Goal: Task Accomplishment & Management: Manage account settings

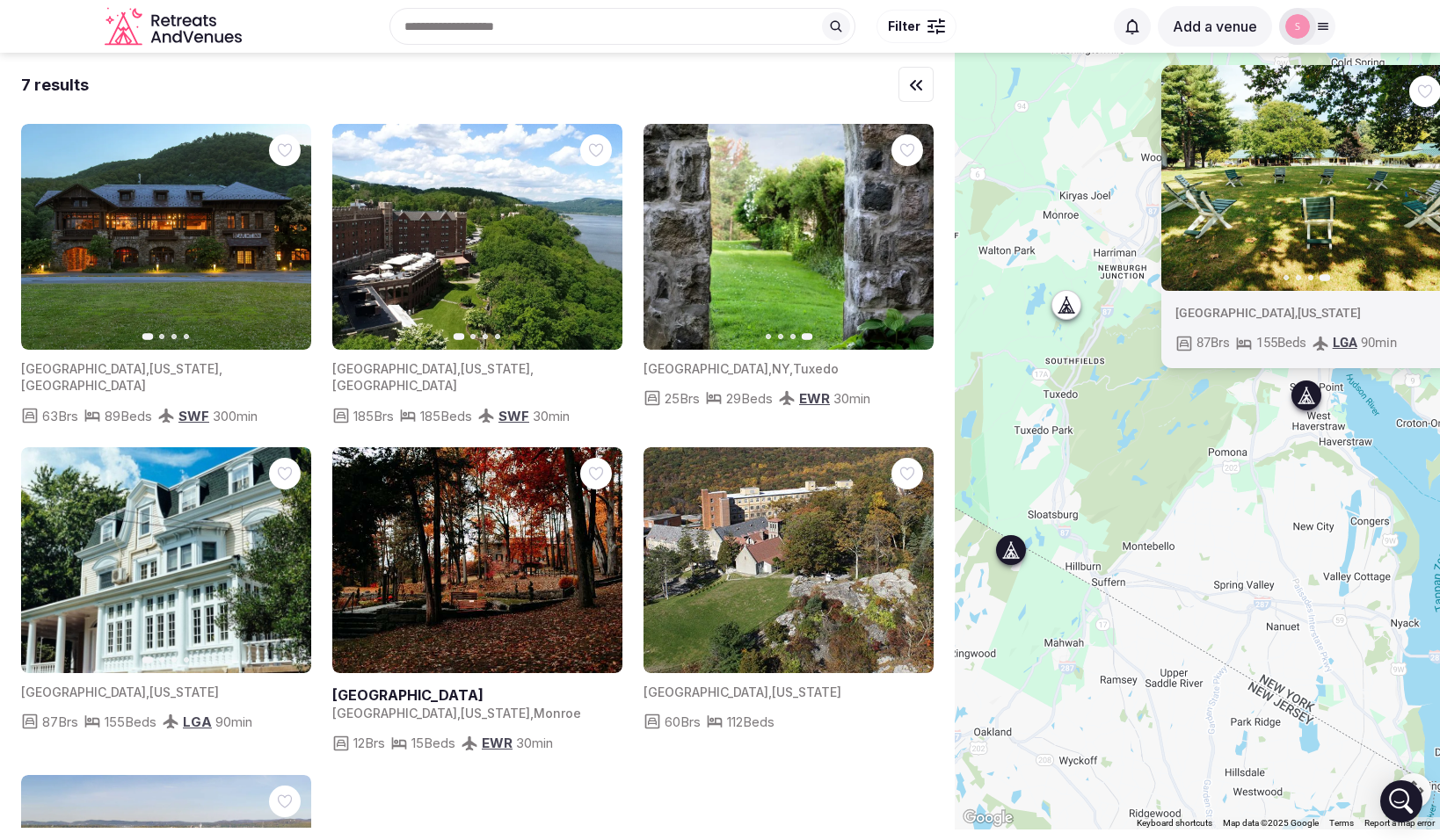
click at [793, 371] on span "Tuxedo" at bounding box center [815, 369] width 46 height 15
click at [676, 232] on button "Previous slide" at bounding box center [668, 237] width 28 height 28
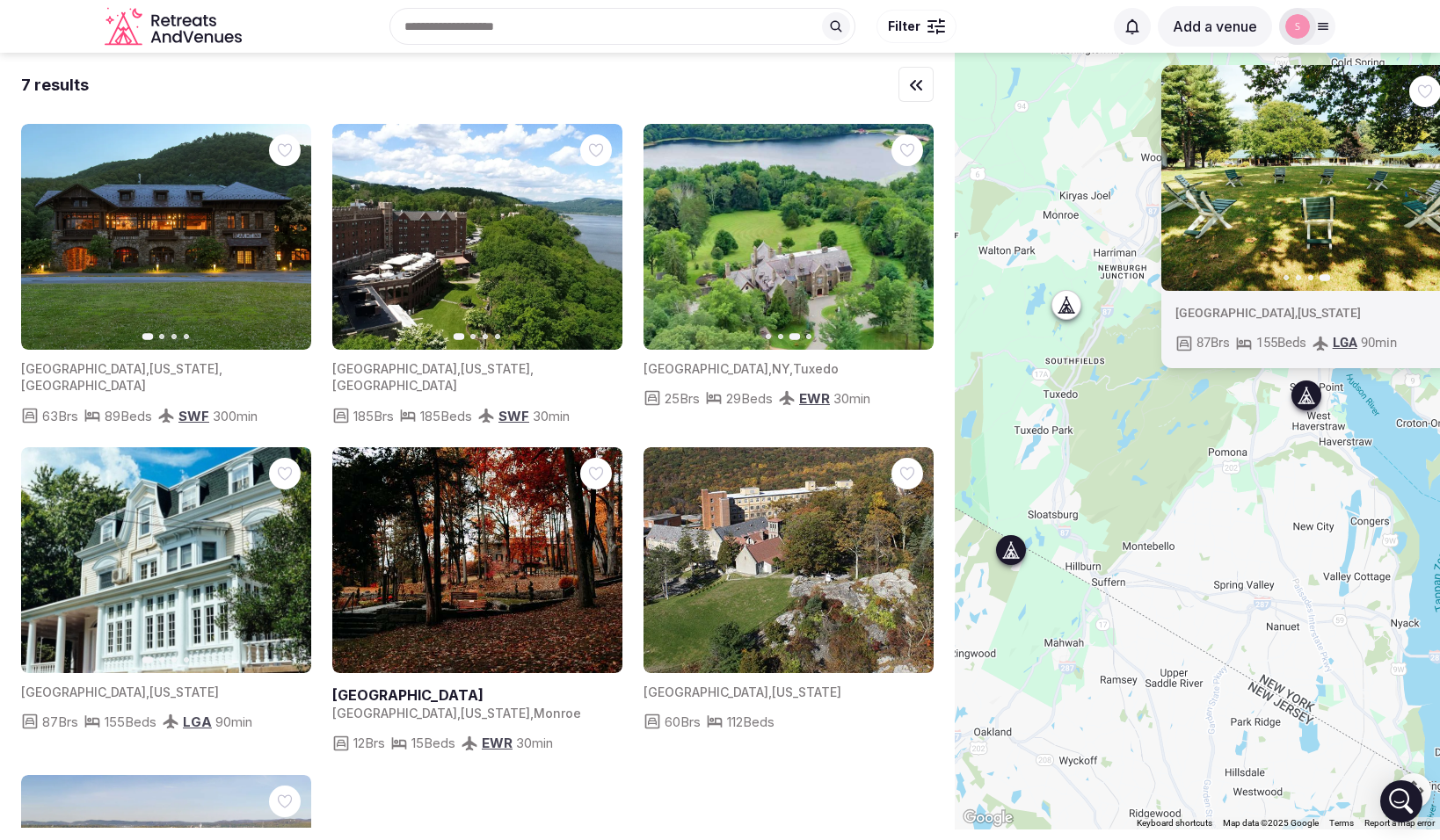
click at [676, 232] on button "Previous slide" at bounding box center [668, 237] width 28 height 28
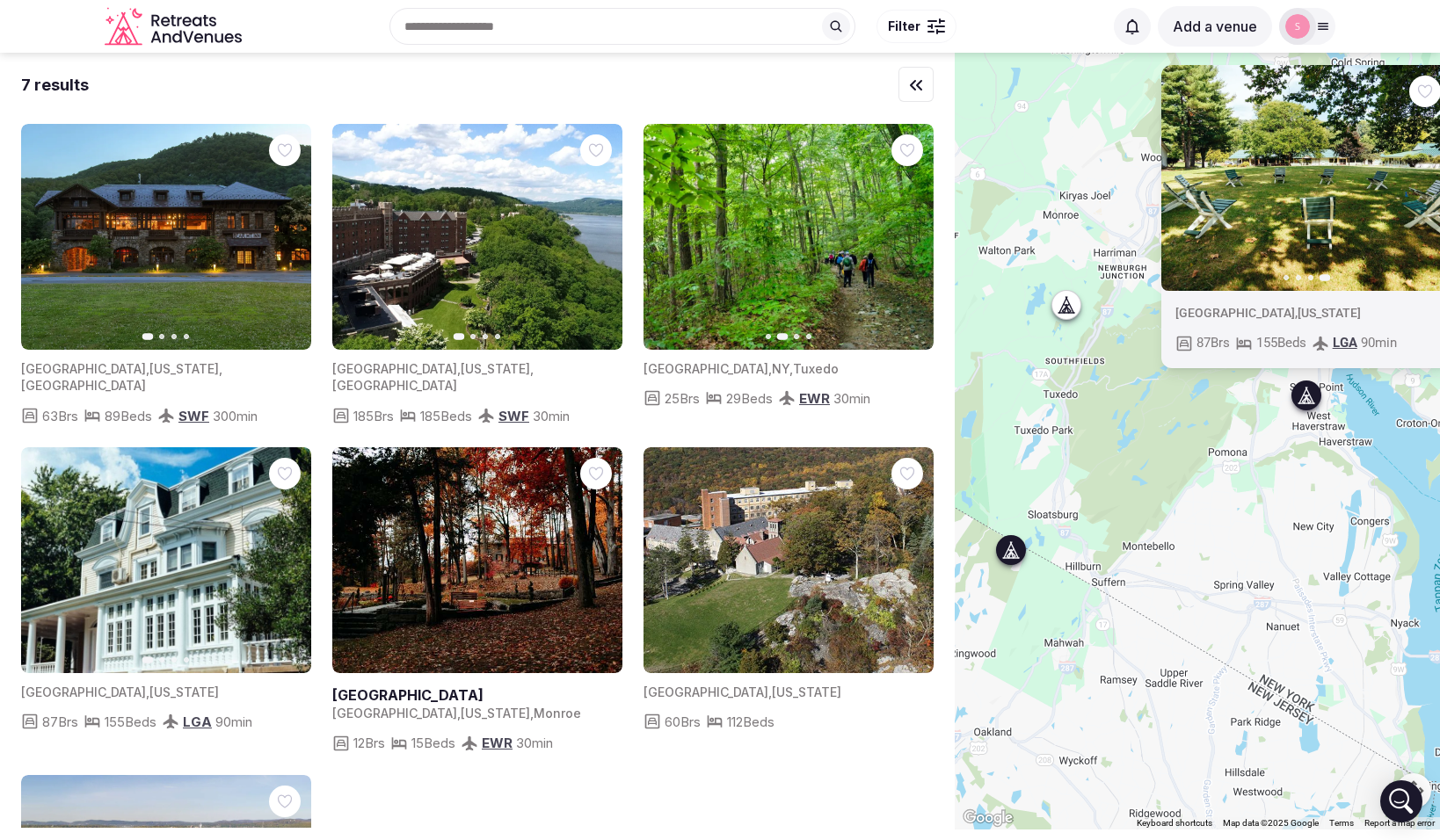
click at [676, 232] on button "Previous slide" at bounding box center [668, 237] width 28 height 28
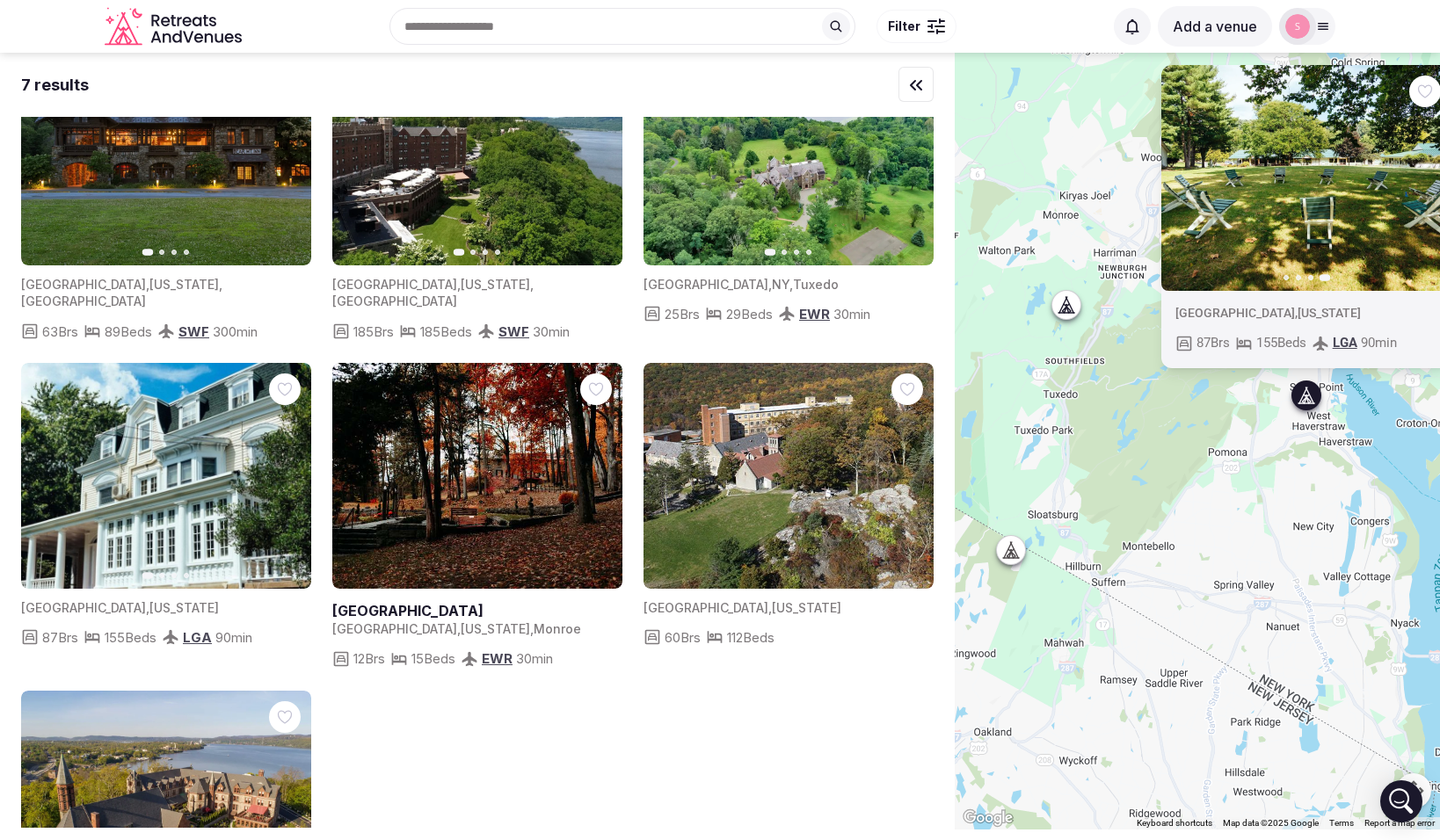
scroll to position [87, 0]
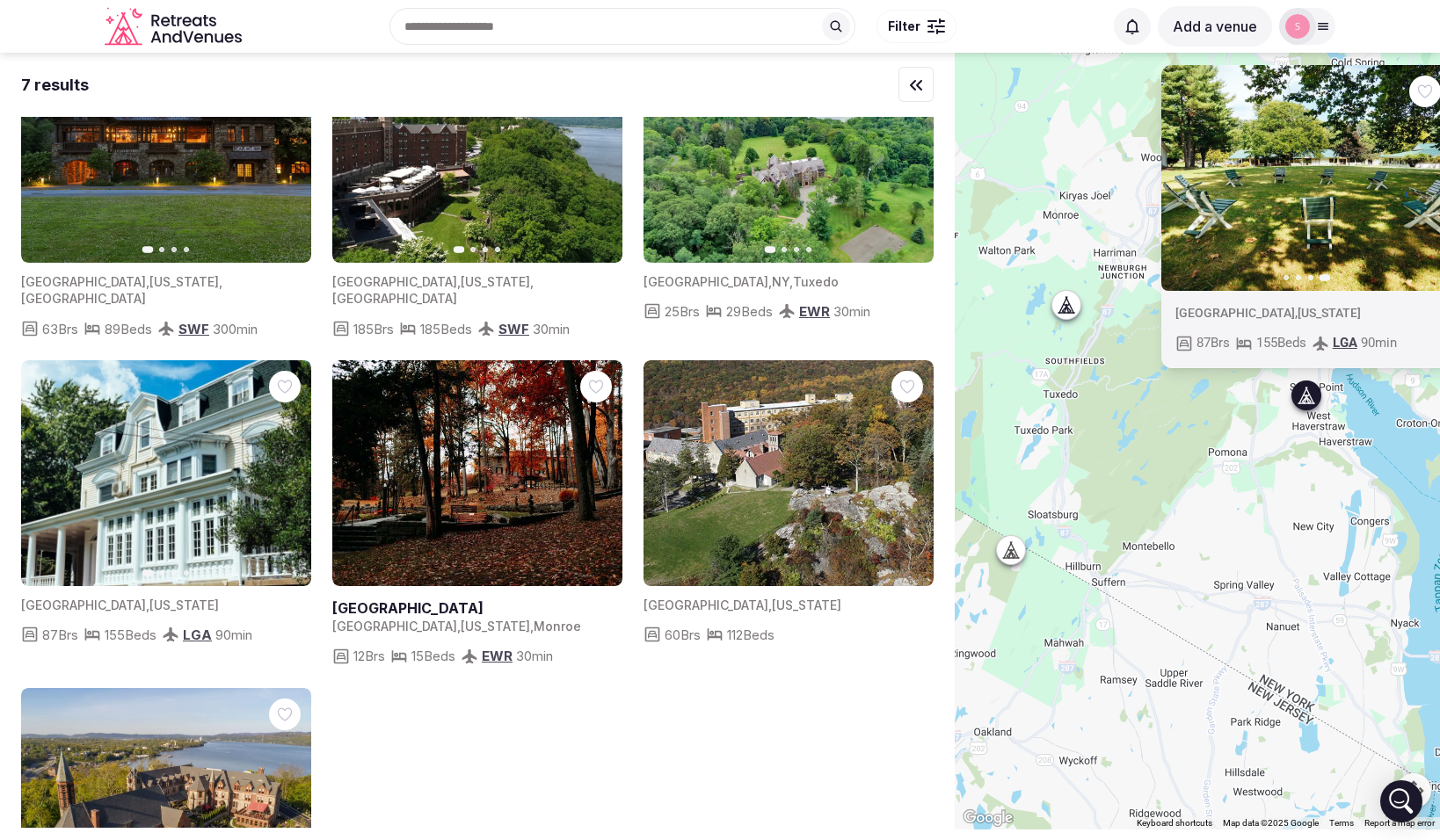
click at [282, 466] on icon "button" at bounding box center [286, 473] width 14 height 14
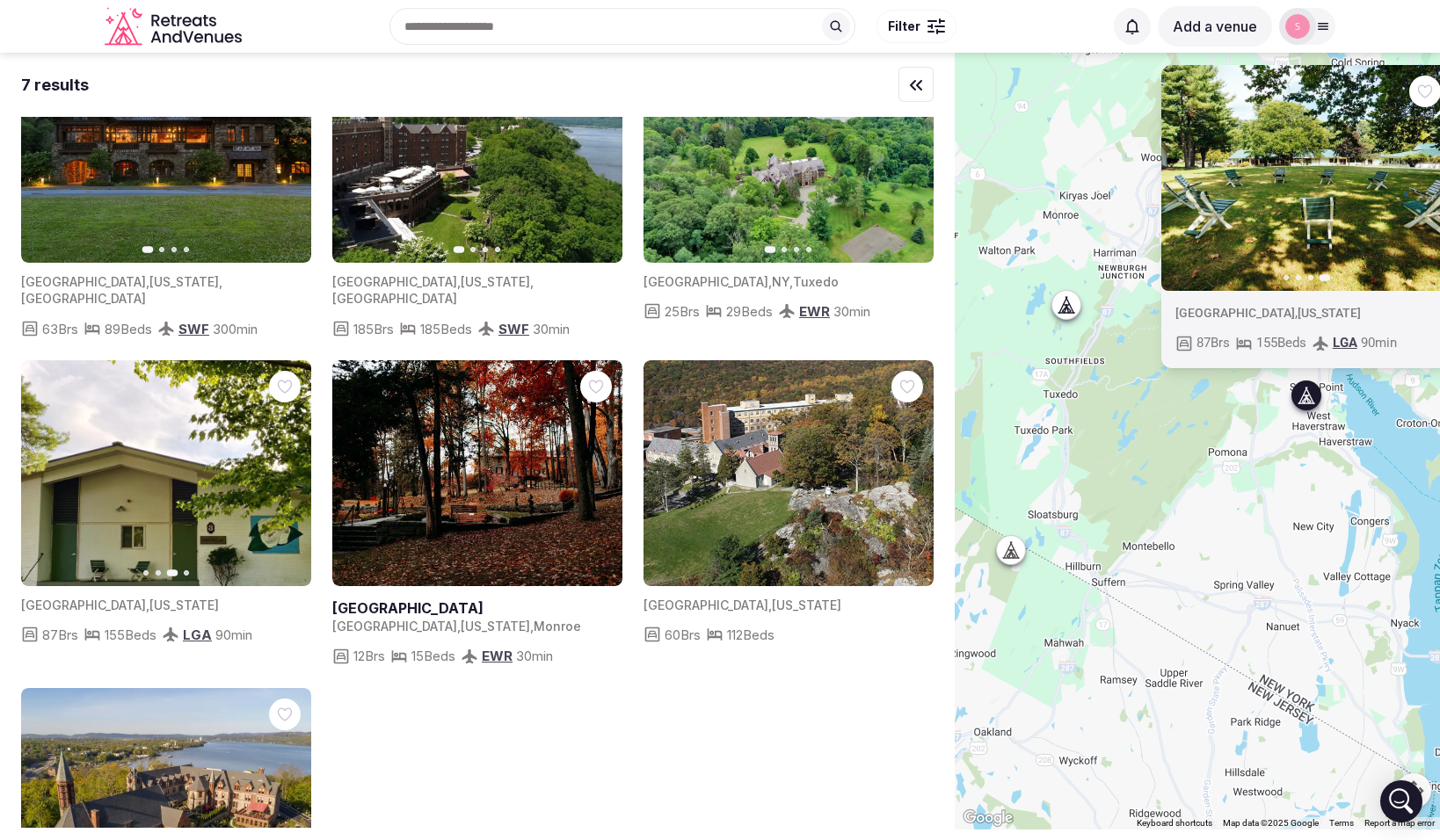
click at [282, 466] on icon "button" at bounding box center [286, 473] width 14 height 14
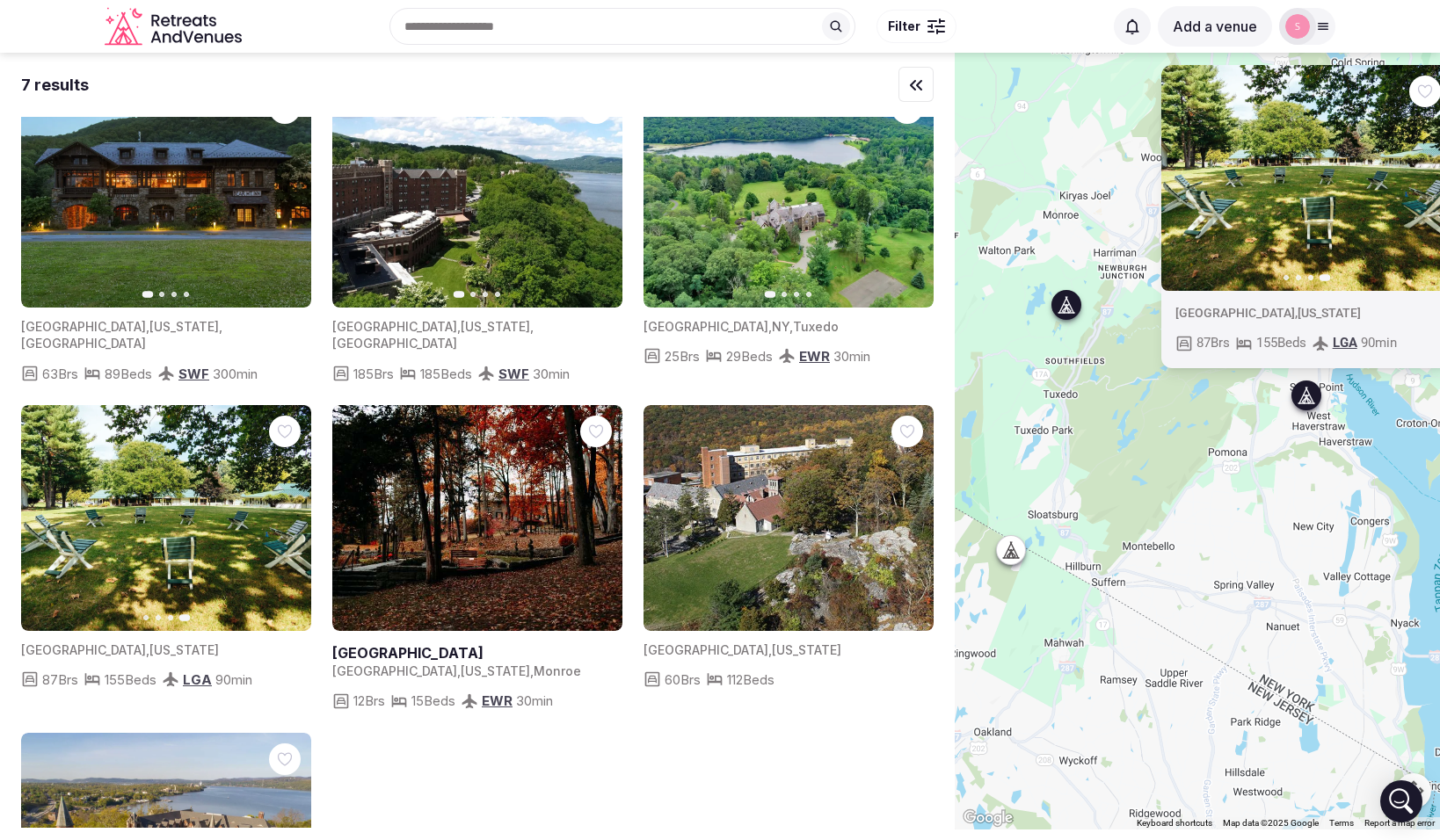
scroll to position [41, 0]
click at [558, 478] on link at bounding box center [477, 519] width 290 height 226
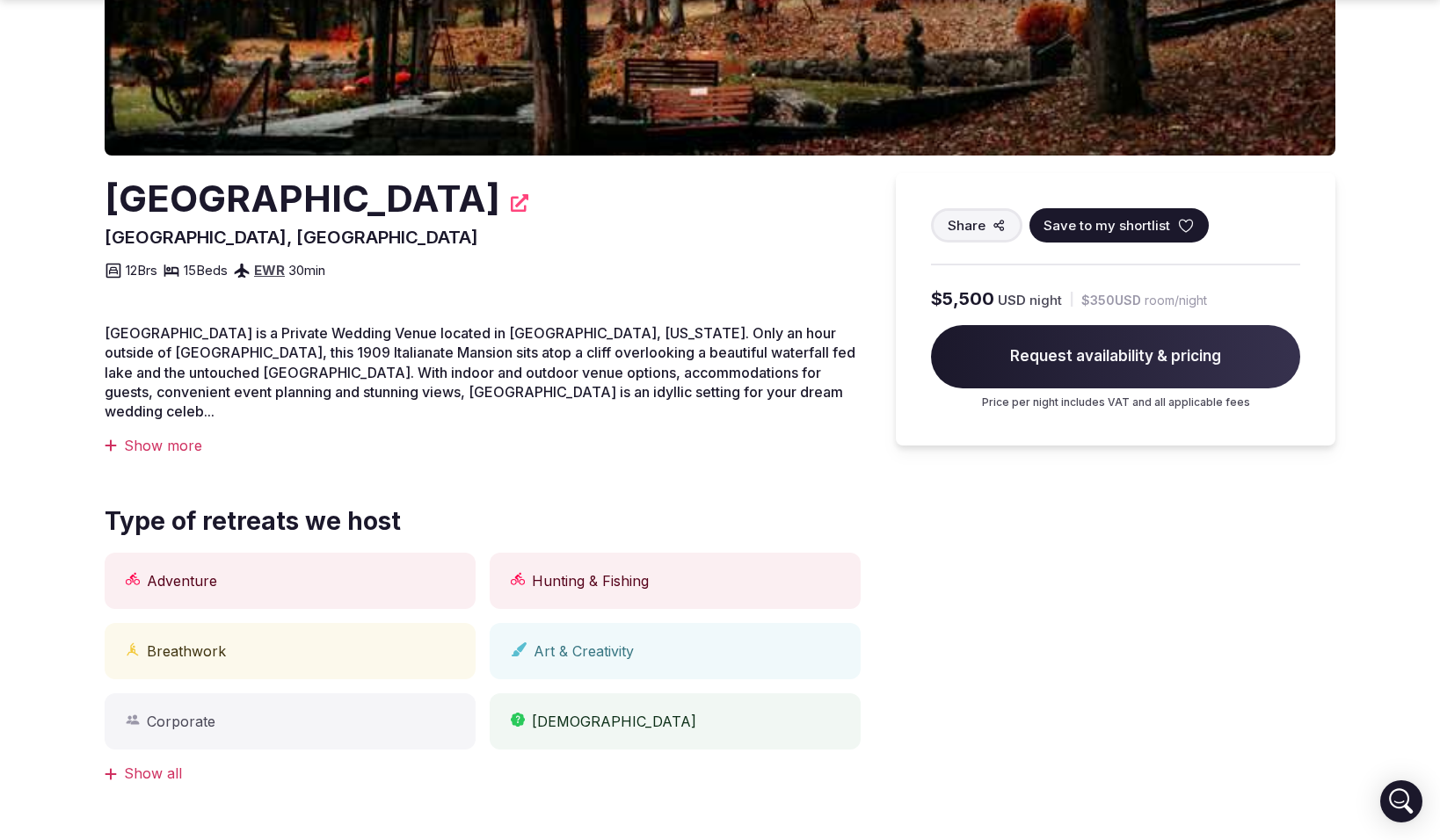
scroll to position [363, 0]
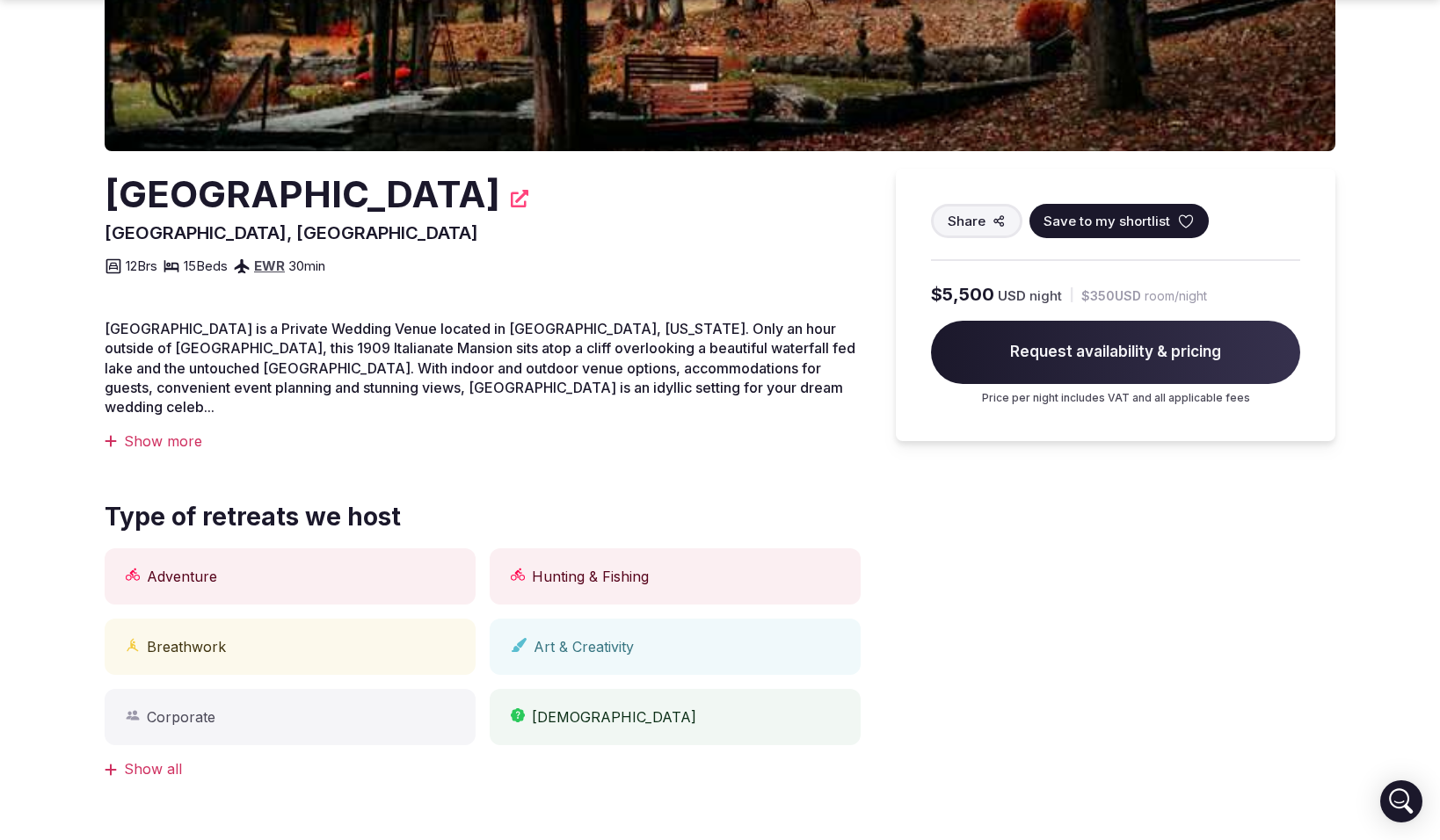
click at [172, 432] on div "Show more" at bounding box center [483, 442] width 756 height 20
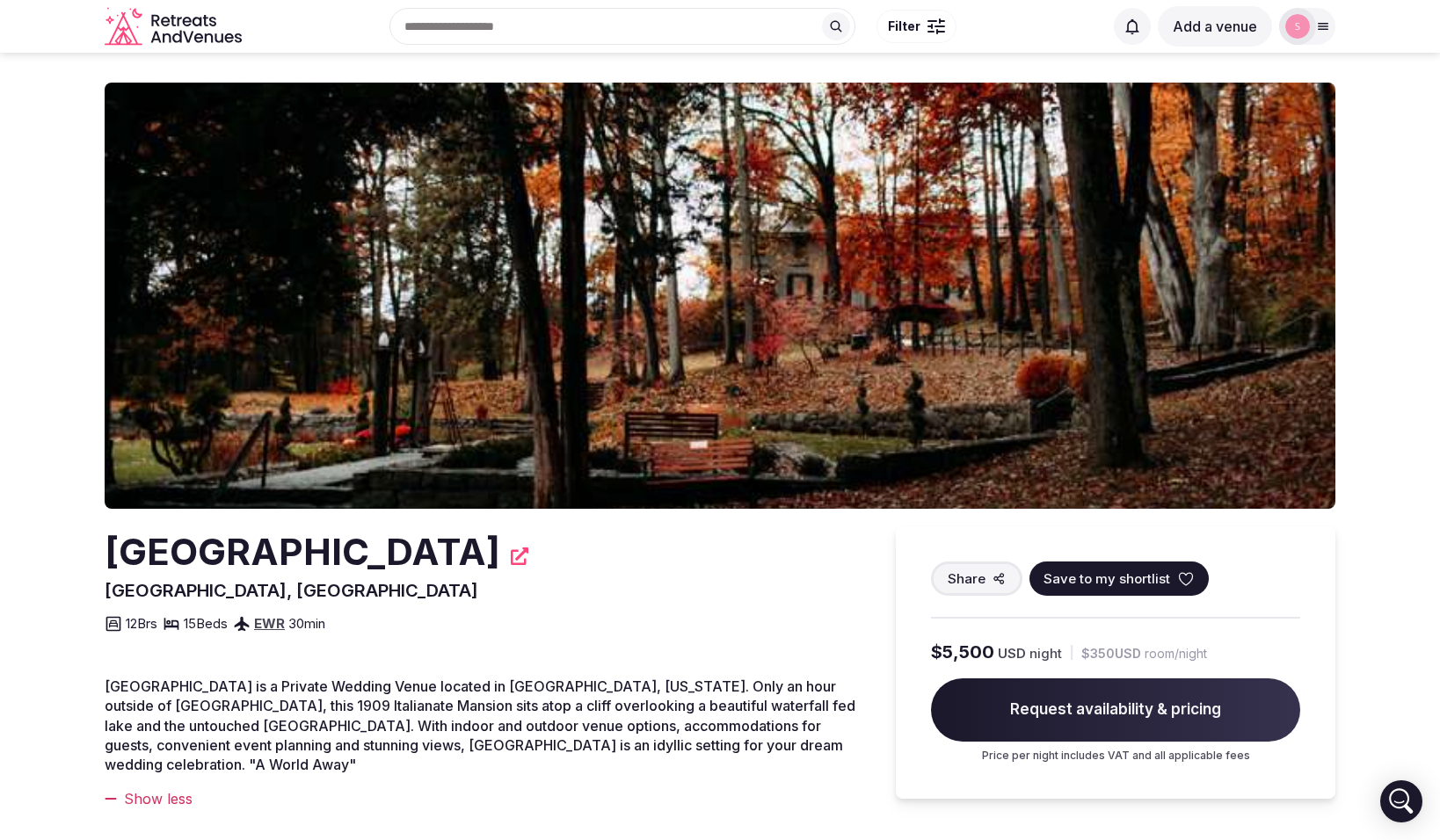
scroll to position [0, 0]
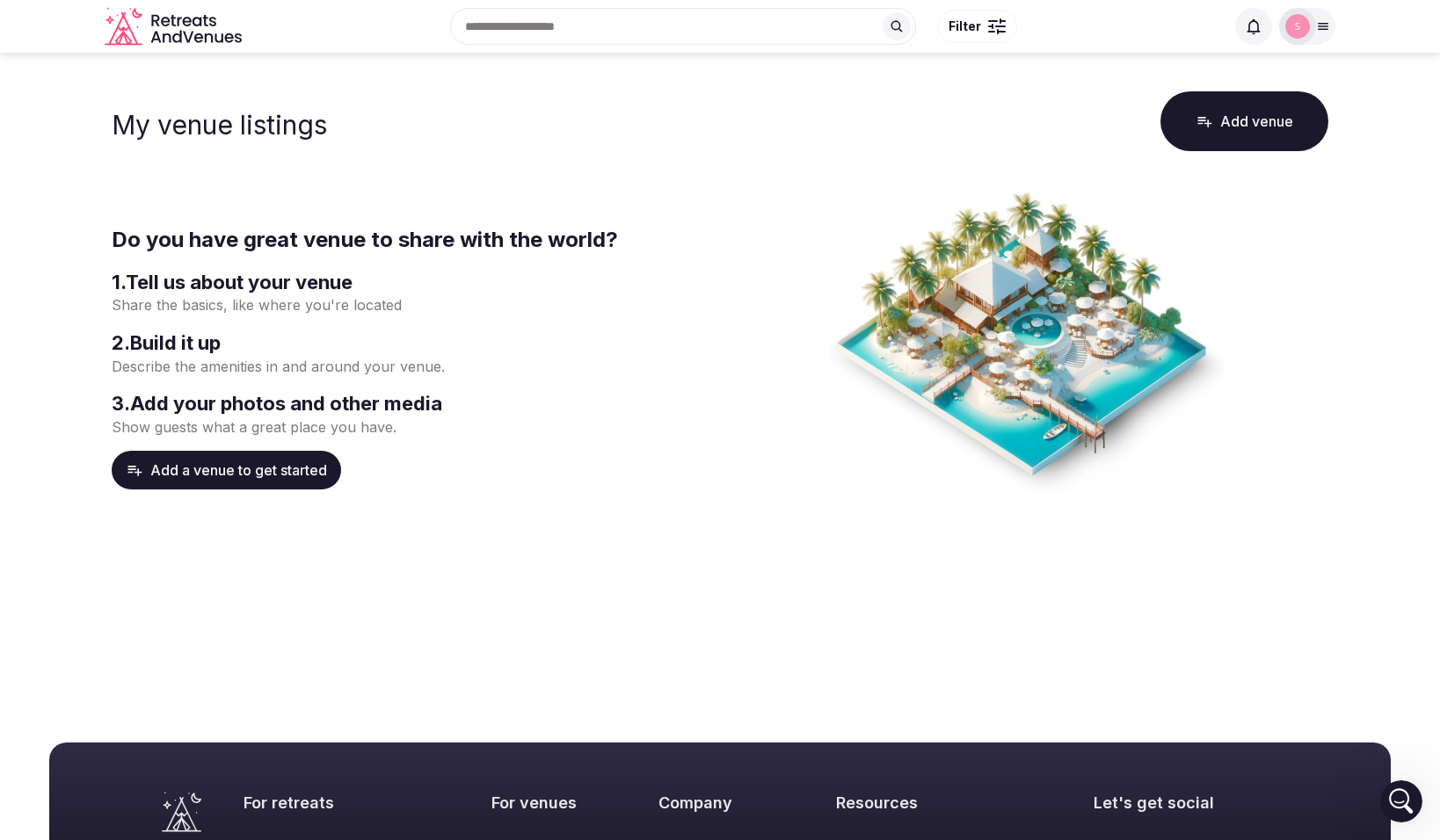
click at [1251, 123] on button "Add venue" at bounding box center [1244, 121] width 168 height 60
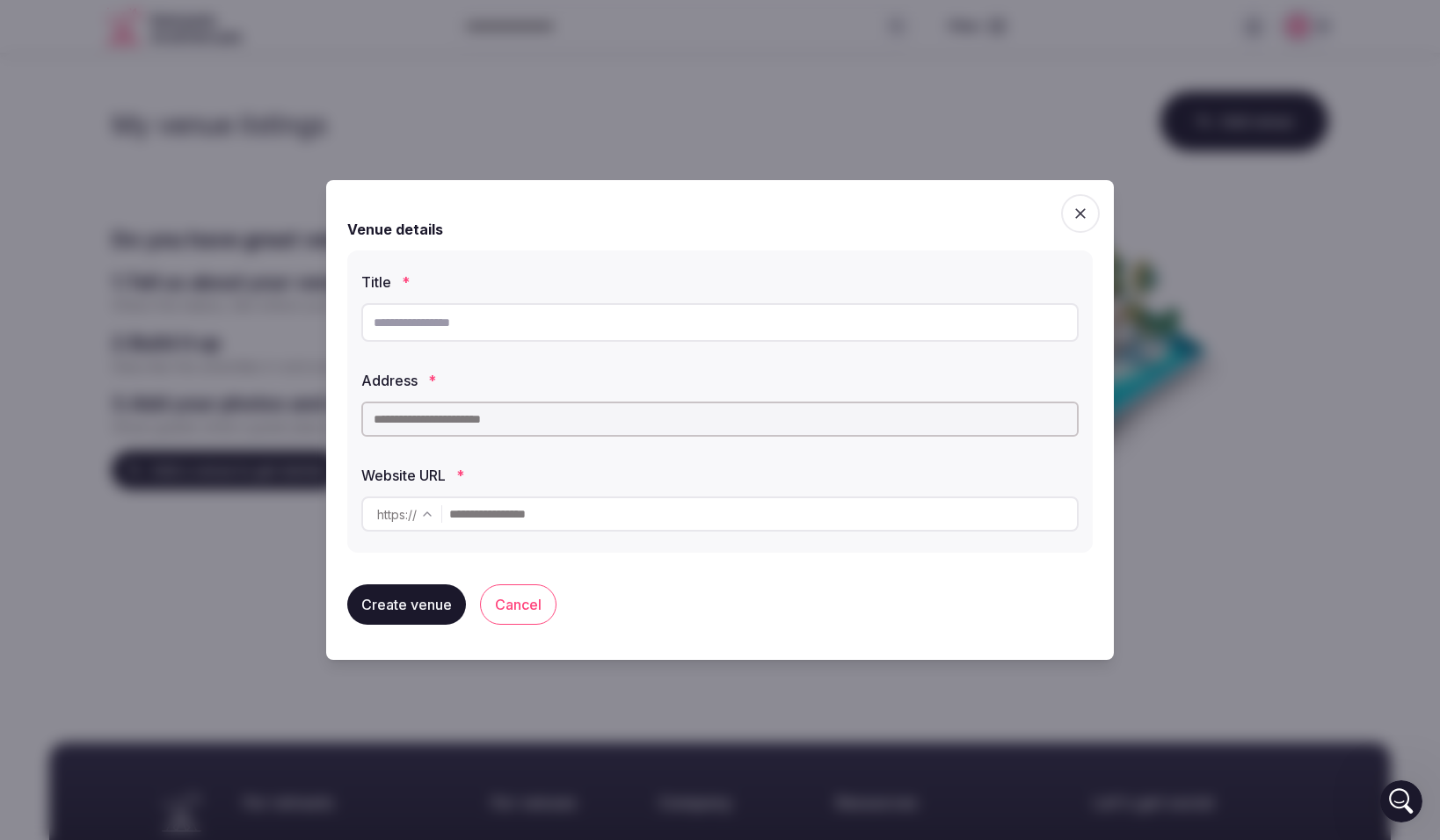
click at [567, 326] on input "text" at bounding box center [720, 322] width 717 height 39
type input "********"
click at [501, 424] on input "text" at bounding box center [720, 419] width 717 height 35
click at [493, 419] on input "text" at bounding box center [720, 419] width 717 height 35
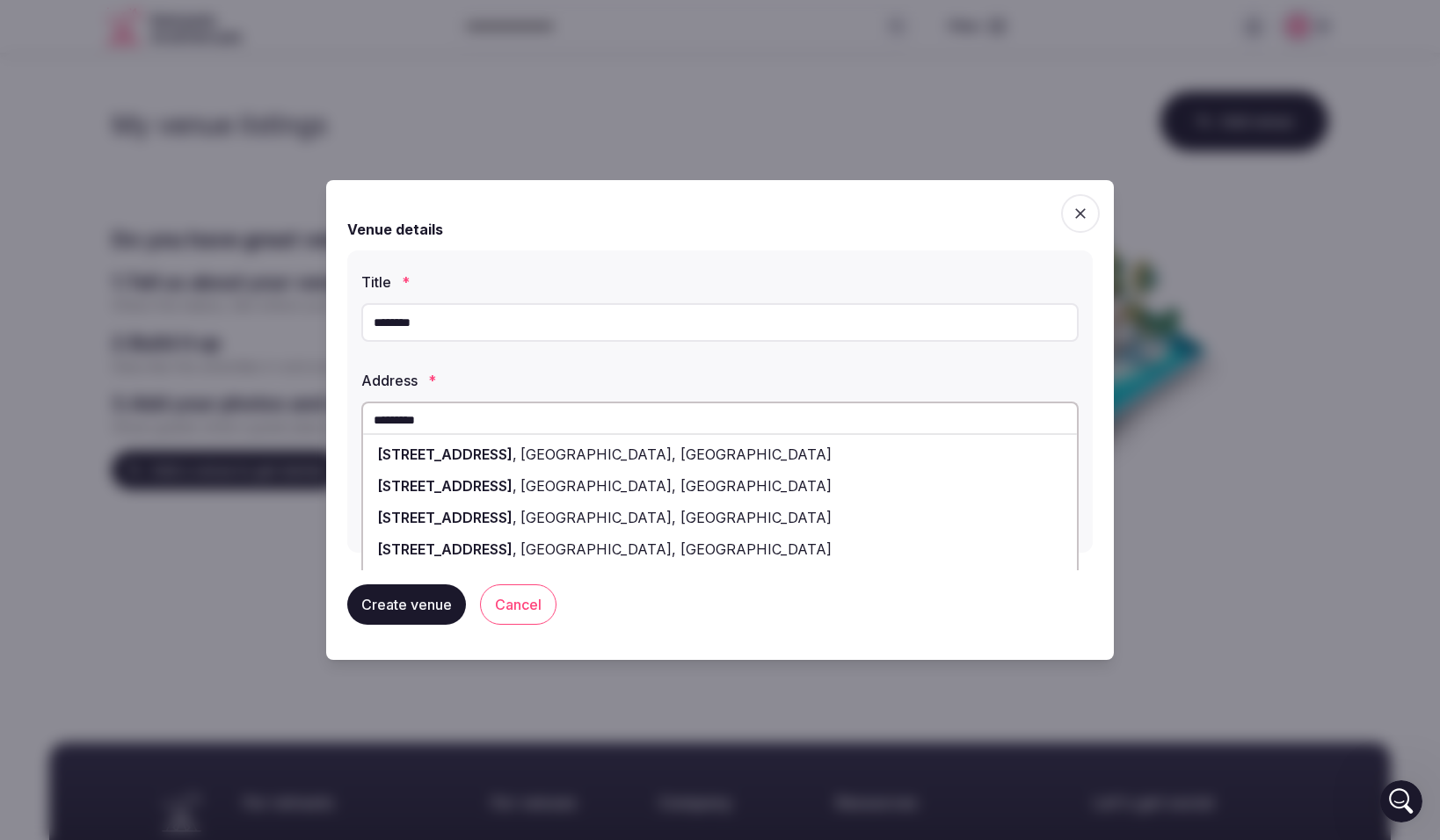
click at [517, 460] on span "[GEOGRAPHIC_DATA], [GEOGRAPHIC_DATA]" at bounding box center [674, 455] width 315 height 18
type input "**********"
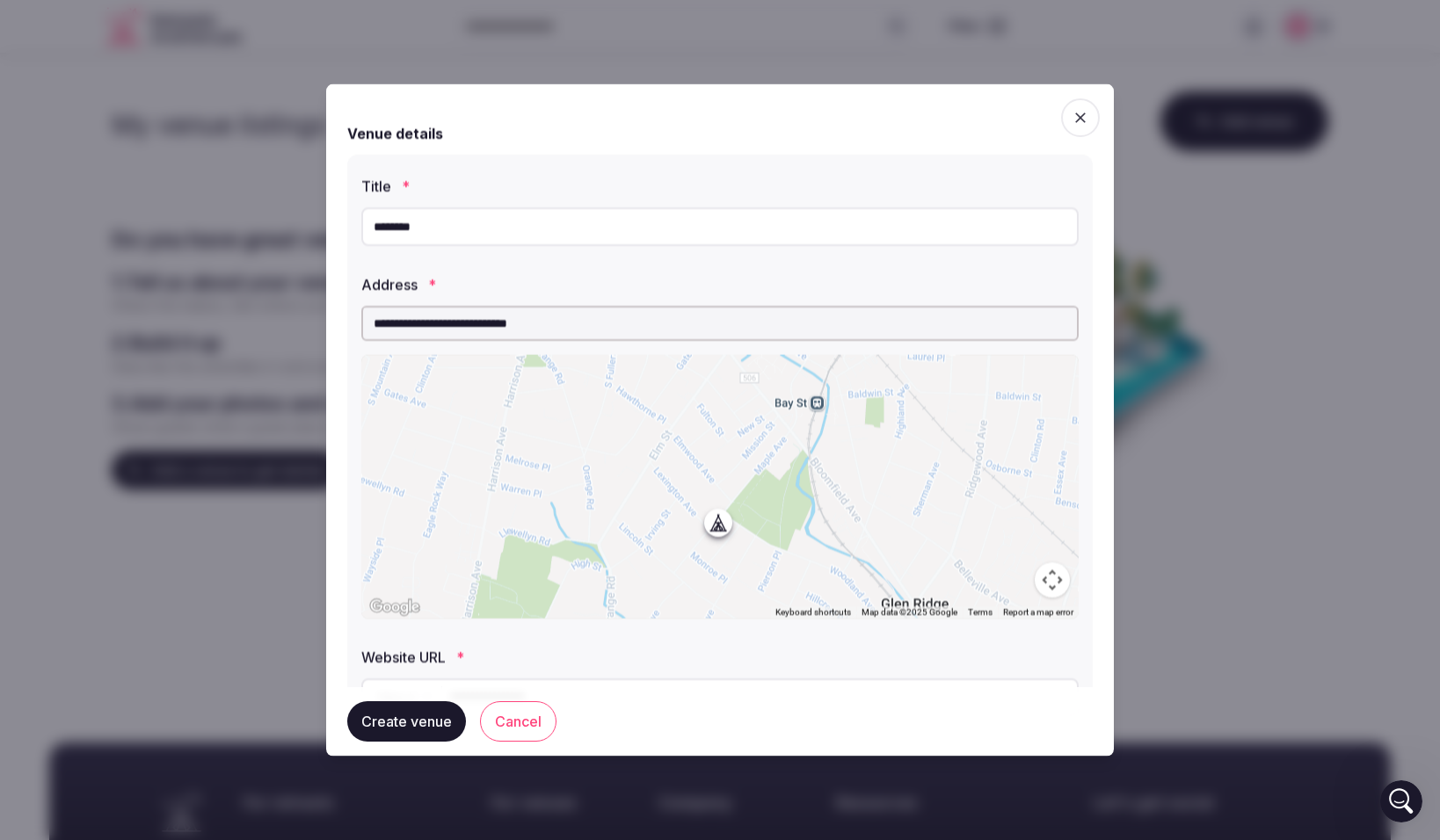
drag, startPoint x: 724, startPoint y: 508, endPoint x: 723, endPoint y: 529, distance: 21.0
click at [723, 529] on div at bounding box center [720, 487] width 717 height 264
click at [408, 721] on button "Create venue" at bounding box center [407, 722] width 119 height 40
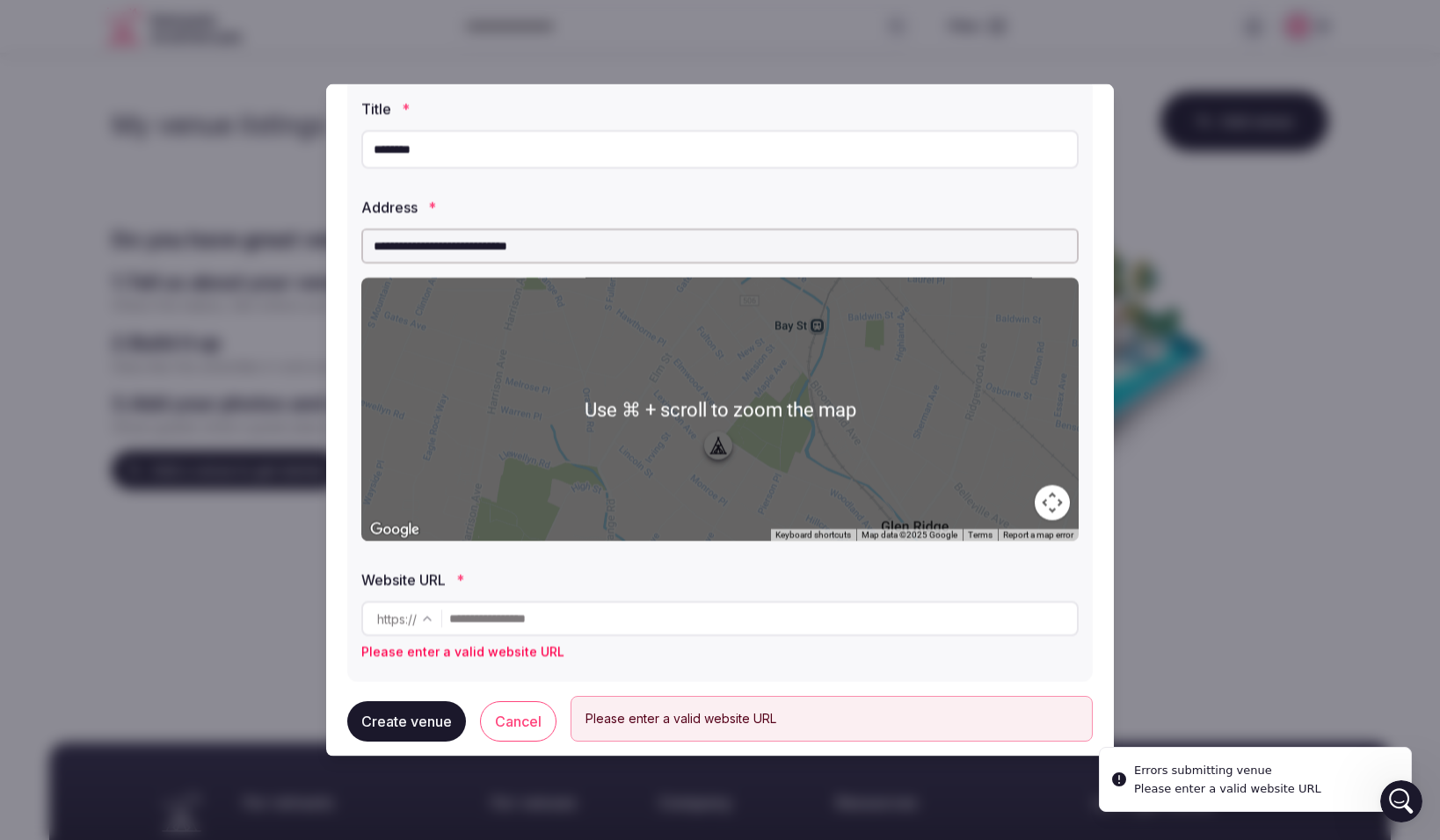
scroll to position [115, 0]
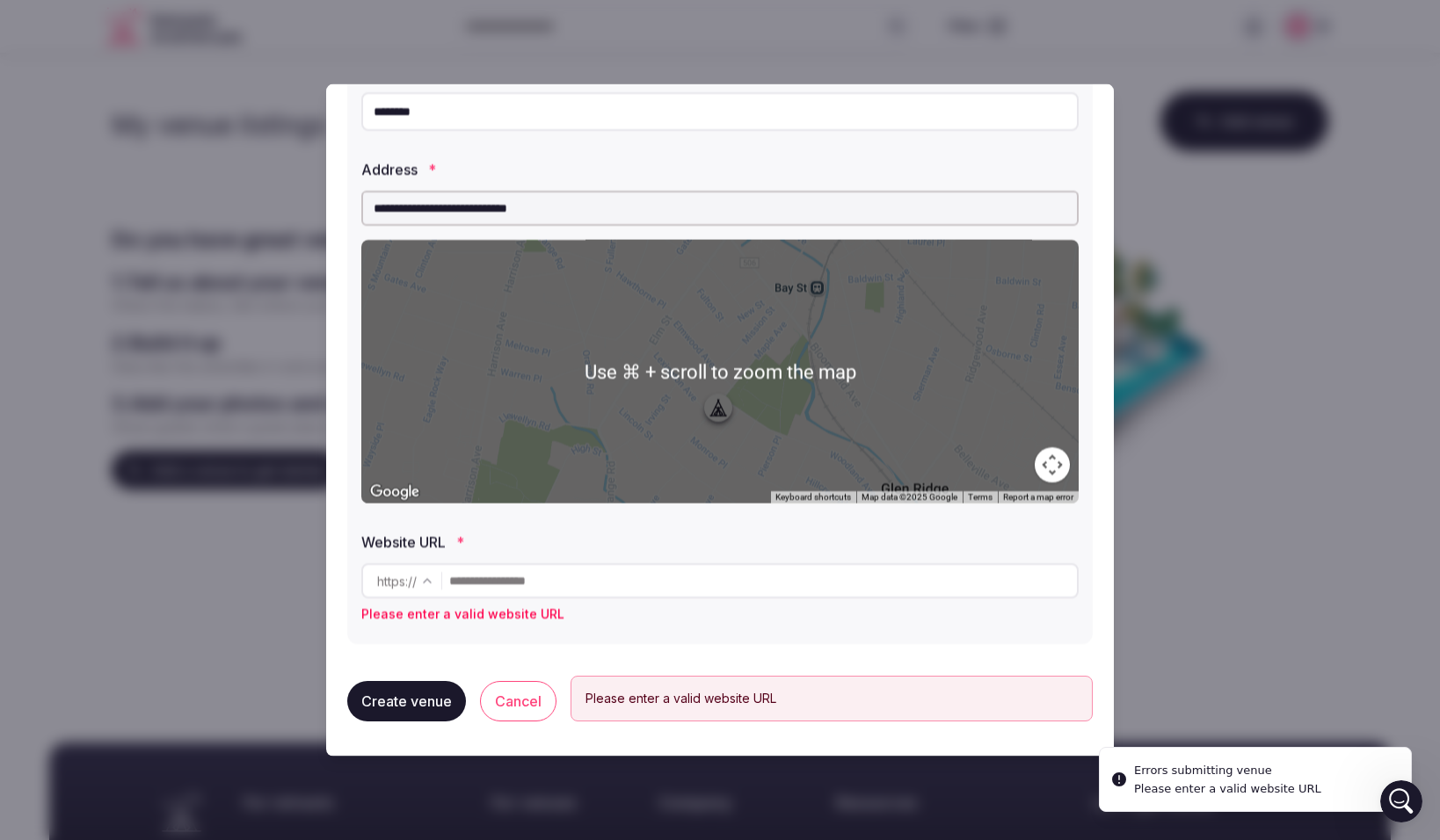
click at [513, 586] on input "text" at bounding box center [762, 581] width 628 height 35
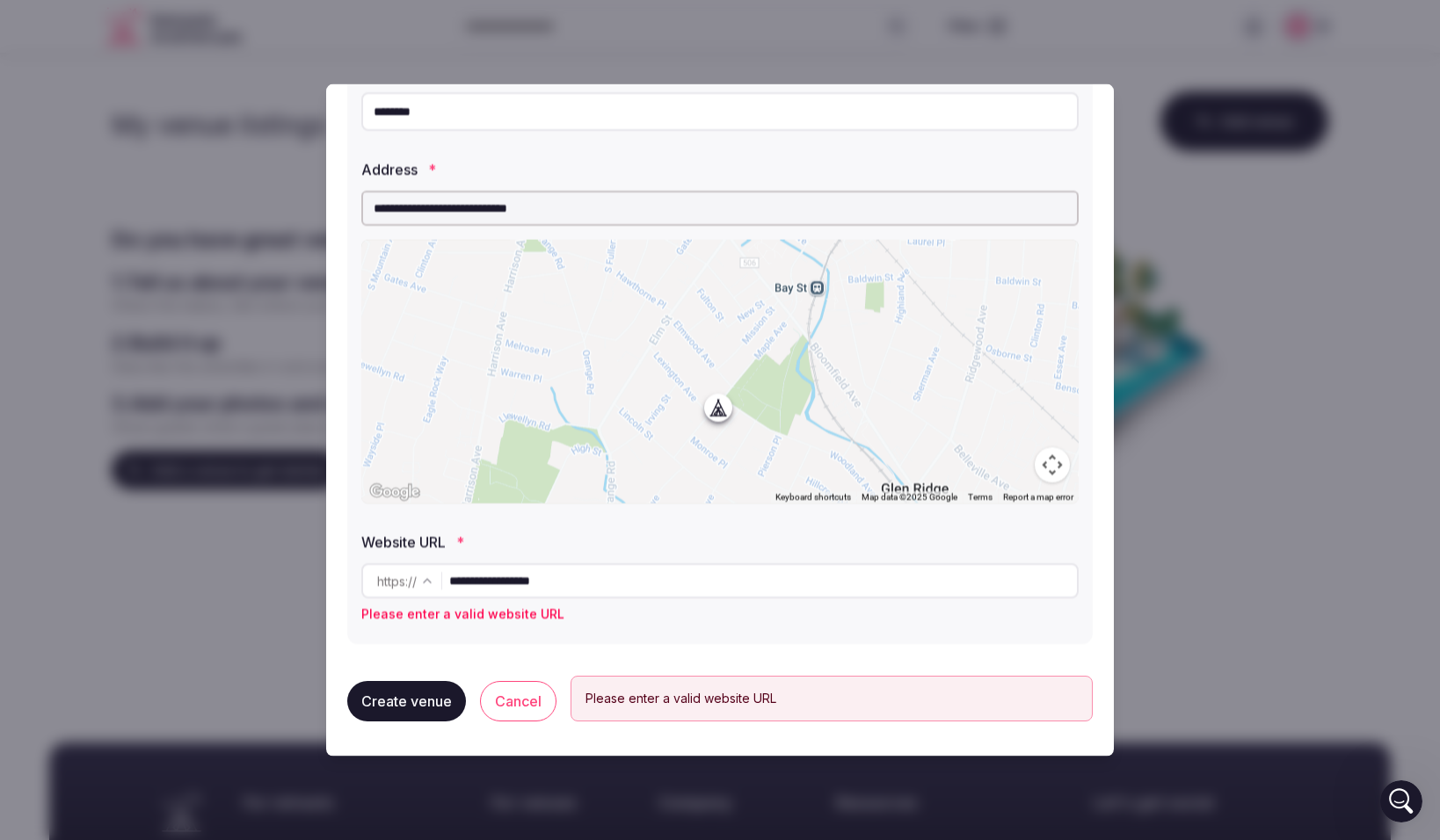
type input "**********"
click at [422, 691] on button "Create venue" at bounding box center [407, 701] width 119 height 40
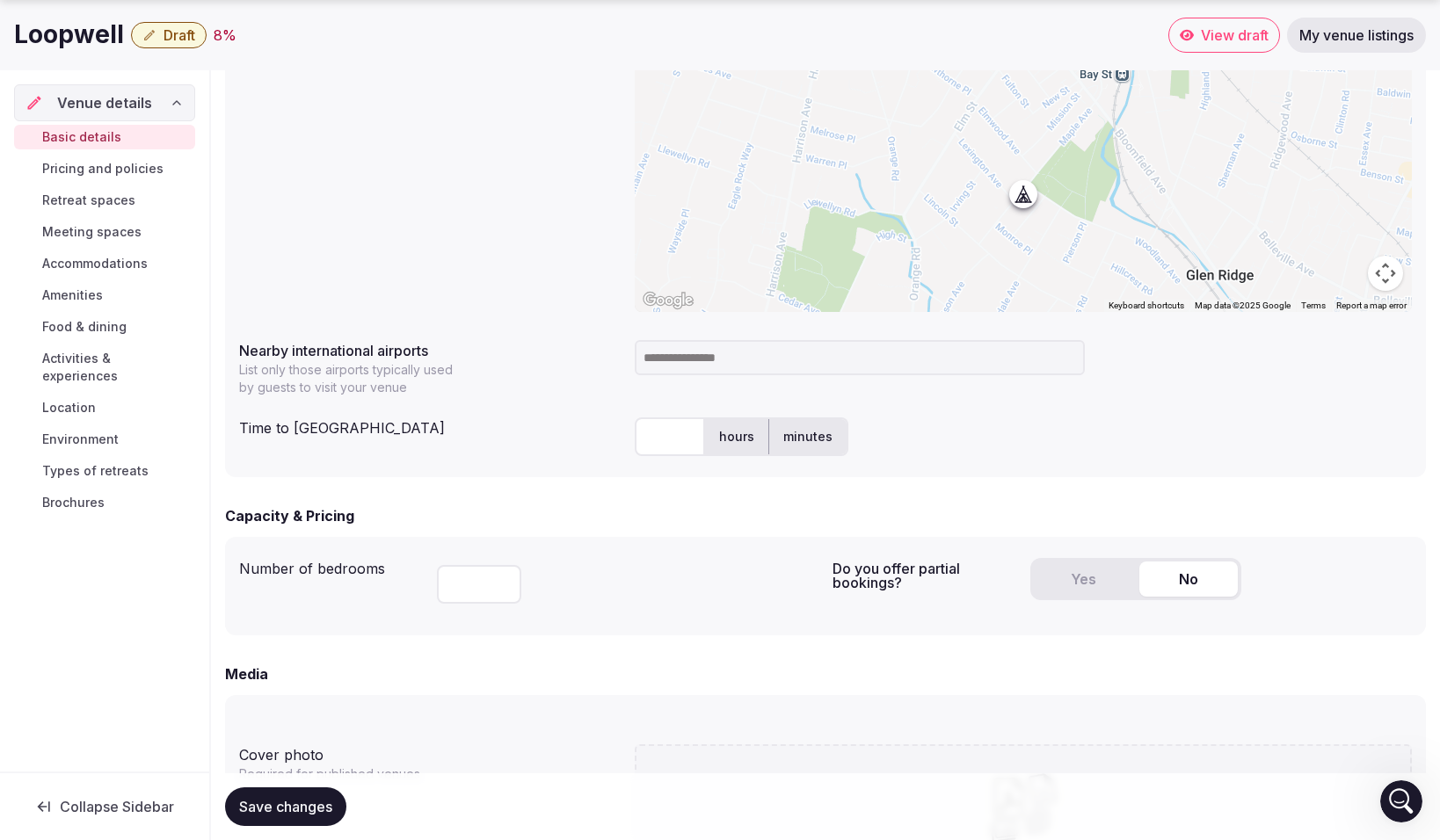
scroll to position [713, 0]
click at [745, 358] on input at bounding box center [859, 356] width 450 height 35
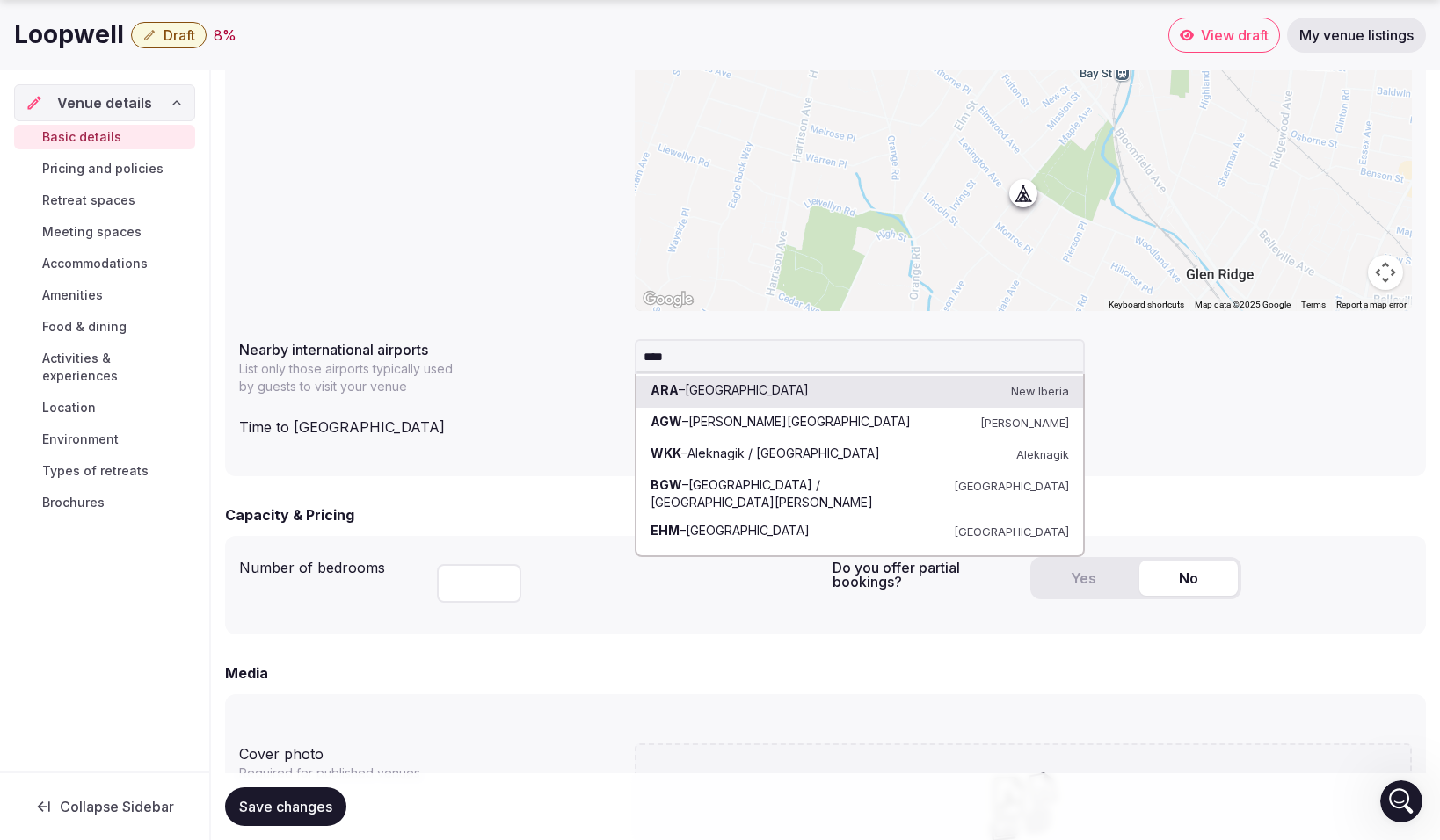
type input "*****"
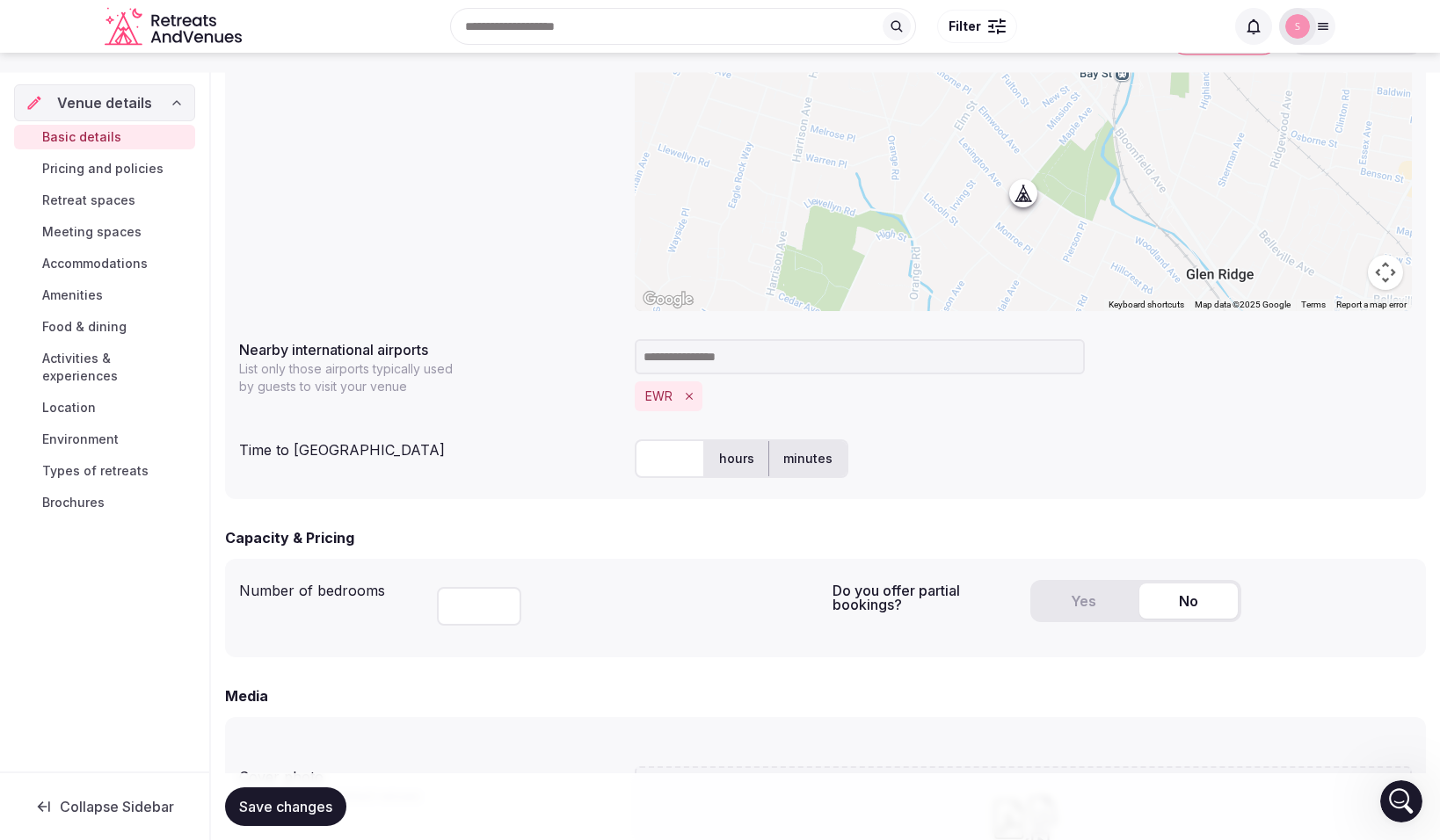
scroll to position [706, 0]
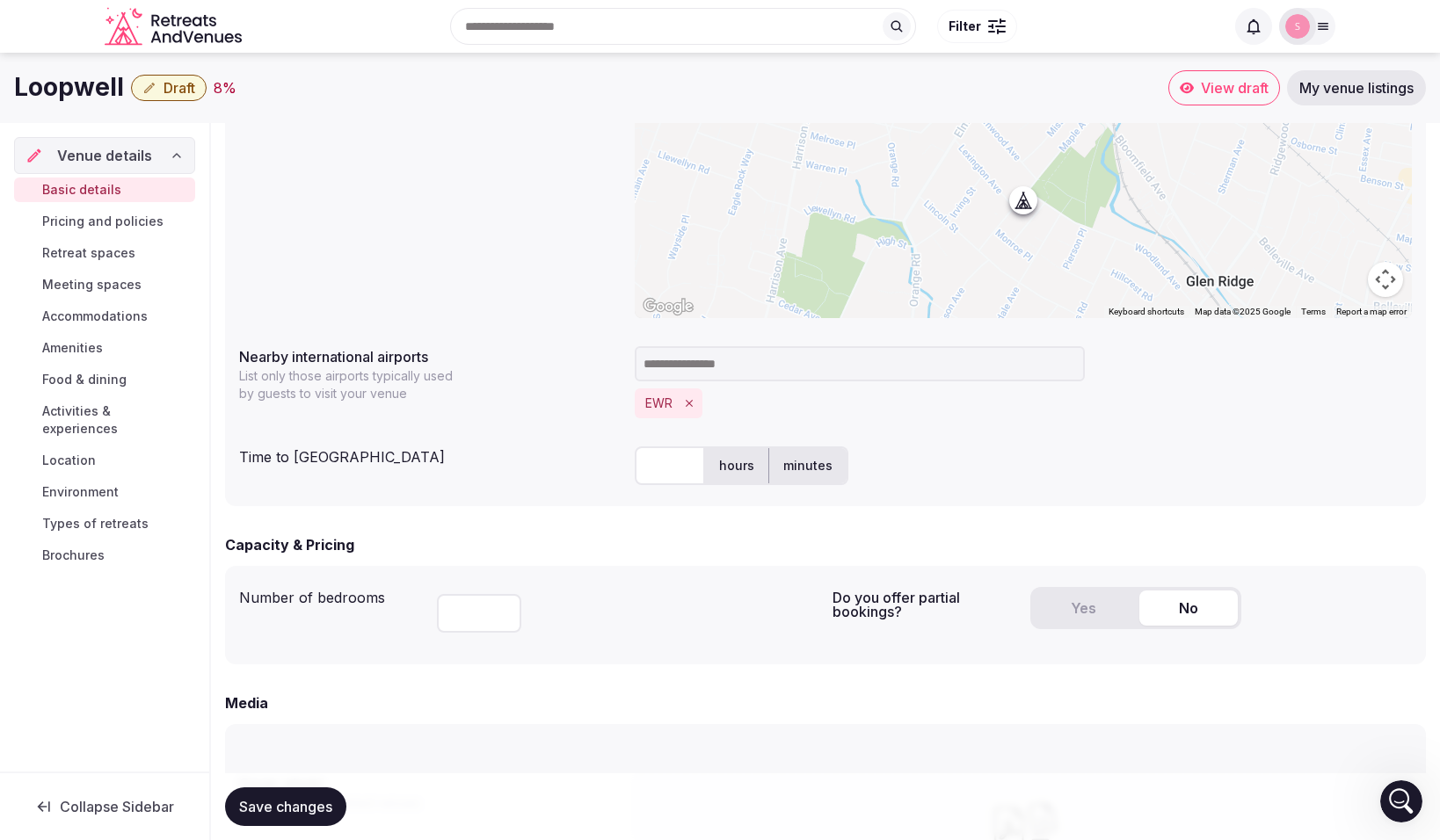
click at [672, 466] on input "text" at bounding box center [670, 466] width 70 height 39
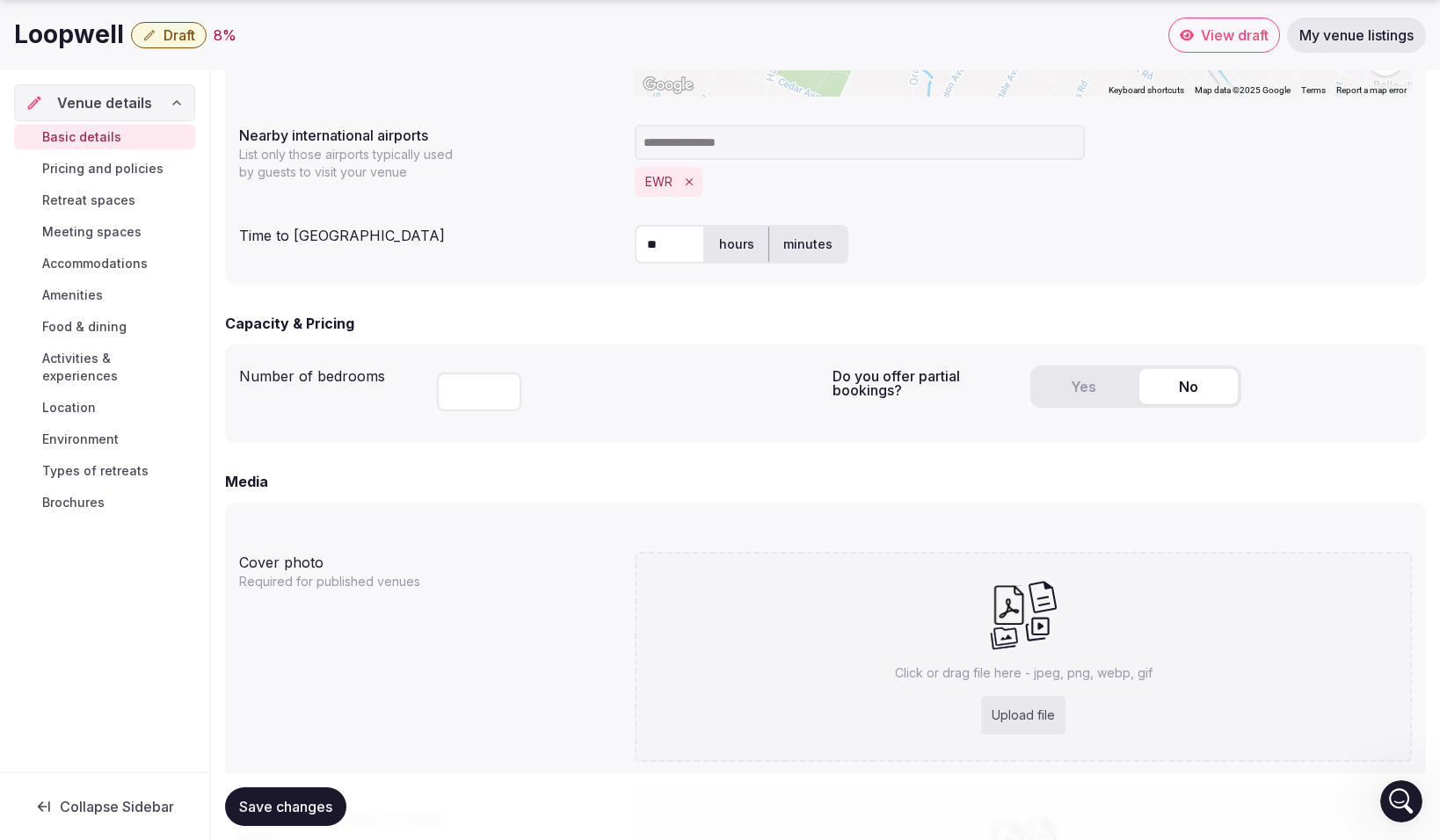
scroll to position [929, 0]
type input "**"
click at [489, 400] on input "number" at bounding box center [479, 390] width 84 height 39
type input "***"
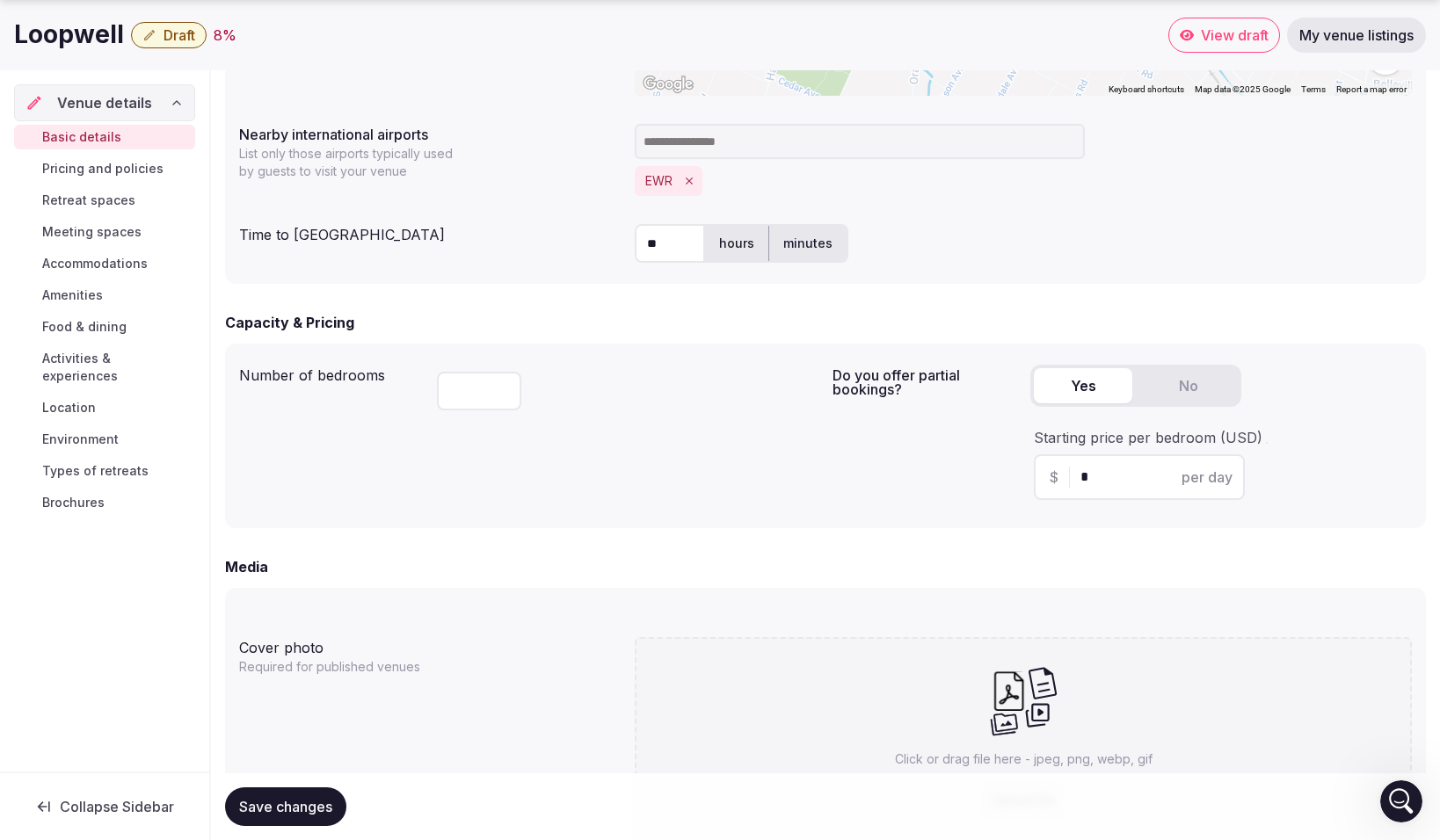
click at [1077, 375] on button "Yes" at bounding box center [1084, 385] width 99 height 35
click at [1090, 478] on input "*" at bounding box center [1155, 477] width 149 height 22
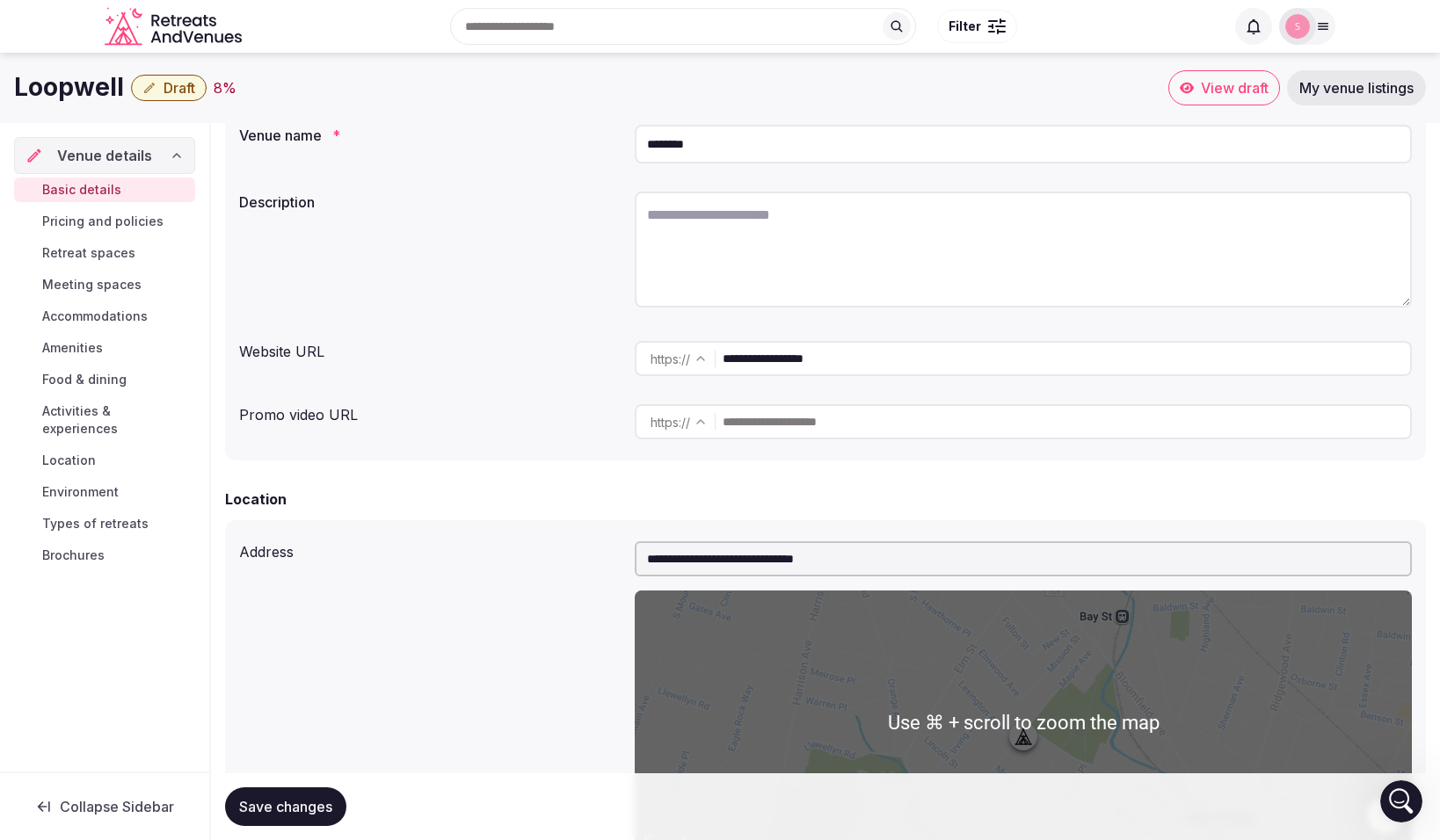
scroll to position [170, 0]
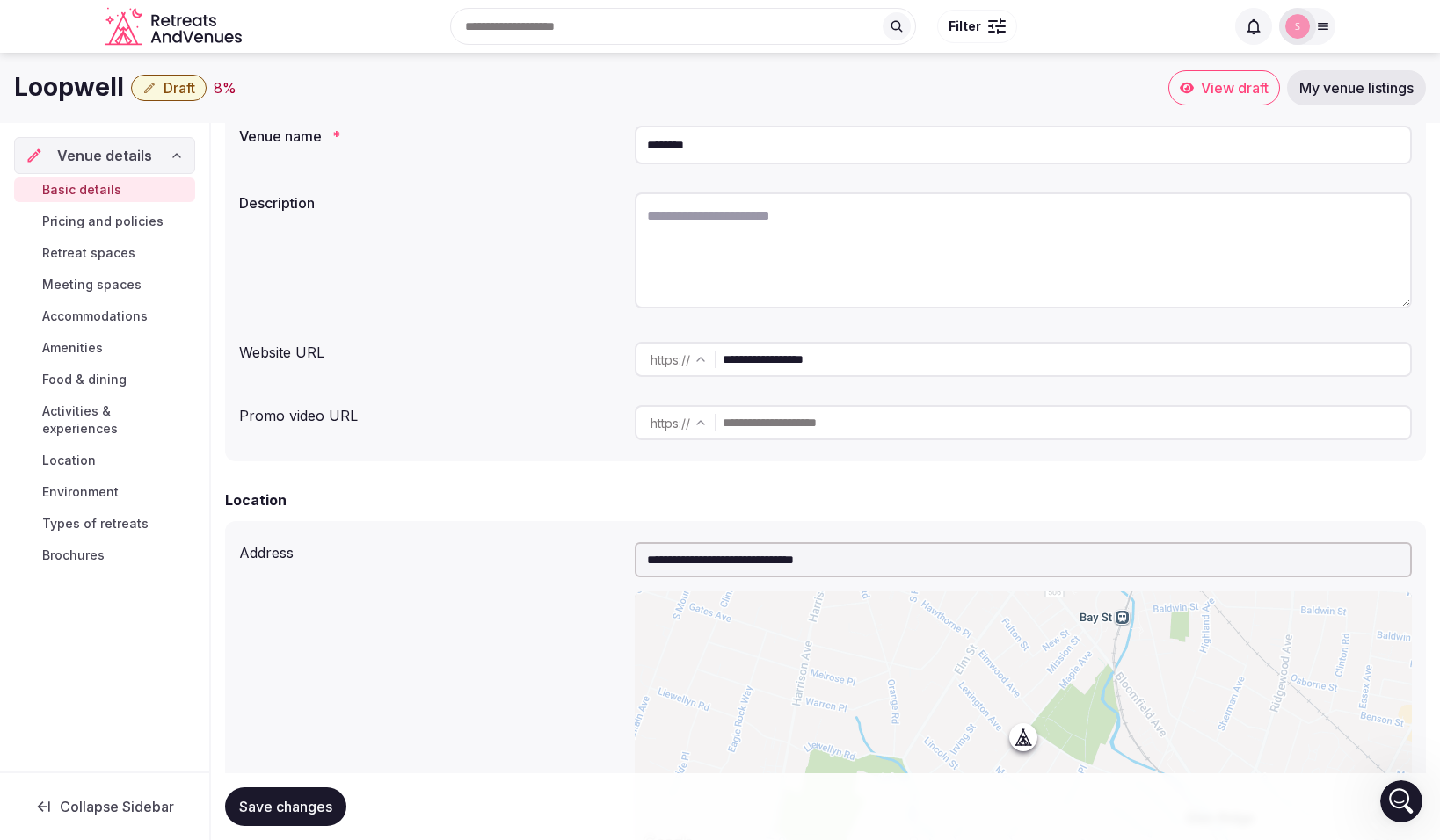
type input "***"
click at [877, 422] on input "text" at bounding box center [1067, 422] width 688 height 35
paste input "**********"
type input "**********"
click at [798, 216] on textarea at bounding box center [1023, 249] width 777 height 116
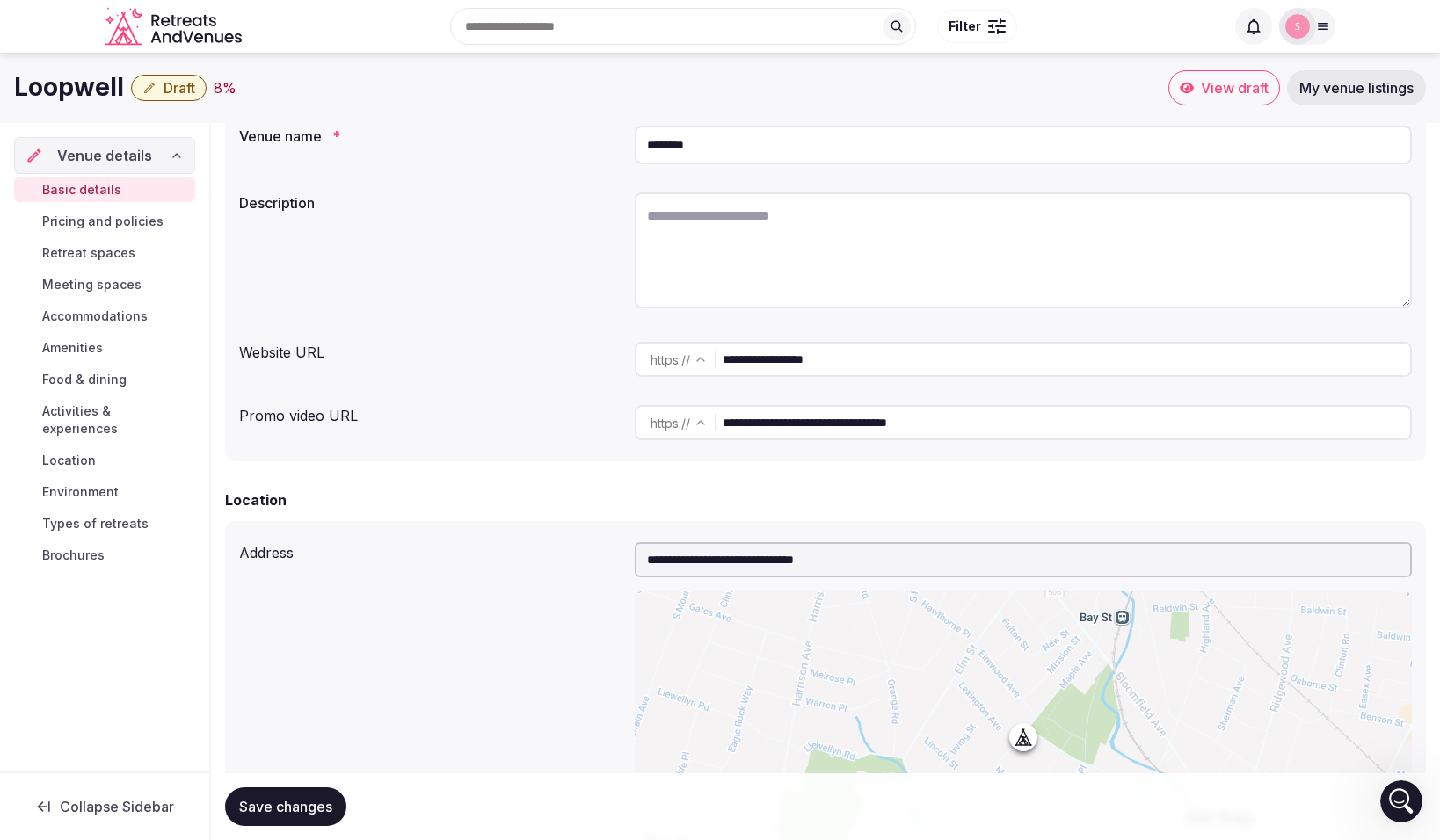
paste textarea "**********"
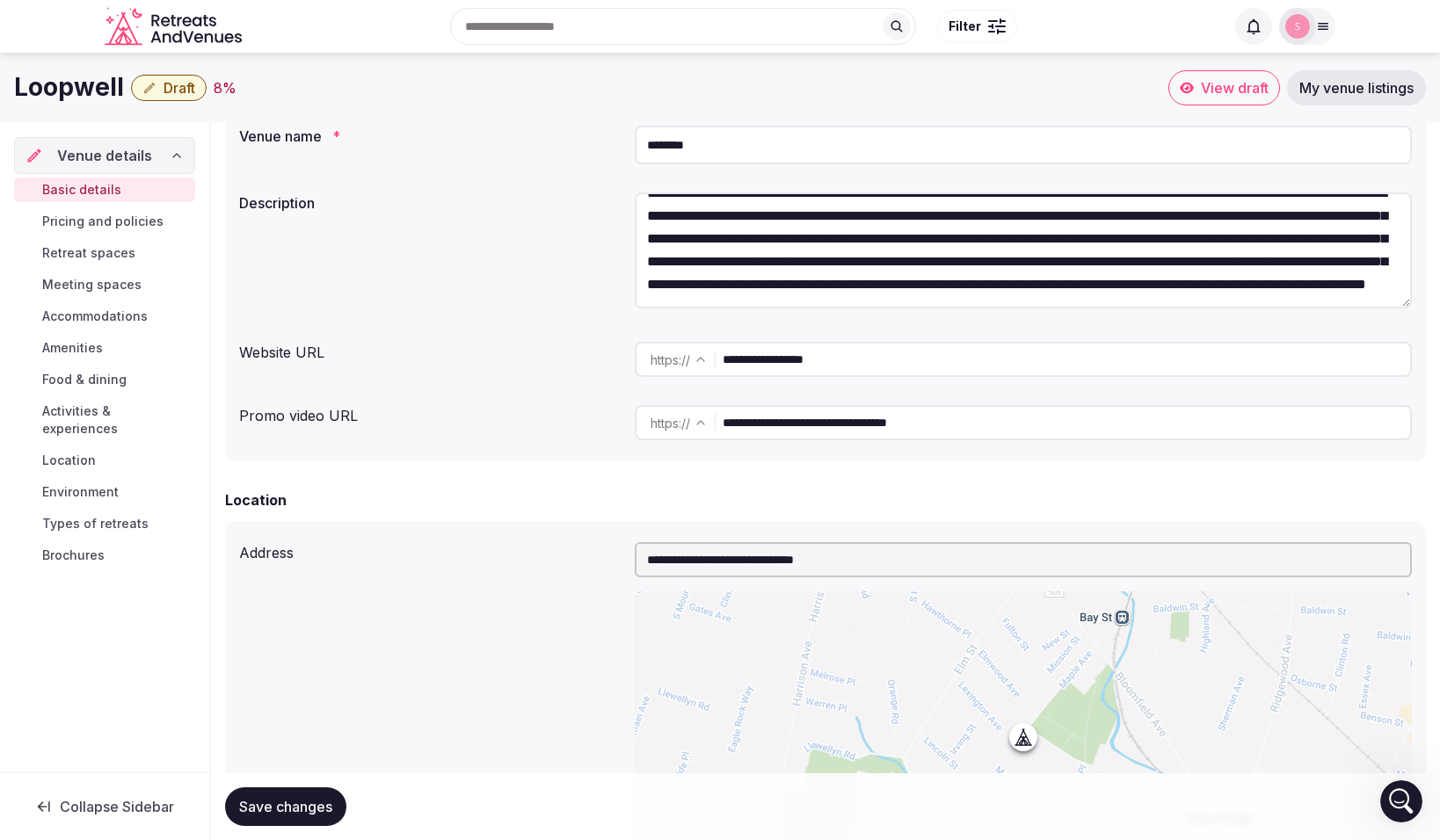
scroll to position [0, 0]
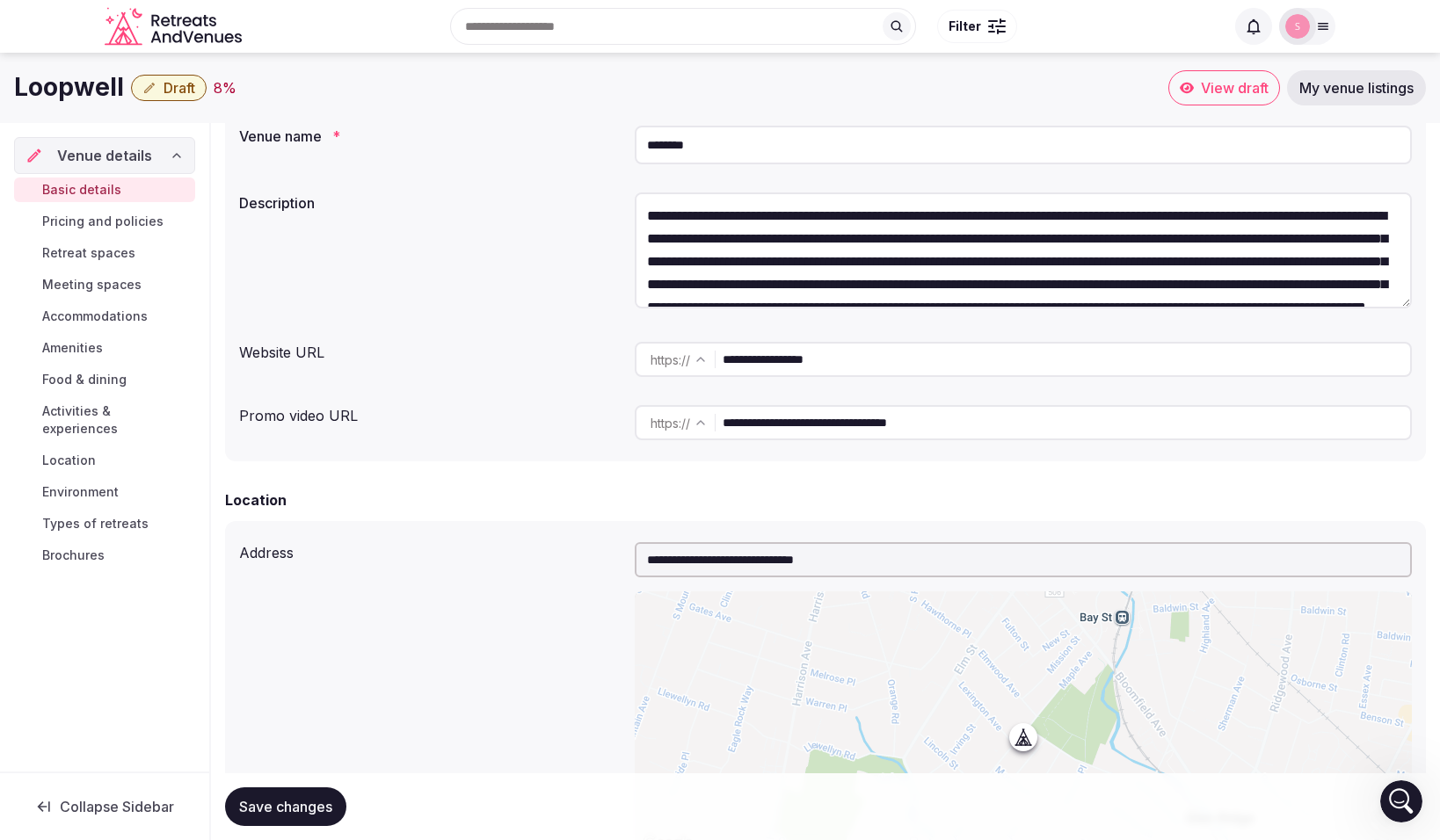
drag, startPoint x: 893, startPoint y: 293, endPoint x: 683, endPoint y: 187, distance: 235.2
click at [683, 187] on div "**********" at bounding box center [1023, 253] width 777 height 136
click at [651, 214] on textarea "**********" at bounding box center [1023, 249] width 777 height 116
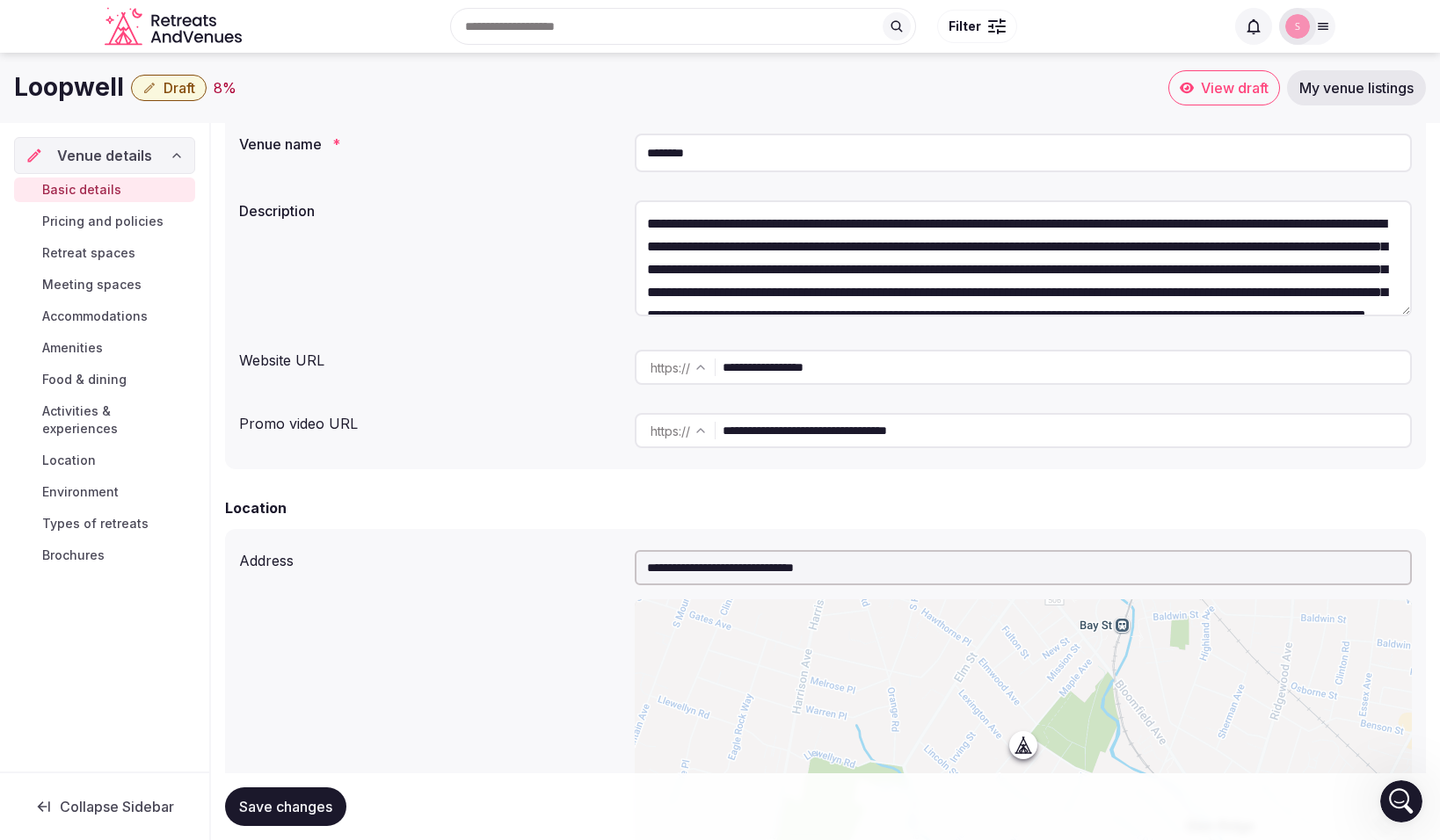
click at [659, 269] on textarea "**********" at bounding box center [1023, 258] width 777 height 116
click at [648, 227] on textarea "**********" at bounding box center [1023, 258] width 777 height 116
click at [1352, 225] on textarea "**********" at bounding box center [1023, 258] width 777 height 116
click at [1044, 249] on textarea "**********" at bounding box center [1023, 258] width 777 height 116
click at [679, 272] on textarea "**********" at bounding box center [1023, 258] width 777 height 116
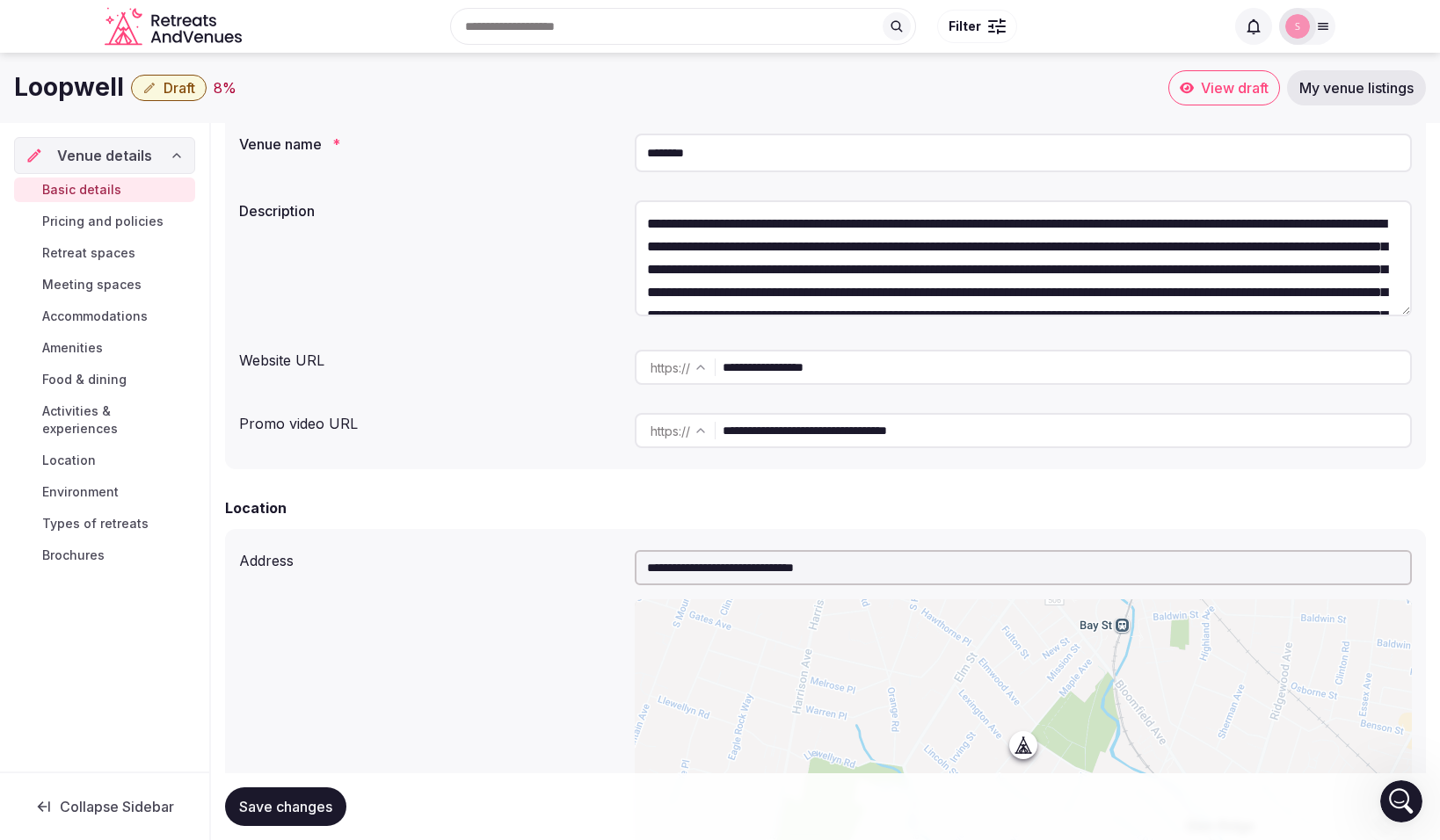
drag, startPoint x: 1198, startPoint y: 225, endPoint x: 1078, endPoint y: 221, distance: 120.1
click at [1078, 221] on textarea "**********" at bounding box center [1023, 258] width 777 height 116
click at [1093, 225] on textarea "**********" at bounding box center [1023, 258] width 777 height 116
drag, startPoint x: 672, startPoint y: 268, endPoint x: 626, endPoint y: 266, distance: 46.0
click at [626, 266] on div "**********" at bounding box center [825, 260] width 1172 height 136
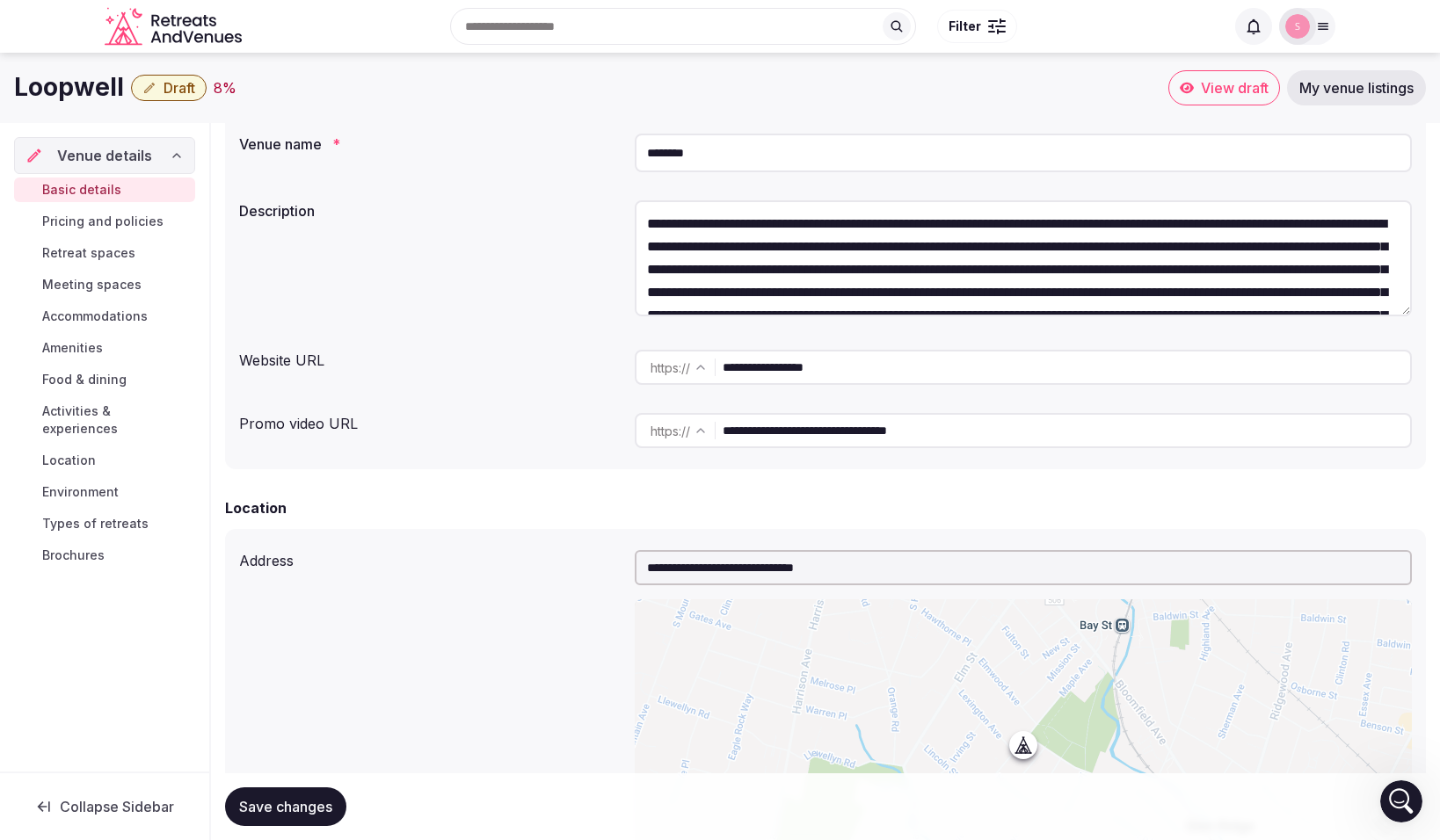
paste textarea "**********"
click at [648, 272] on textarea "**********" at bounding box center [1023, 258] width 777 height 116
click at [803, 274] on textarea "**********" at bounding box center [1023, 258] width 777 height 116
click at [801, 272] on textarea "**********" at bounding box center [1023, 258] width 777 height 116
click at [852, 269] on textarea "**********" at bounding box center [1023, 258] width 777 height 116
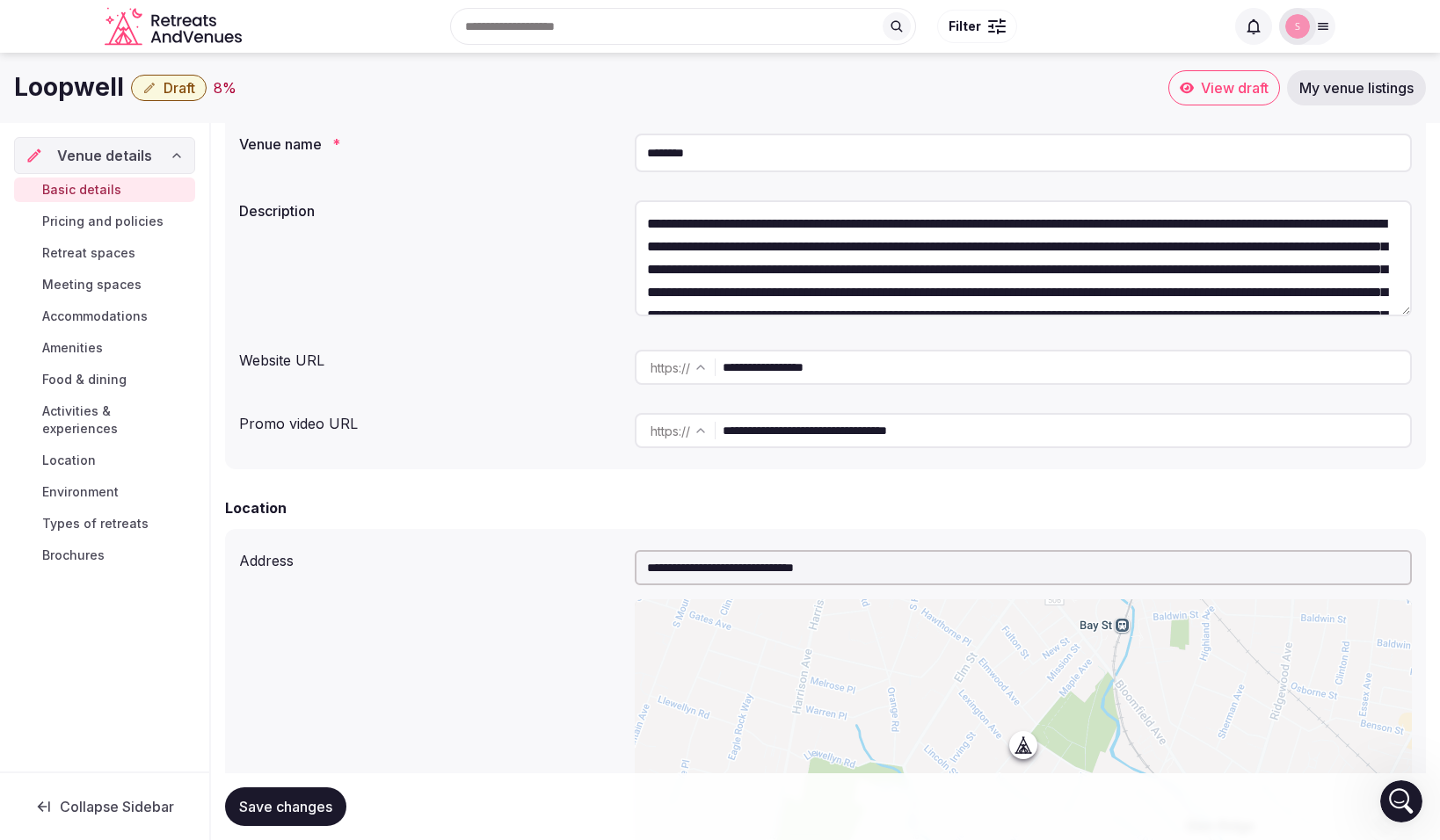
click at [1380, 272] on textarea "**********" at bounding box center [1023, 258] width 777 height 116
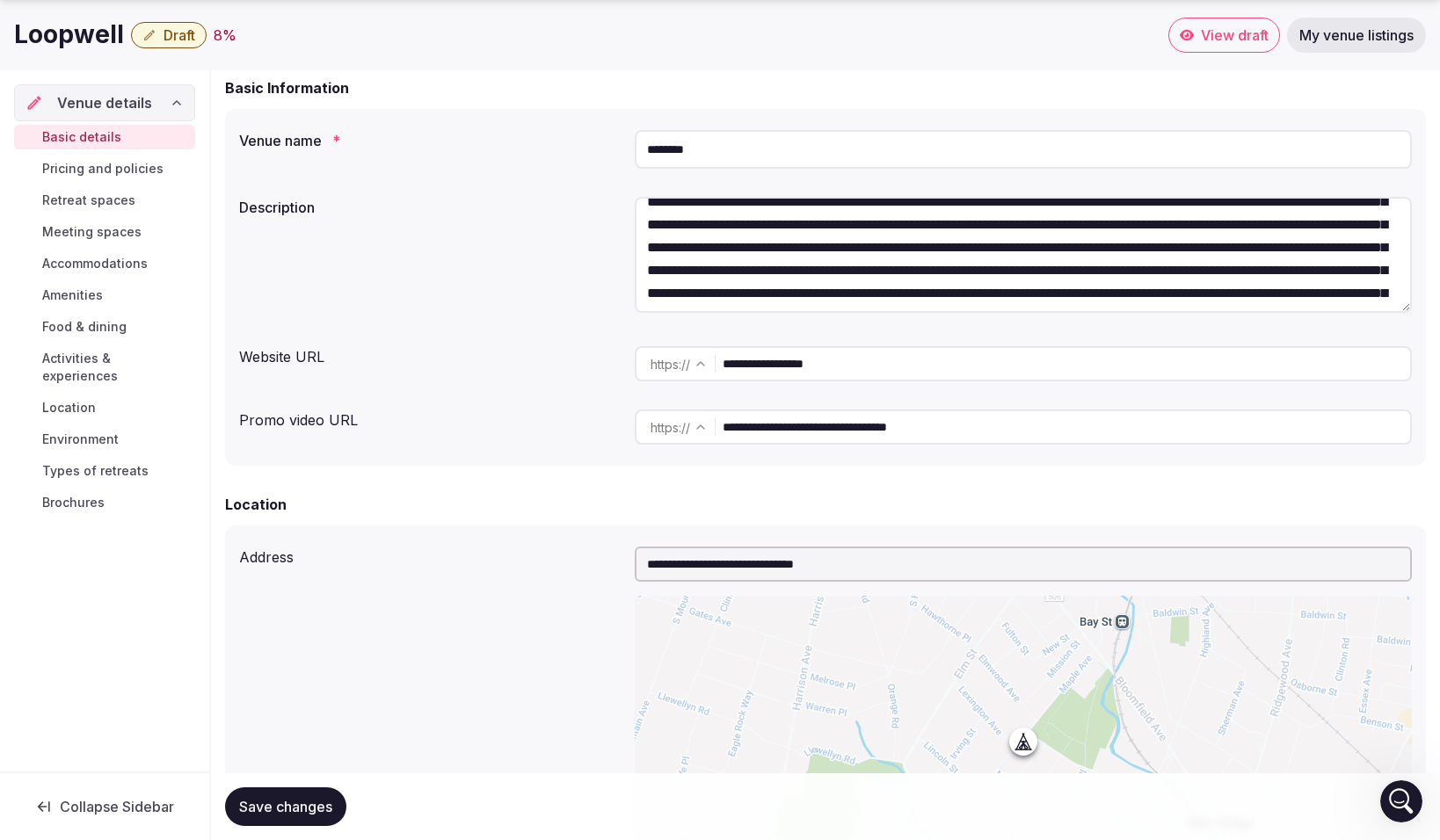
scroll to position [45, 0]
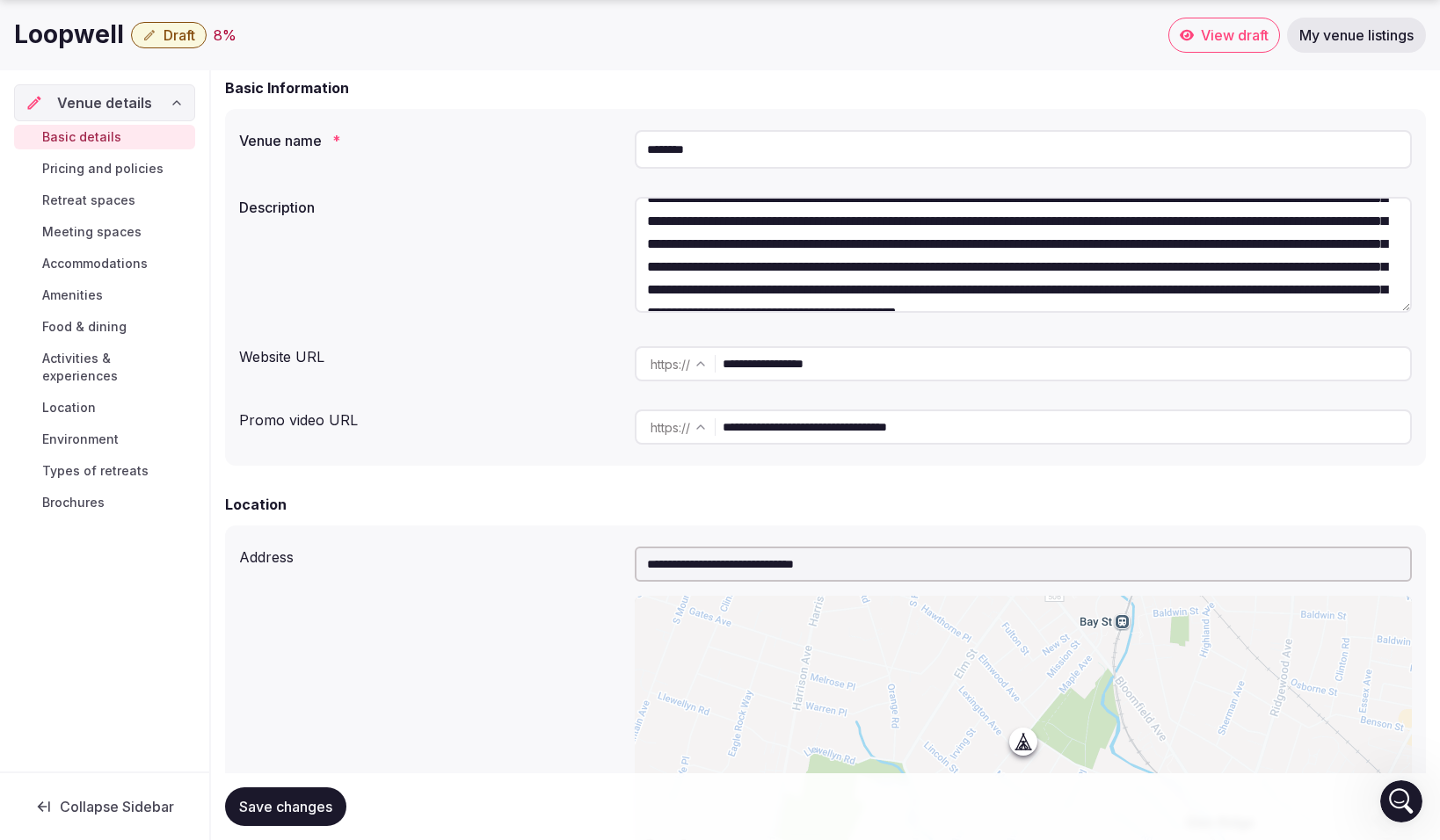
drag, startPoint x: 1216, startPoint y: 267, endPoint x: 641, endPoint y: 288, distance: 575.4
click at [641, 288] on textarea "**********" at bounding box center [1023, 254] width 777 height 116
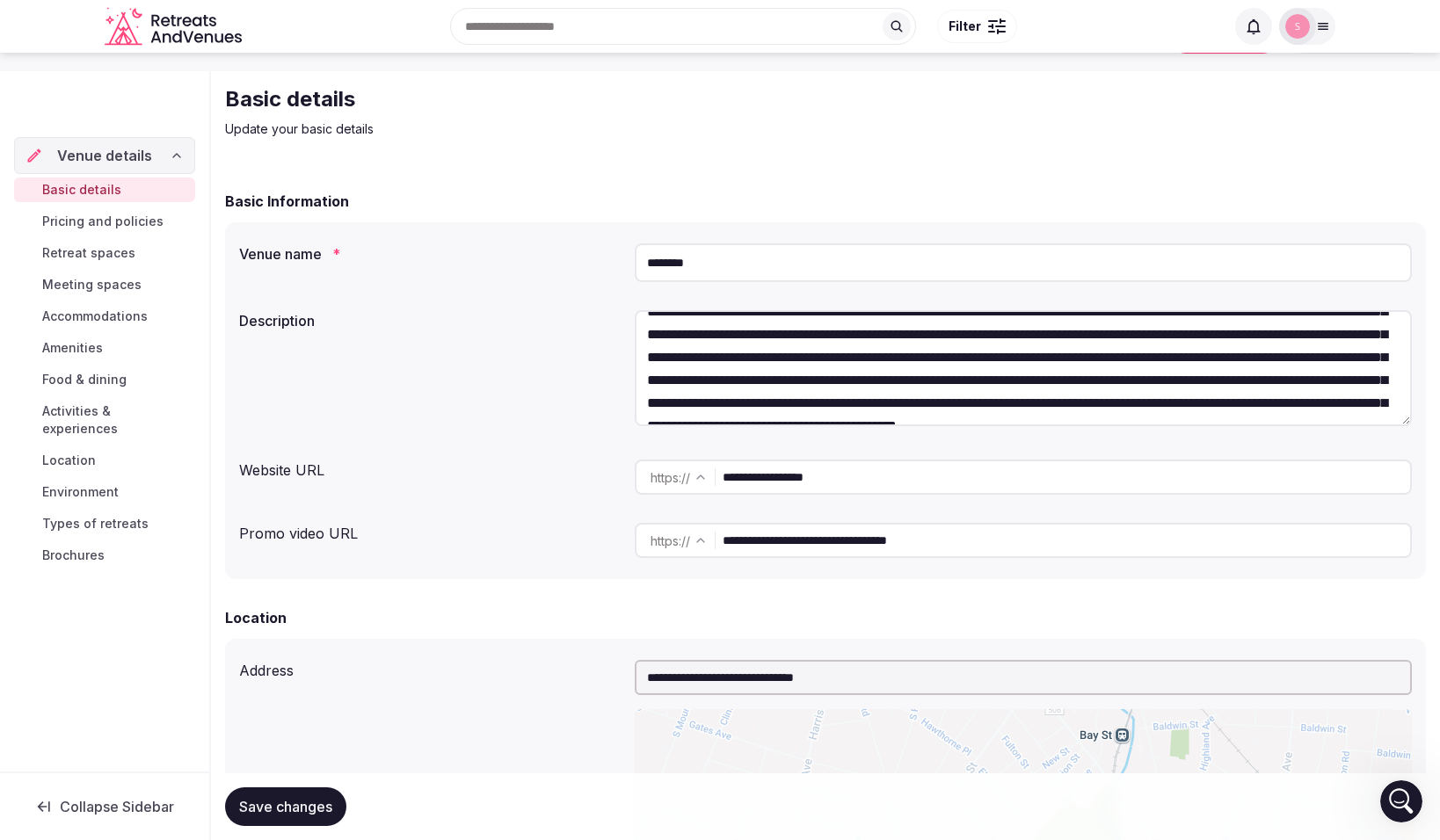
scroll to position [62, 0]
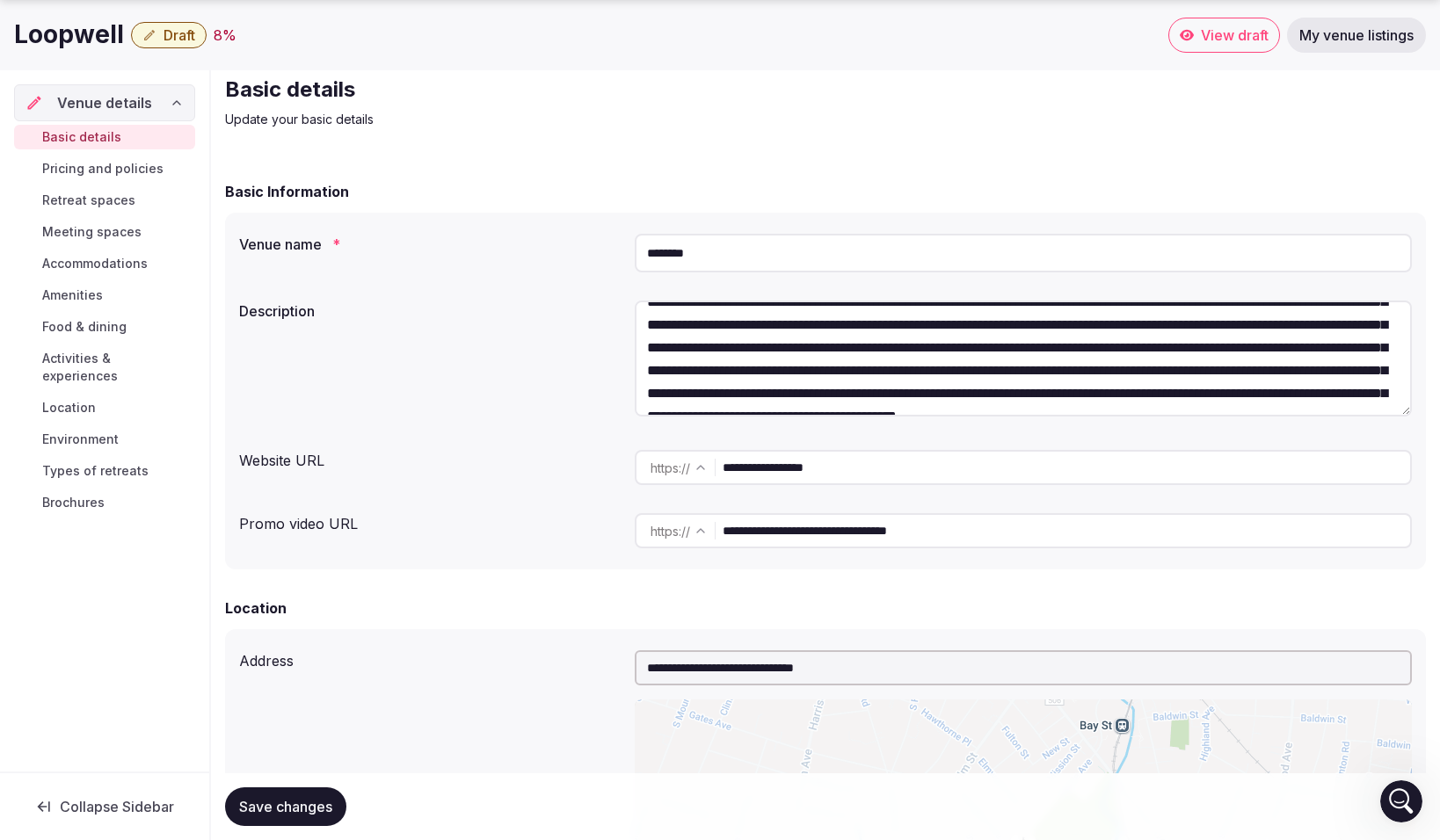
click at [1200, 364] on textarea "**********" at bounding box center [1023, 358] width 777 height 116
drag, startPoint x: 1247, startPoint y: 349, endPoint x: 1211, endPoint y: 375, distance: 44.4
click at [1211, 375] on textarea "**********" at bounding box center [1023, 358] width 777 height 116
drag, startPoint x: 646, startPoint y: 372, endPoint x: 1053, endPoint y: 369, distance: 407.0
click at [1053, 369] on textarea "**********" at bounding box center [1023, 358] width 777 height 116
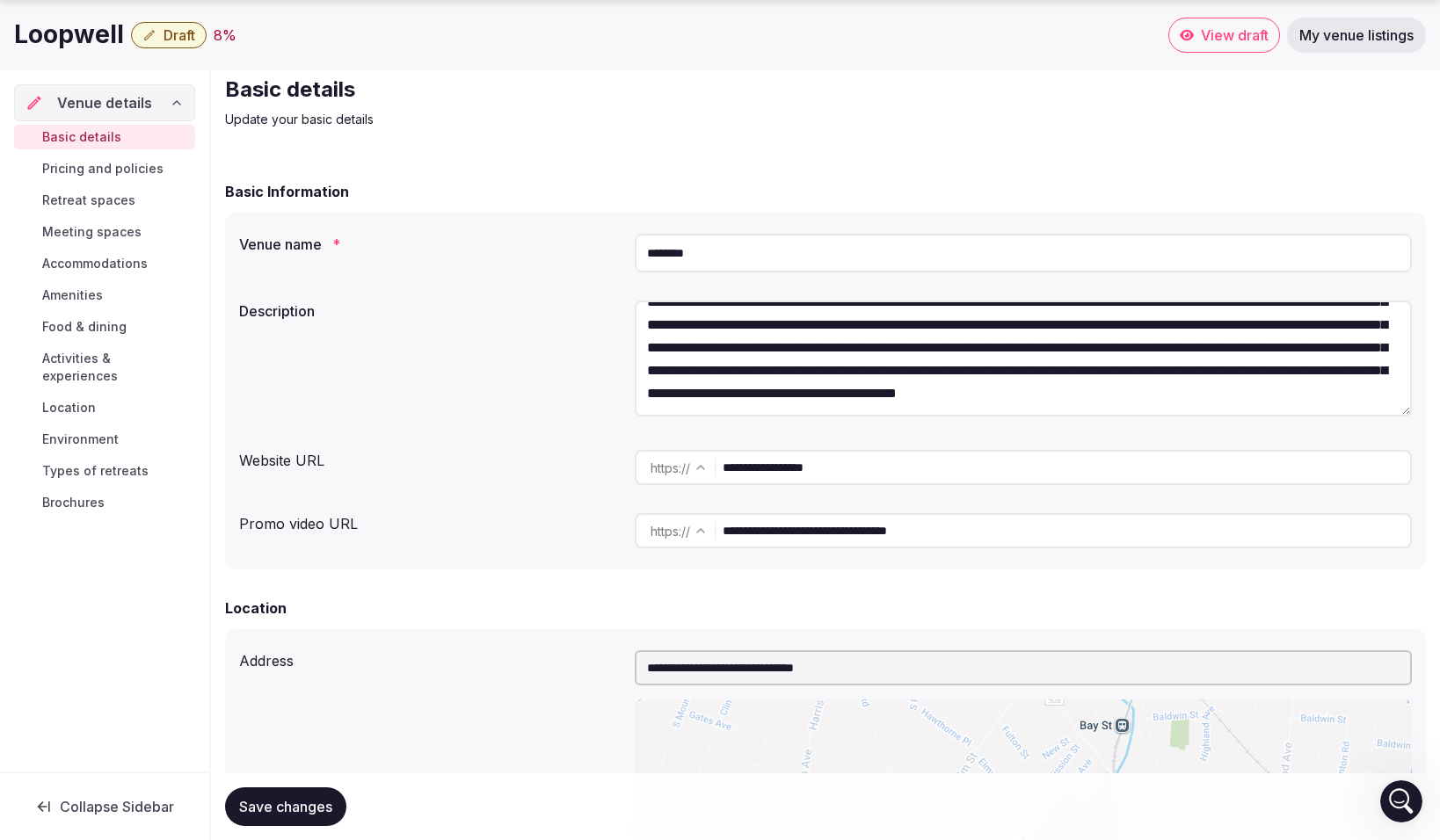
click at [652, 370] on textarea "**********" at bounding box center [1023, 358] width 777 height 116
drag, startPoint x: 943, startPoint y: 370, endPoint x: 698, endPoint y: 391, distance: 245.9
click at [698, 391] on textarea "**********" at bounding box center [1023, 358] width 777 height 116
drag, startPoint x: 1383, startPoint y: 370, endPoint x: 1242, endPoint y: 372, distance: 141.0
click at [1242, 372] on textarea "**********" at bounding box center [1023, 358] width 777 height 116
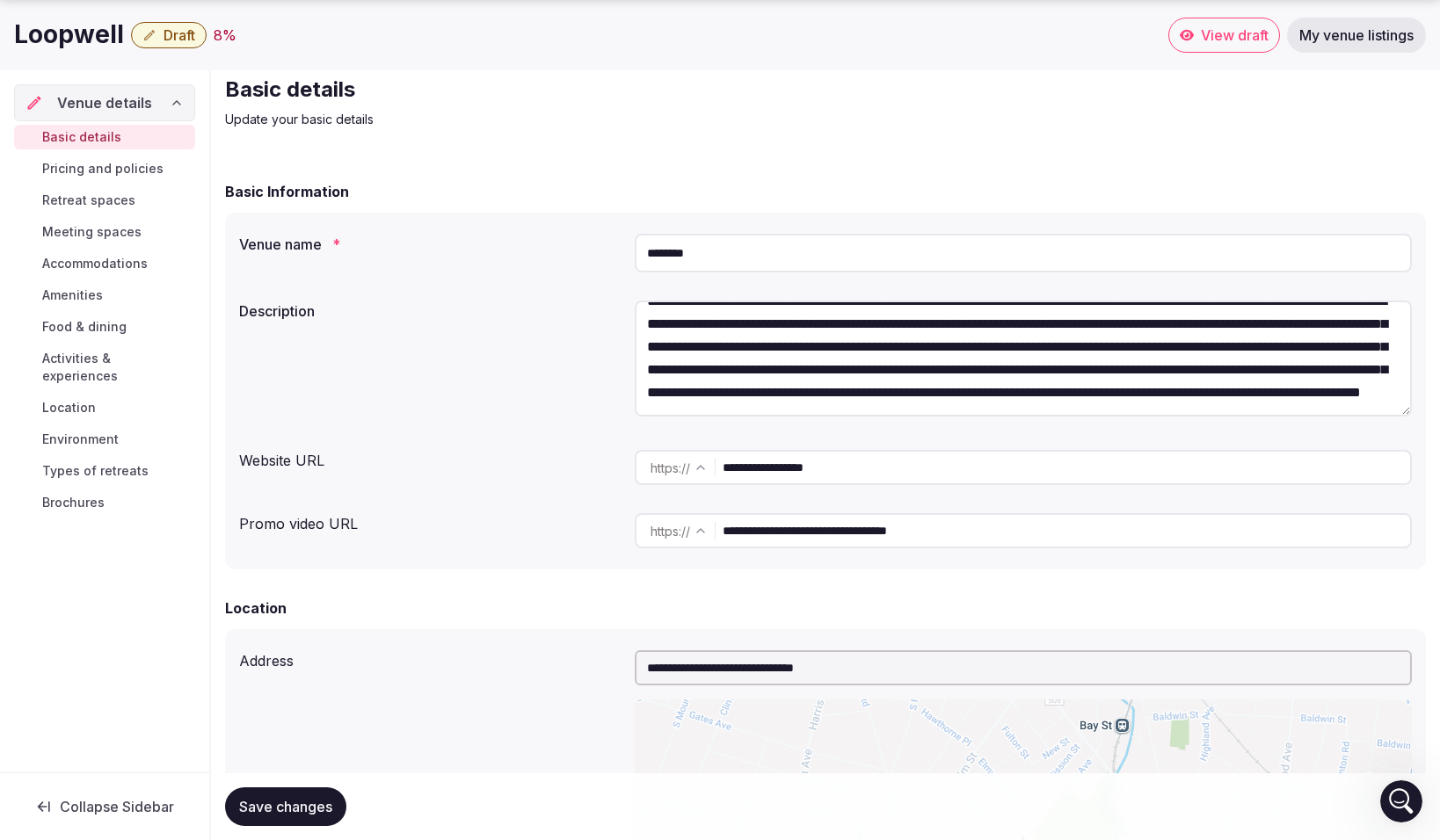
click at [838, 395] on textarea "**********" at bounding box center [1023, 358] width 777 height 116
drag, startPoint x: 1175, startPoint y: 396, endPoint x: 848, endPoint y: 391, distance: 327.0
click at [848, 391] on textarea "**********" at bounding box center [1023, 358] width 777 height 116
click at [1030, 394] on textarea "**********" at bounding box center [1023, 358] width 777 height 116
click at [1210, 395] on textarea "**********" at bounding box center [1023, 358] width 777 height 116
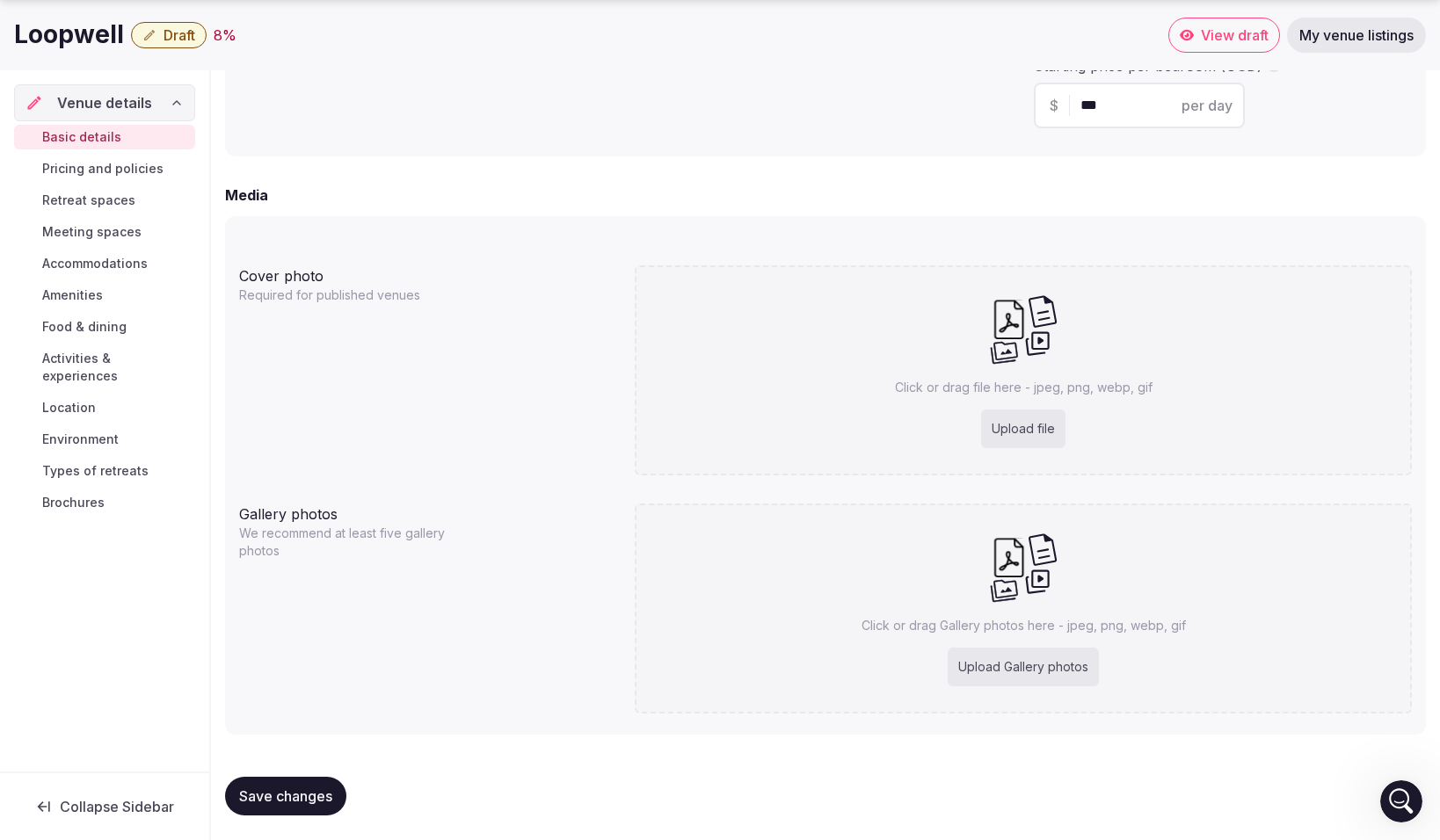
scroll to position [1305, 0]
type textarea "**********"
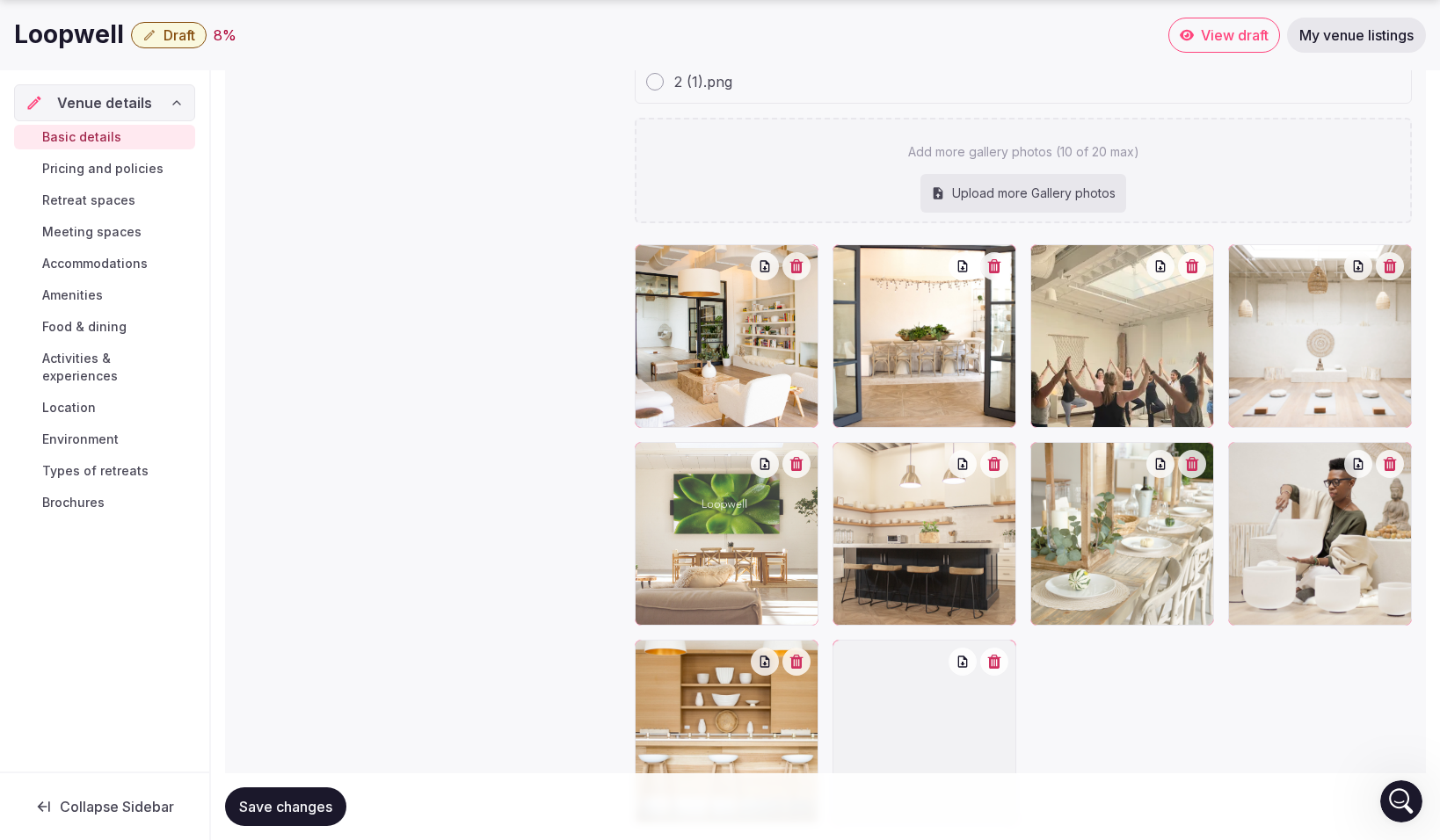
scroll to position [2387, 0]
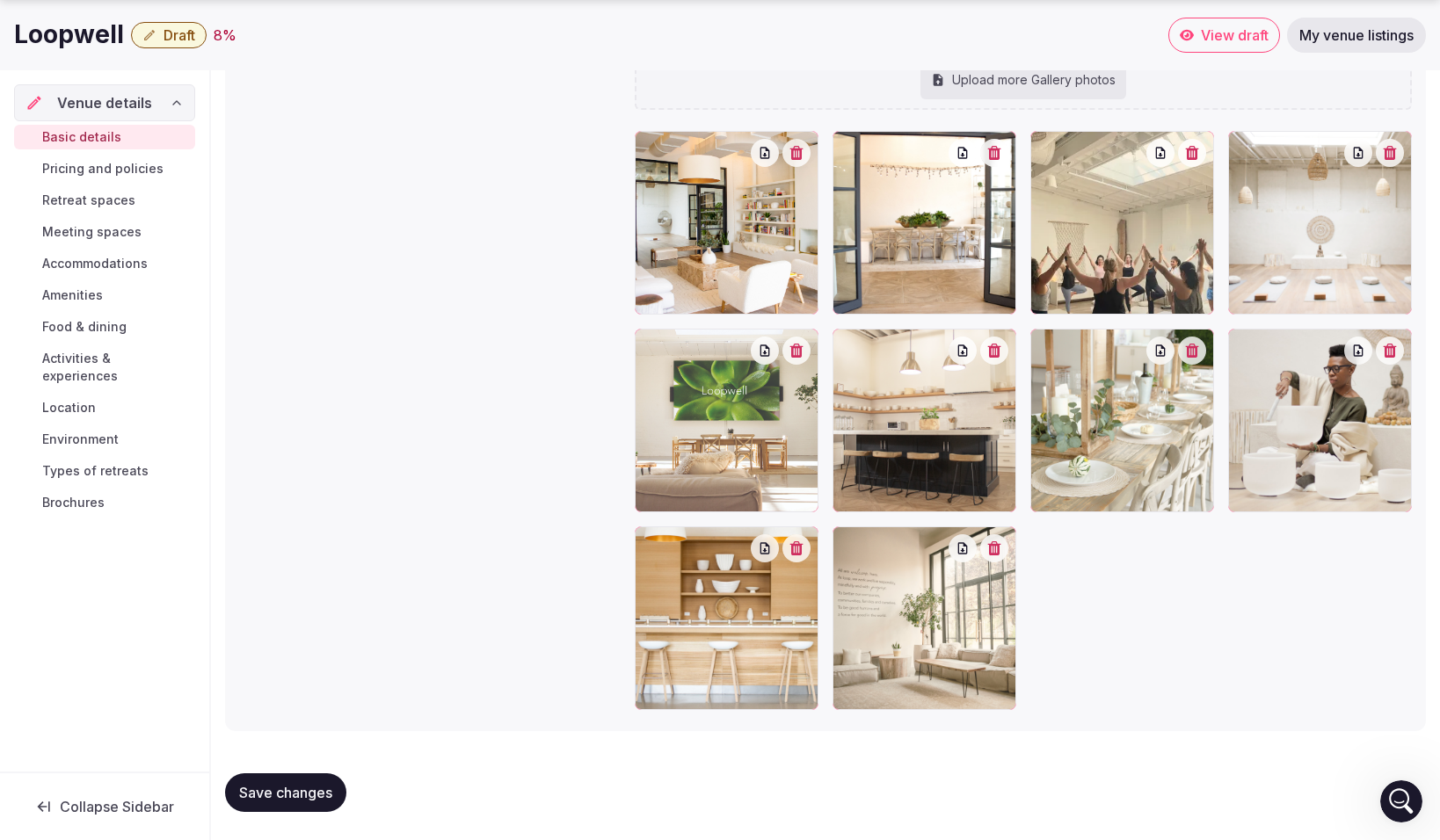
click at [292, 787] on span "Save changes" at bounding box center [285, 793] width 93 height 18
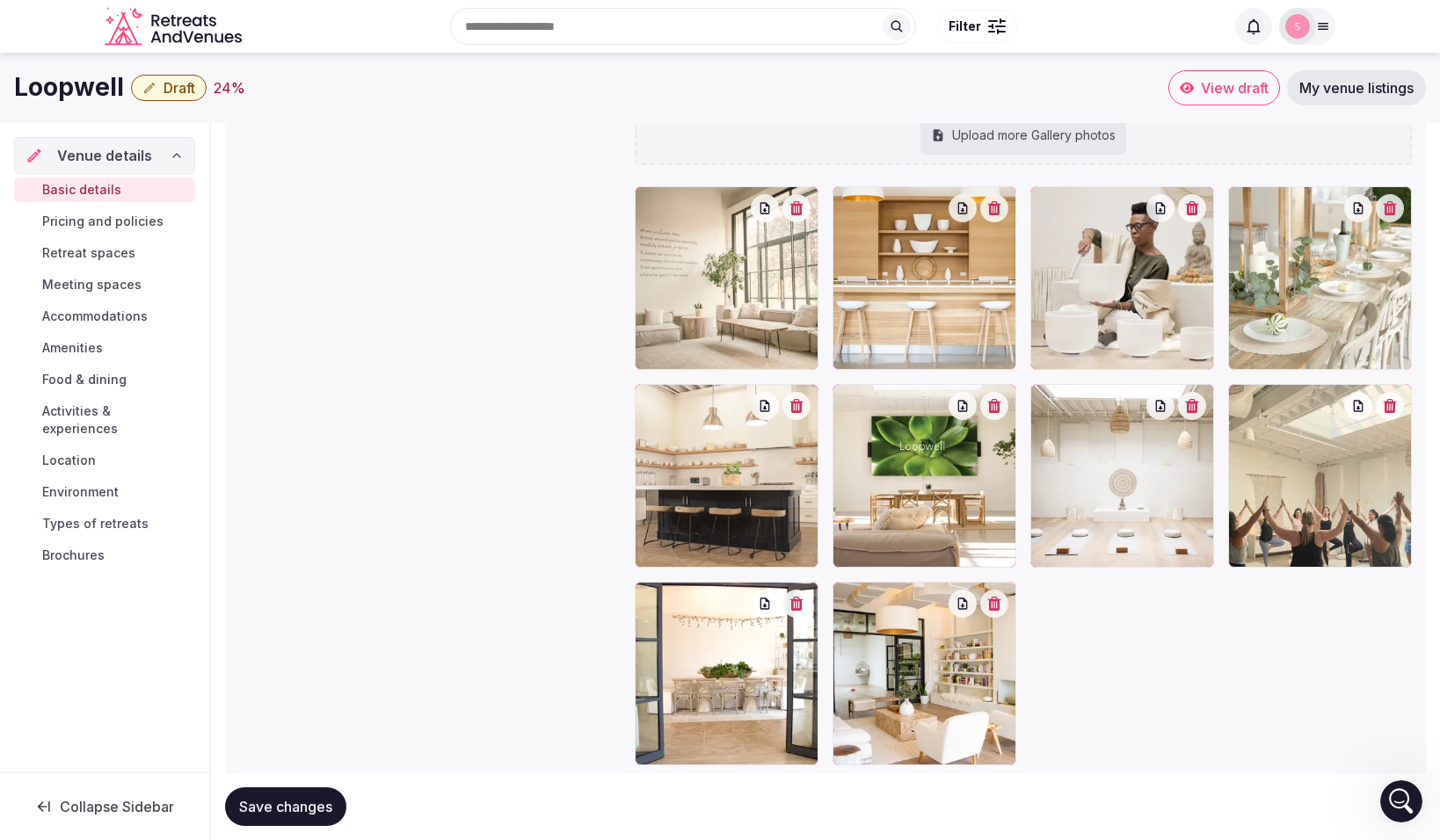
scroll to position [2325, 0]
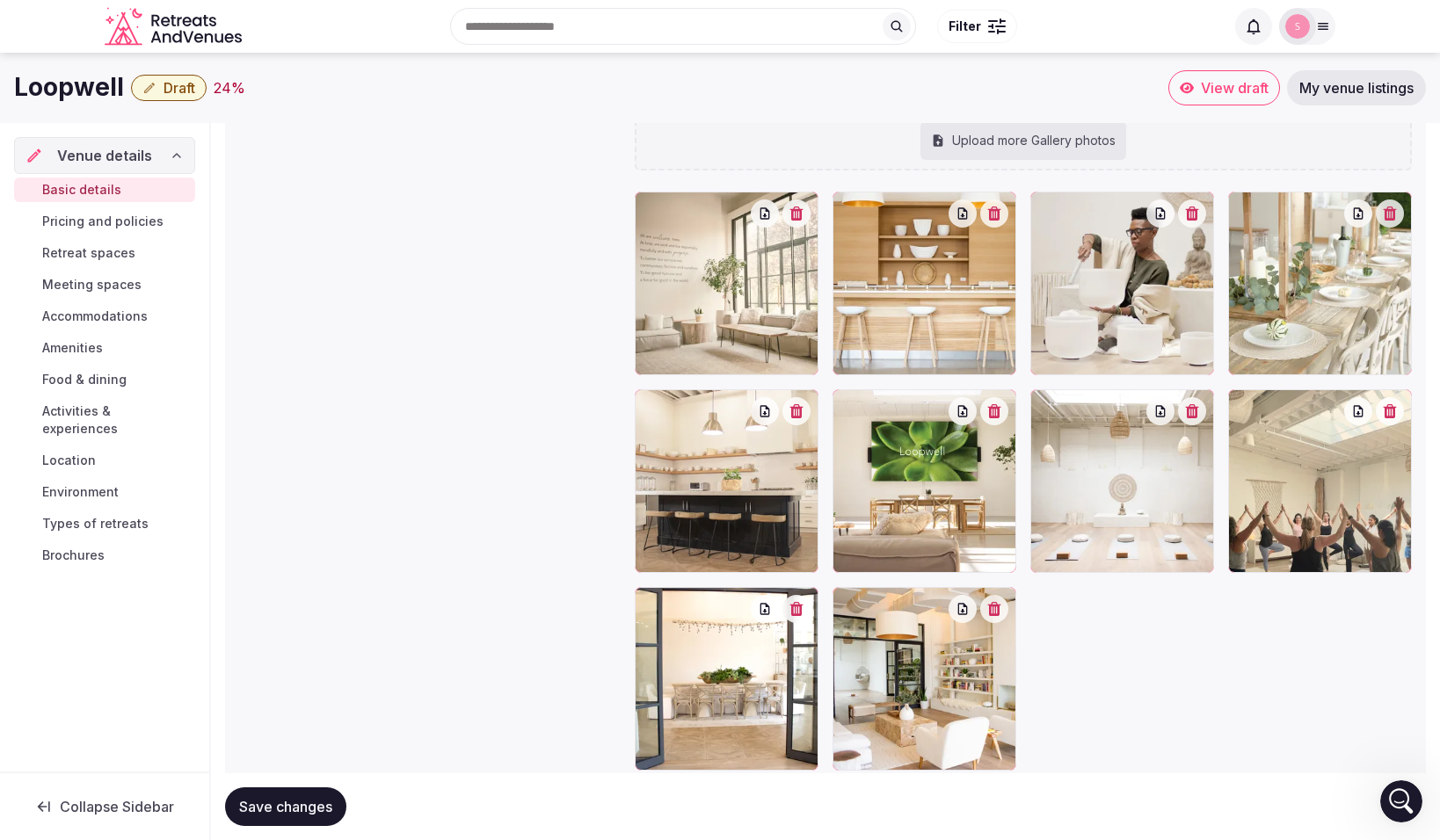
click at [139, 222] on span "Pricing and policies" at bounding box center [102, 222] width 121 height 18
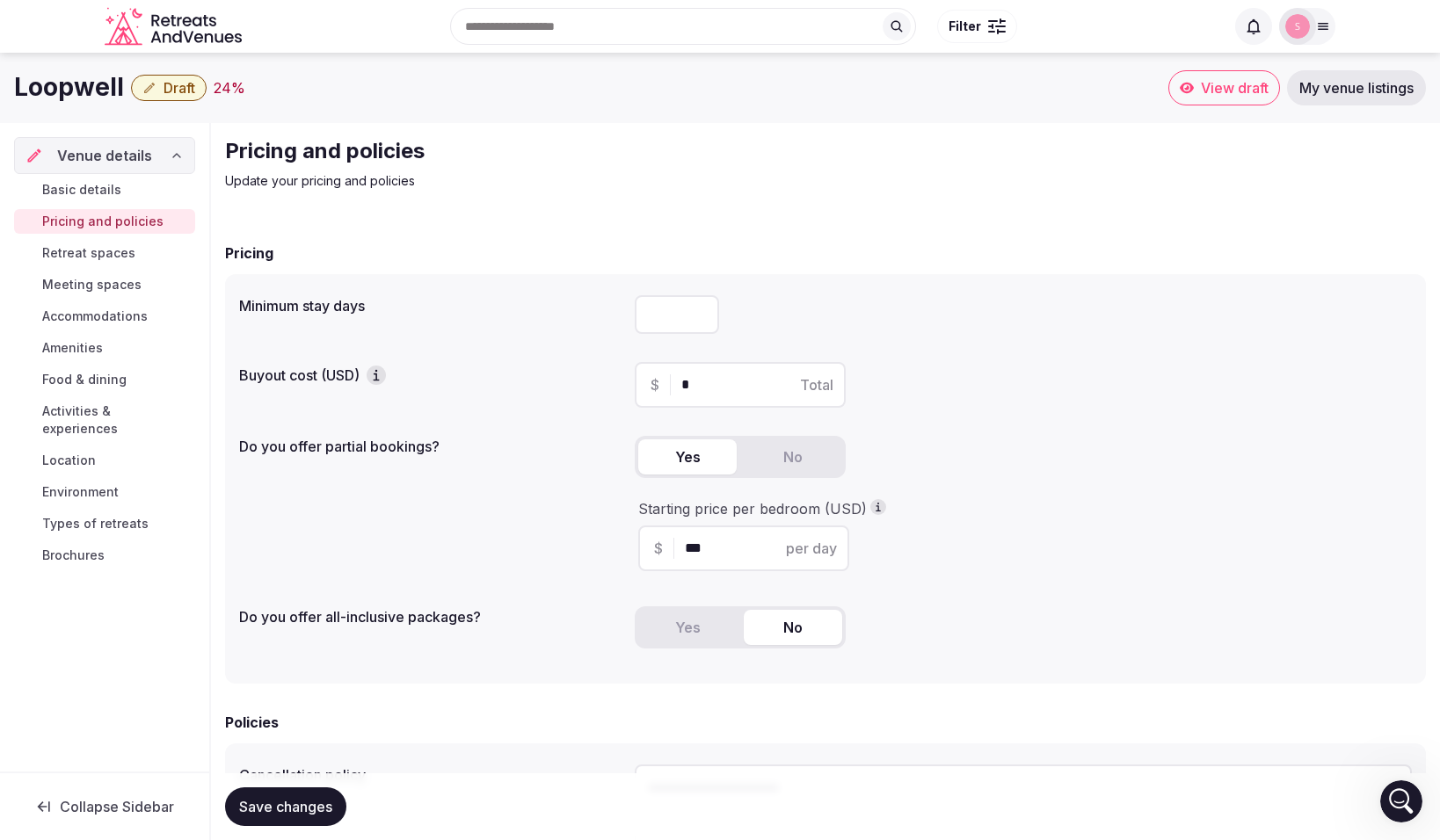
click at [690, 311] on input "number" at bounding box center [677, 314] width 84 height 39
type input "*"
click at [735, 378] on input "*" at bounding box center [756, 385] width 149 height 22
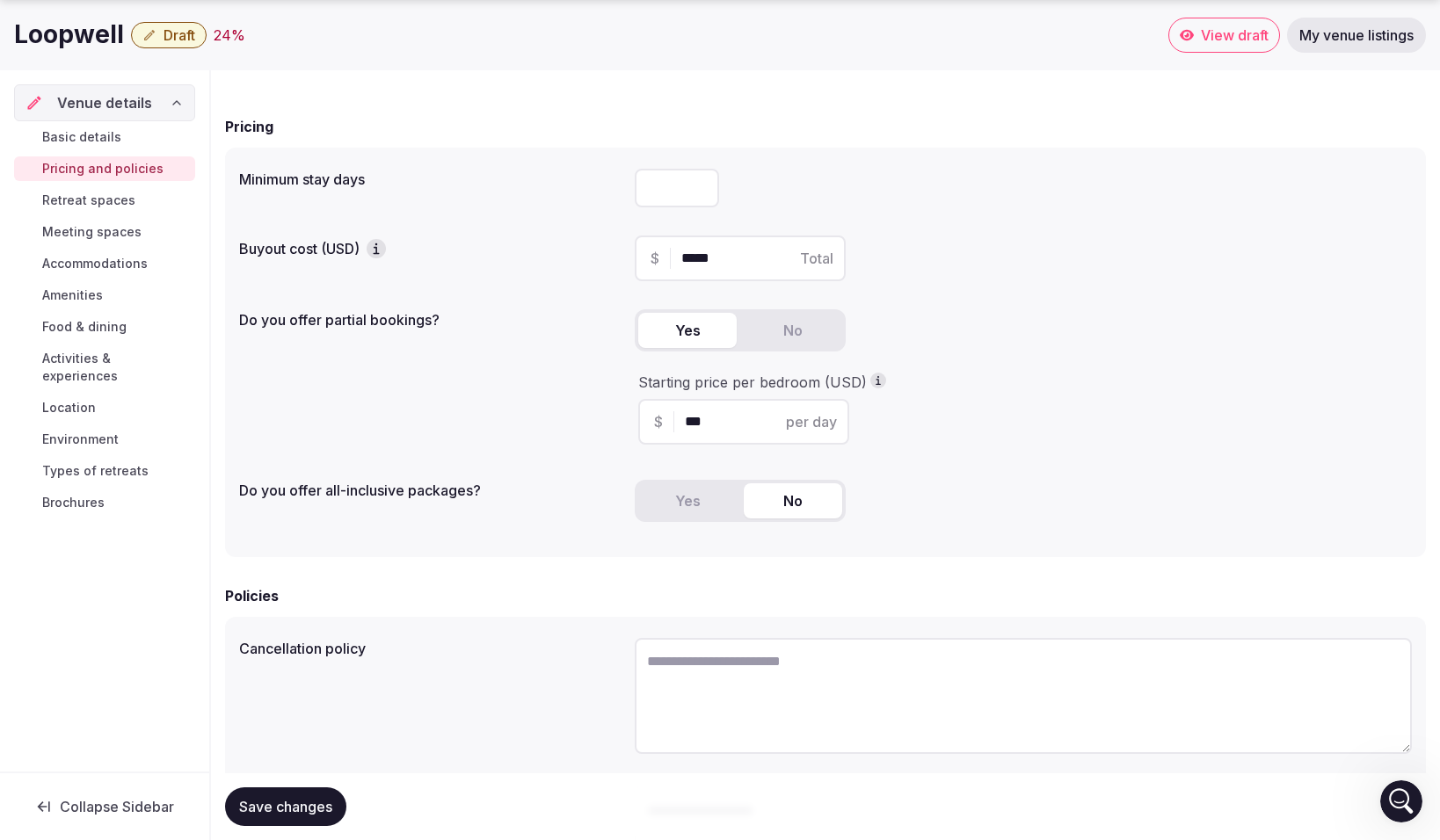
scroll to position [129, 0]
type input "*****"
click at [680, 494] on button "Yes" at bounding box center [688, 498] width 99 height 35
click at [789, 490] on button "No" at bounding box center [794, 498] width 99 height 35
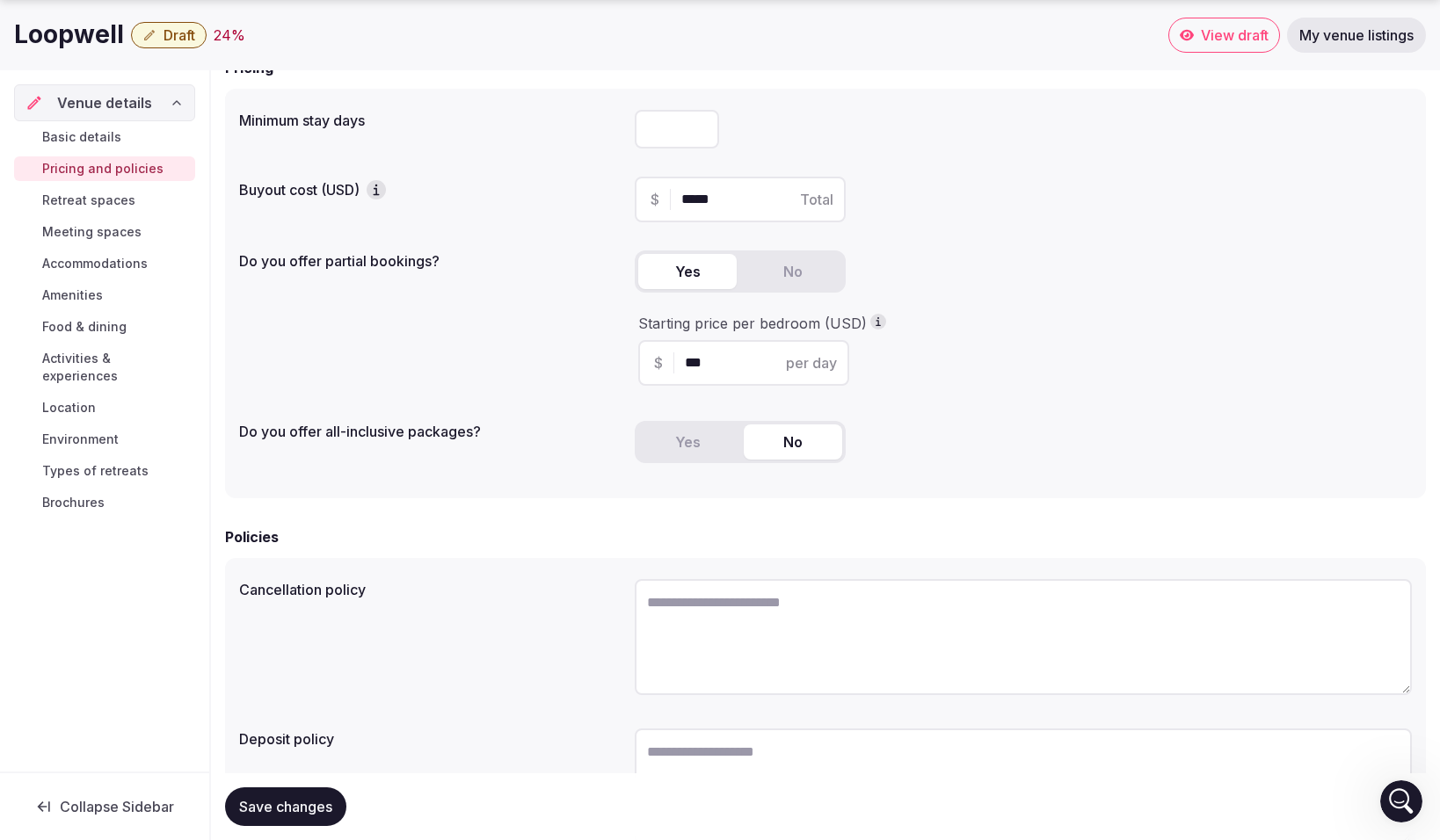
scroll to position [195, 0]
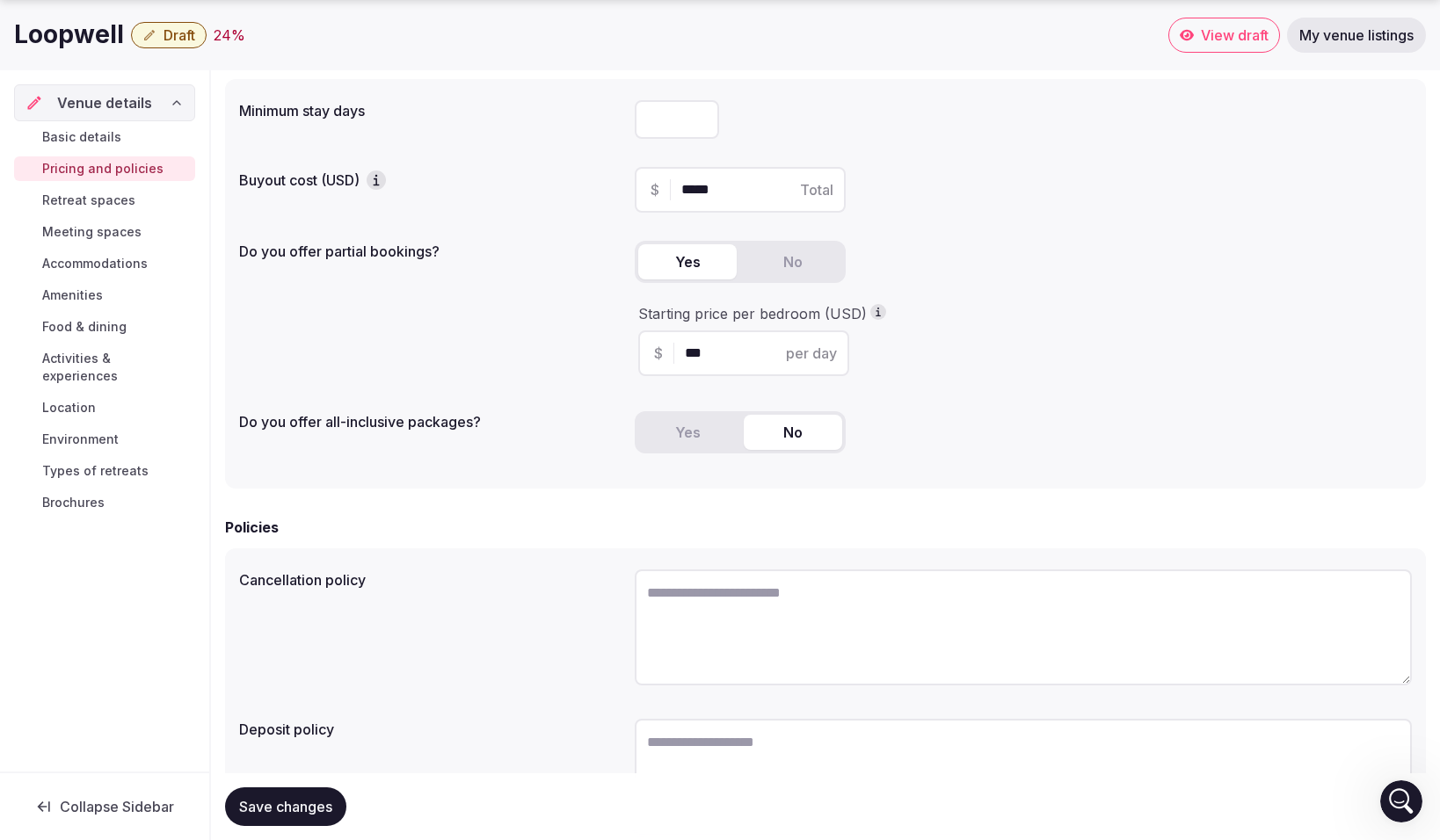
click at [775, 585] on textarea at bounding box center [1023, 627] width 777 height 116
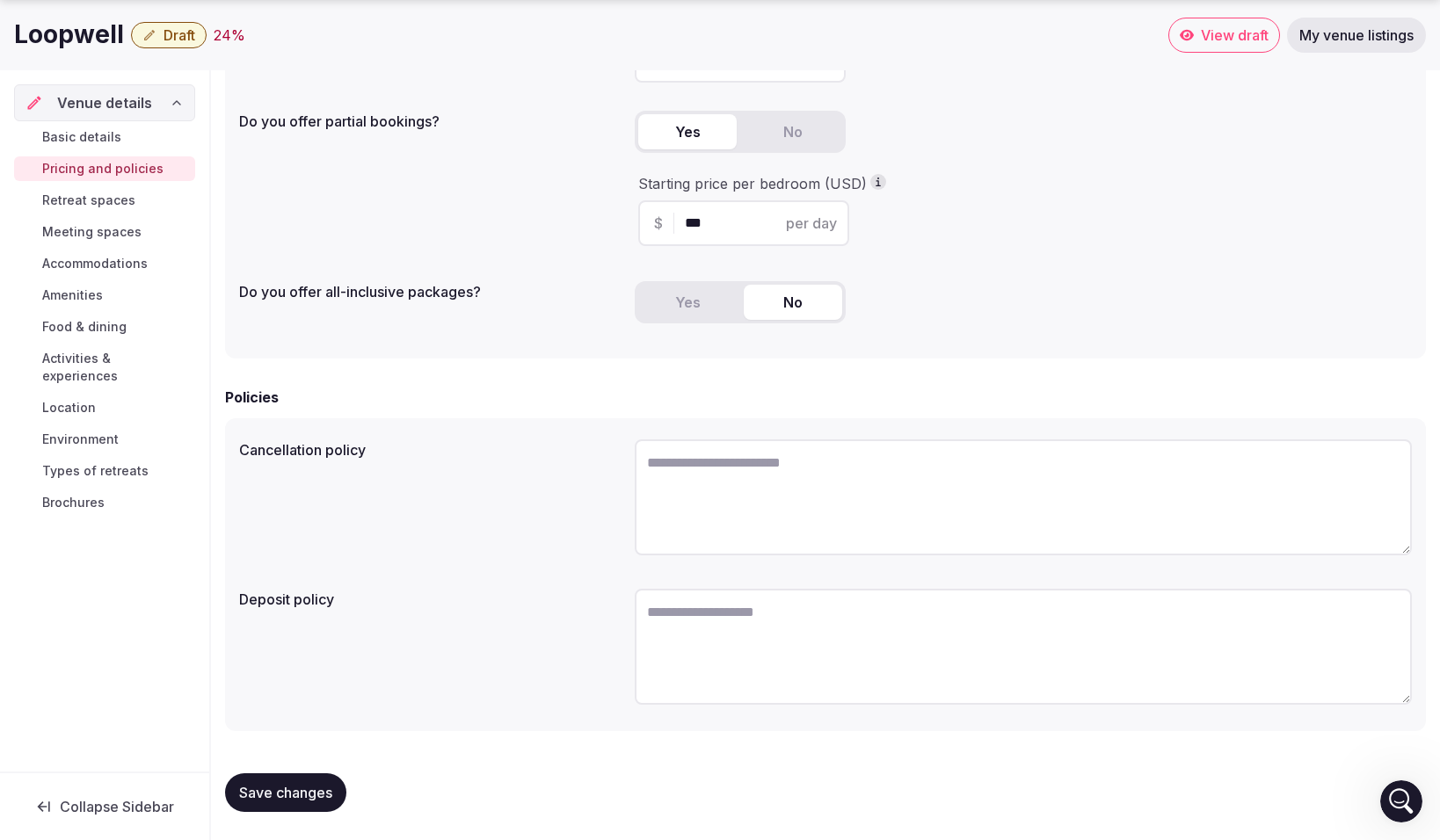
scroll to position [327, 0]
click at [751, 617] on textarea at bounding box center [1023, 646] width 777 height 116
type textarea "**********"
click at [742, 466] on textarea at bounding box center [1023, 497] width 777 height 116
type textarea "**********"
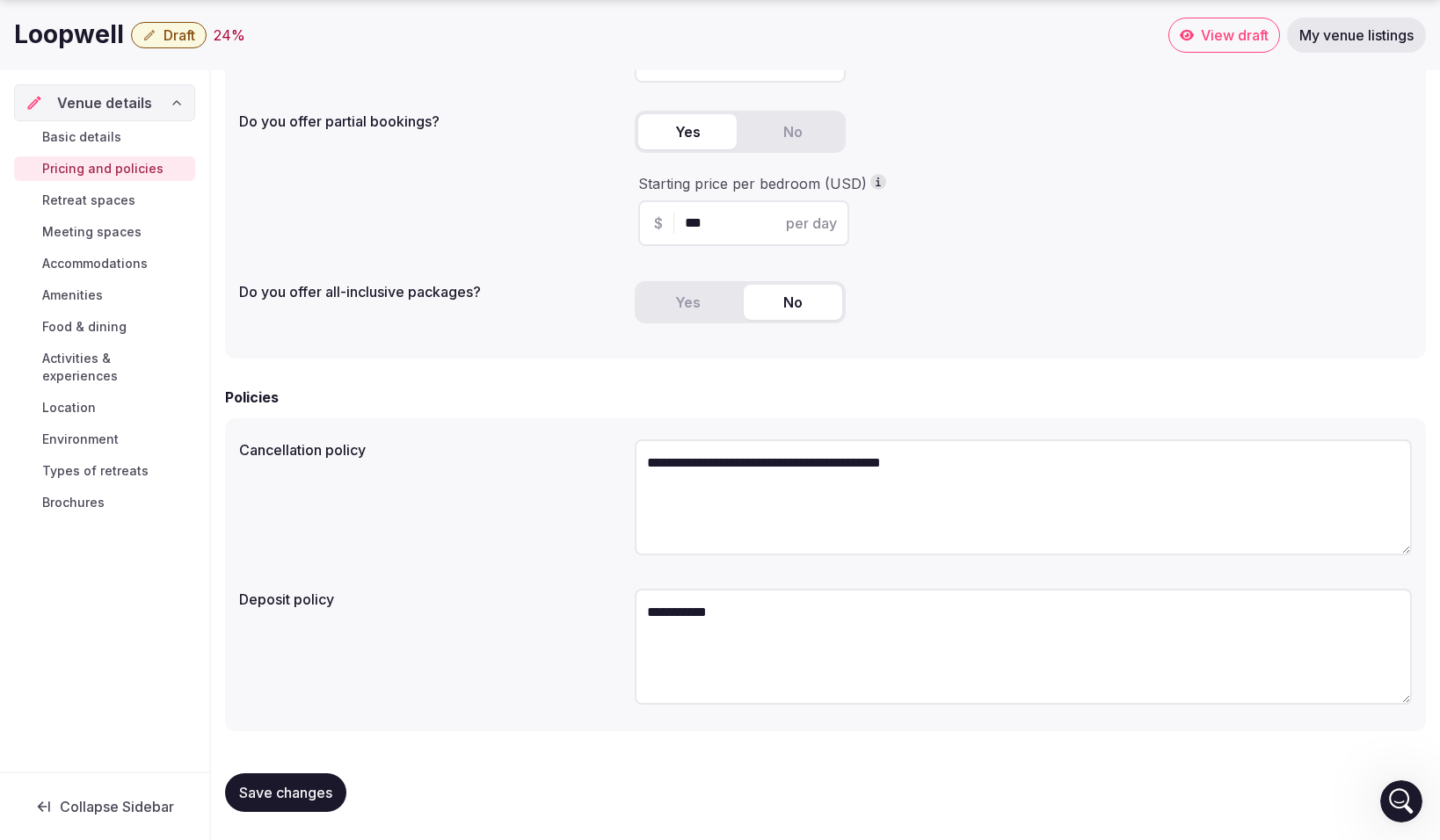
click at [307, 796] on span "Save changes" at bounding box center [285, 793] width 93 height 18
click at [123, 209] on link "Retreat spaces" at bounding box center [105, 200] width 181 height 24
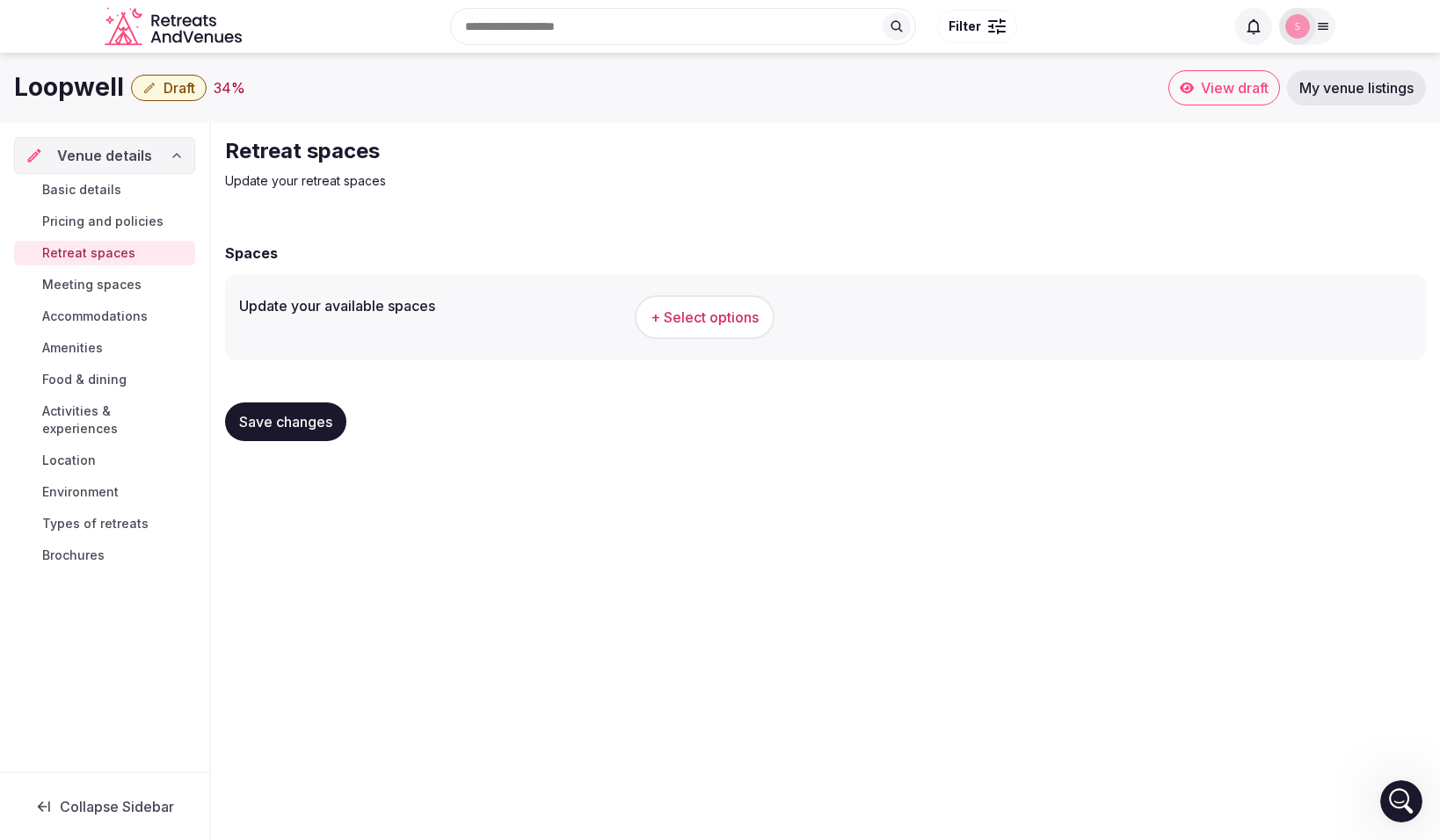
click at [727, 317] on span "+ Select options" at bounding box center [705, 318] width 108 height 20
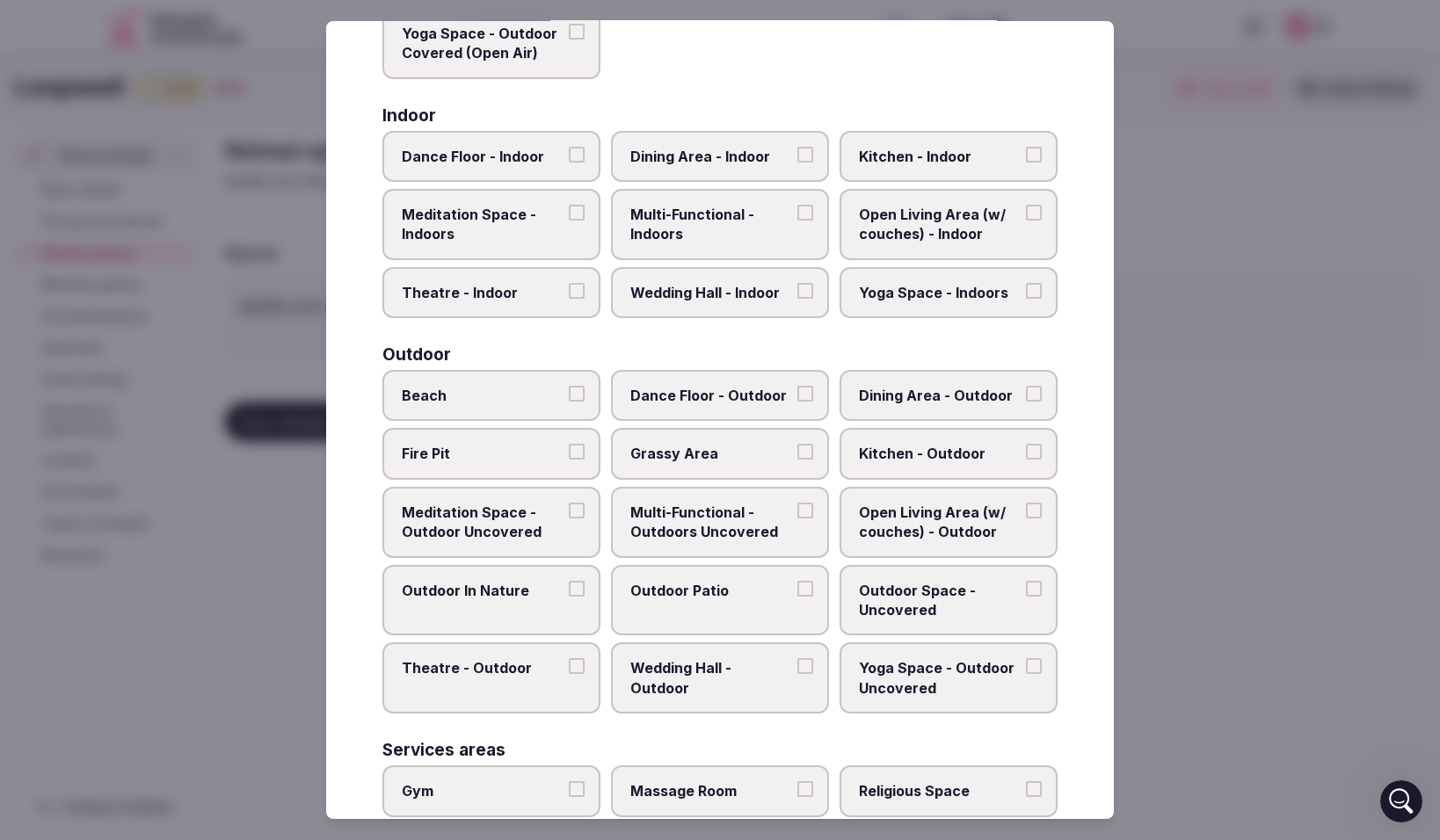
scroll to position [299, 0]
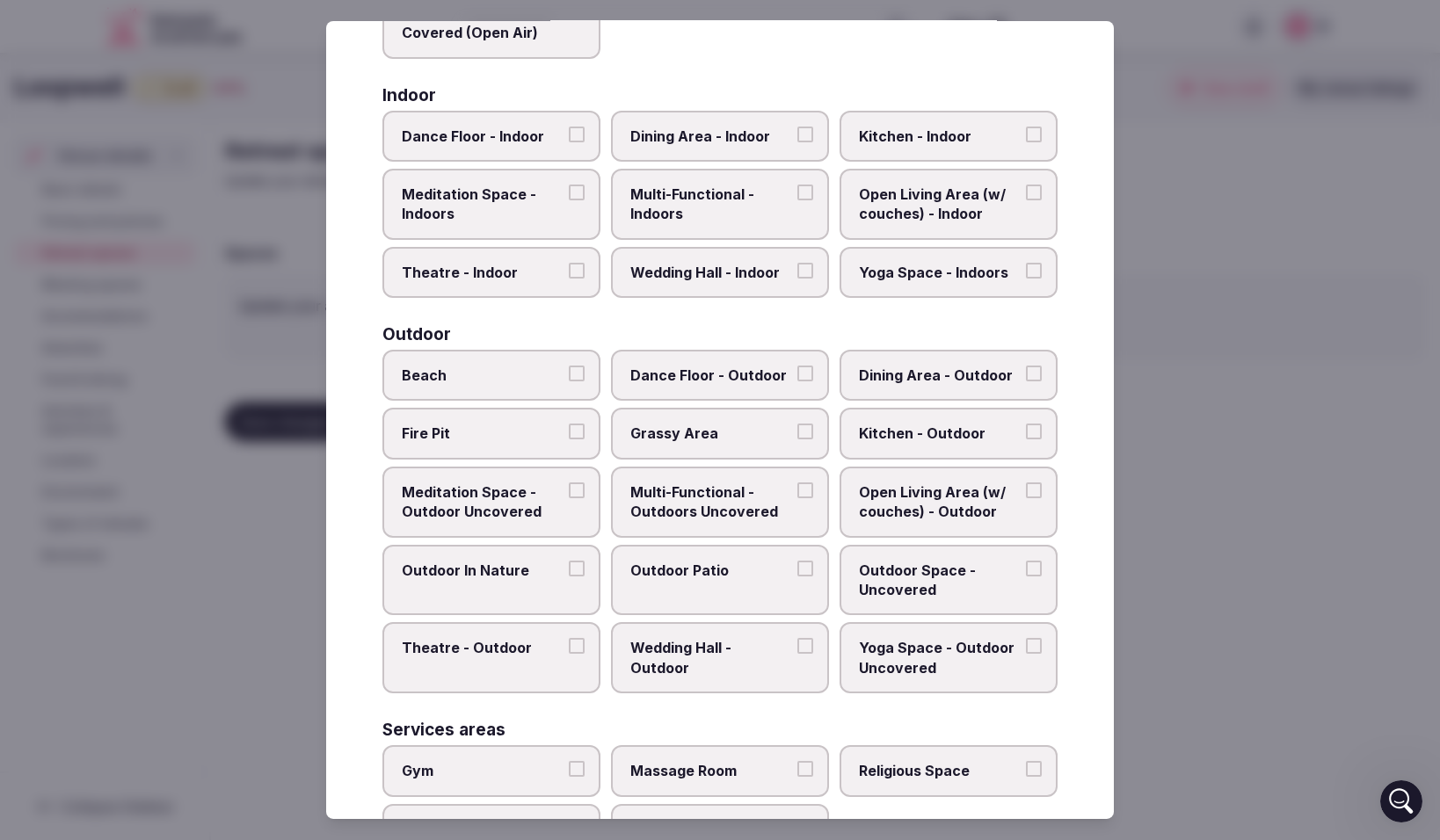
click at [583, 489] on button "Meditation Space - Outdoor Uncovered" at bounding box center [577, 491] width 16 height 16
click at [804, 488] on button "Multi-Functional - Outdoors Uncovered" at bounding box center [805, 491] width 16 height 16
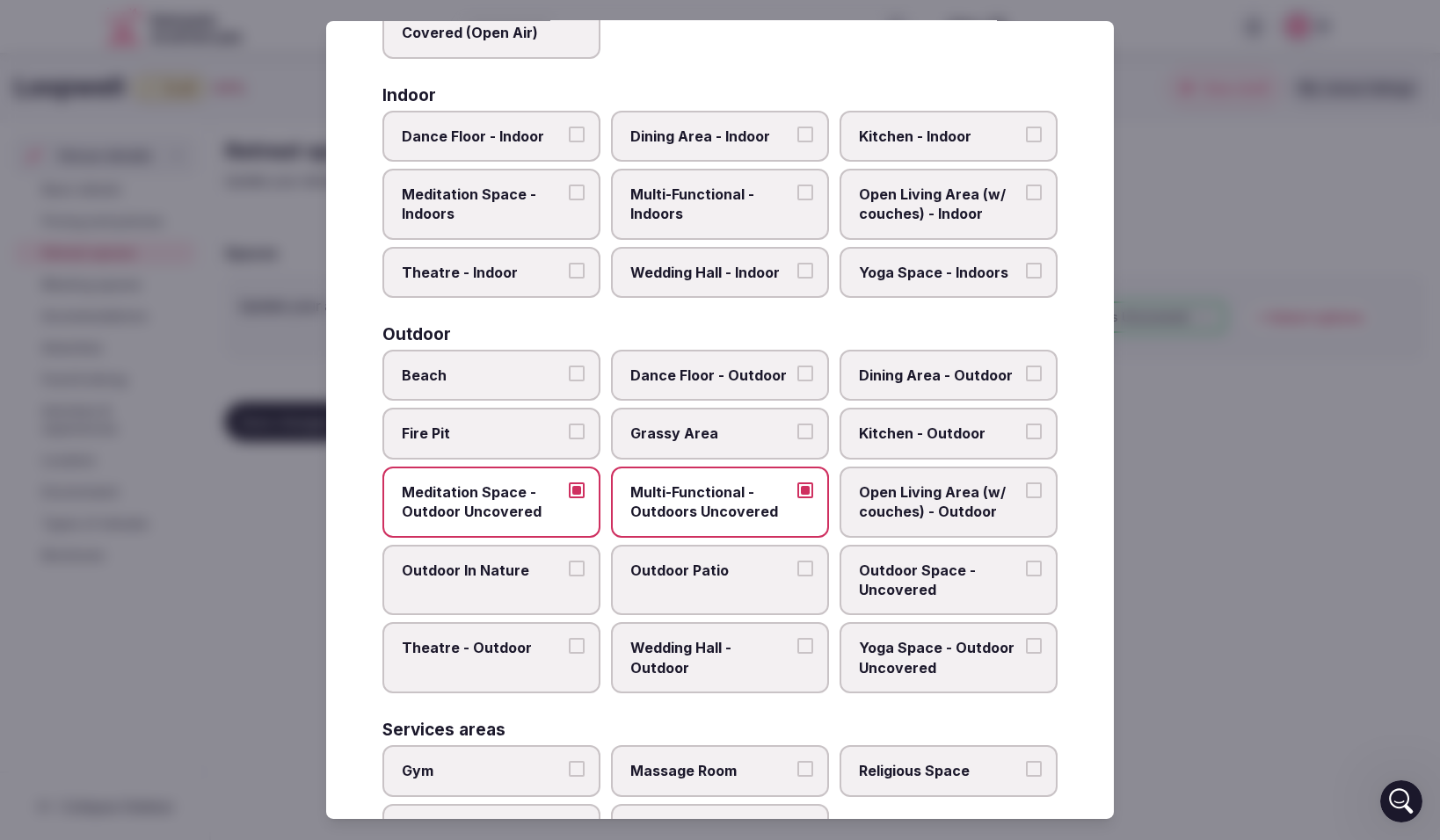
click at [1034, 487] on button "Open Living Area (w/ couches) - Outdoor" at bounding box center [1034, 491] width 16 height 16
click at [805, 564] on button "Outdoor Patio" at bounding box center [805, 569] width 16 height 16
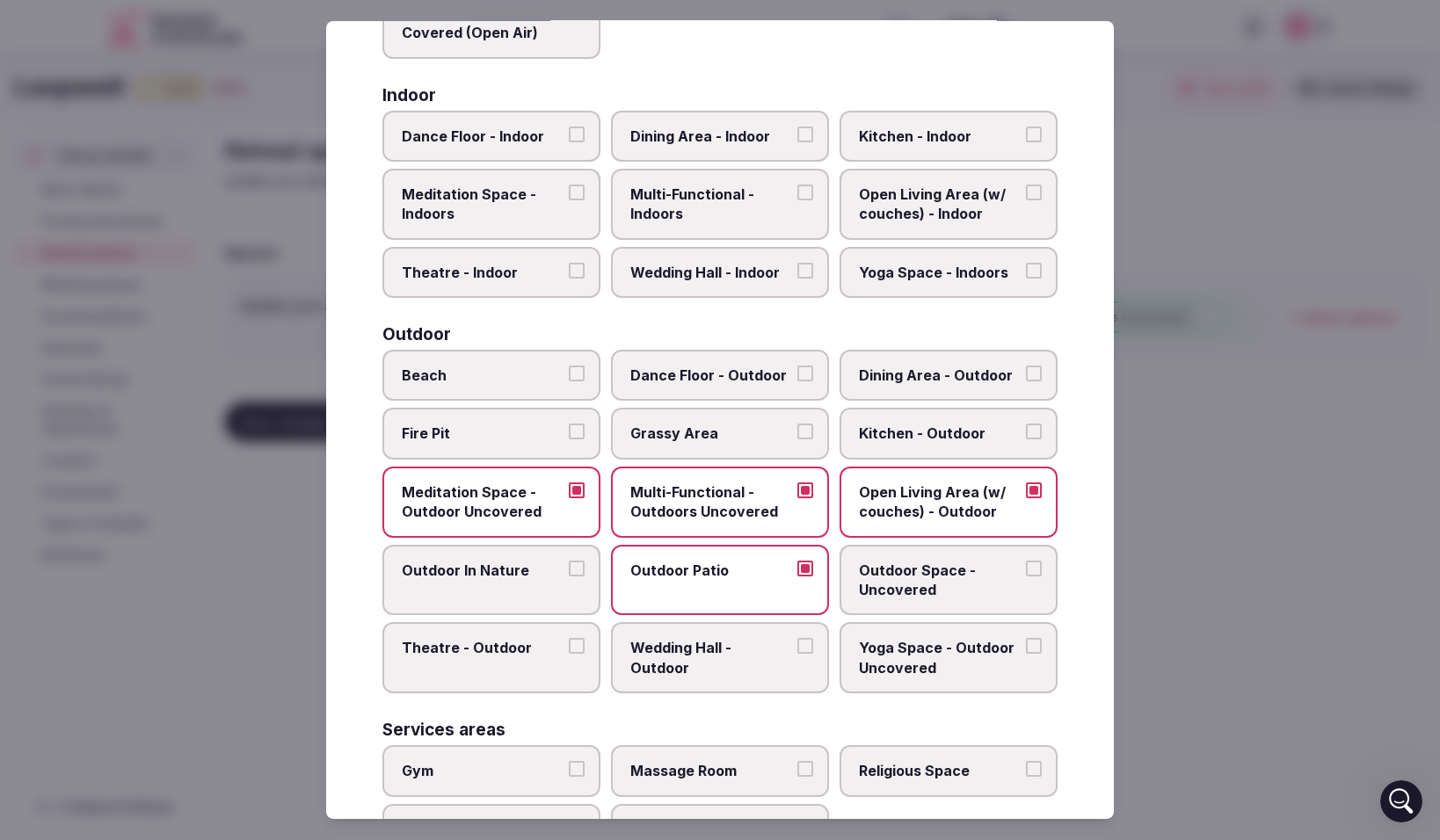
click at [1033, 563] on button "Outdoor Space - Uncovered" at bounding box center [1034, 569] width 16 height 16
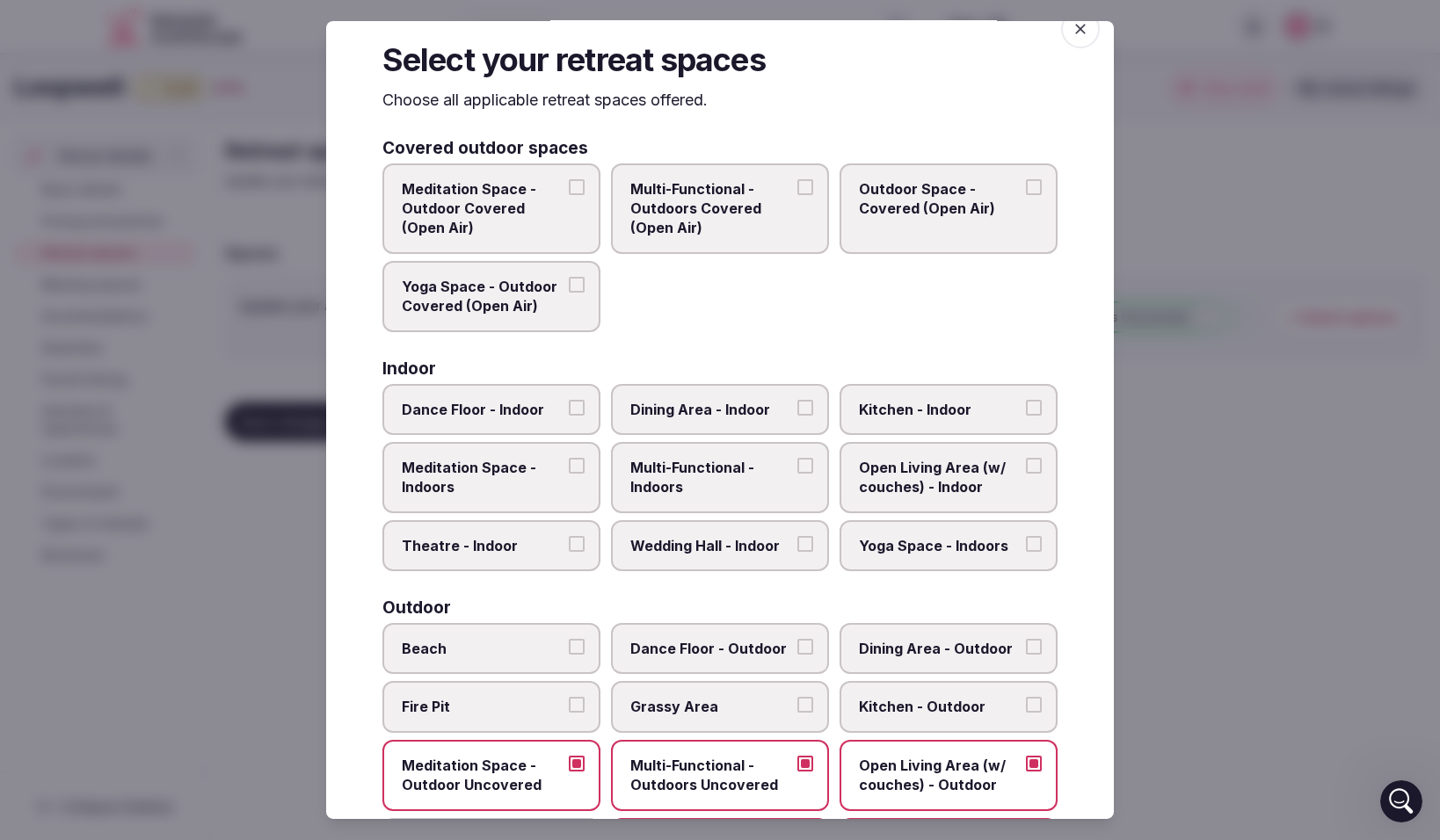
scroll to position [16, 0]
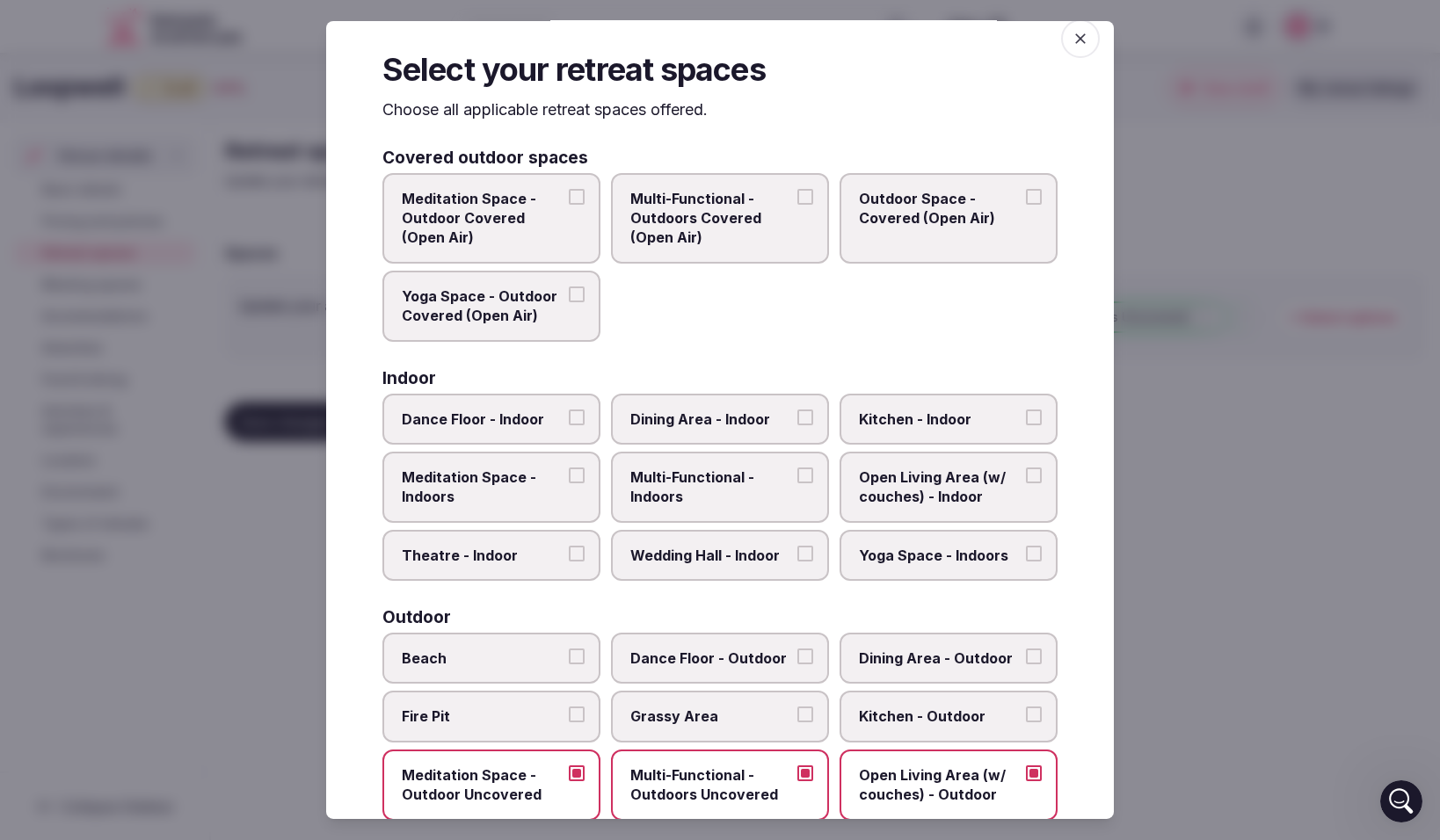
click at [577, 415] on button "Dance Floor - Indoor" at bounding box center [577, 416] width 16 height 16
click at [807, 418] on button "Dining Area - Indoor" at bounding box center [805, 416] width 16 height 16
click at [1039, 417] on button "Kitchen - Indoor" at bounding box center [1034, 416] width 16 height 16
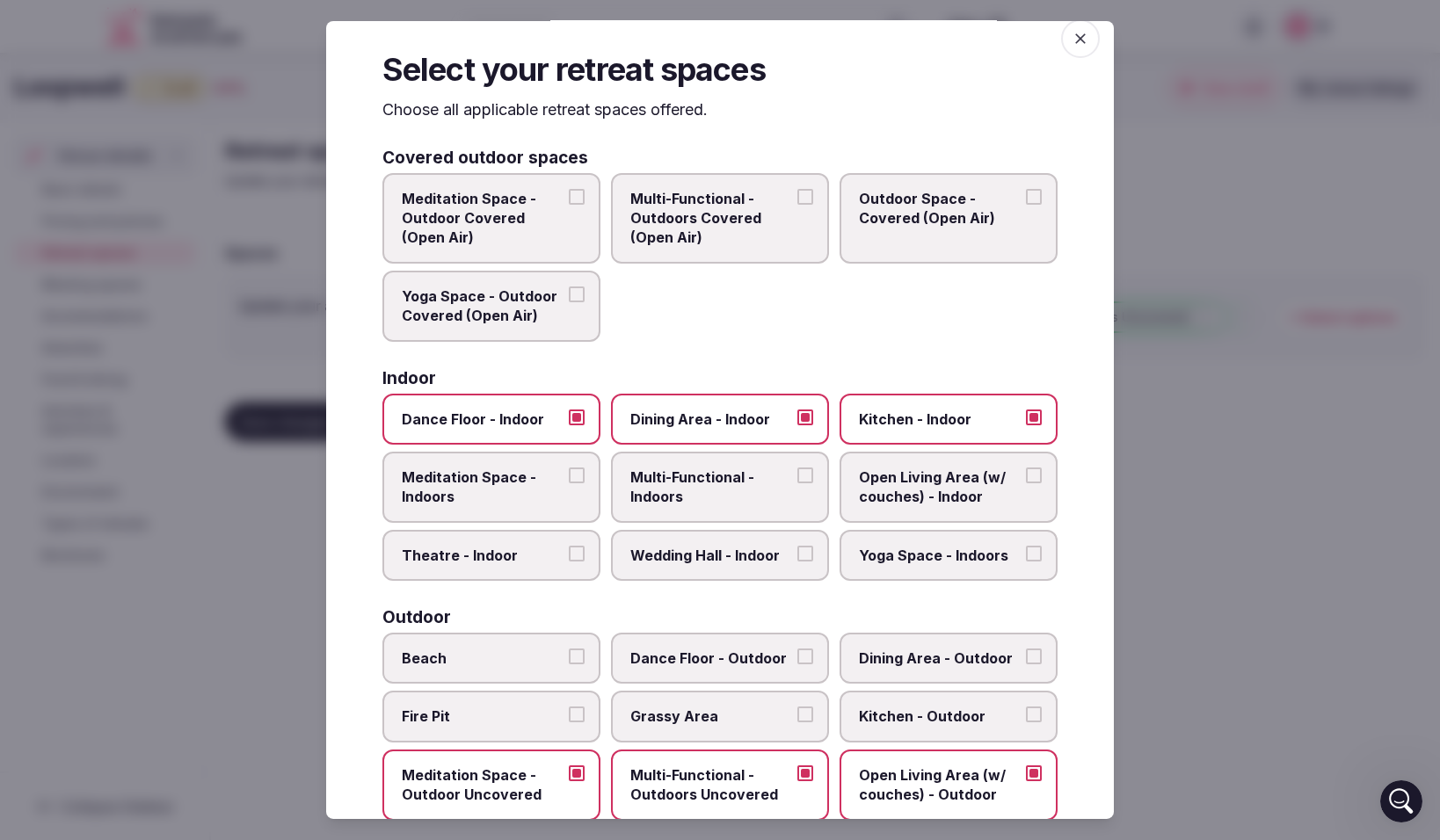
click at [1038, 478] on button "Open Living Area (w/ couches) - Indoor" at bounding box center [1034, 476] width 16 height 16
click at [811, 477] on button "Multi-Functional - Indoors" at bounding box center [805, 476] width 16 height 16
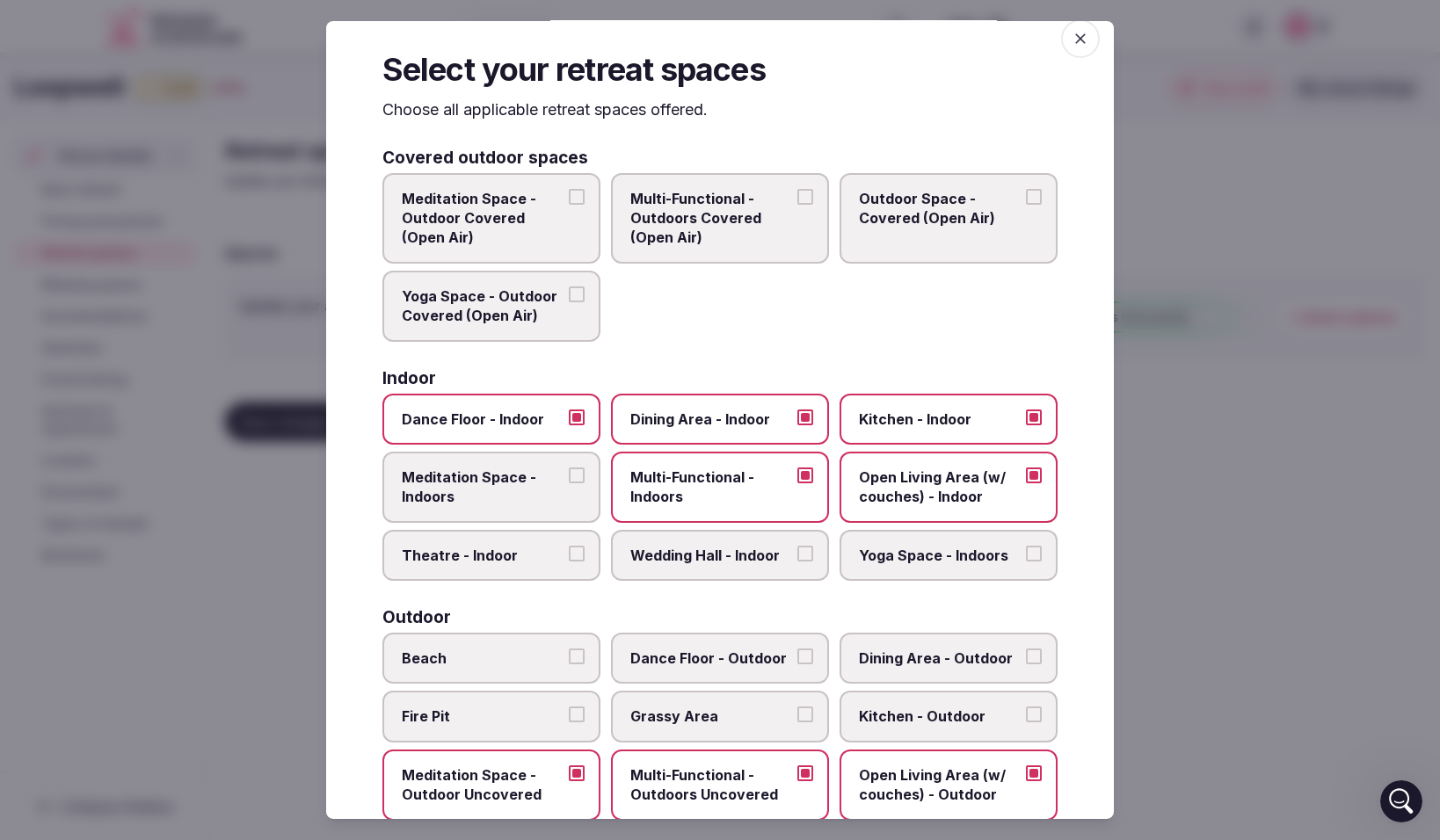
click at [573, 483] on button "Meditation Space - Indoors" at bounding box center [577, 476] width 16 height 16
click at [575, 550] on button "Theatre - Indoor" at bounding box center [577, 554] width 16 height 16
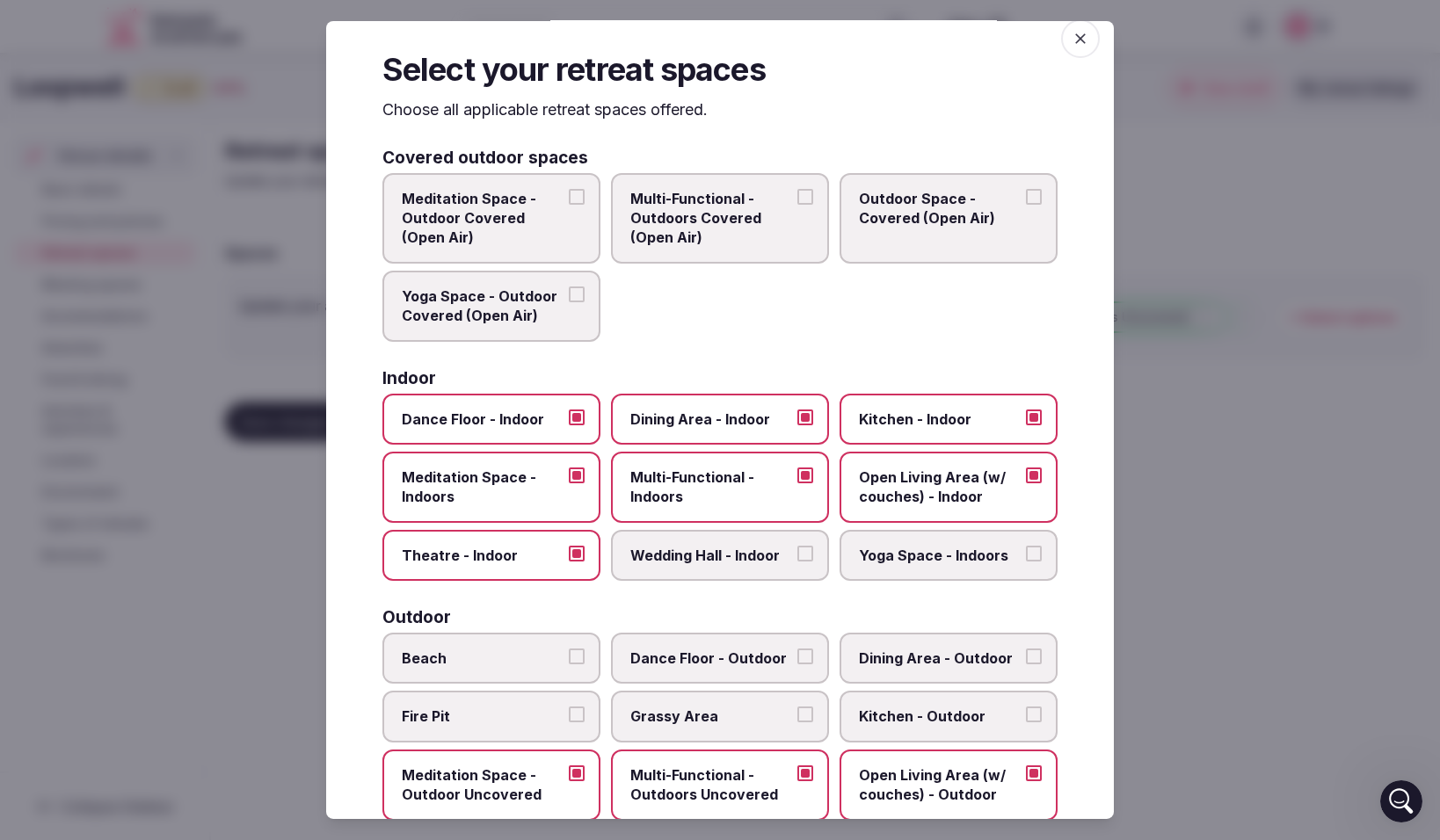
click at [803, 558] on button "Wedding Hall - Indoor" at bounding box center [805, 554] width 16 height 16
click at [1032, 555] on button "Yoga Space - Indoors" at bounding box center [1034, 554] width 16 height 16
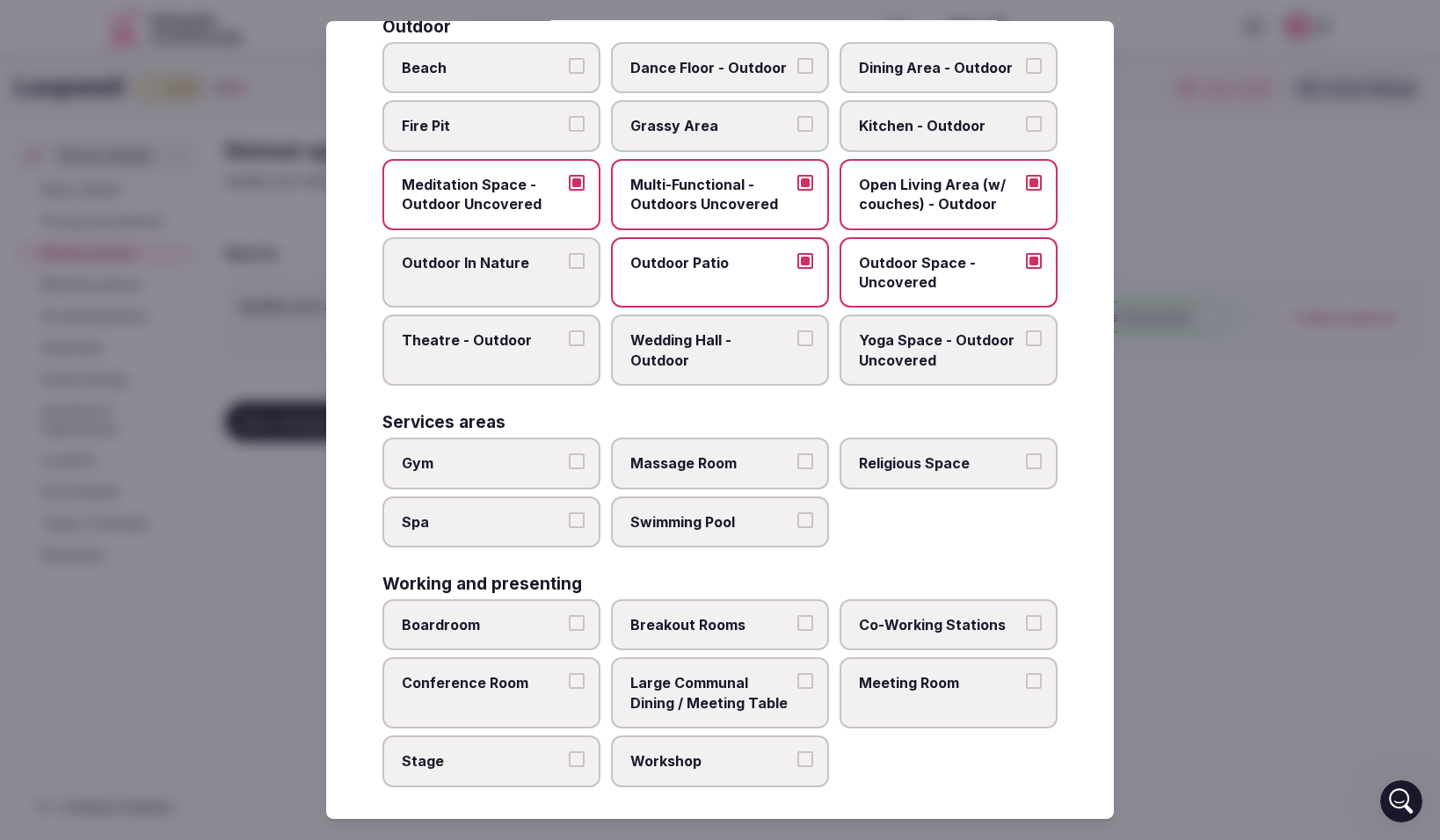
scroll to position [617, 0]
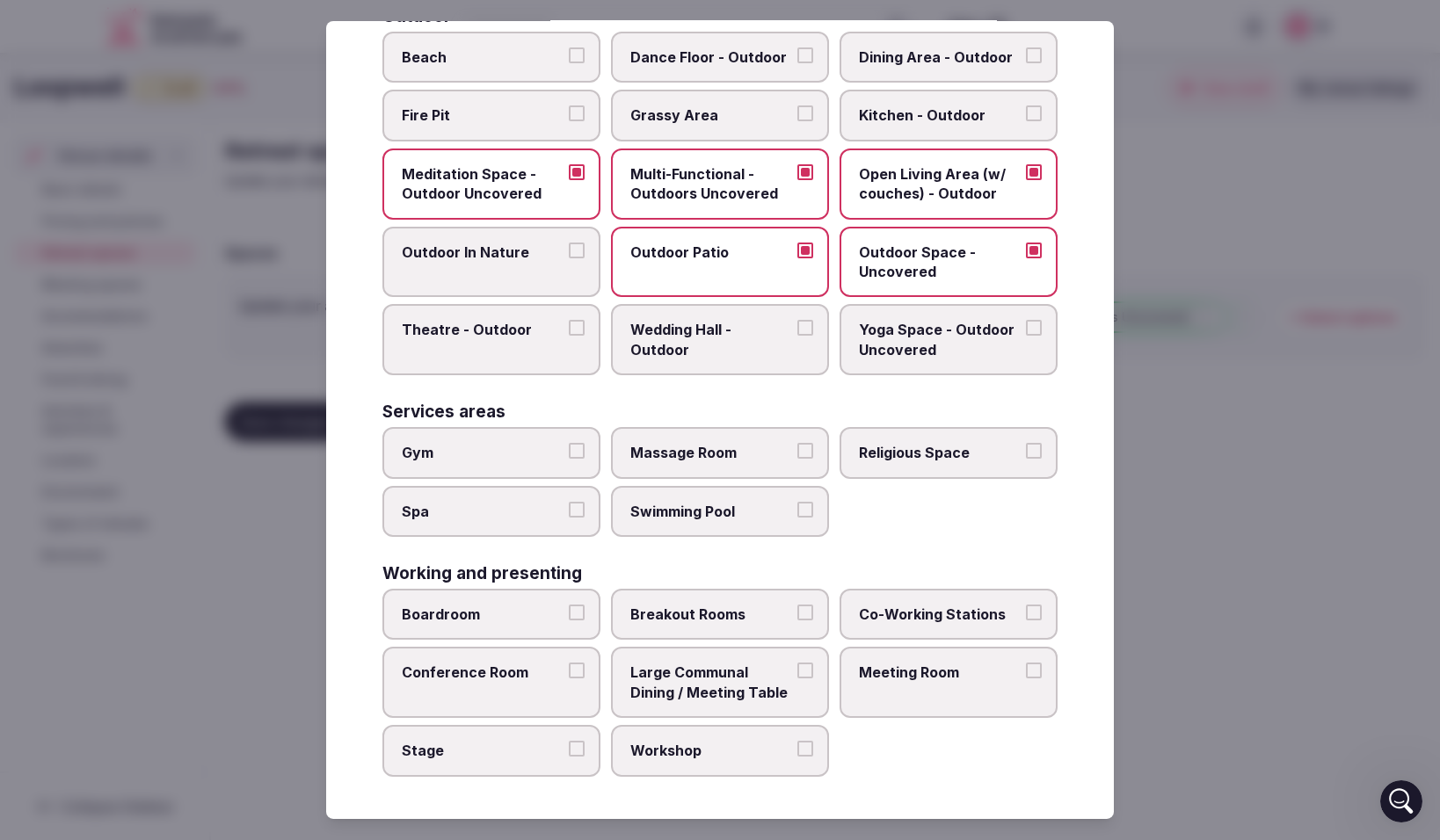
click at [579, 611] on button "Boardroom" at bounding box center [577, 613] width 16 height 16
click at [581, 673] on button "Conference Room" at bounding box center [577, 670] width 16 height 16
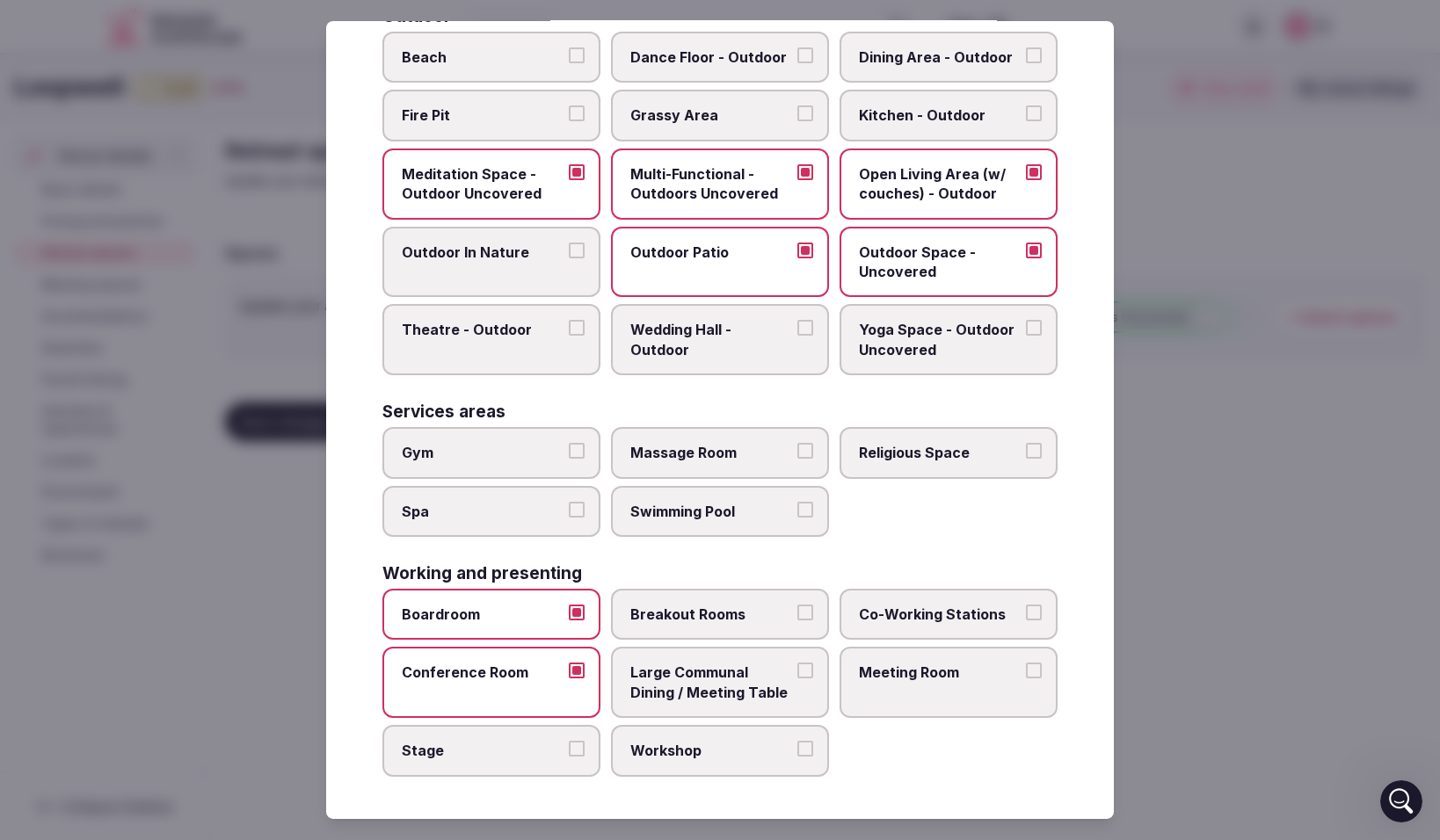
click at [585, 752] on label "Stage" at bounding box center [491, 750] width 218 height 51
click at [584, 752] on button "Stage" at bounding box center [577, 749] width 16 height 16
click at [812, 754] on button "Workshop" at bounding box center [805, 749] width 16 height 16
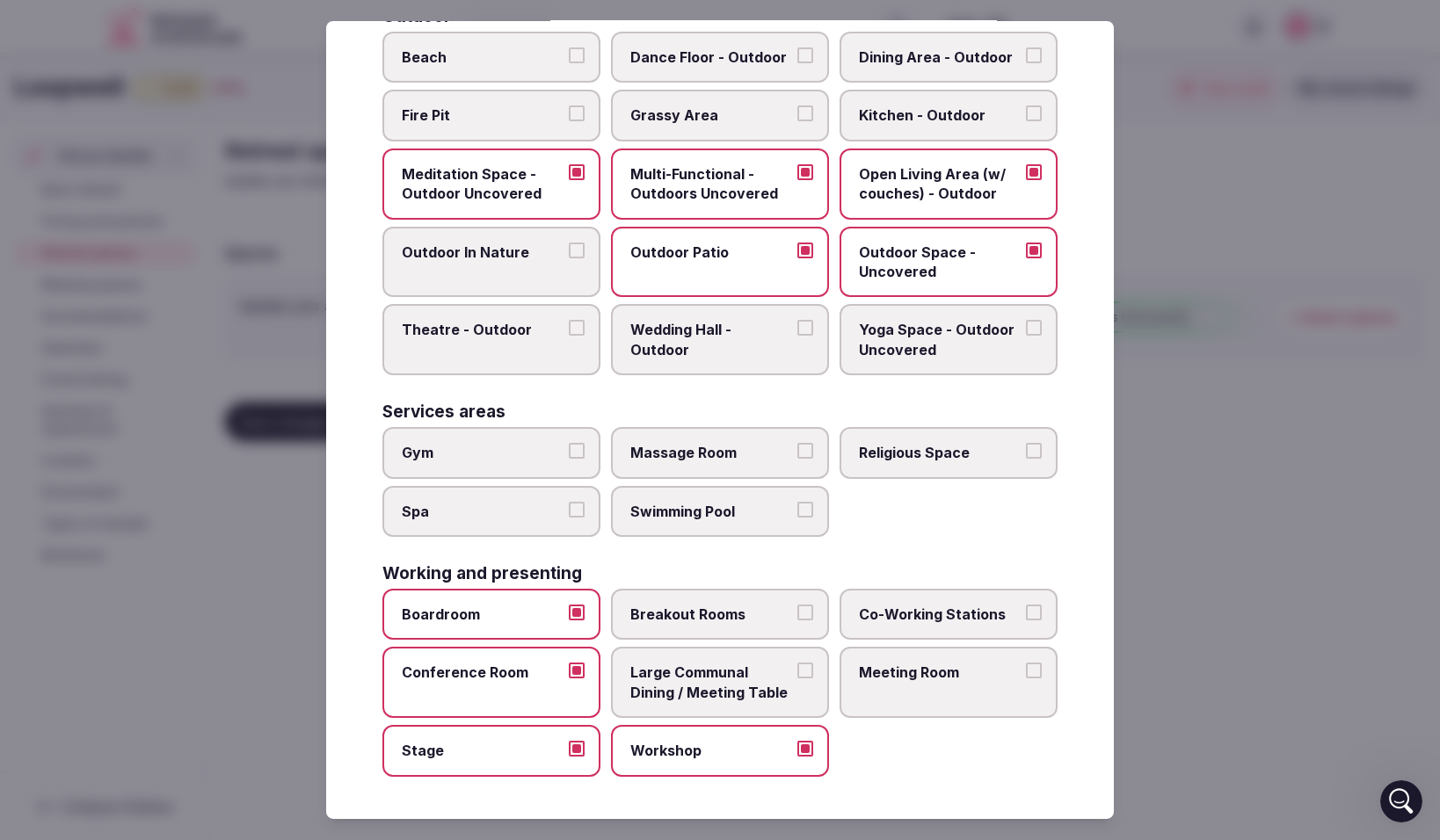
click at [808, 670] on button "Large Communal Dining / Meeting Table" at bounding box center [805, 670] width 16 height 16
click at [807, 610] on button "Breakout Rooms" at bounding box center [805, 613] width 16 height 16
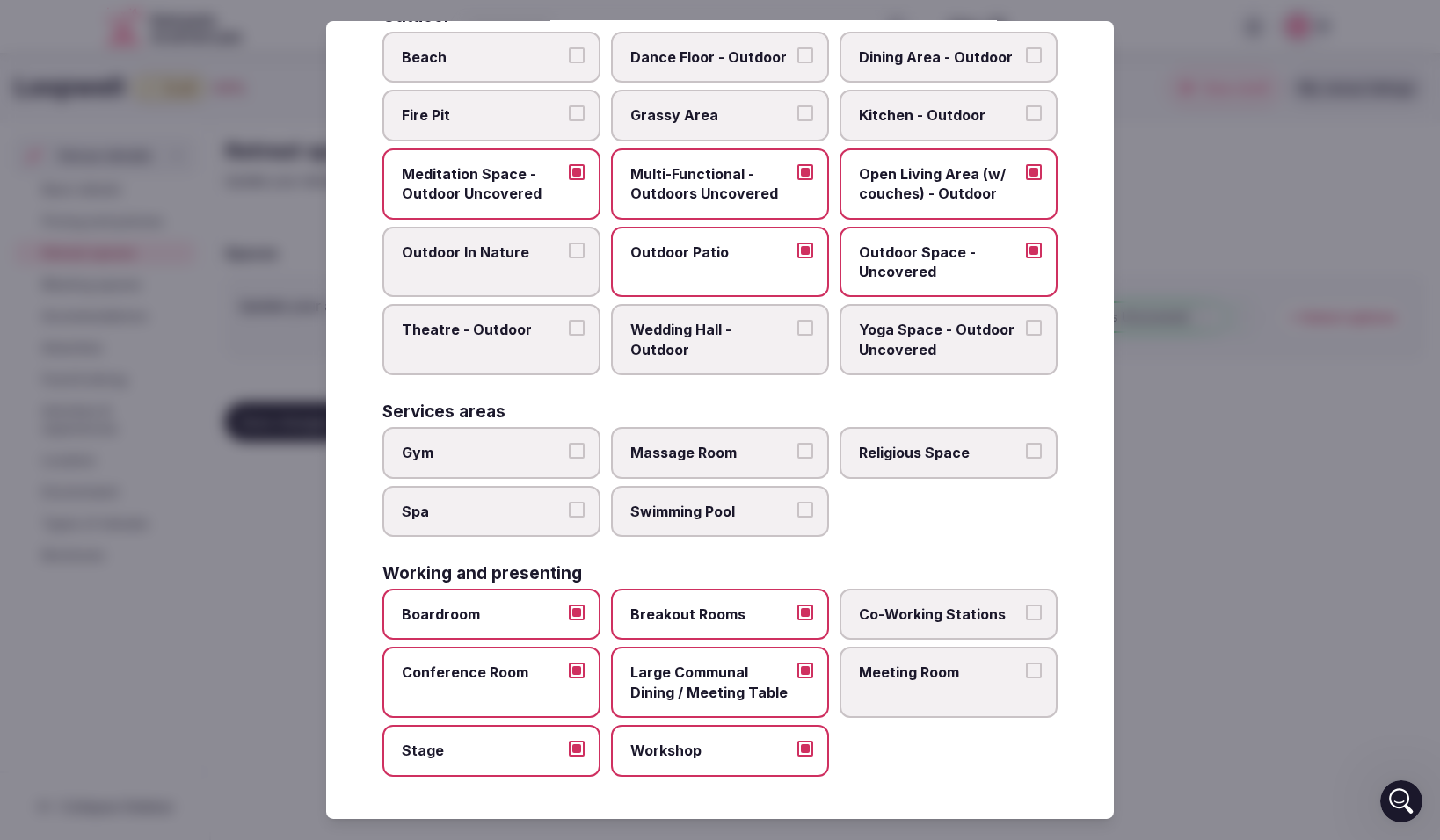
click at [1036, 668] on button "Meeting Room" at bounding box center [1034, 670] width 16 height 16
click at [1032, 617] on button "Co-Working Stations" at bounding box center [1034, 613] width 16 height 16
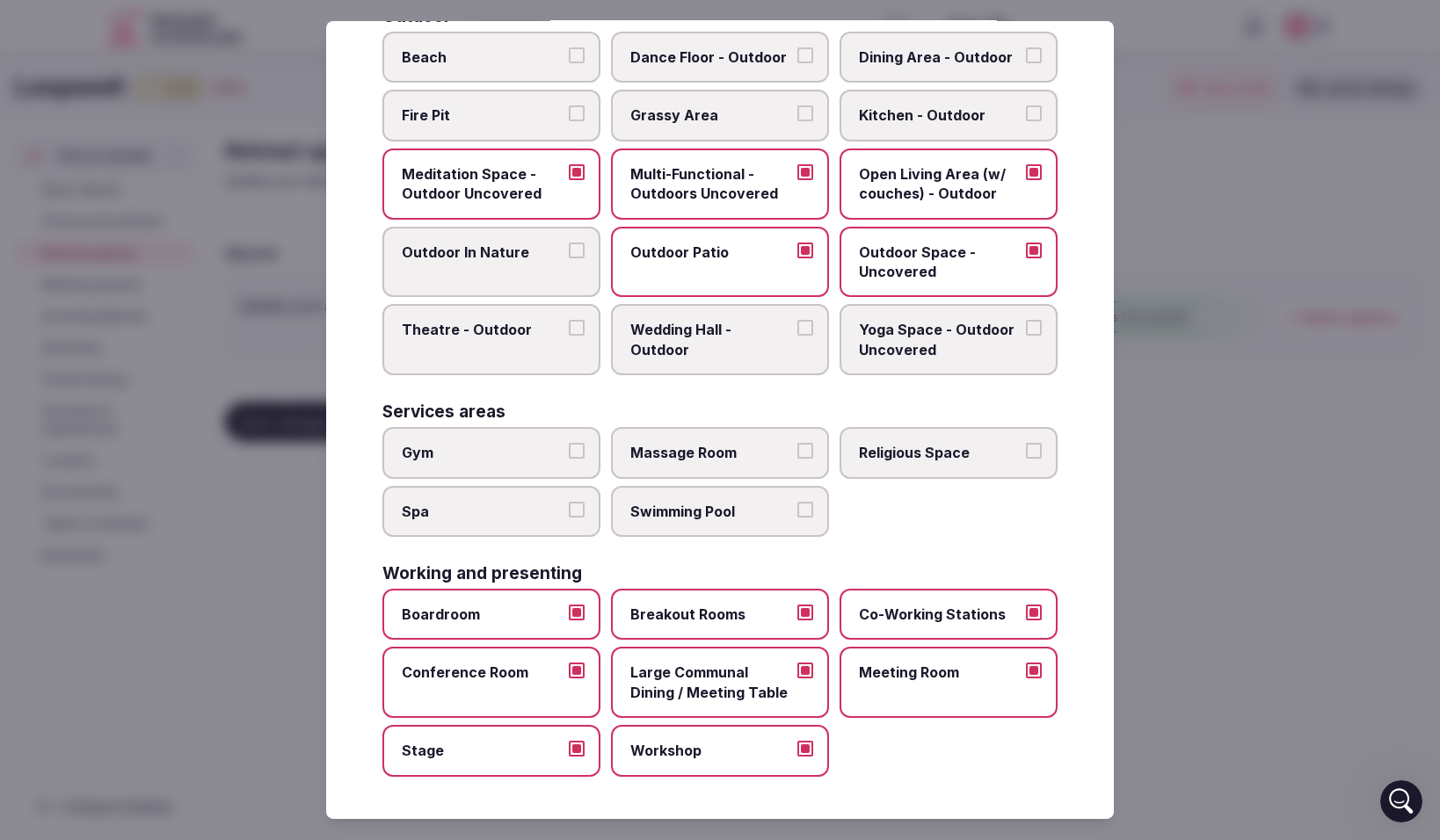
type button "on"
click at [994, 745] on div "Boardroom Breakout Rooms Co-Working Stations Conference Room Large Communal Din…" at bounding box center [720, 683] width 675 height 188
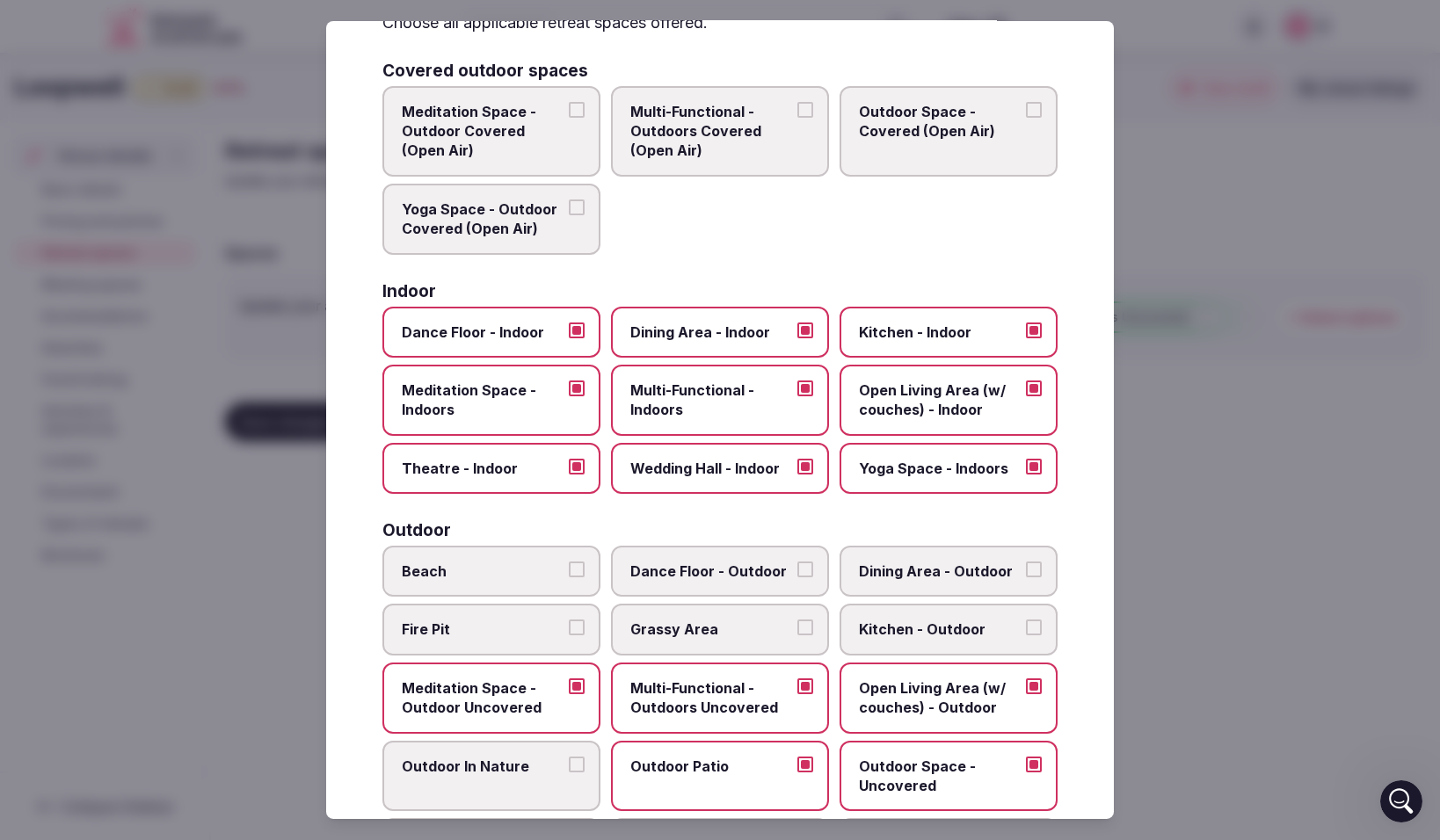
scroll to position [0, 0]
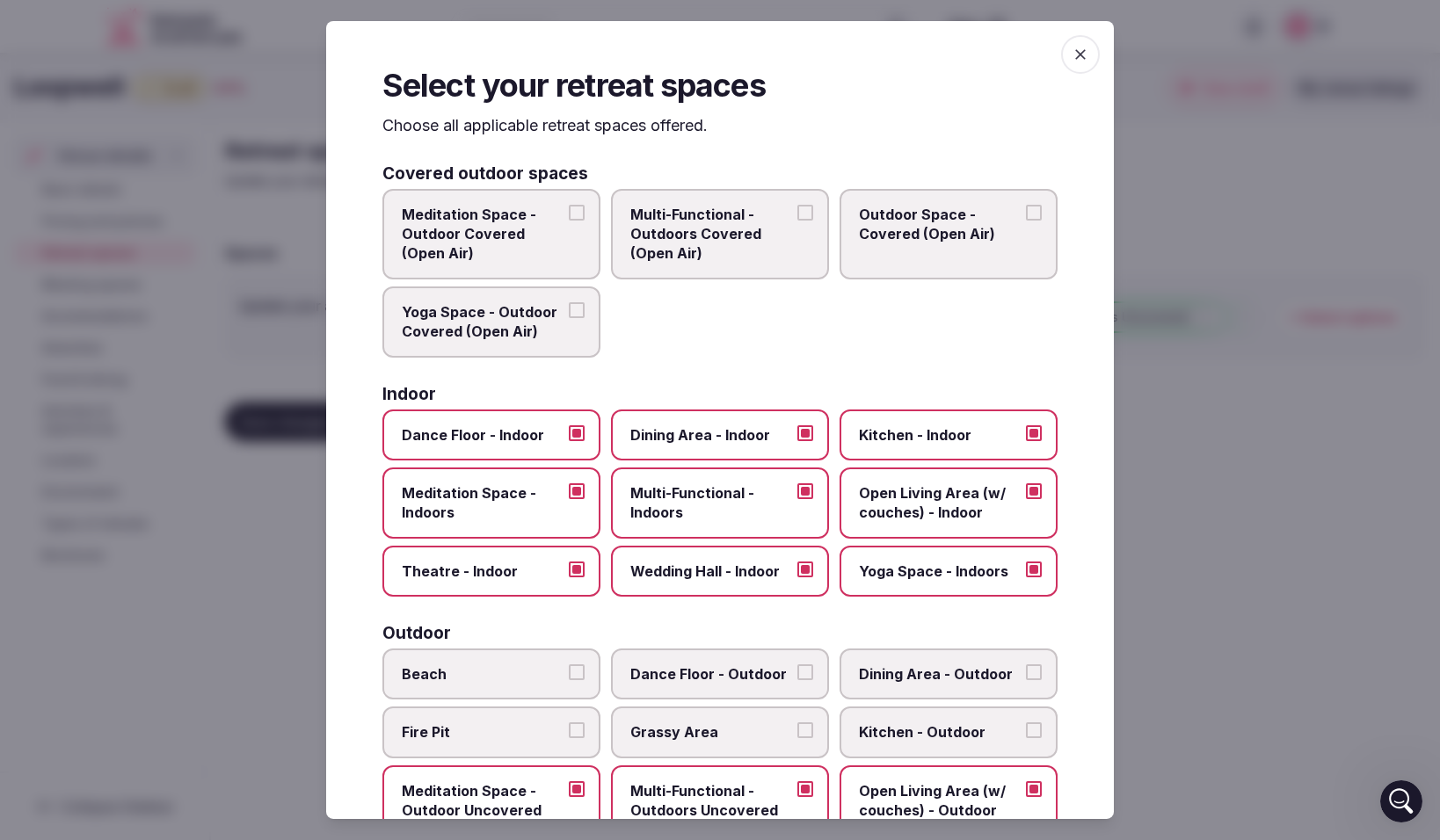
click at [1076, 57] on icon "button" at bounding box center [1081, 55] width 18 height 18
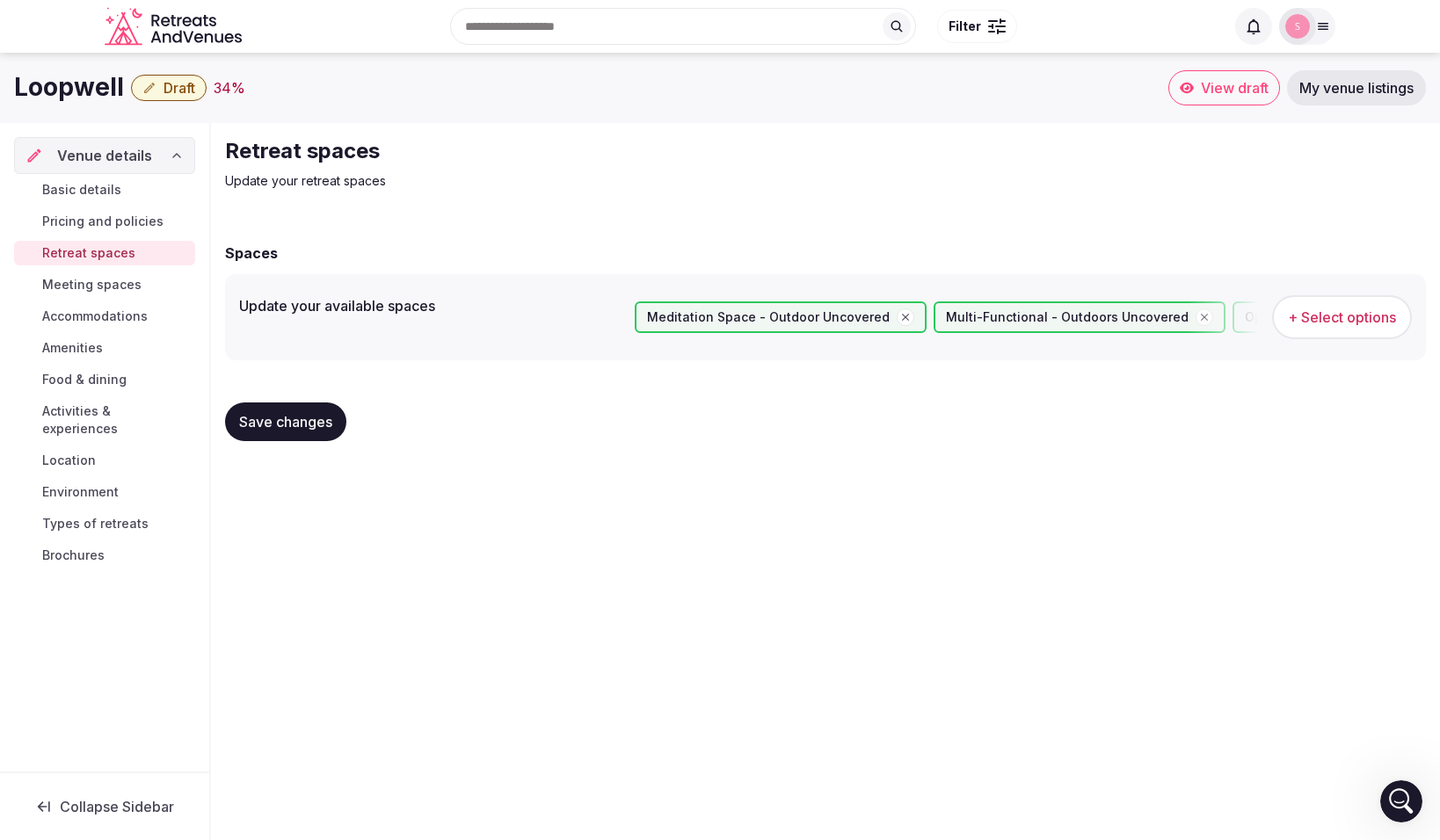
click at [278, 426] on span "Save changes" at bounding box center [285, 422] width 93 height 18
click at [104, 280] on span "Meeting spaces" at bounding box center [92, 285] width 100 height 18
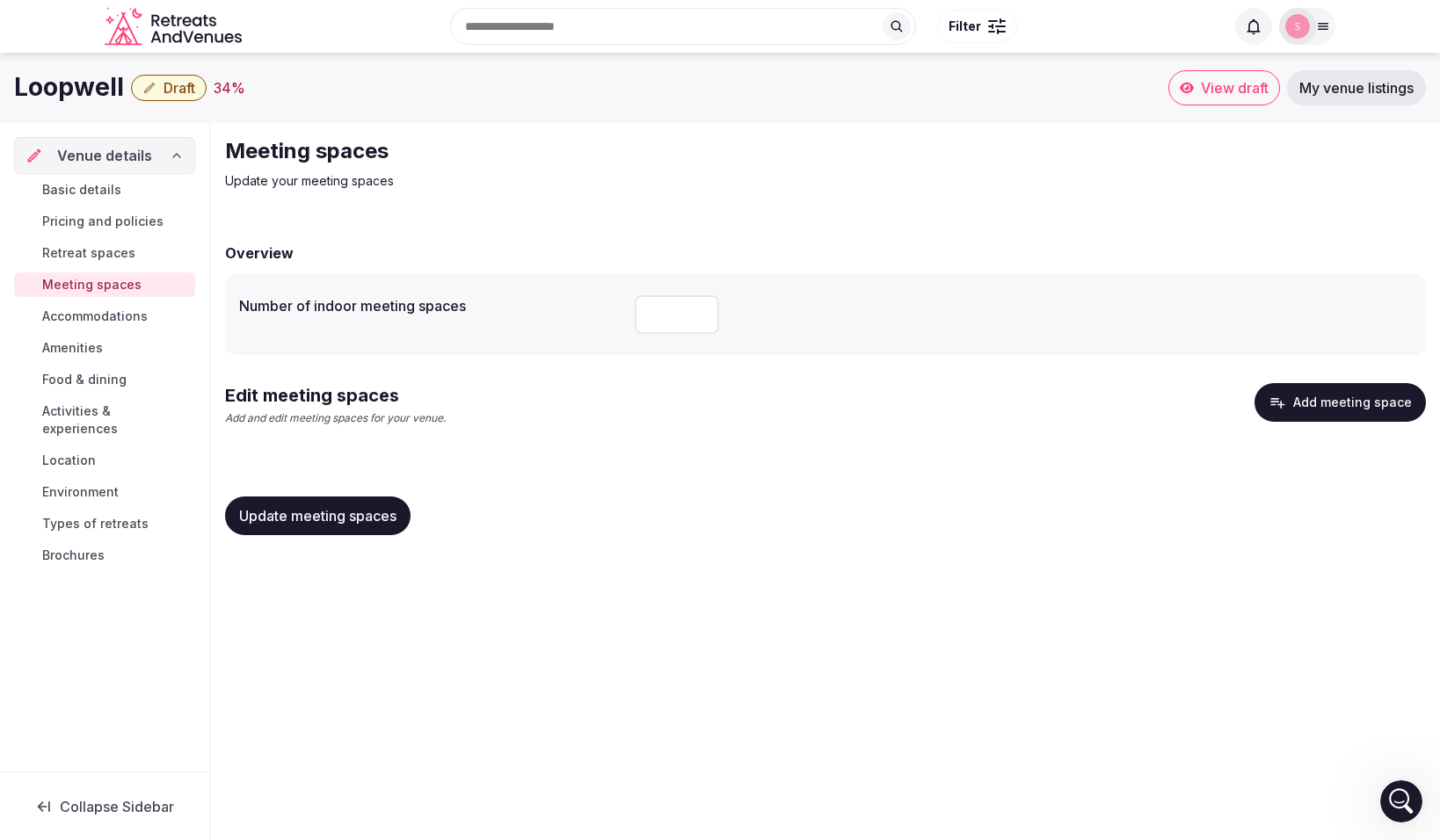
click at [689, 314] on input "number" at bounding box center [677, 314] width 84 height 39
type input "*"
click at [337, 516] on span "Update meeting spaces" at bounding box center [317, 516] width 157 height 18
click at [89, 323] on span "Accommodations" at bounding box center [95, 317] width 106 height 18
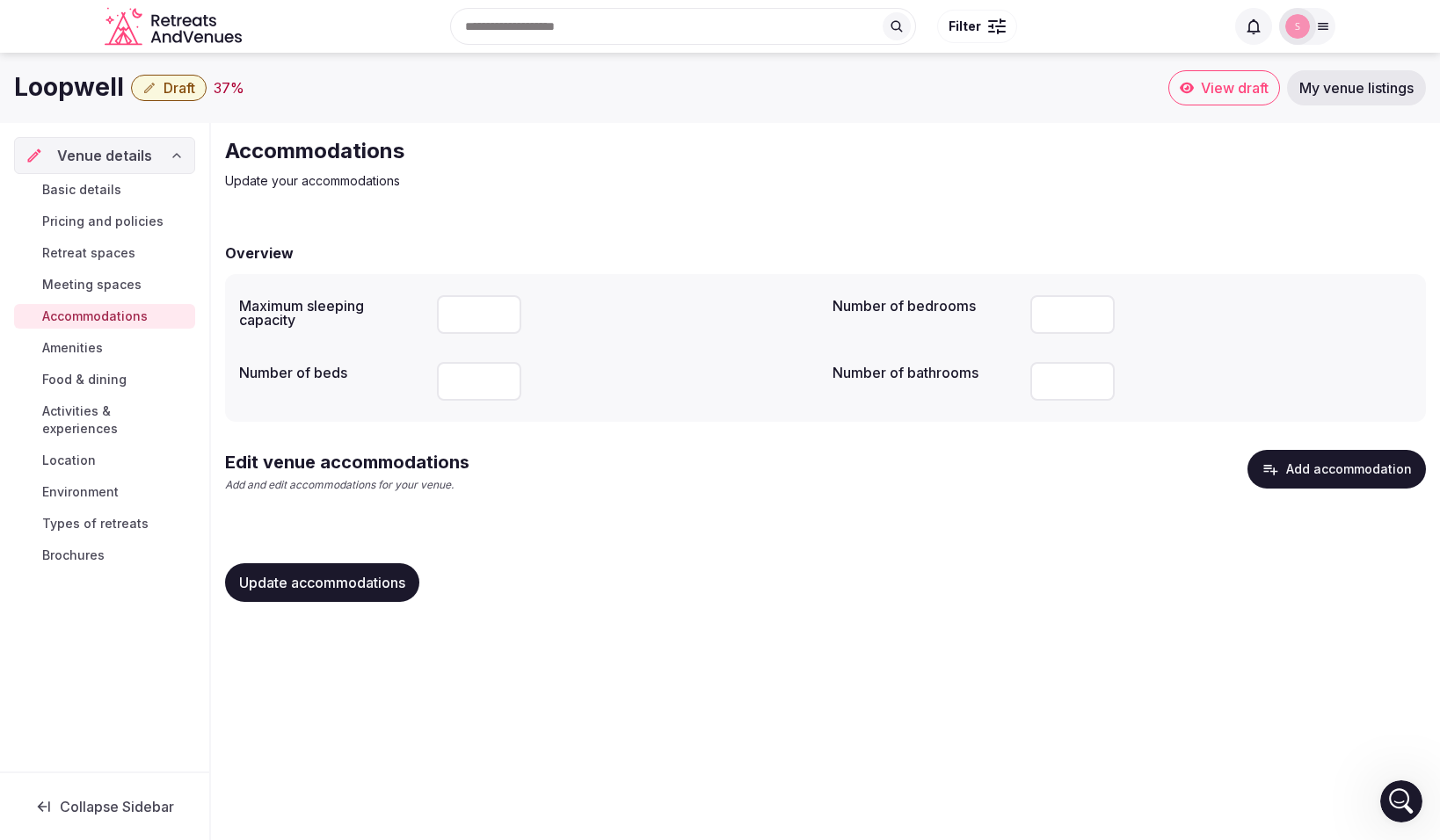
click at [1055, 379] on input "number" at bounding box center [1073, 381] width 84 height 39
type input "***"
type input "*"
click at [500, 375] on input "*" at bounding box center [479, 381] width 84 height 39
type input "***"
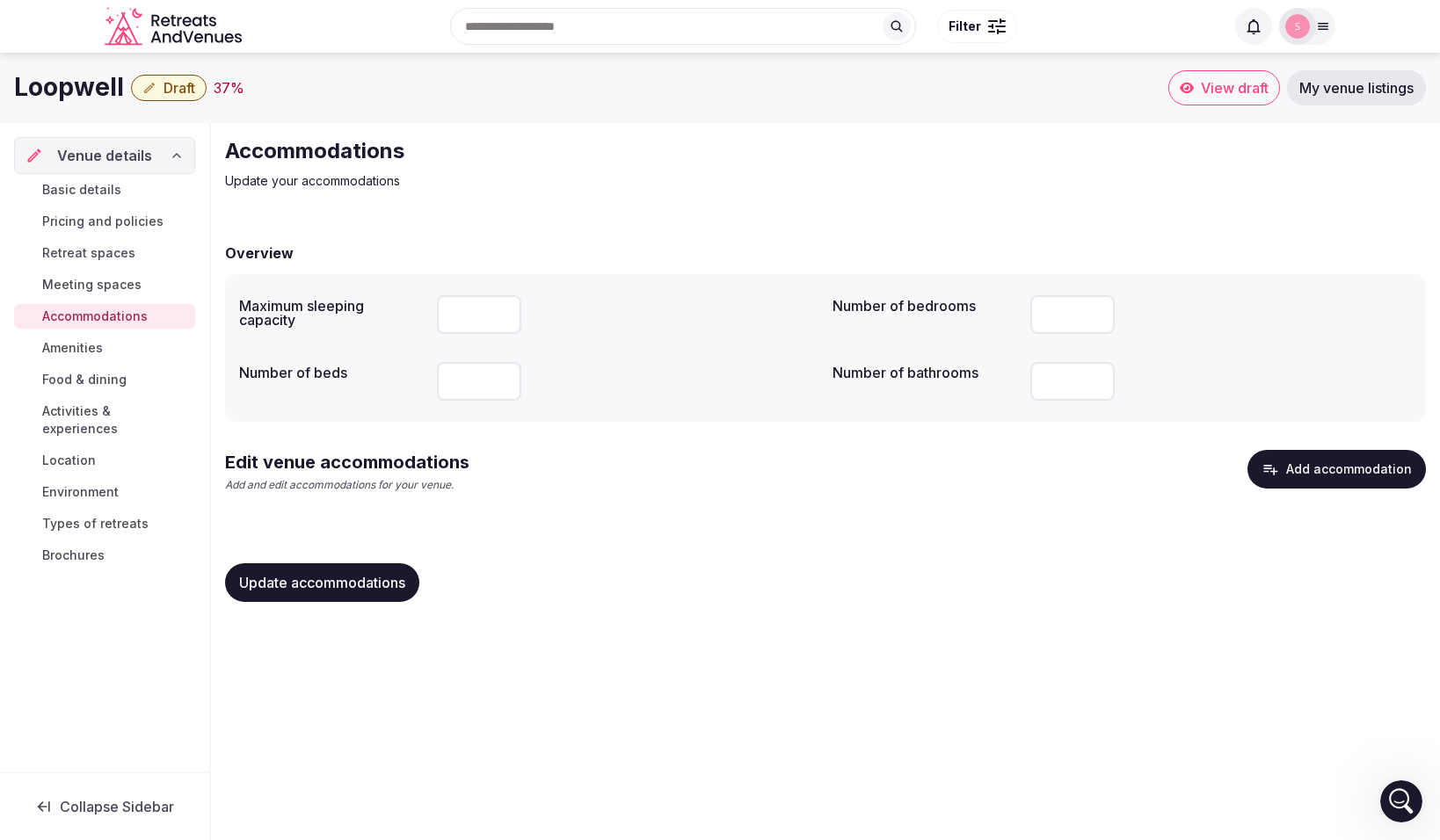
click at [487, 312] on input "number" at bounding box center [479, 314] width 84 height 39
drag, startPoint x: 472, startPoint y: 314, endPoint x: 435, endPoint y: 314, distance: 37.0
click at [435, 314] on div "Maximum sleeping capacity ***" at bounding box center [528, 314] width 579 height 53
type input "***"
click at [622, 571] on div "Update accommodations" at bounding box center [826, 582] width 1201 height 39
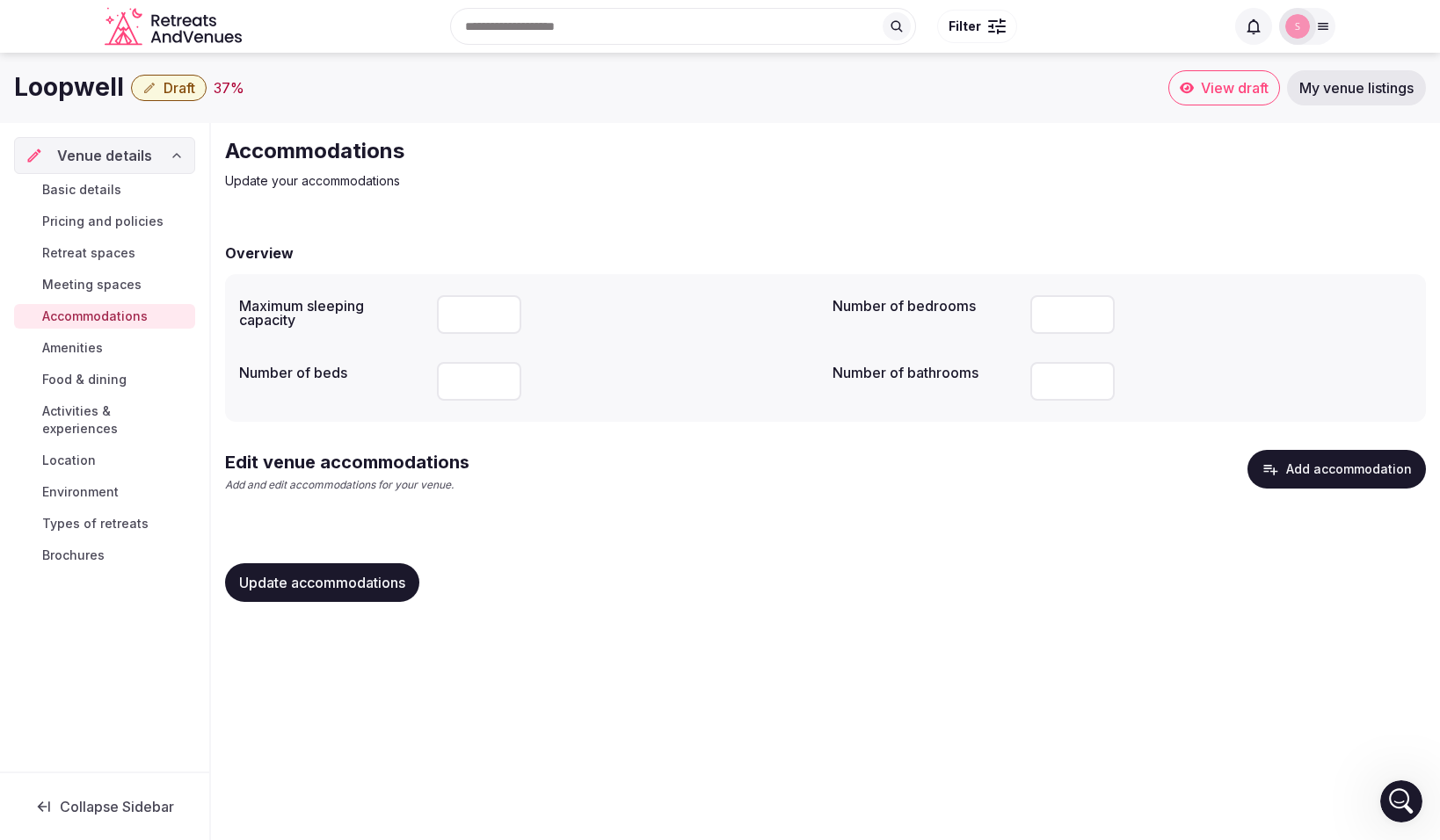
click at [464, 381] on input "***" at bounding box center [479, 381] width 84 height 39
type input "***"
drag, startPoint x: 473, startPoint y: 316, endPoint x: 437, endPoint y: 318, distance: 36.1
click at [437, 318] on input "***" at bounding box center [479, 314] width 84 height 39
type input "***"
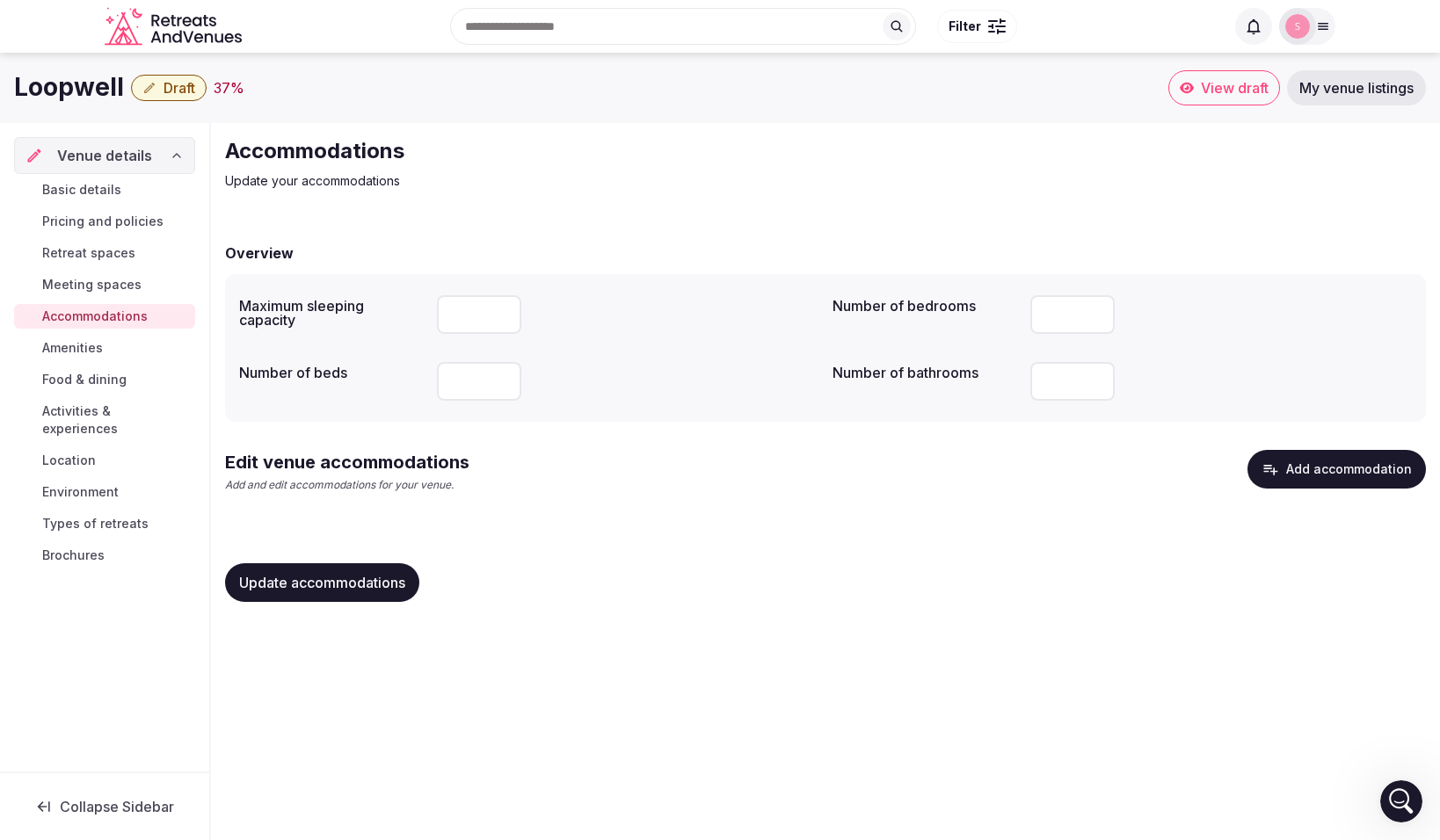
click at [376, 574] on span "Update accommodations" at bounding box center [321, 583] width 166 height 18
click at [87, 346] on span "Amenities" at bounding box center [73, 348] width 61 height 18
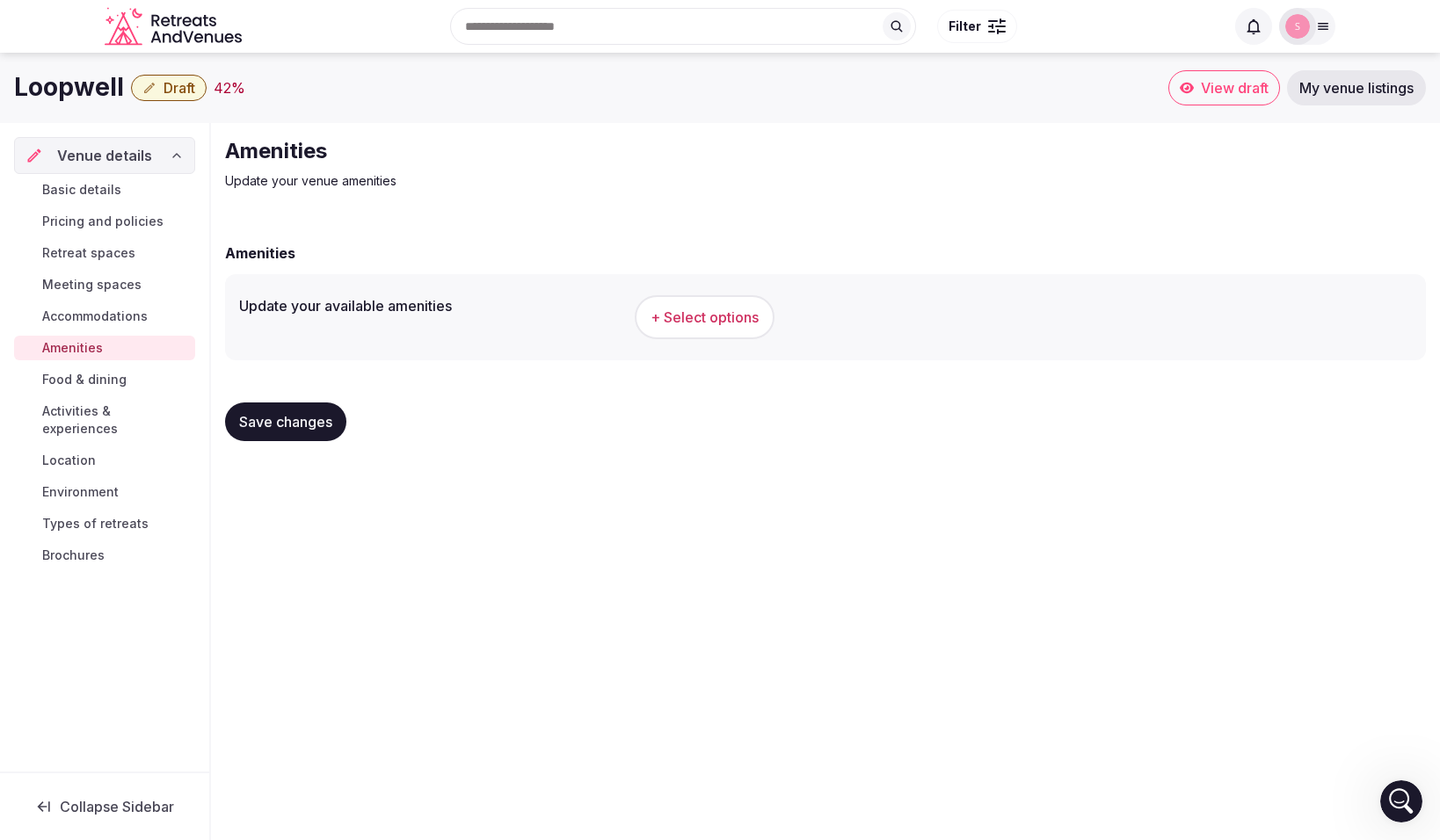
click at [678, 323] on span "+ Select options" at bounding box center [705, 318] width 108 height 20
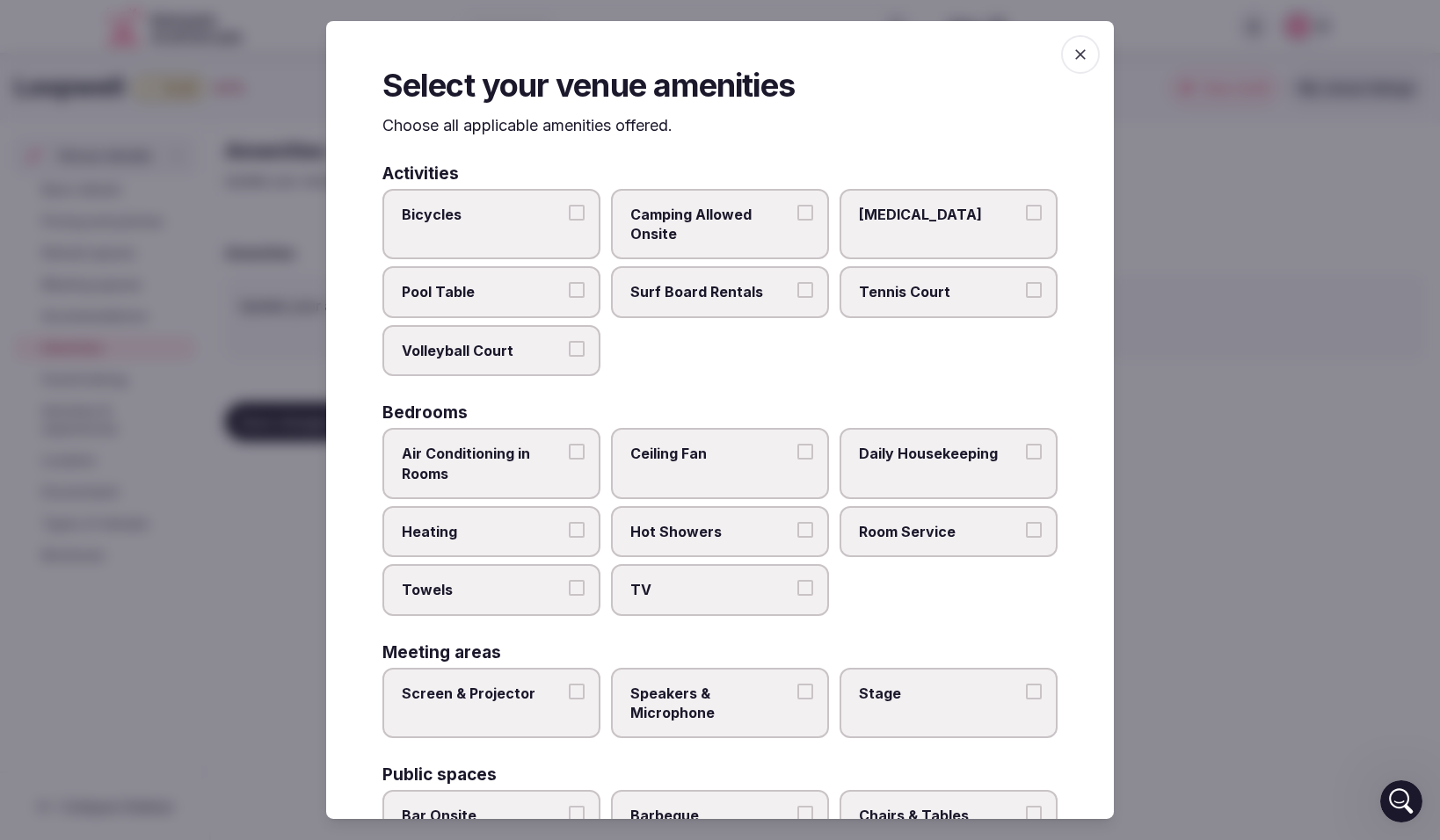
click at [1038, 215] on button "Ice Bath" at bounding box center [1034, 212] width 16 height 16
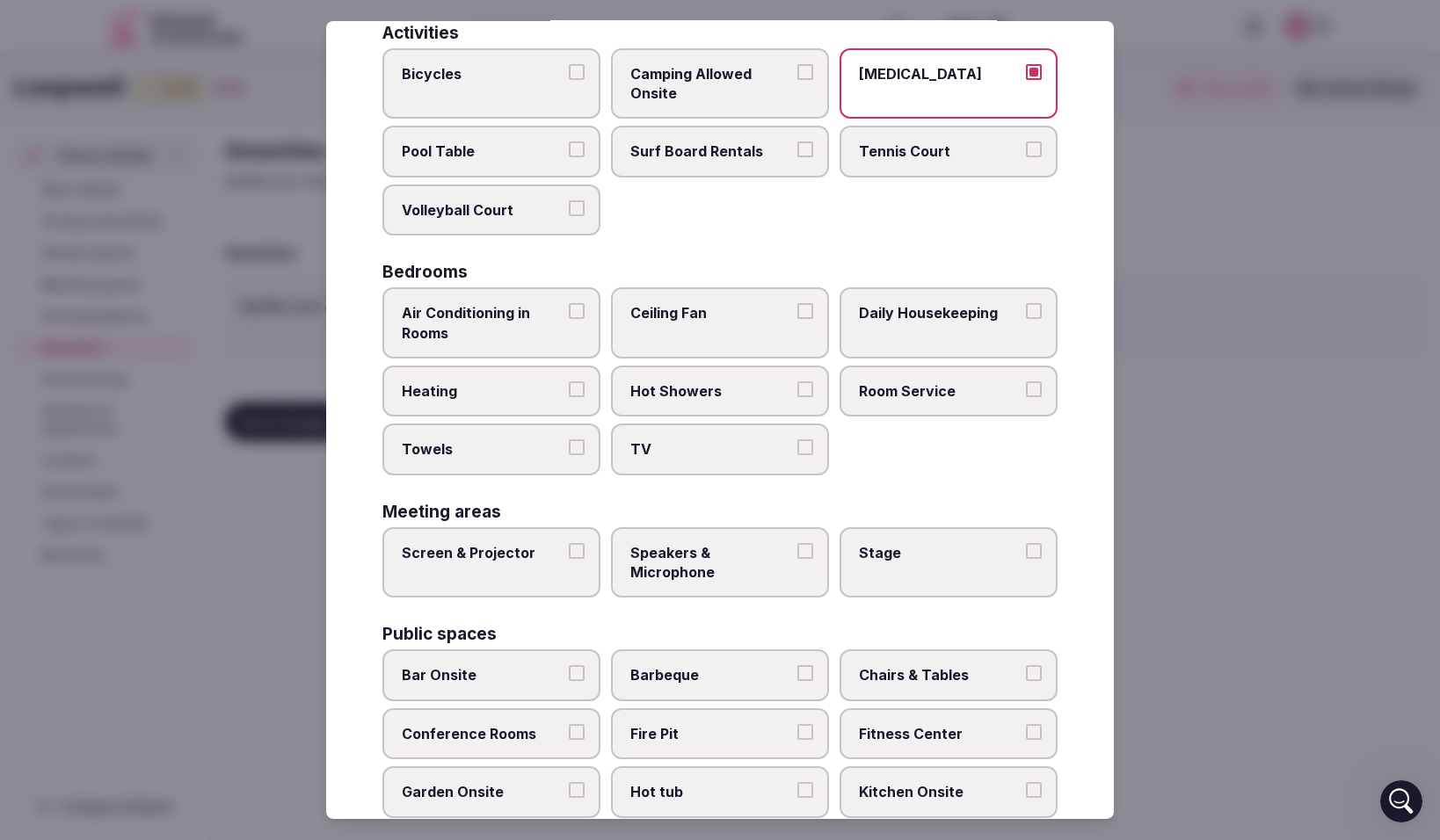
scroll to position [142, 0]
click at [575, 311] on button "Air Conditioning in Rooms" at bounding box center [577, 311] width 16 height 16
click at [1039, 307] on button "Daily Housekeeping" at bounding box center [1034, 311] width 16 height 16
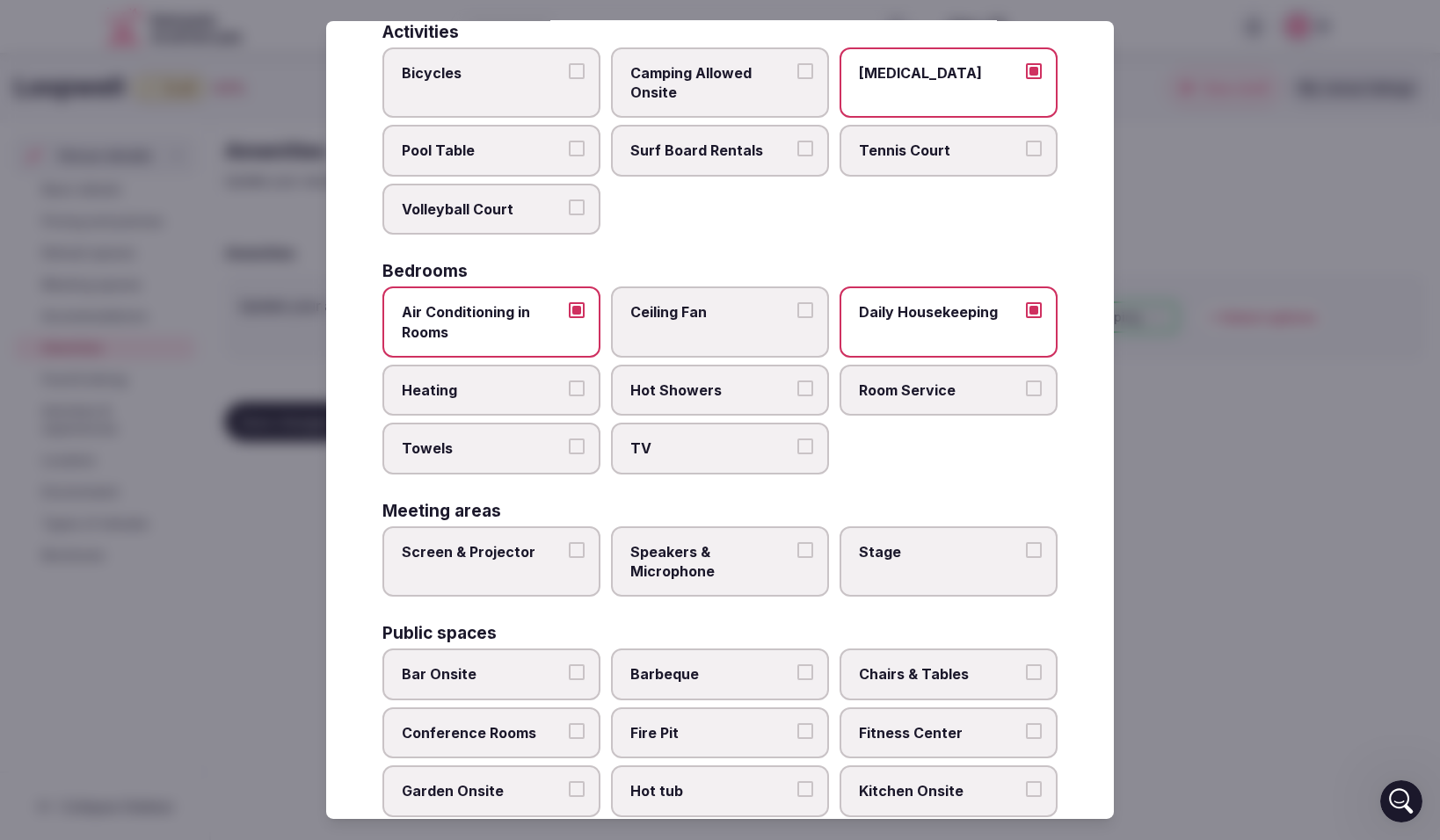
click at [1034, 385] on button "Room Service" at bounding box center [1034, 389] width 16 height 16
click at [810, 388] on button "Hot Showers" at bounding box center [805, 389] width 16 height 16
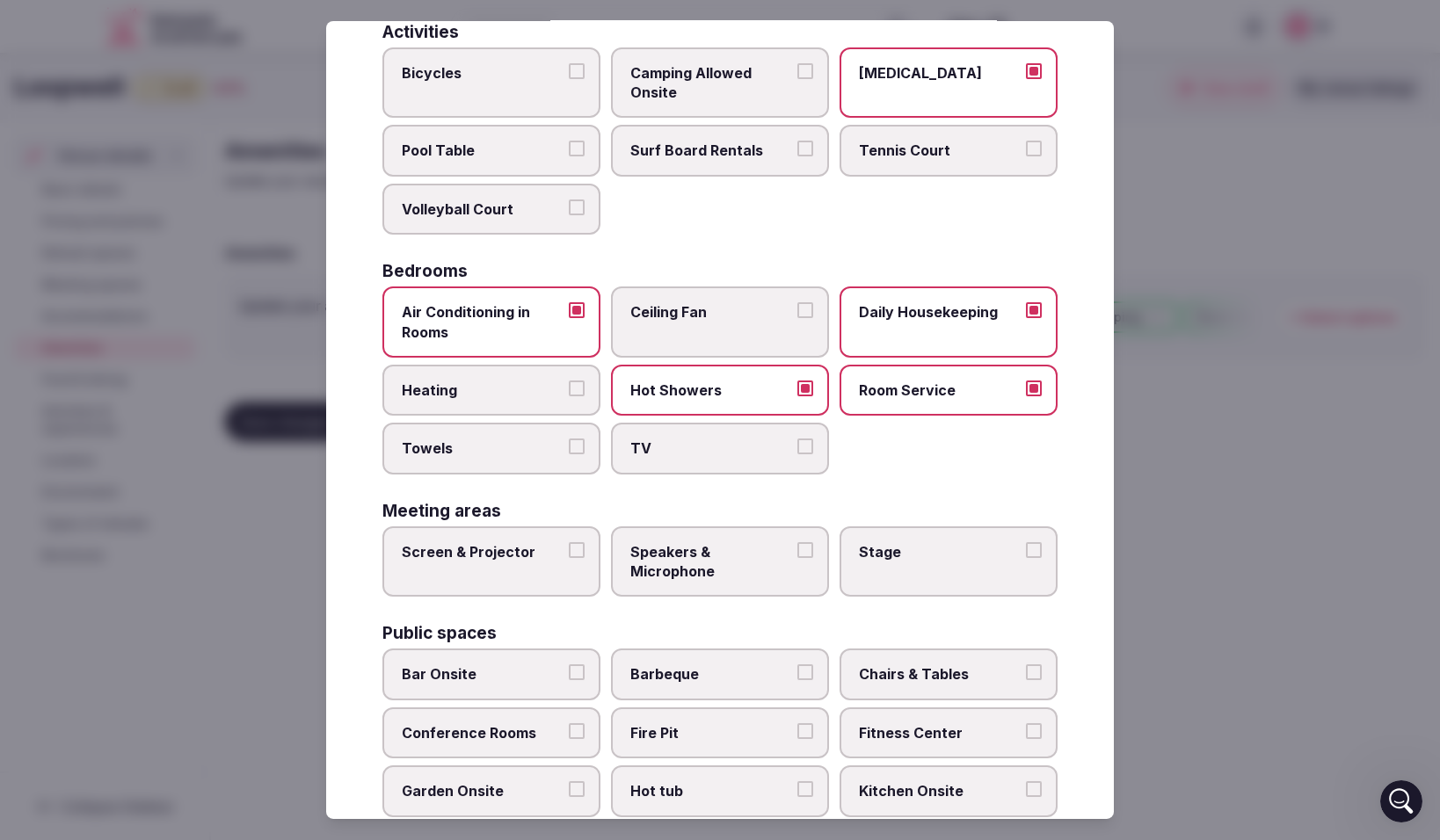
click at [577, 388] on button "Heating" at bounding box center [577, 389] width 16 height 16
click at [578, 442] on button "Towels" at bounding box center [577, 447] width 16 height 16
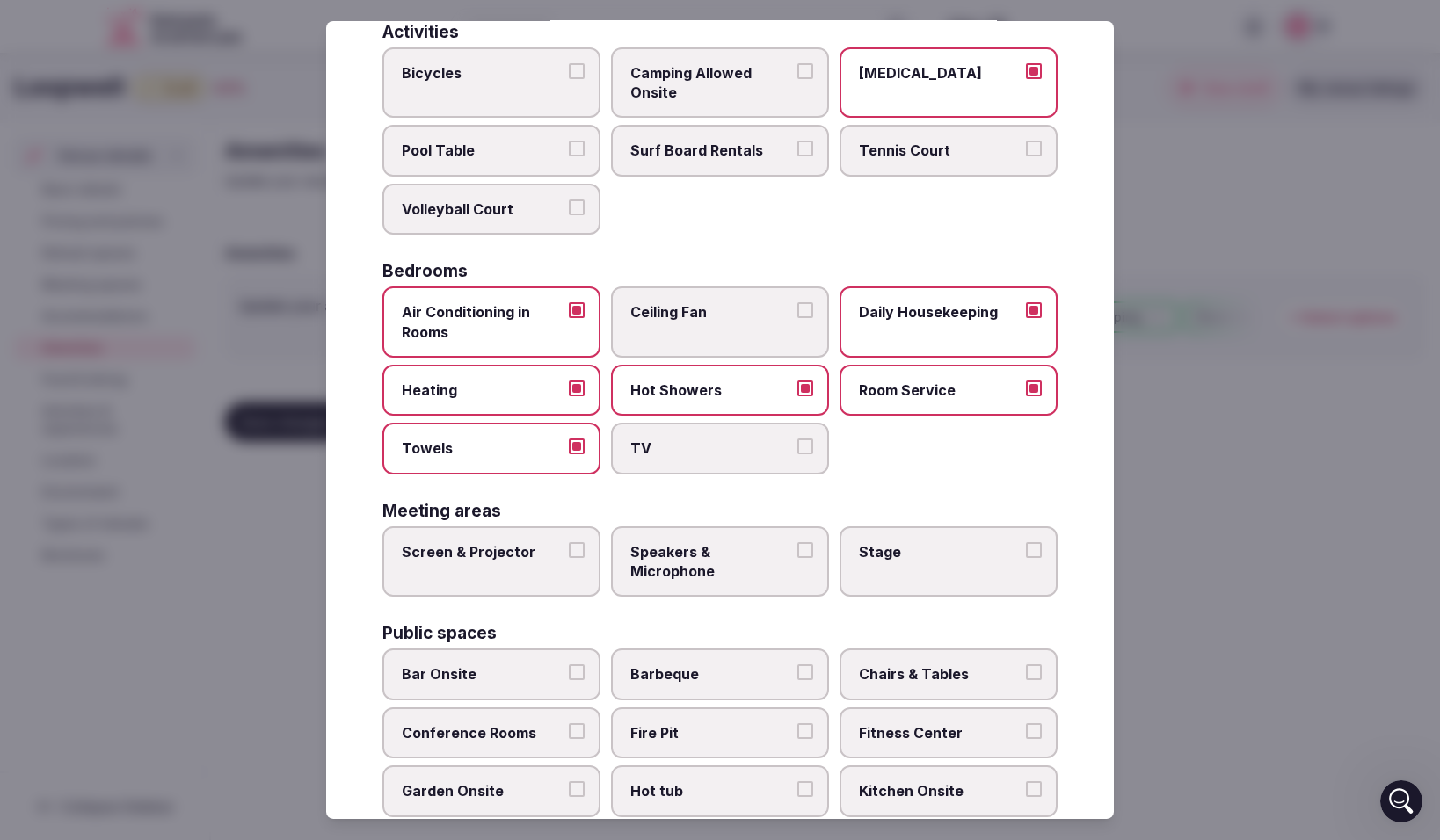
click at [804, 445] on button "TV" at bounding box center [805, 447] width 16 height 16
click at [571, 543] on button "Screen & Projector" at bounding box center [577, 550] width 16 height 16
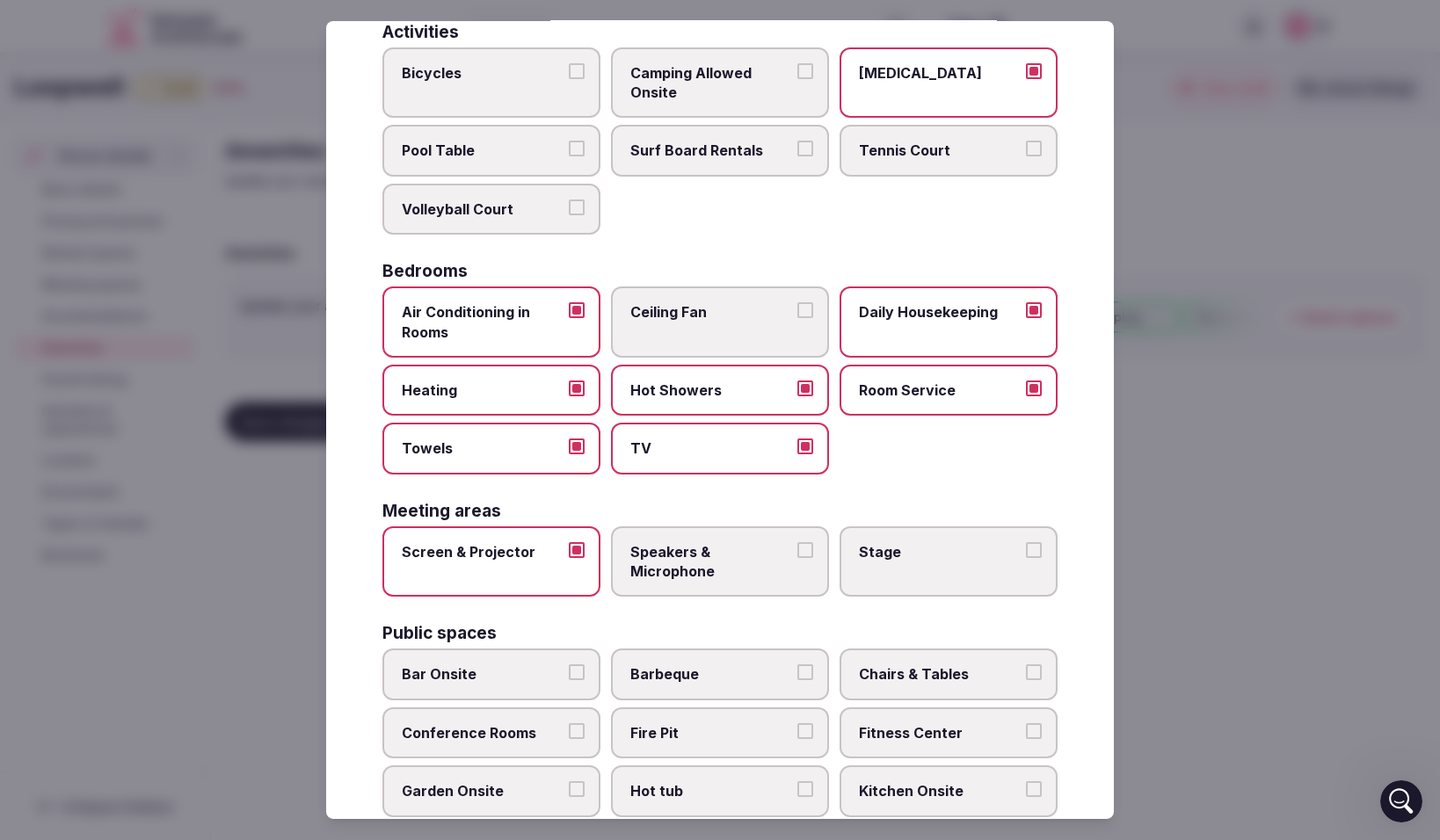
click at [803, 551] on button "Speakers & Microphone" at bounding box center [805, 550] width 16 height 16
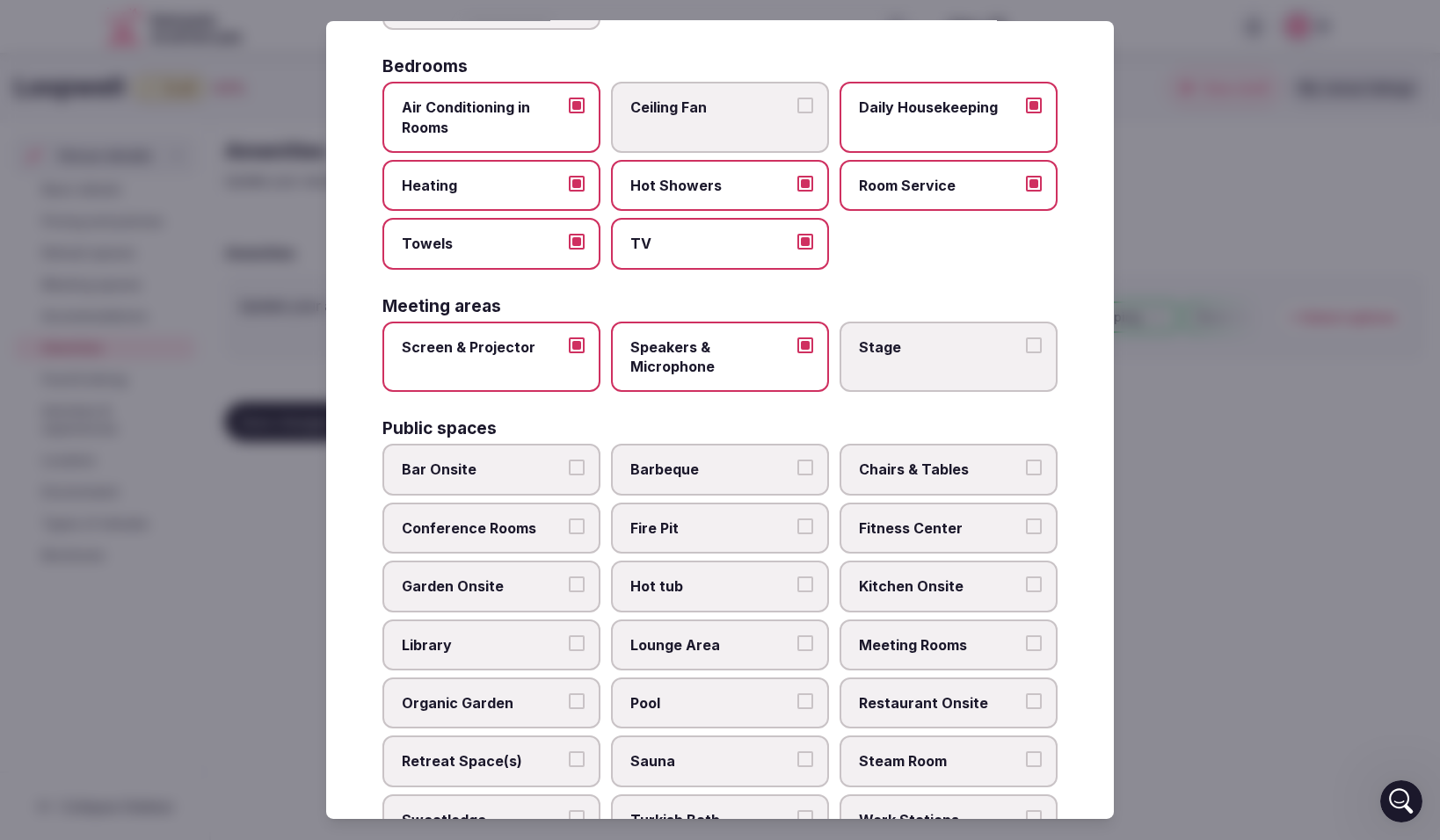
scroll to position [355, 0]
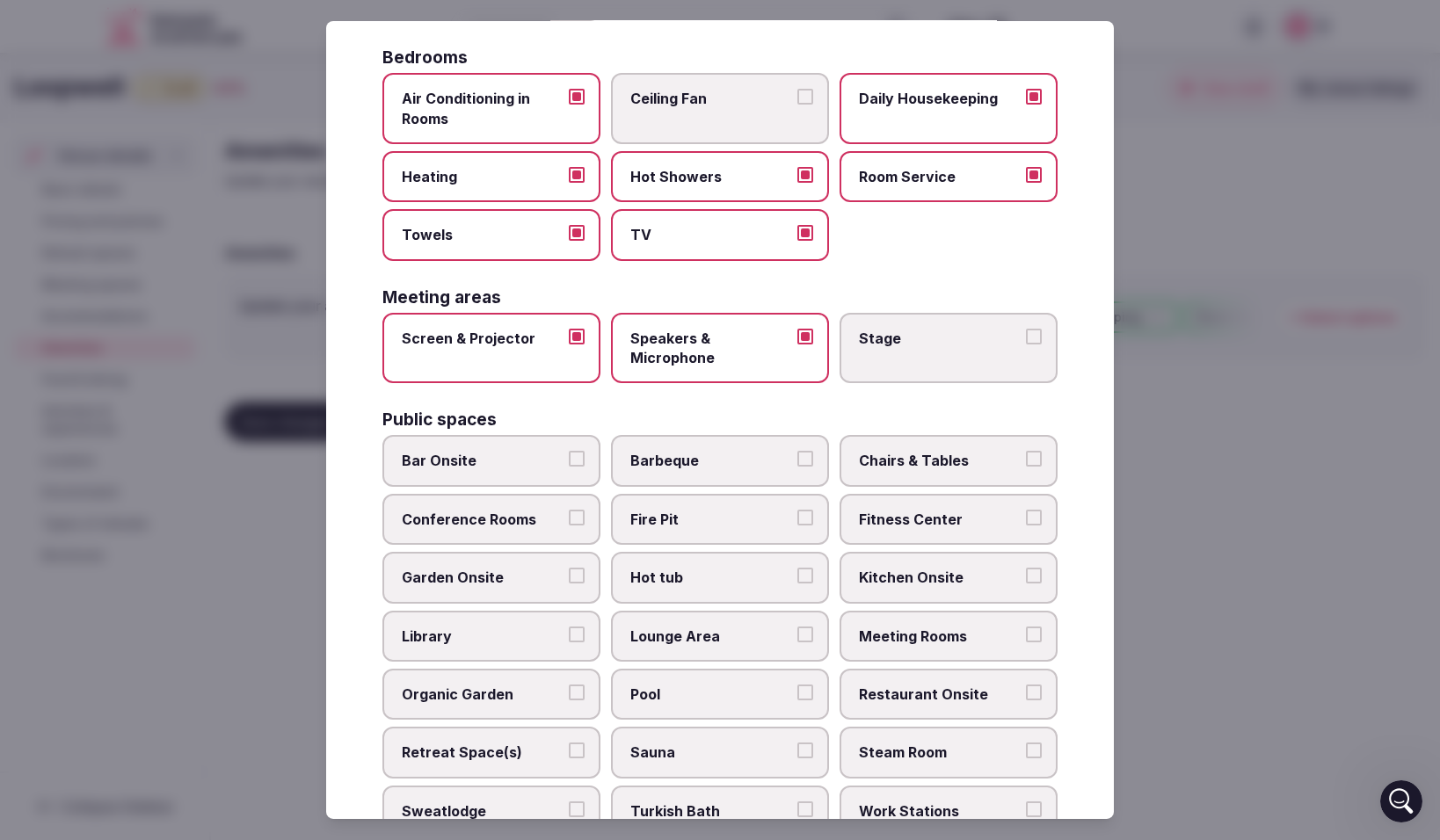
click at [1034, 333] on button "Stage" at bounding box center [1034, 337] width 16 height 16
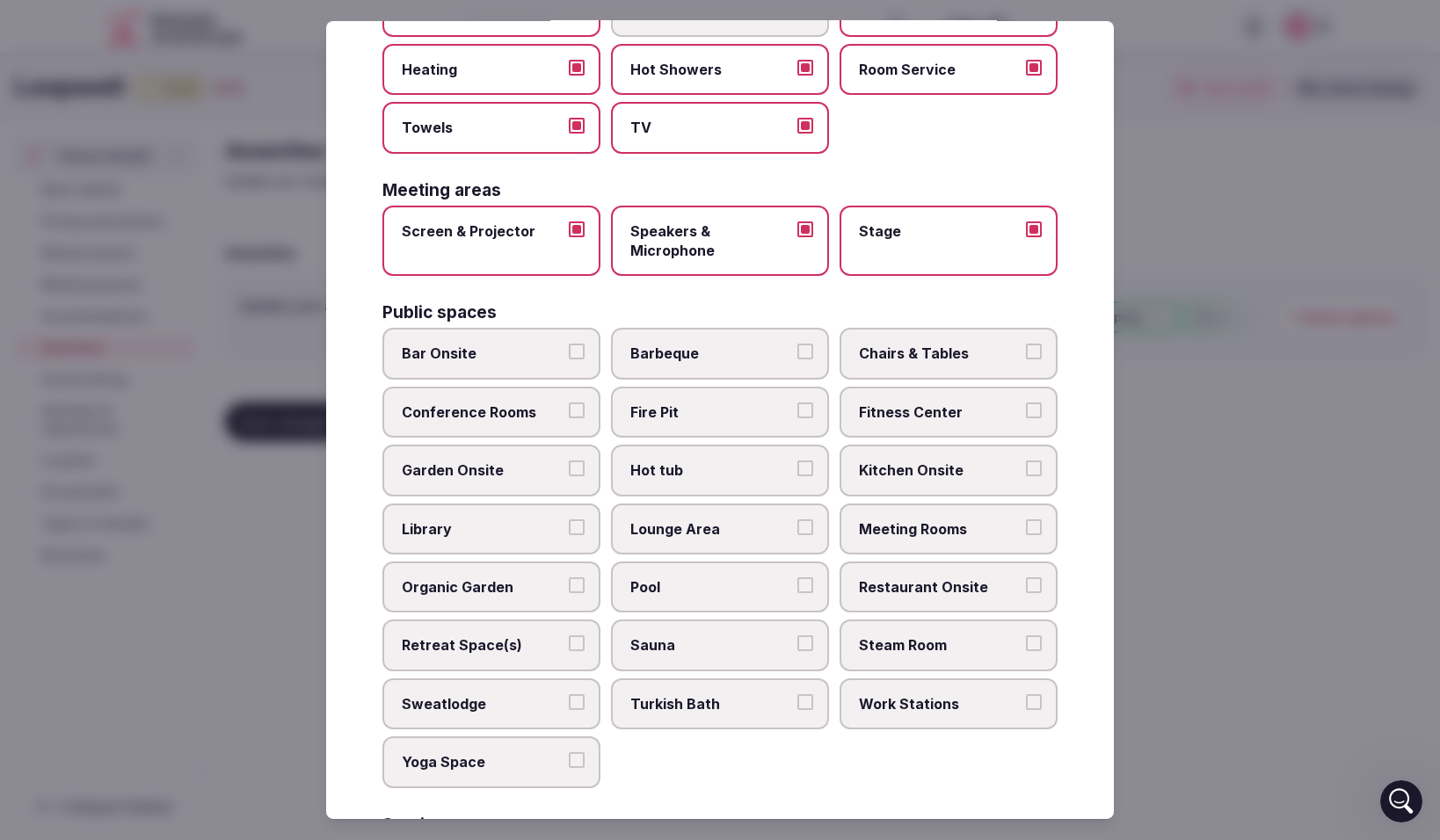
scroll to position [481, 0]
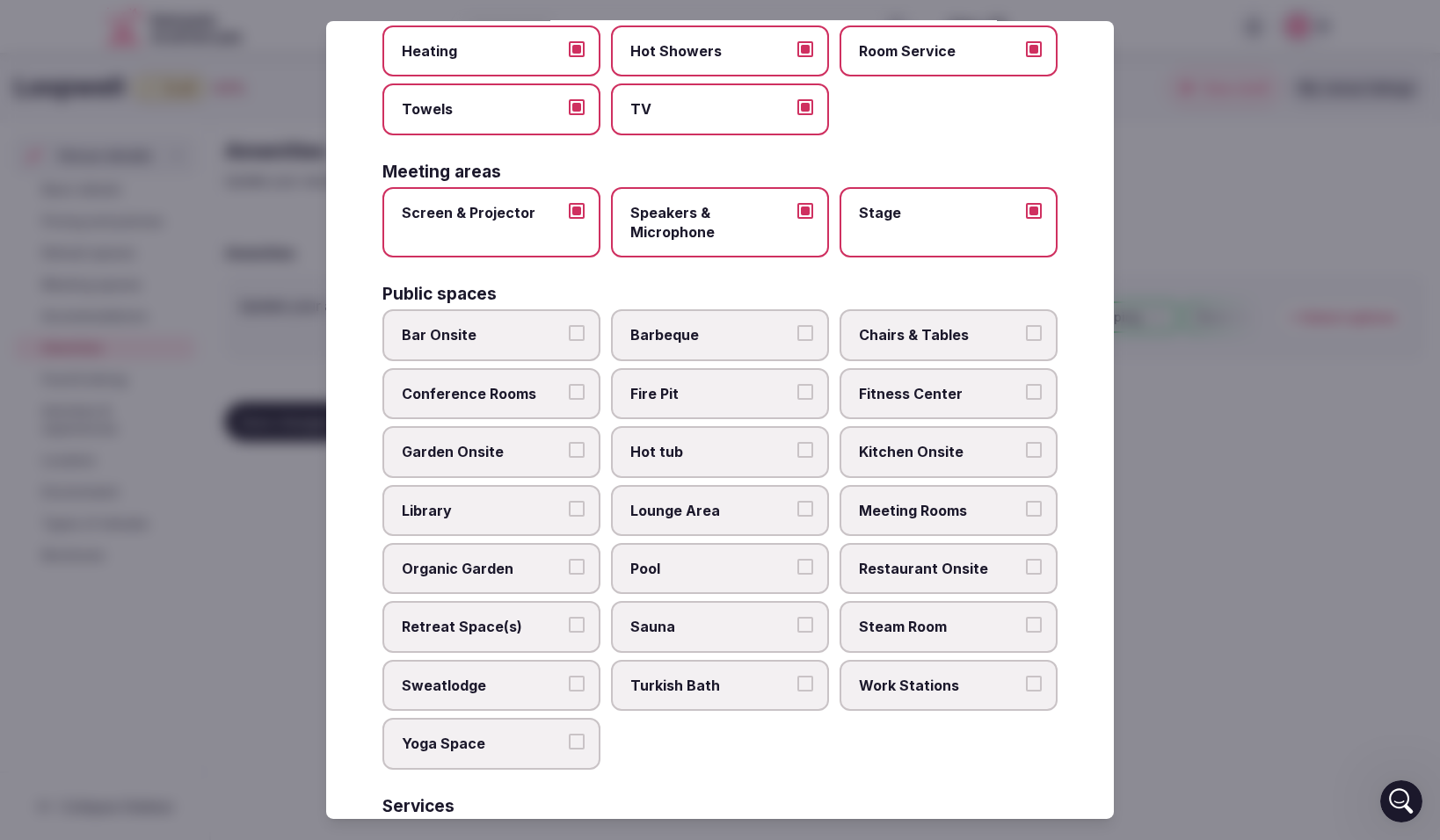
click at [578, 333] on button "Bar Onsite" at bounding box center [577, 333] width 16 height 16
click at [1038, 330] on button "Chairs & Tables" at bounding box center [1034, 333] width 16 height 16
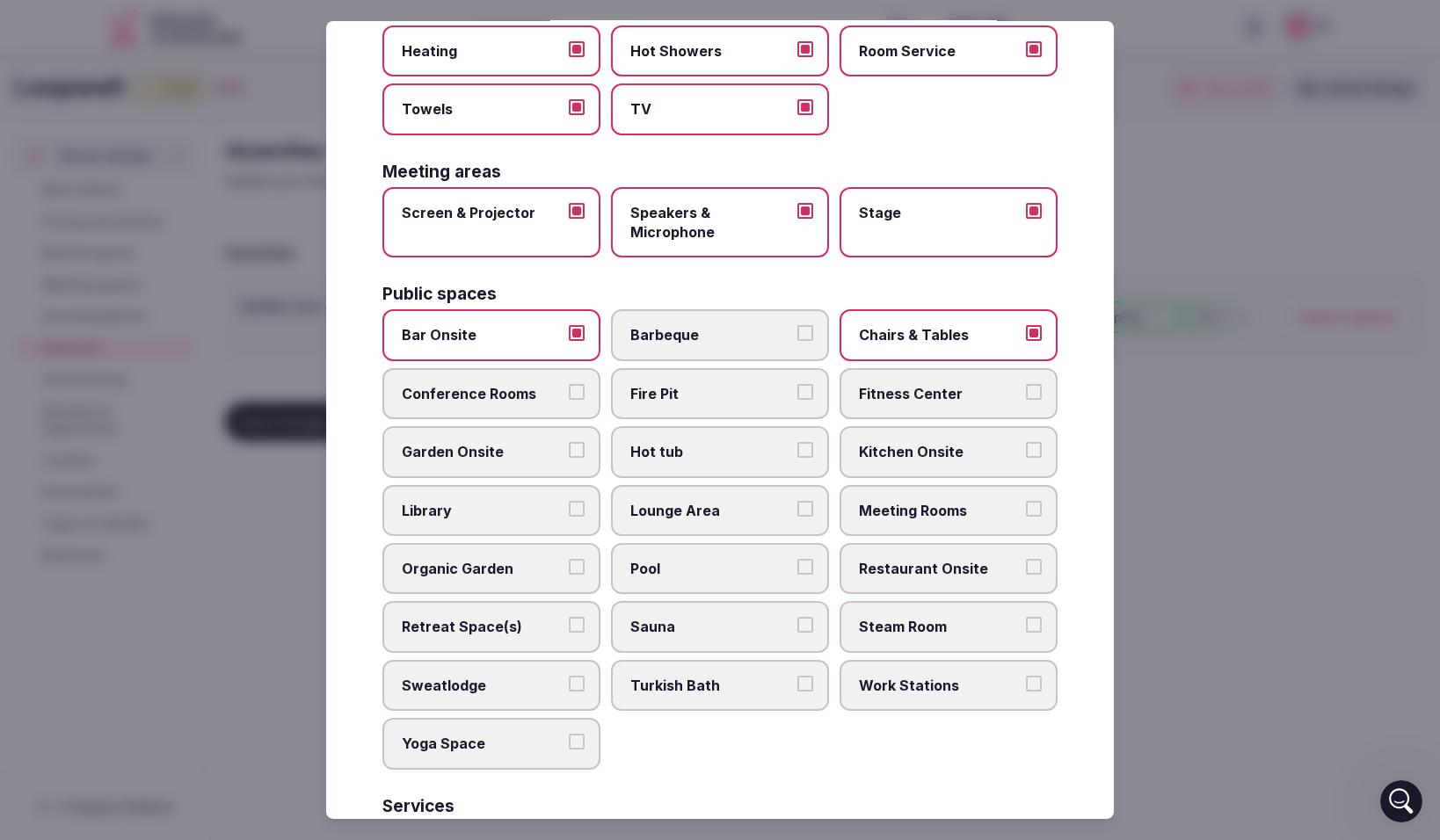
click at [575, 389] on button "Conference Rooms" at bounding box center [577, 392] width 16 height 16
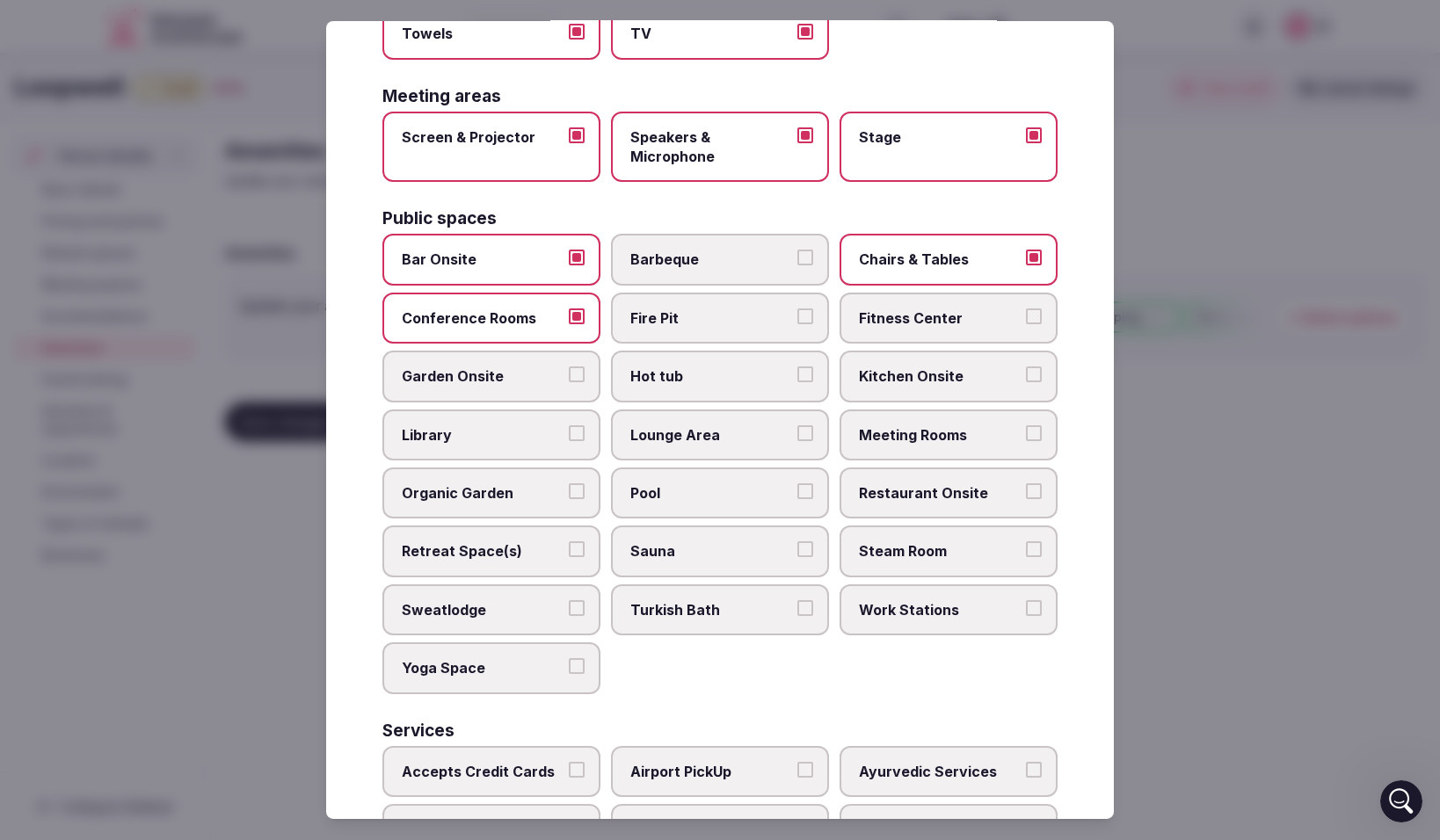
scroll to position [558, 0]
click at [807, 315] on button "Fire Pit" at bounding box center [805, 315] width 16 height 16
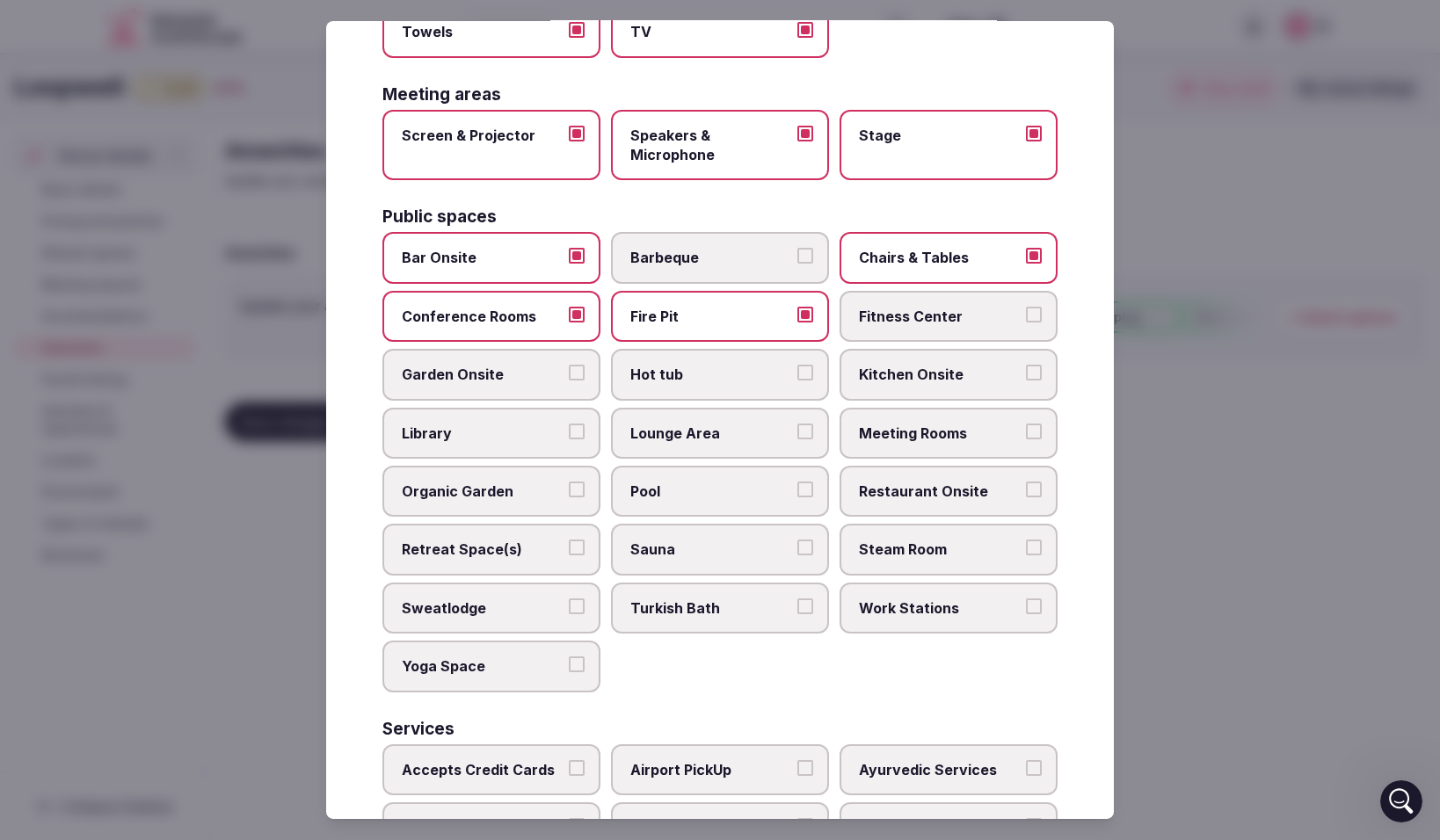
click at [1040, 311] on button "Fitness Center" at bounding box center [1034, 315] width 16 height 16
click at [1036, 371] on button "Kitchen Onsite" at bounding box center [1034, 372] width 16 height 16
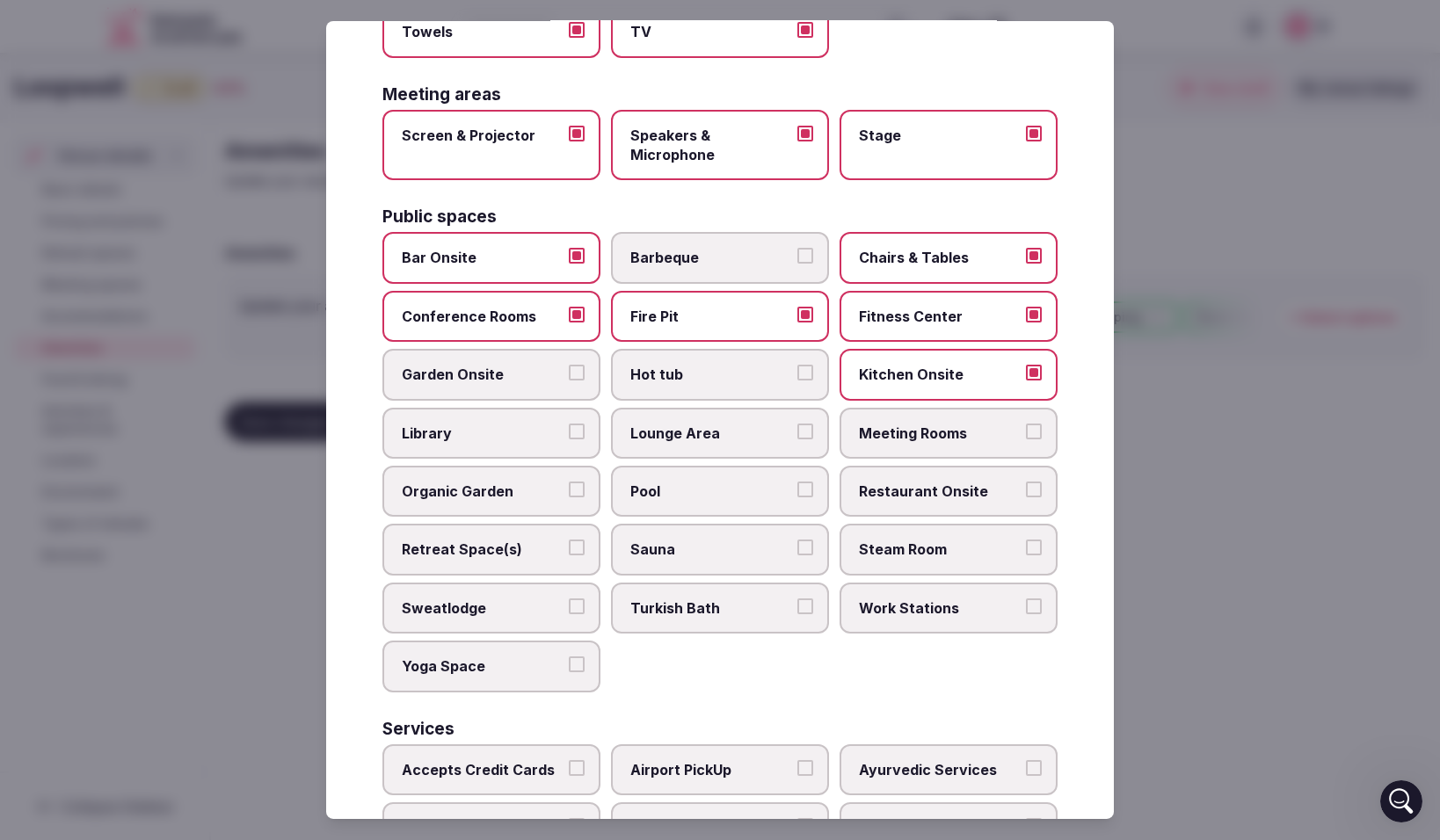
click at [1041, 433] on button "Meeting Rooms" at bounding box center [1034, 432] width 16 height 16
click at [1040, 486] on button "Restaurant Onsite" at bounding box center [1034, 490] width 16 height 16
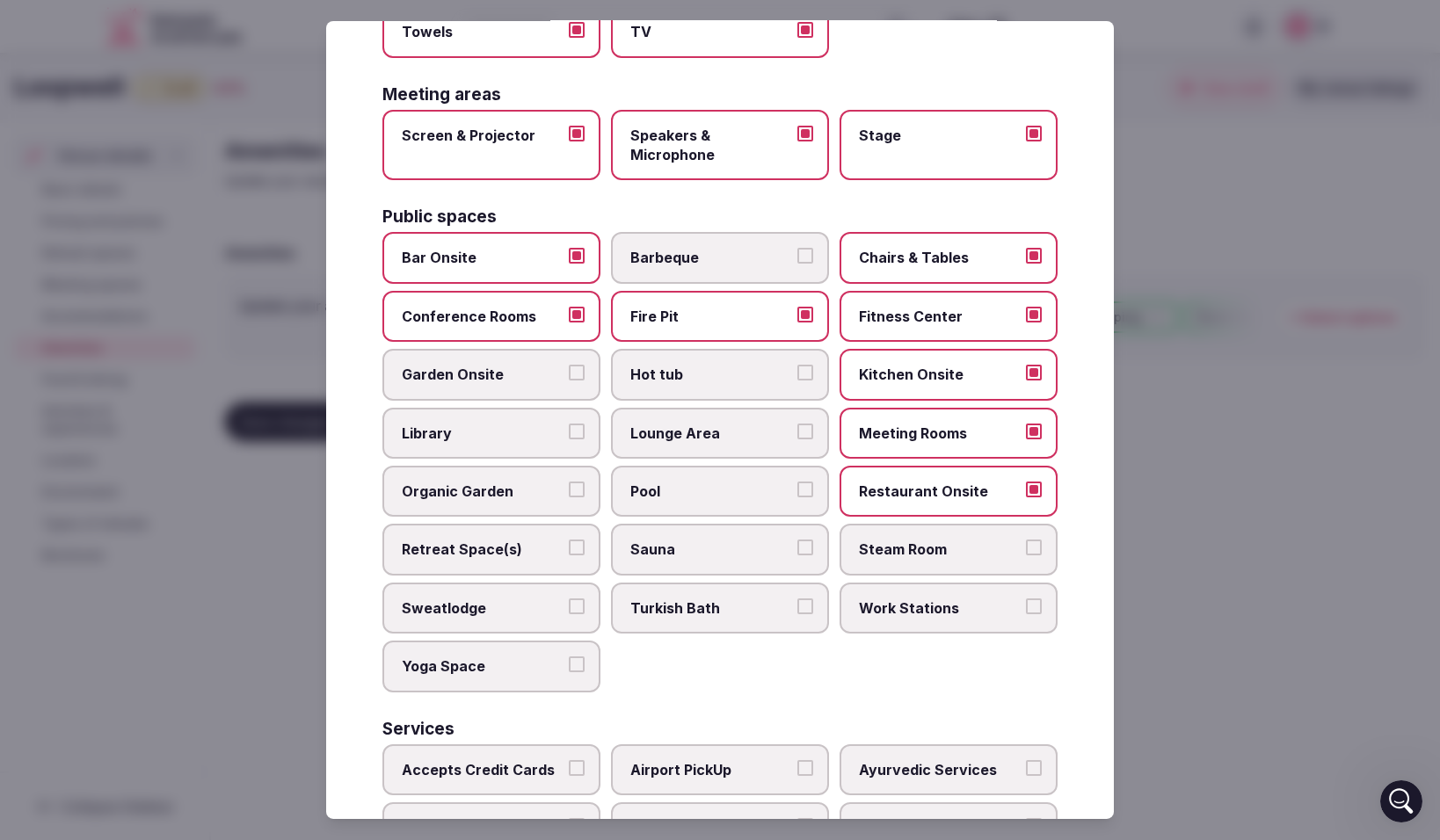
click at [807, 431] on button "Lounge Area" at bounding box center [805, 432] width 16 height 16
click at [575, 434] on button "Library" at bounding box center [577, 432] width 16 height 16
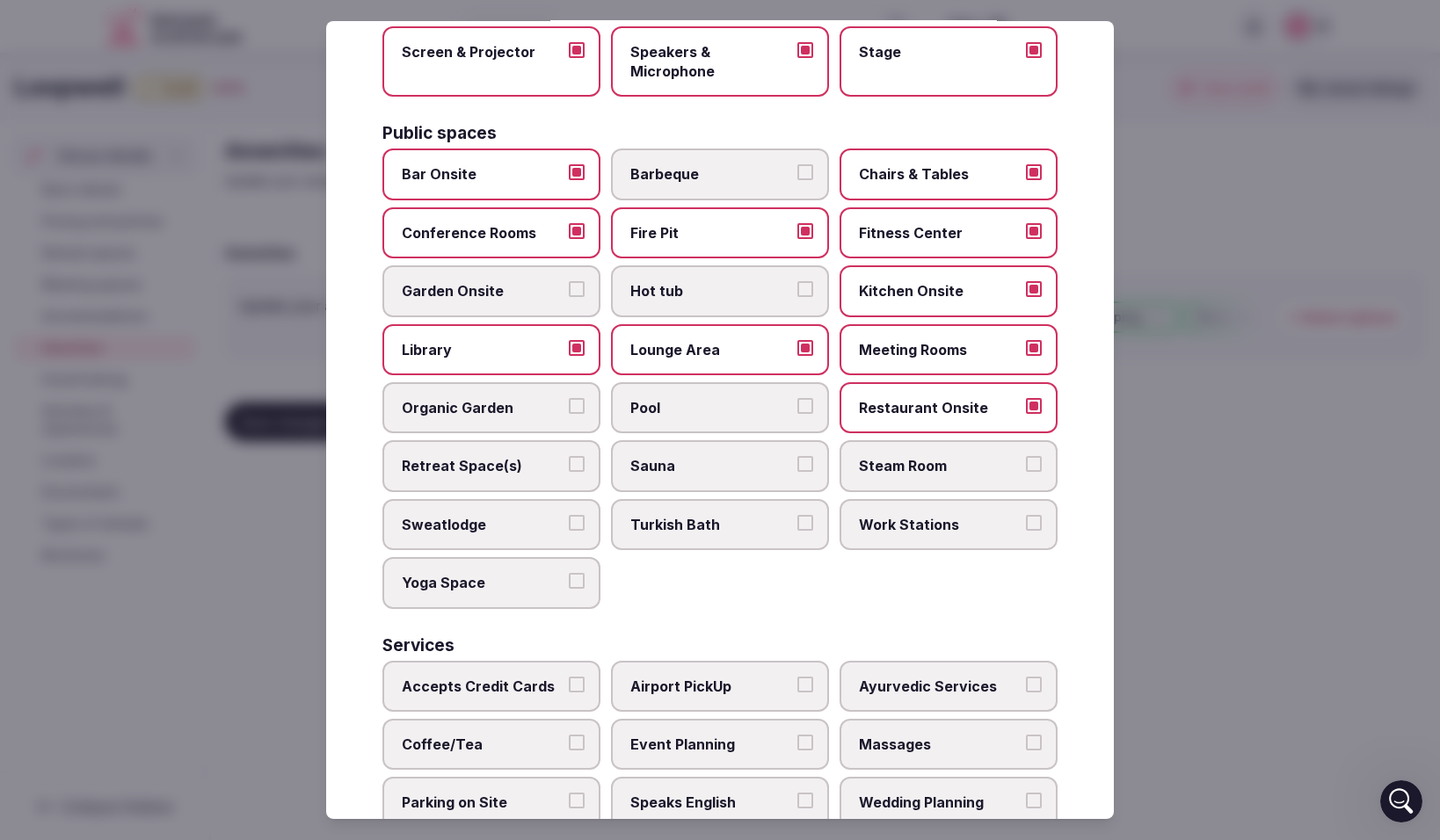
scroll to position [647, 0]
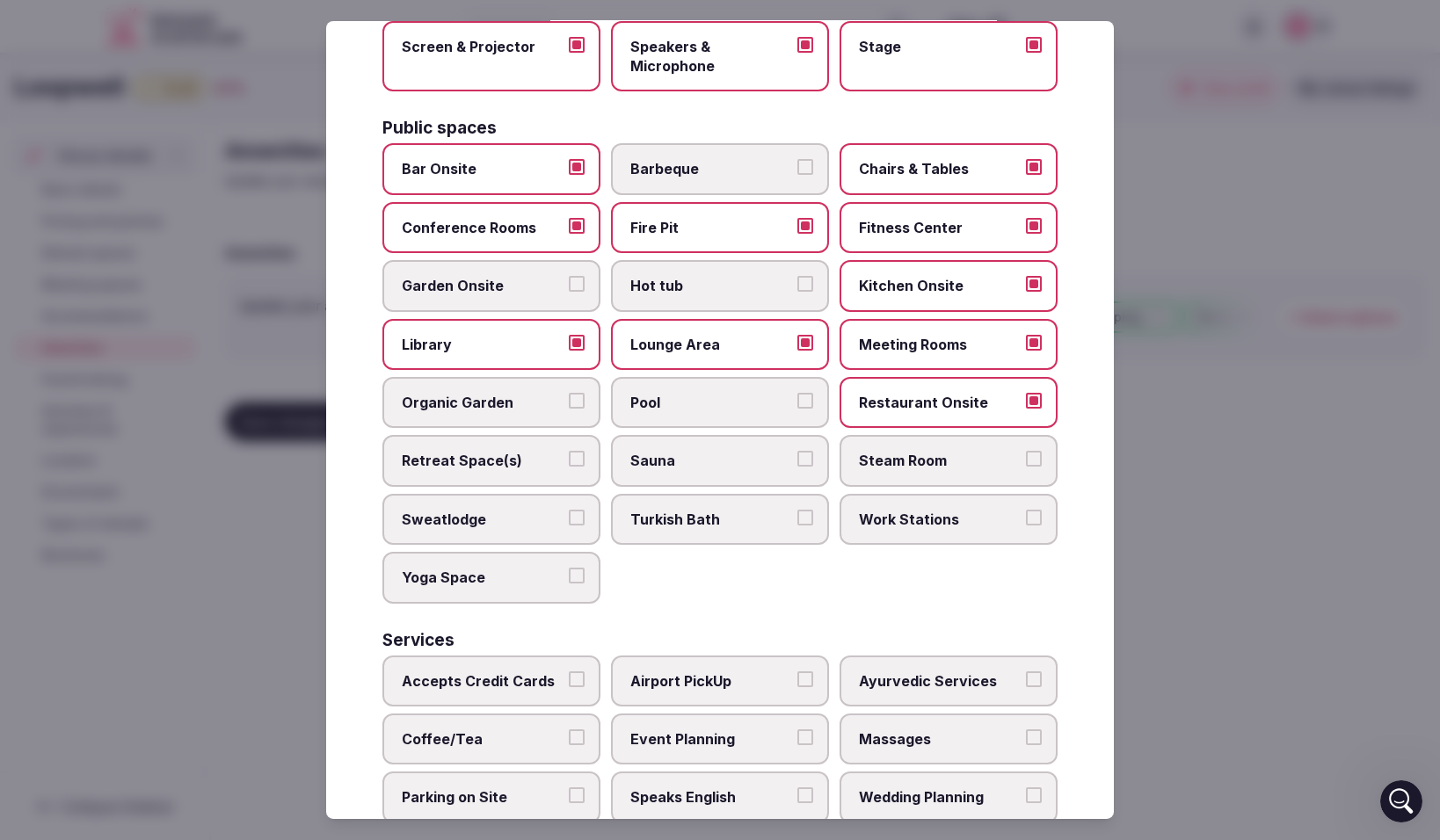
click at [573, 454] on button "Retreat Space(s)" at bounding box center [577, 459] width 16 height 16
click at [1034, 512] on button "Work Stations" at bounding box center [1034, 518] width 16 height 16
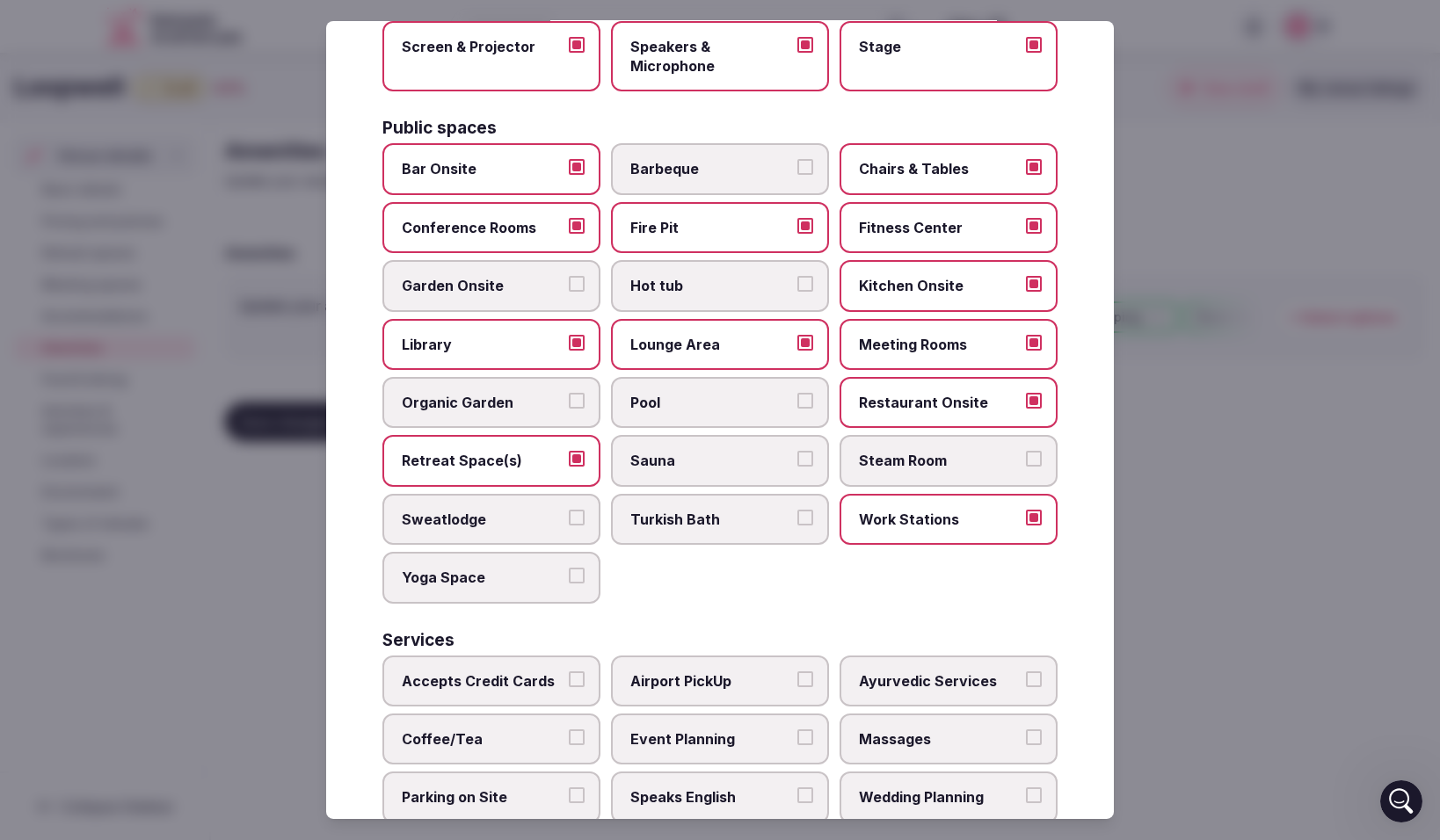
click at [583, 577] on button "Yoga Space" at bounding box center [577, 576] width 16 height 16
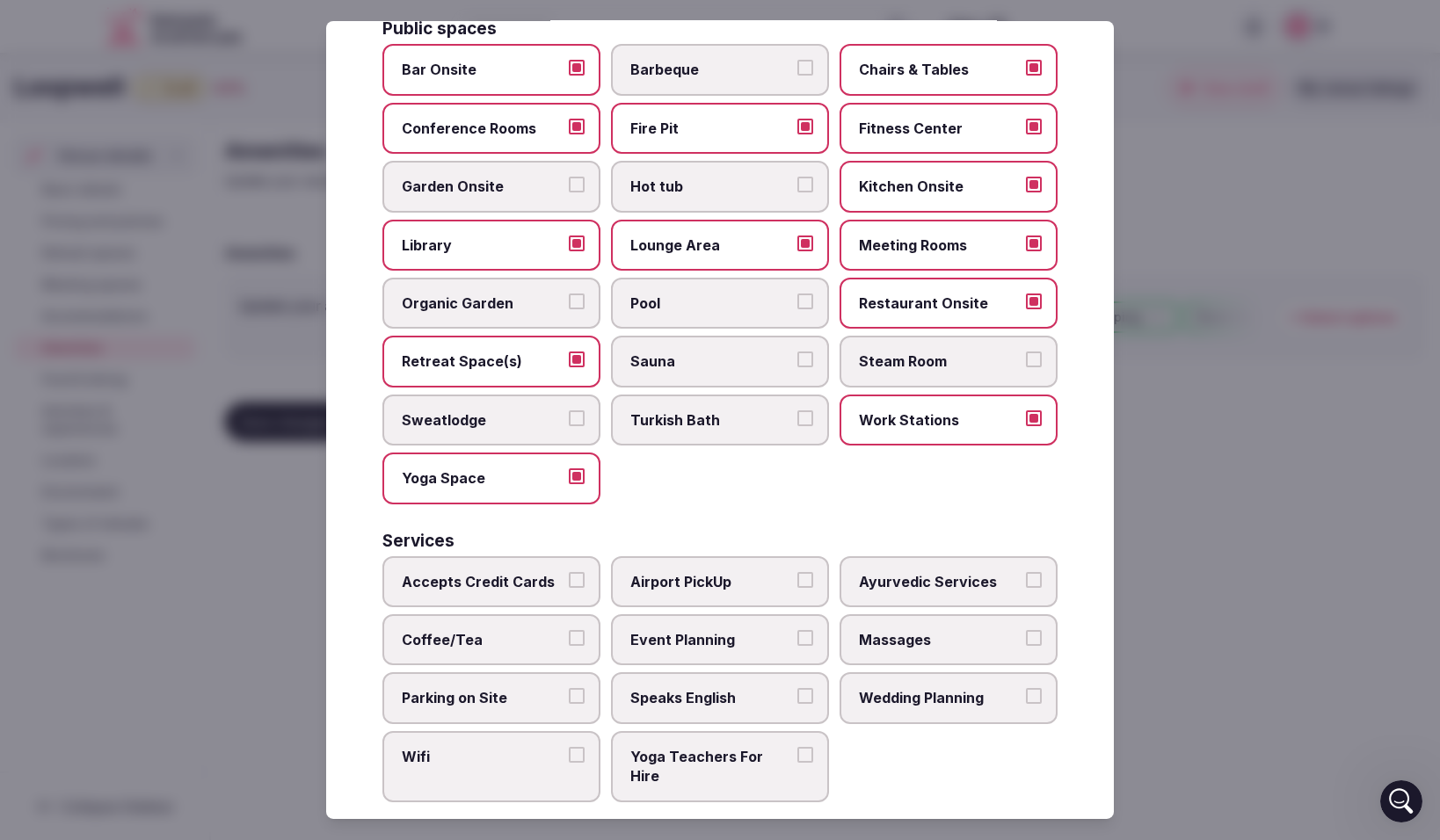
scroll to position [751, 0]
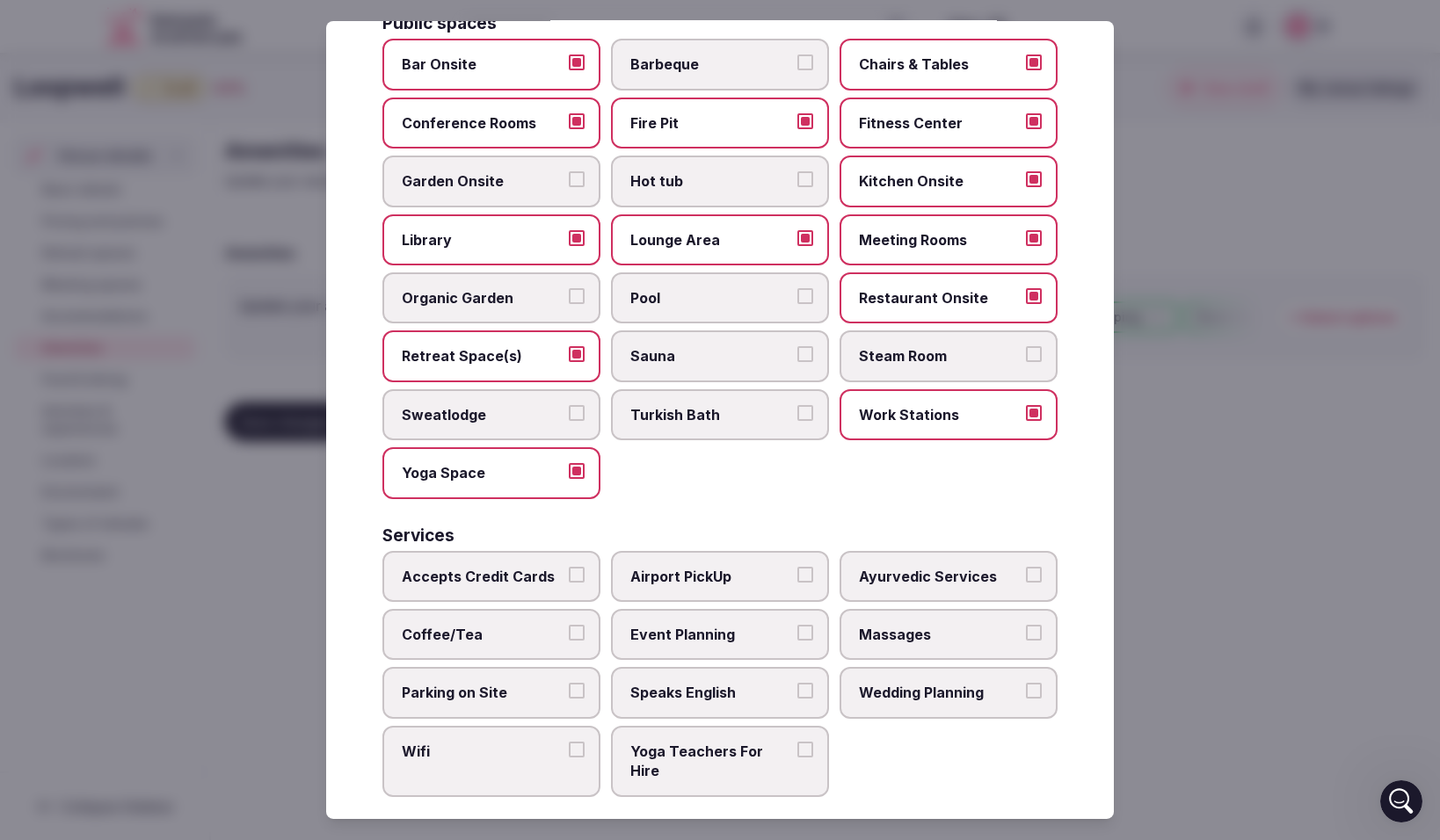
click at [576, 576] on button "Accepts Credit Cards" at bounding box center [577, 575] width 16 height 16
click at [1040, 575] on button "Ayurvedic Services" at bounding box center [1034, 575] width 16 height 16
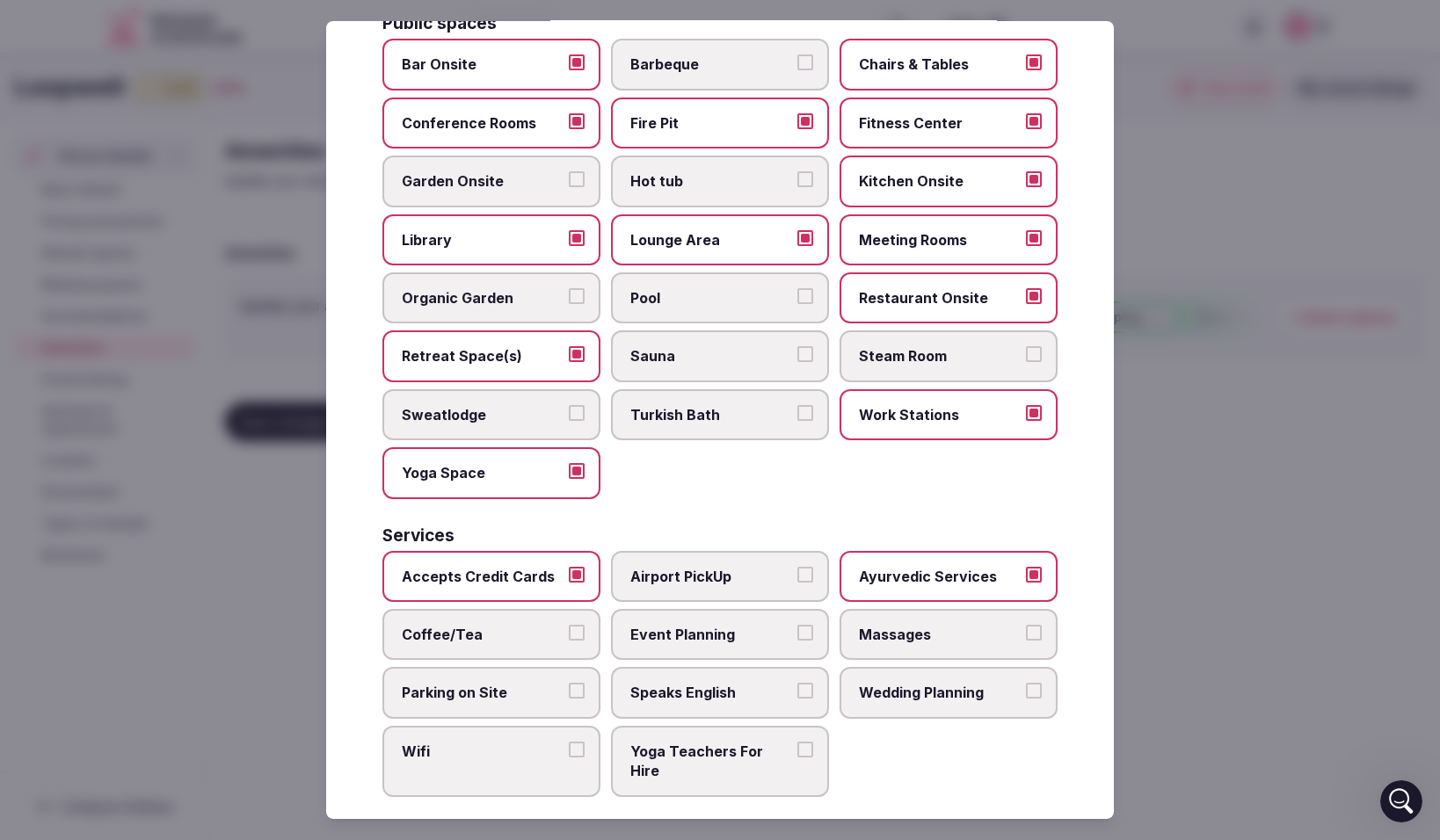
click at [1038, 631] on button "Massages" at bounding box center [1034, 633] width 16 height 16
click at [1040, 684] on button "Wedding Planning" at bounding box center [1034, 691] width 16 height 16
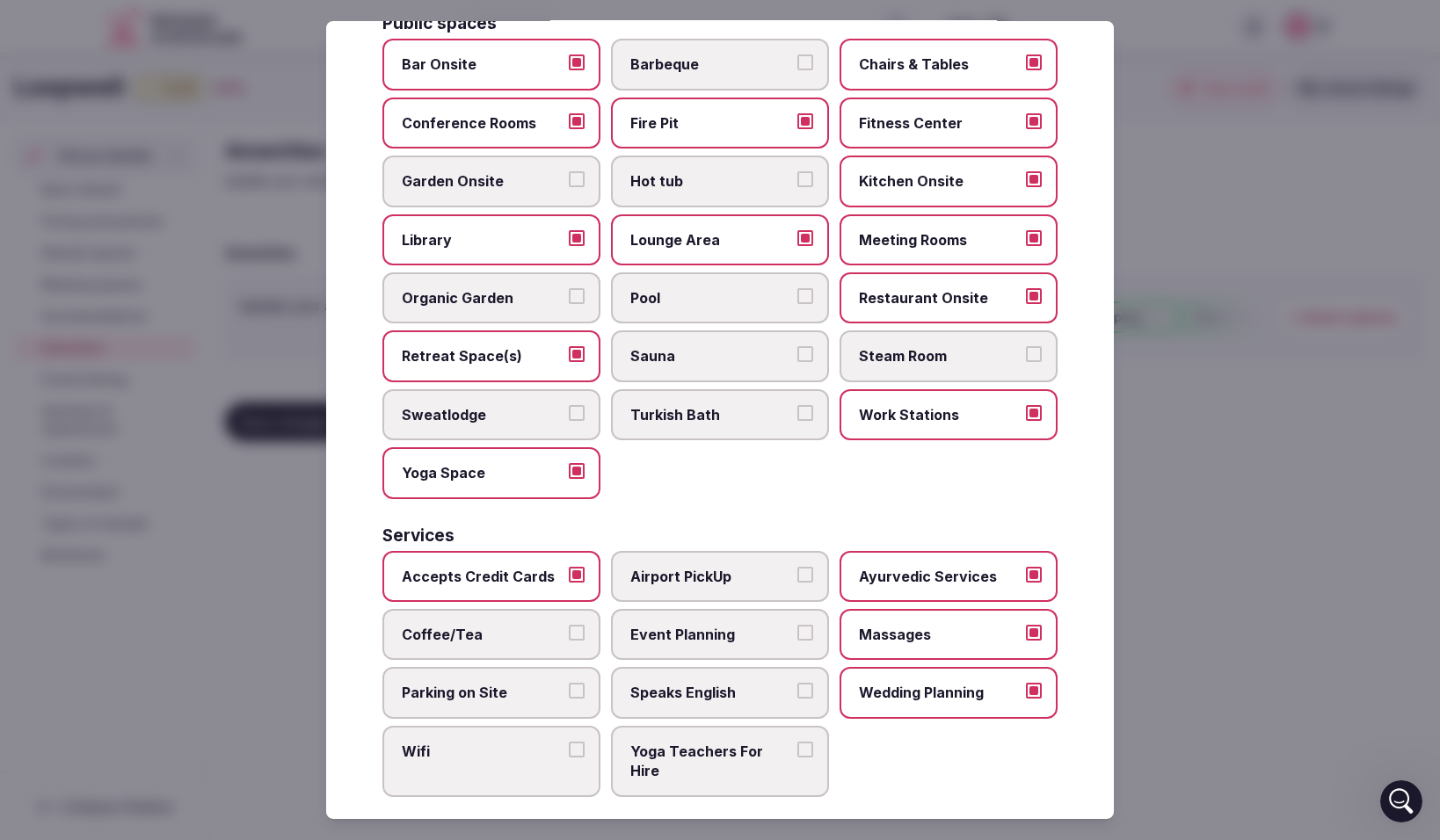
click at [804, 696] on button "Speaks English" at bounding box center [805, 691] width 16 height 16
click at [807, 745] on button "Yoga Teachers For Hire" at bounding box center [805, 750] width 16 height 16
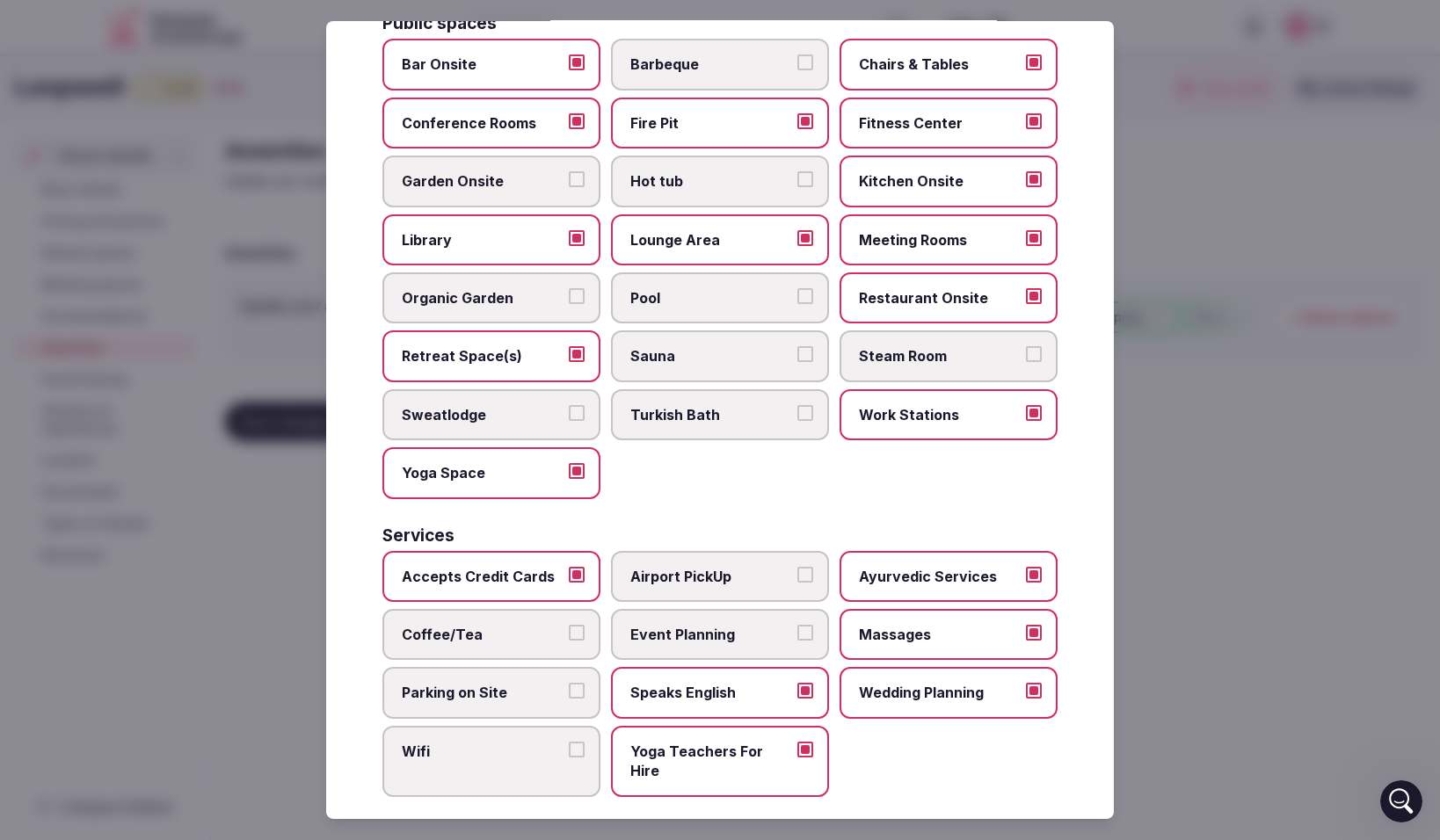
click at [803, 631] on button "Event Planning" at bounding box center [805, 633] width 16 height 16
click at [581, 629] on button "Coffee/Tea" at bounding box center [577, 633] width 16 height 16
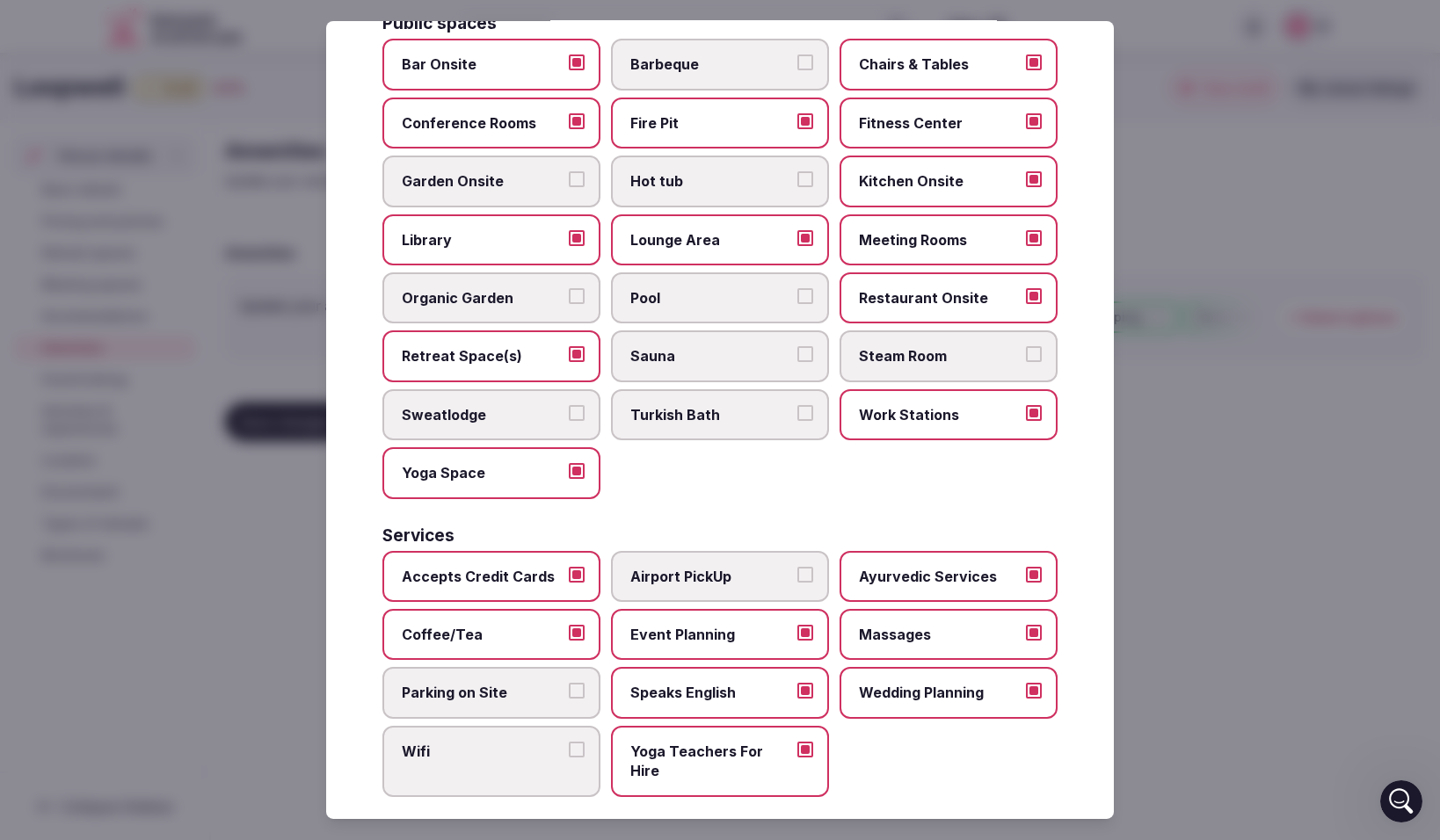
click at [579, 690] on button "Parking on Site" at bounding box center [577, 691] width 16 height 16
click at [580, 749] on button "Wifi" at bounding box center [577, 750] width 16 height 16
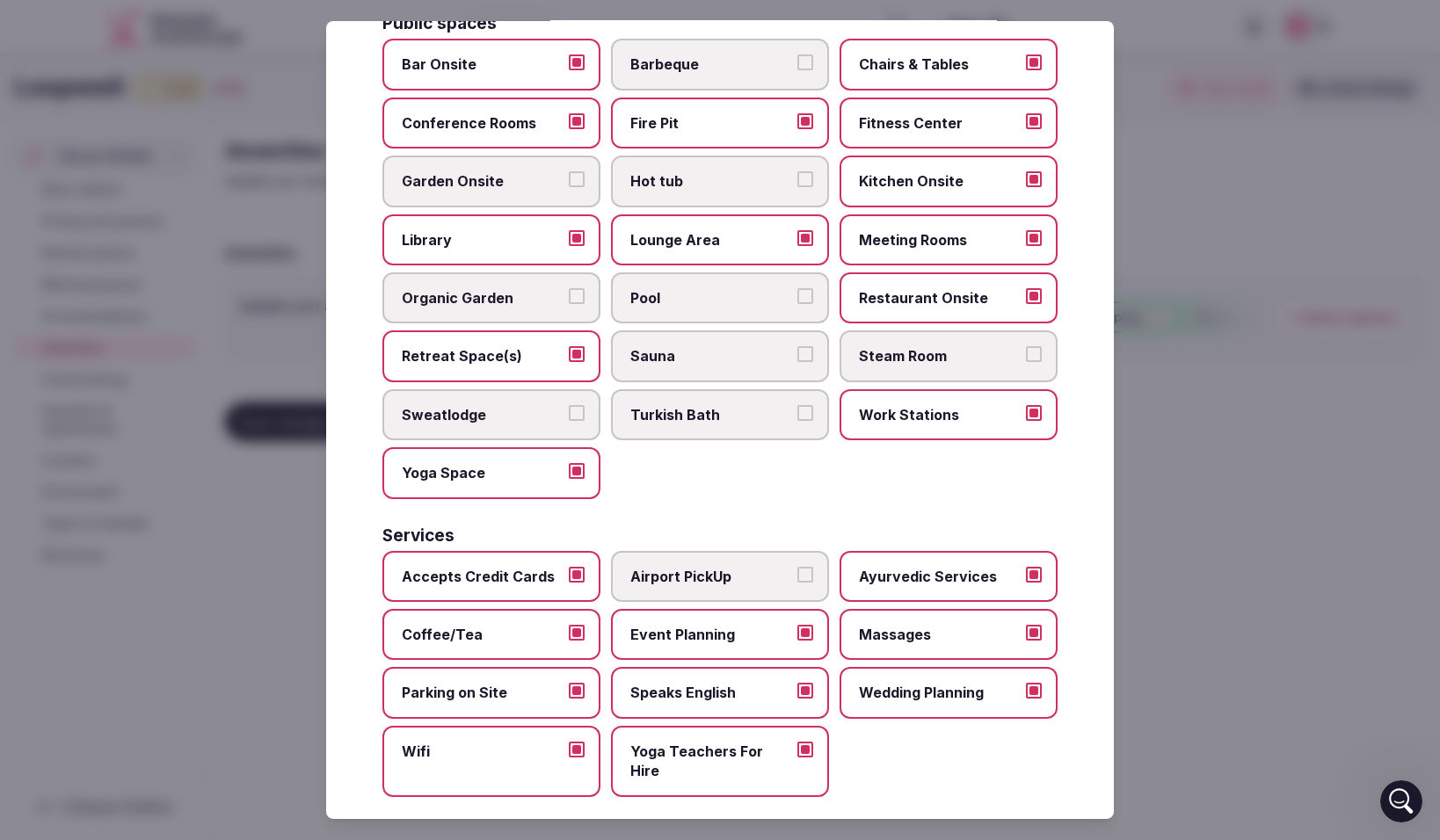
type button "on"
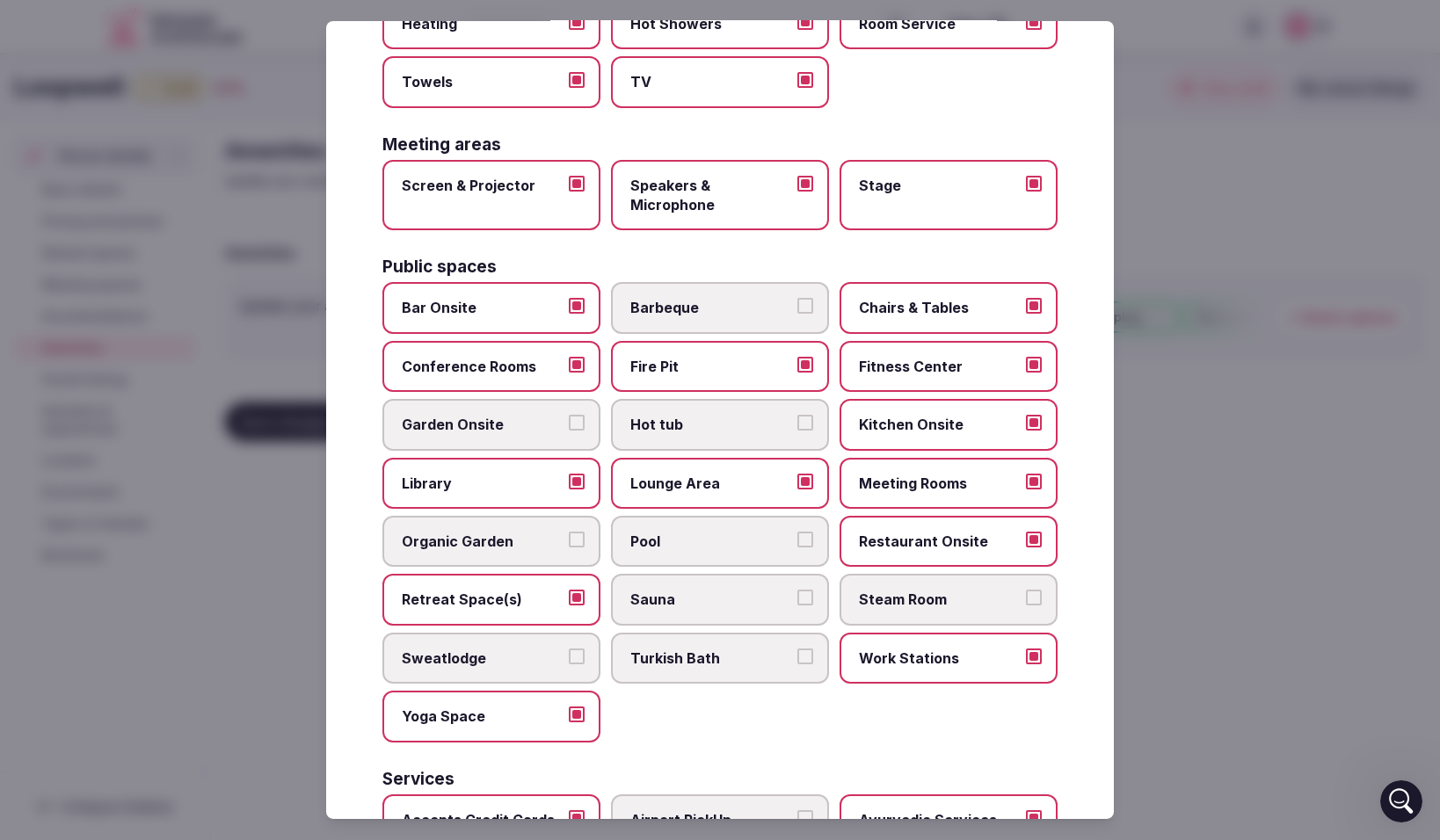
scroll to position [0, 0]
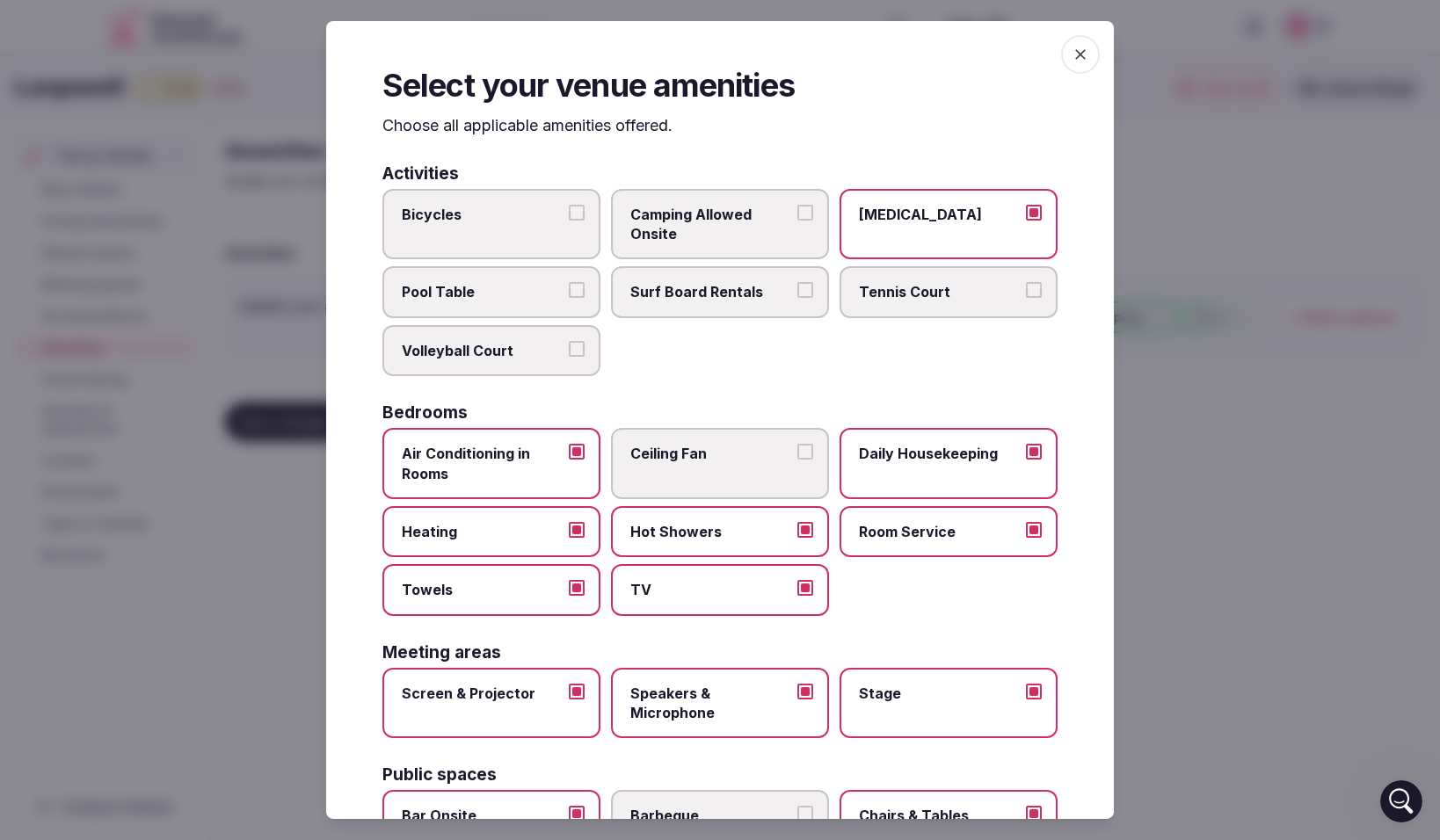
click at [1084, 56] on icon "button" at bounding box center [1081, 55] width 18 height 18
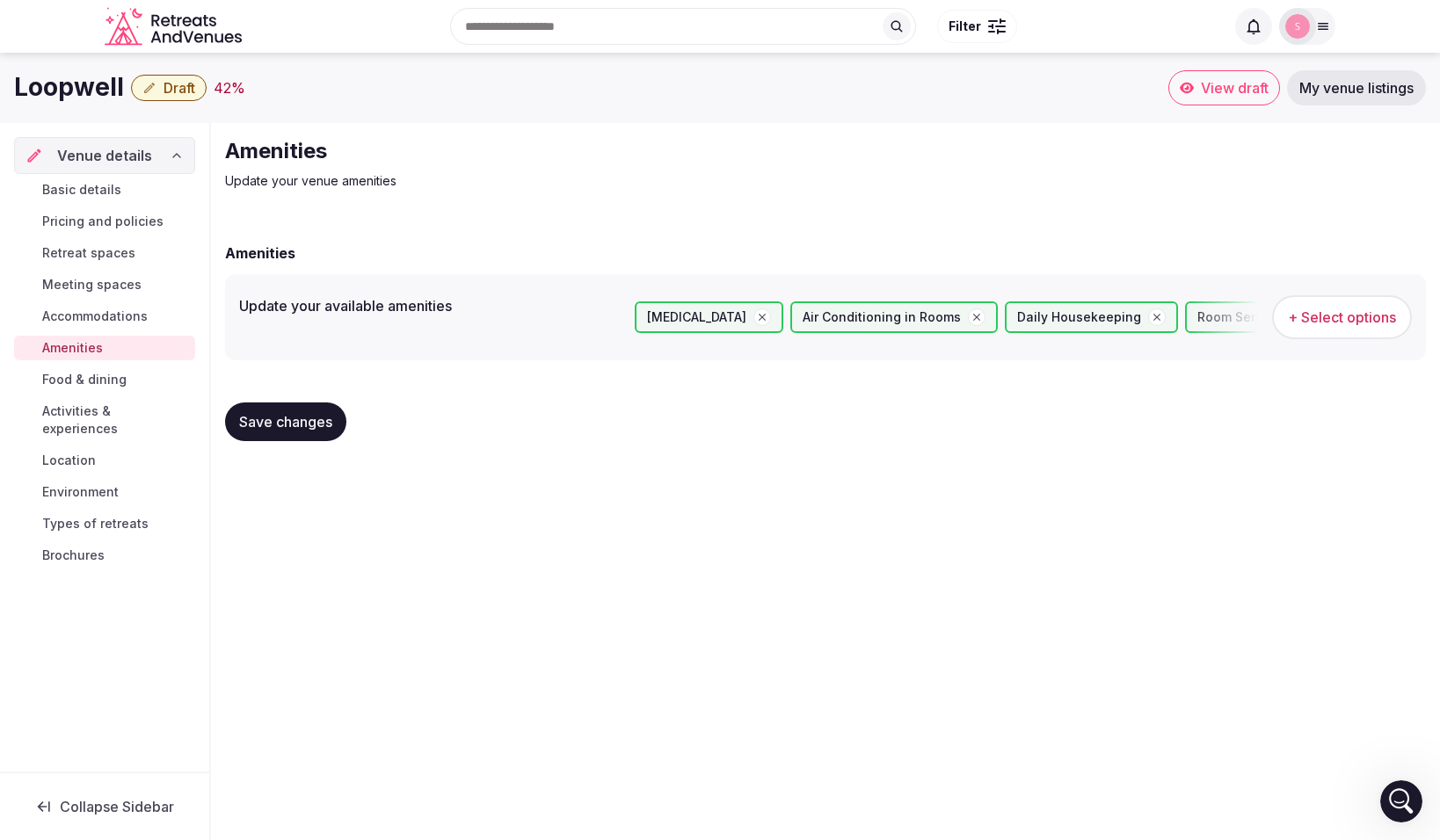
click at [261, 418] on span "Save changes" at bounding box center [285, 422] width 93 height 18
click at [104, 376] on span "Food & dining" at bounding box center [84, 380] width 84 height 18
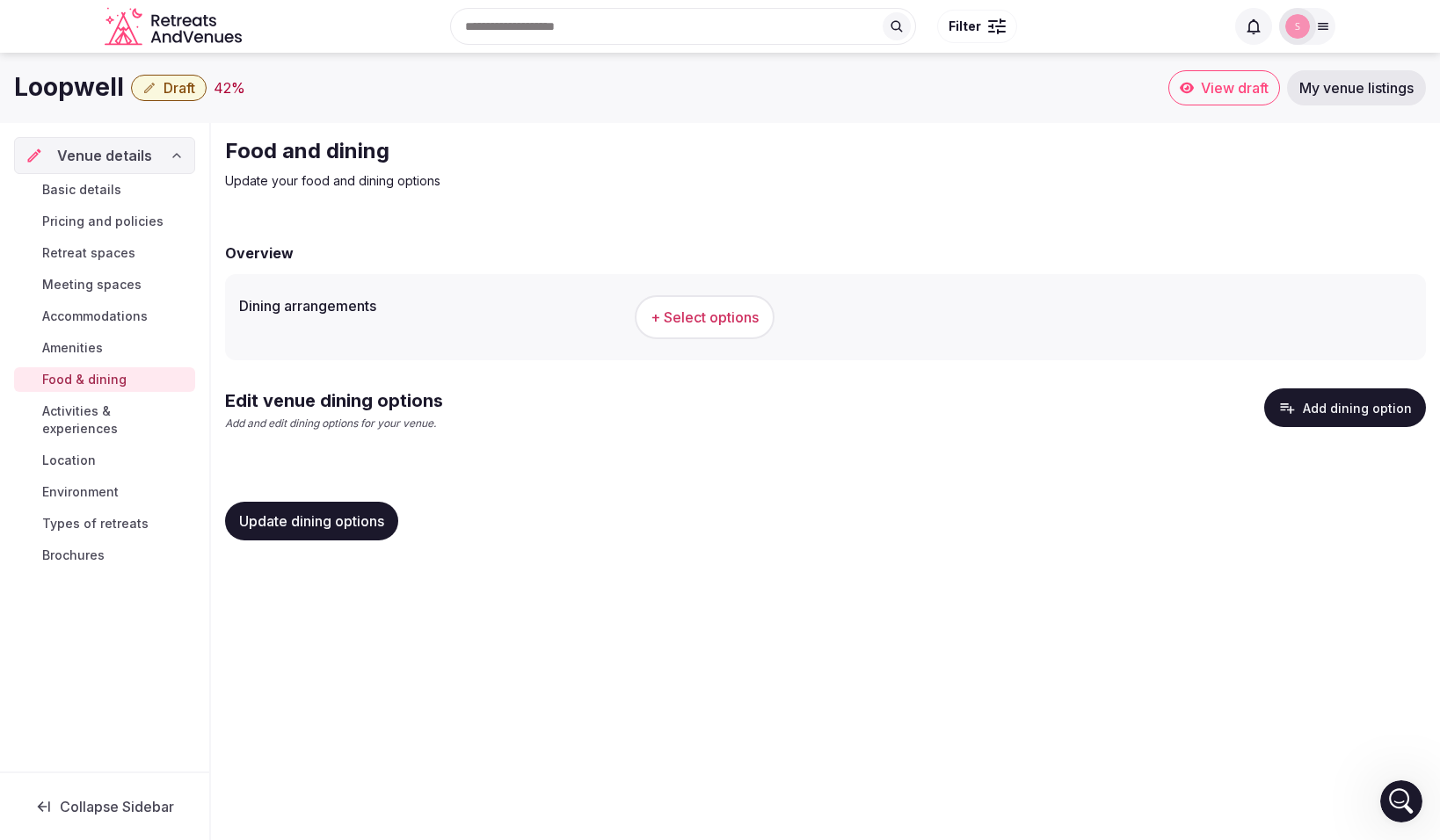
click at [699, 311] on span "+ Select options" at bounding box center [705, 318] width 108 height 20
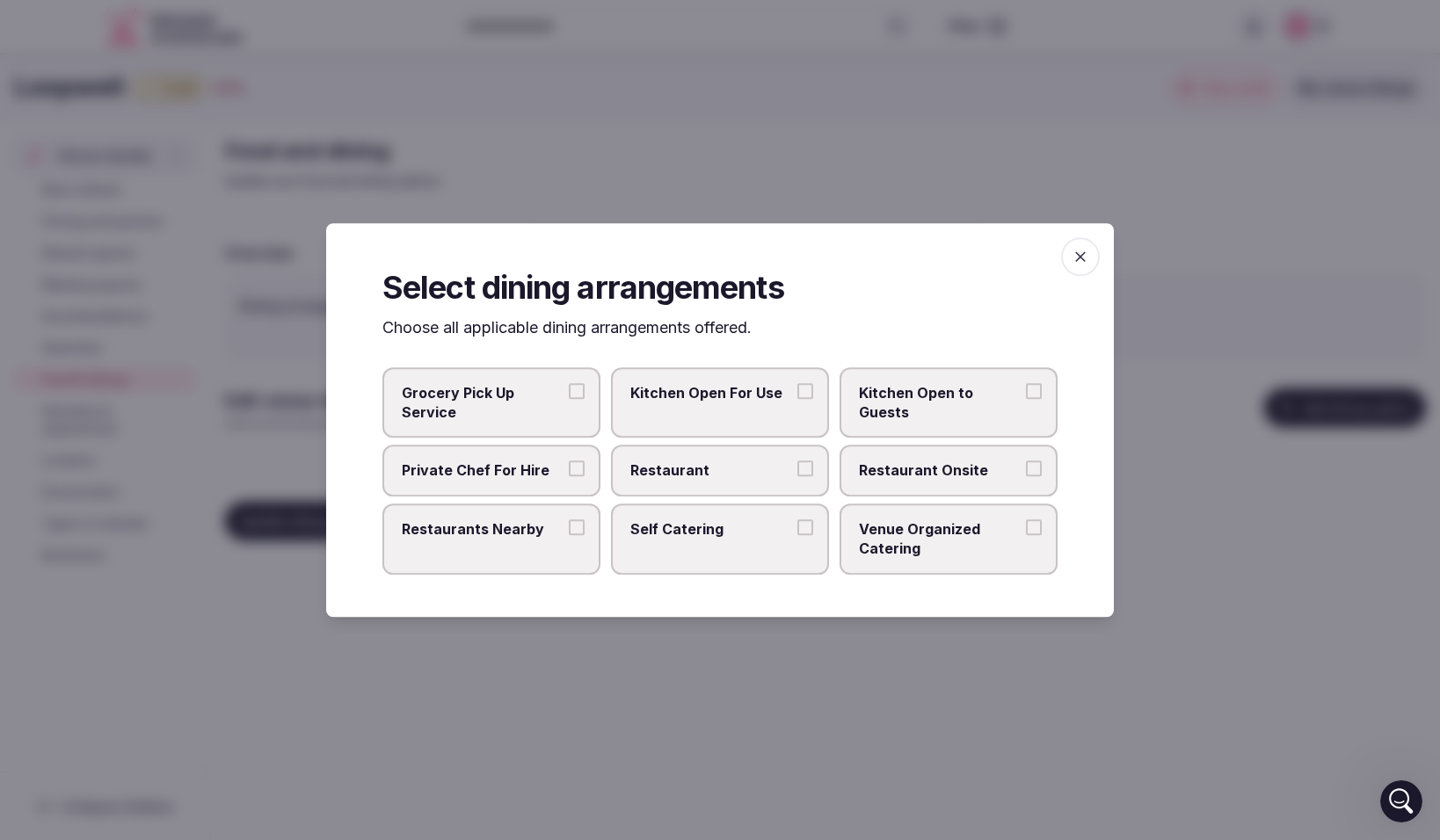
click at [581, 465] on button "Private Chef For Hire" at bounding box center [577, 469] width 16 height 16
click at [579, 527] on button "Restaurants Nearby" at bounding box center [577, 528] width 16 height 16
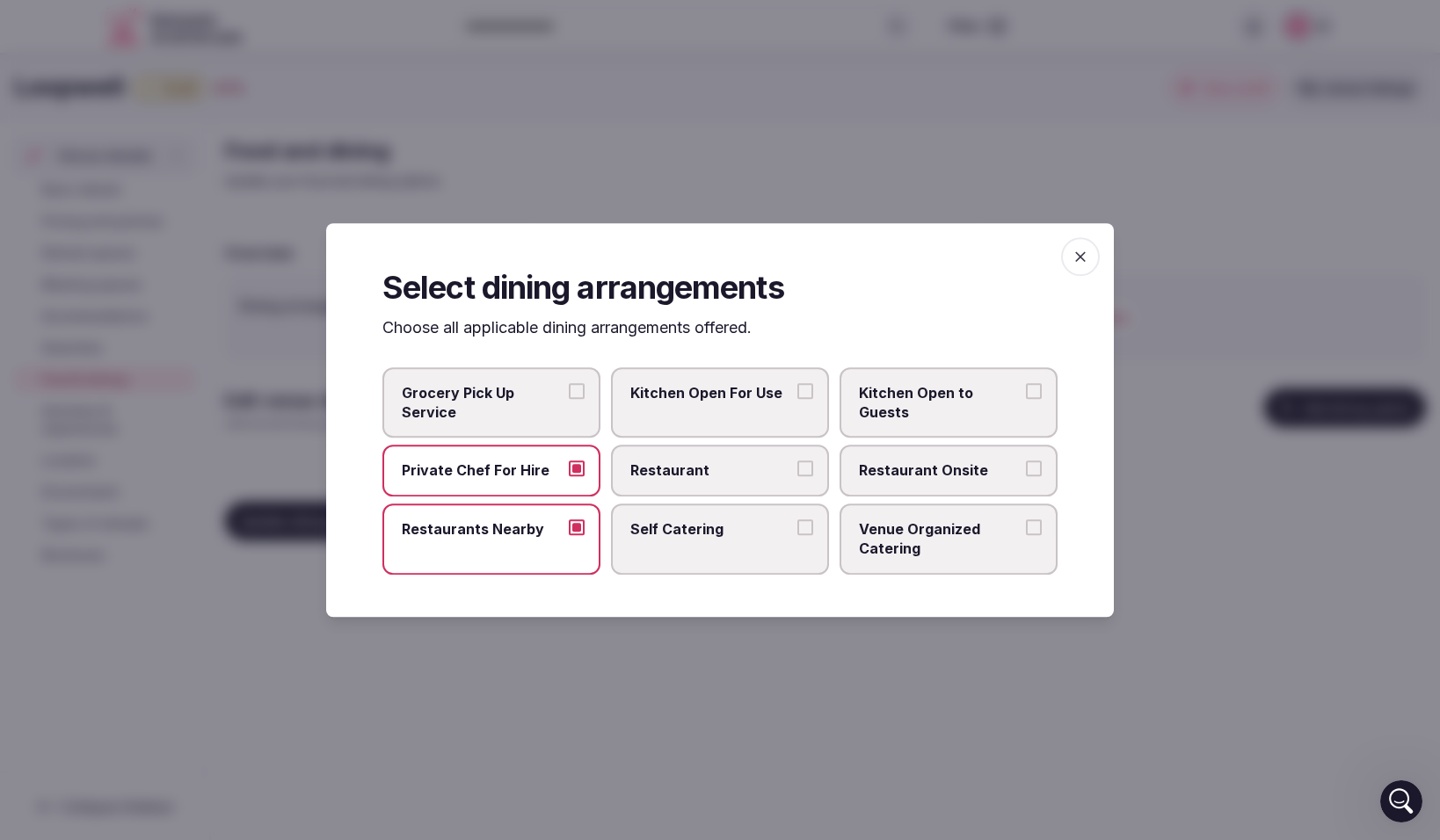
click at [807, 389] on button "Kitchen Open For Use" at bounding box center [805, 391] width 16 height 16
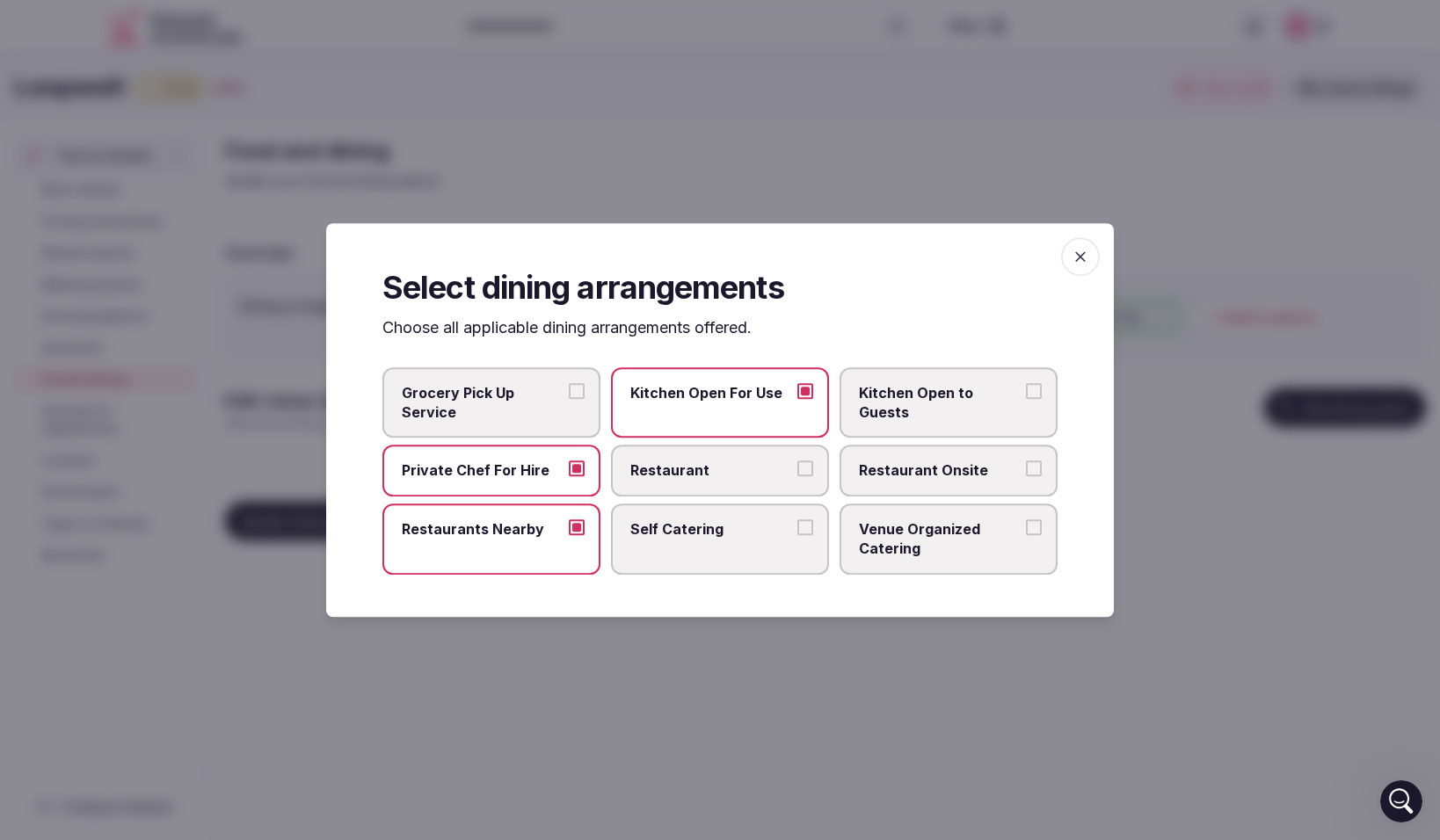
click at [1031, 388] on button "Kitchen Open to Guests" at bounding box center [1034, 391] width 16 height 16
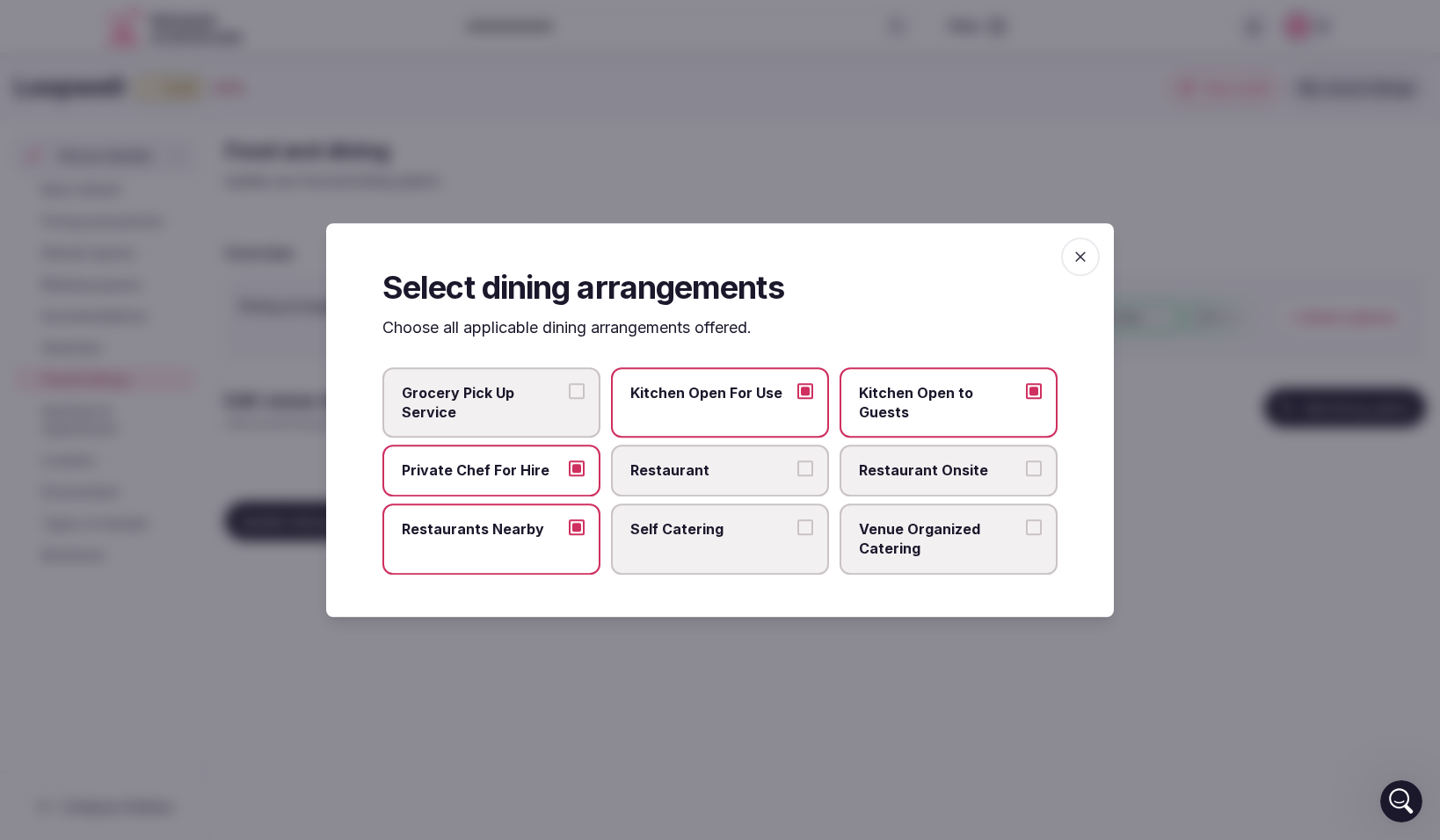
click at [1032, 527] on button "Venue Organized Catering" at bounding box center [1034, 528] width 16 height 16
click at [1077, 258] on icon "button" at bounding box center [1081, 257] width 11 height 11
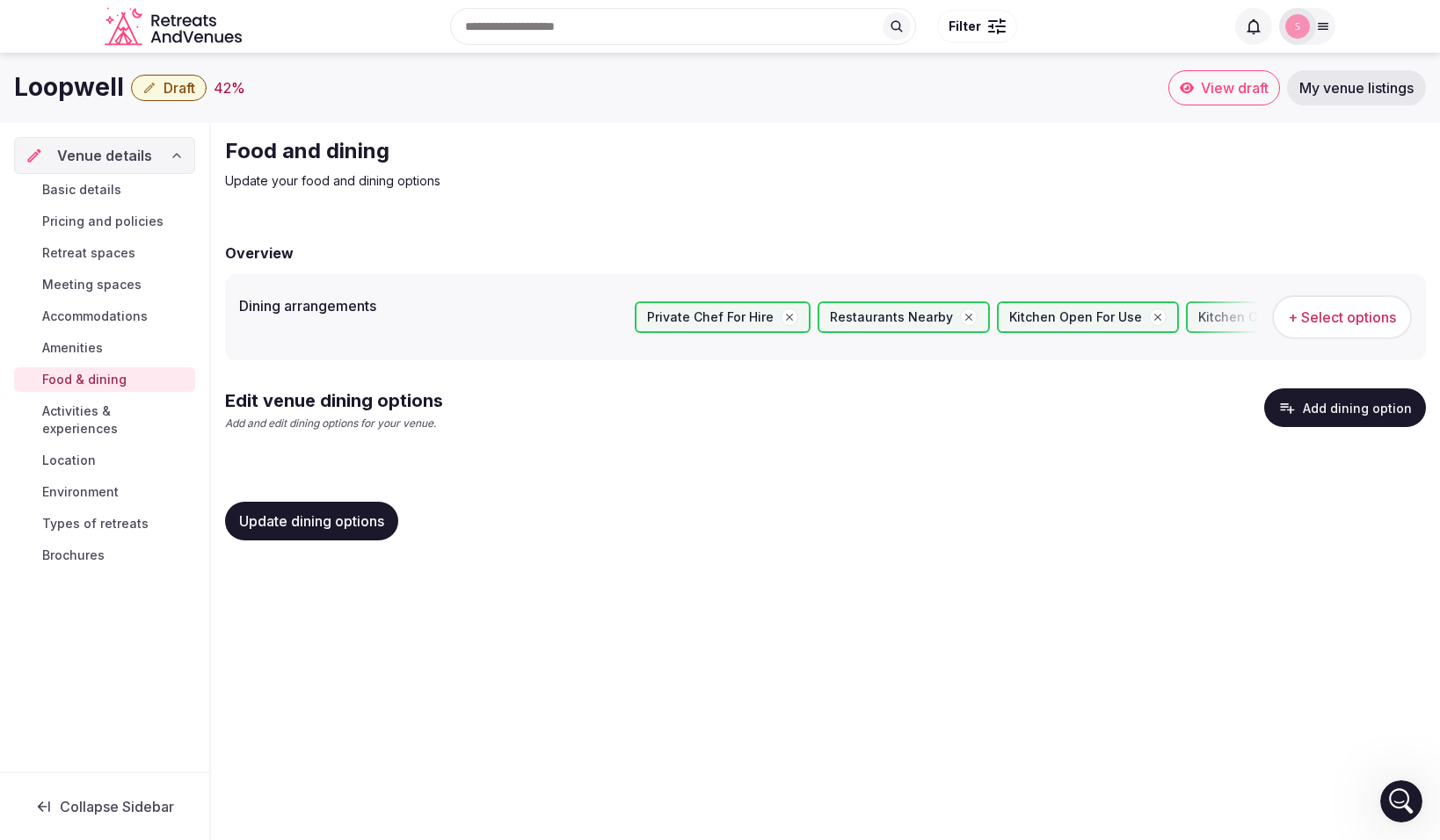
click at [344, 517] on span "Update dining options" at bounding box center [312, 521] width 145 height 18
click at [108, 408] on span "Activities & experiences" at bounding box center [115, 420] width 146 height 35
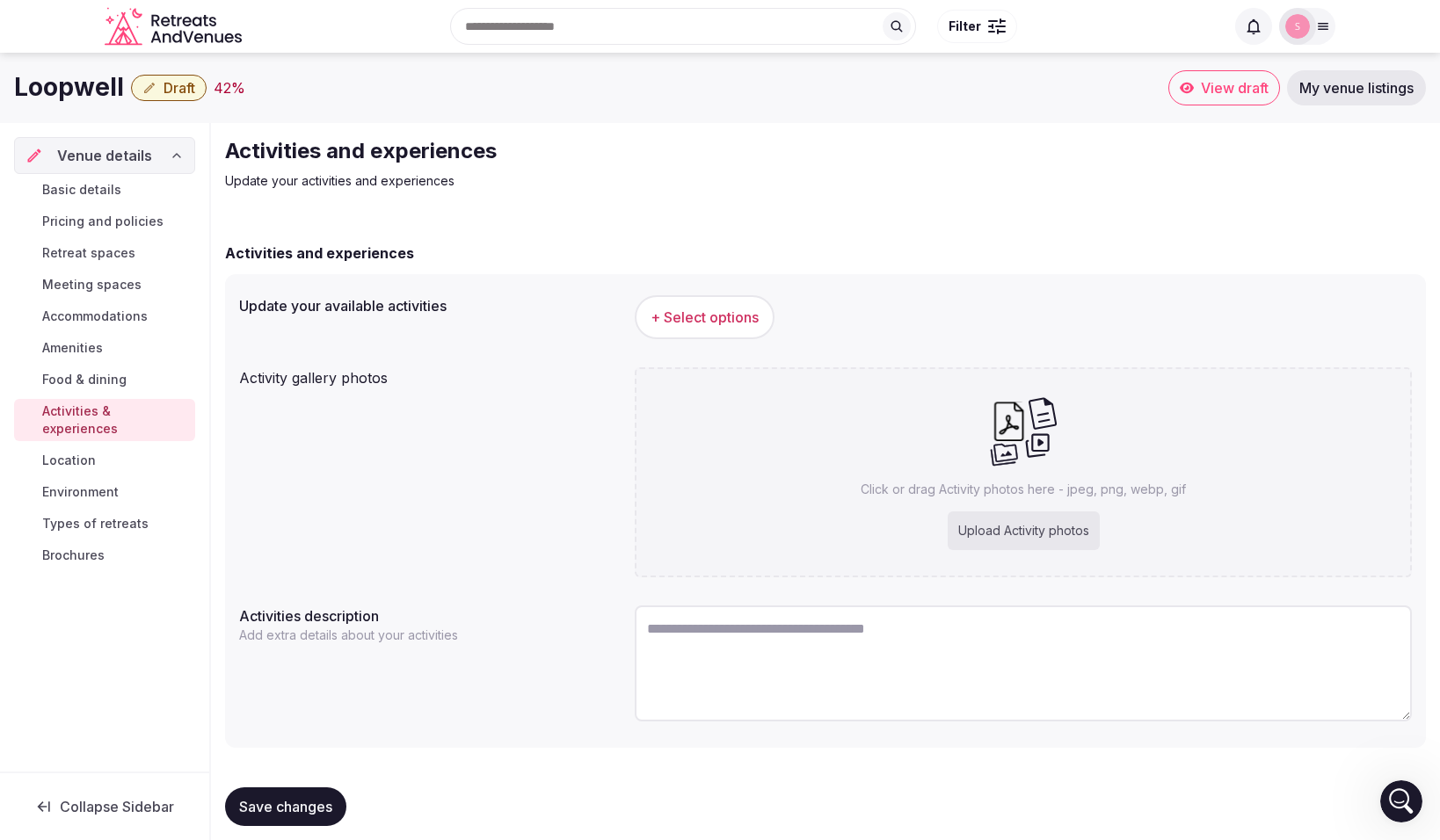
click at [89, 451] on span "Location" at bounding box center [69, 460] width 54 height 18
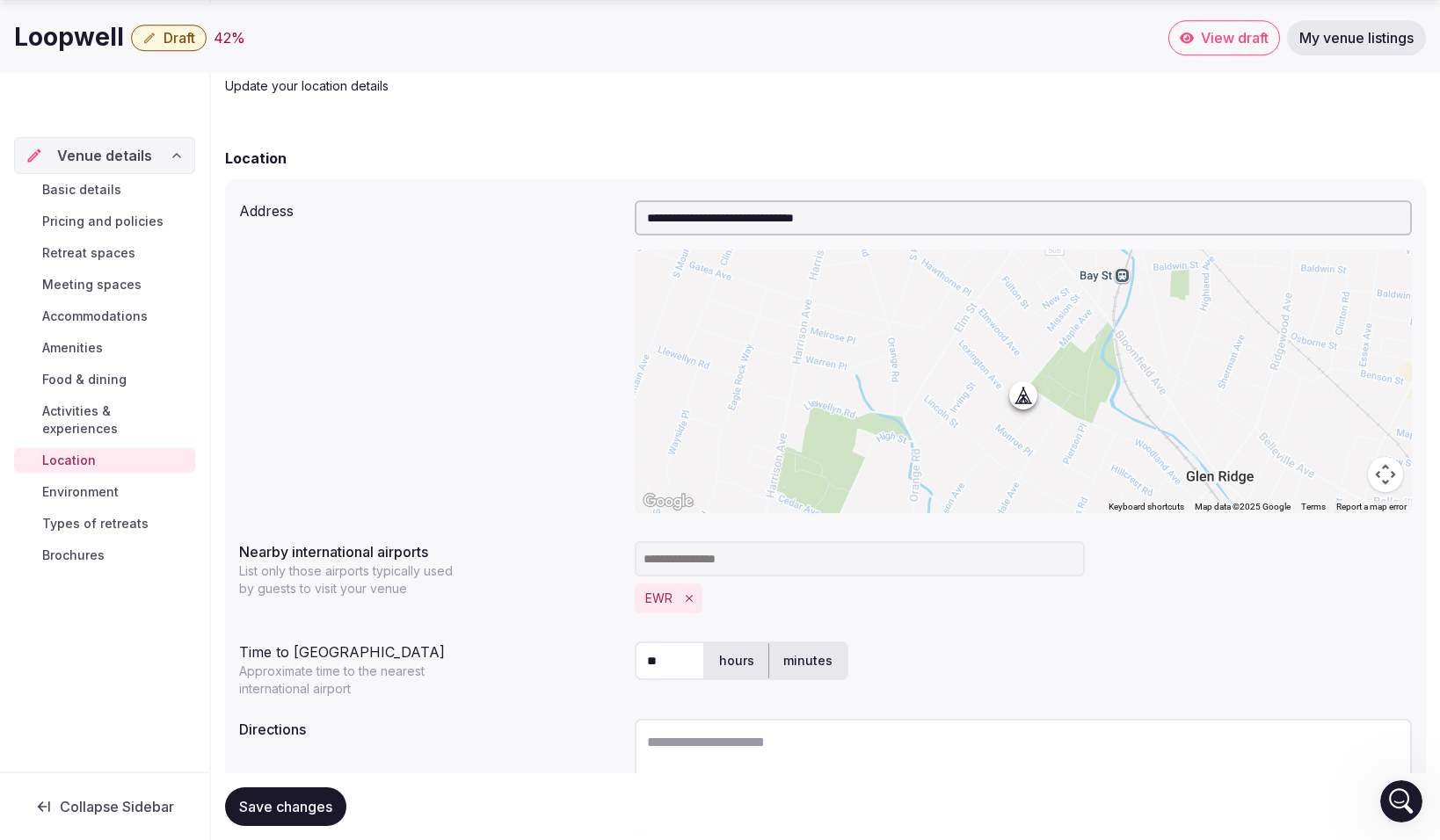
scroll to position [225, 0]
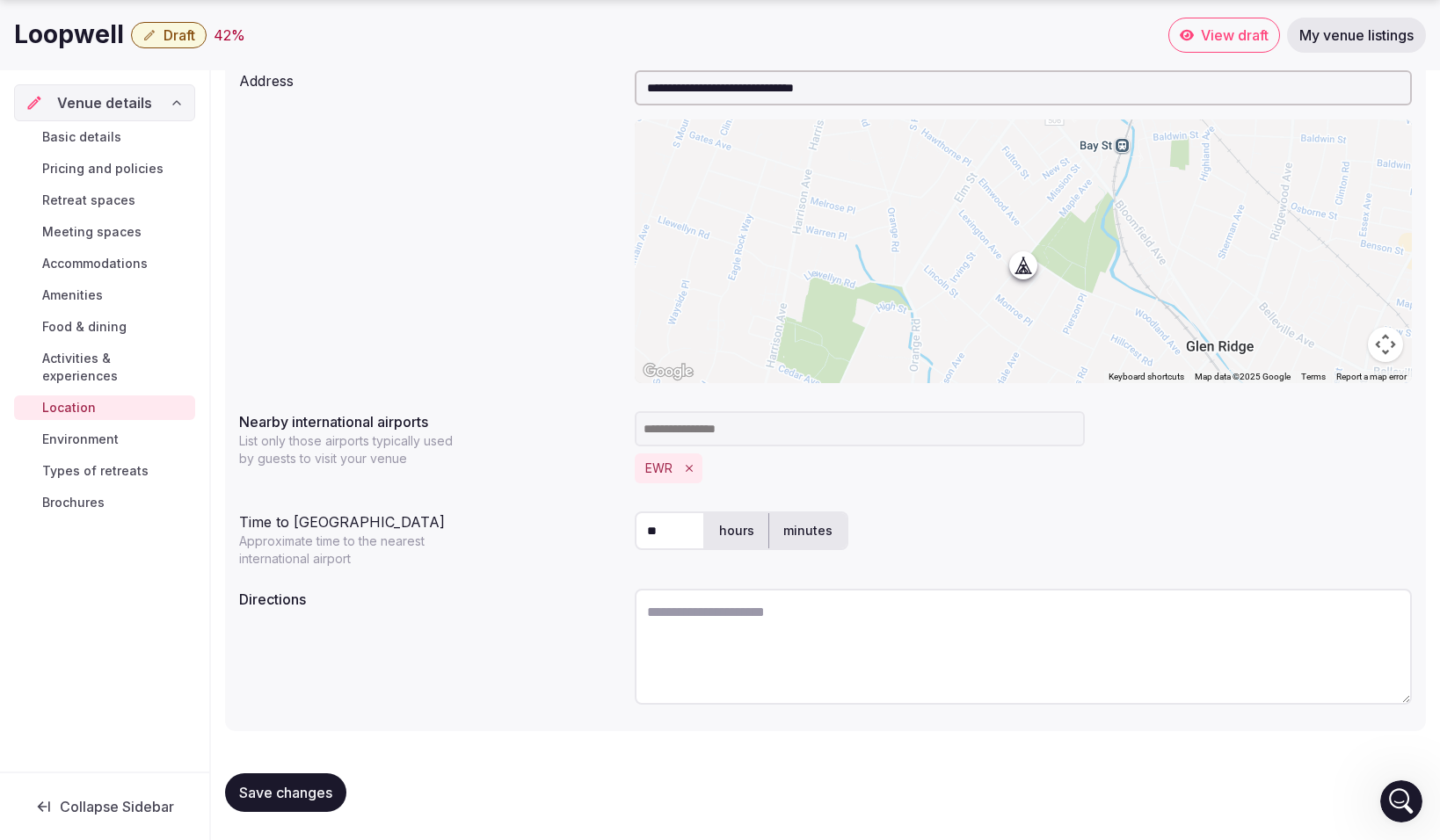
click at [660, 620] on textarea at bounding box center [1023, 646] width 777 height 116
type textarea "*"
type textarea "**********"
click at [285, 792] on span "Save changes" at bounding box center [285, 793] width 93 height 18
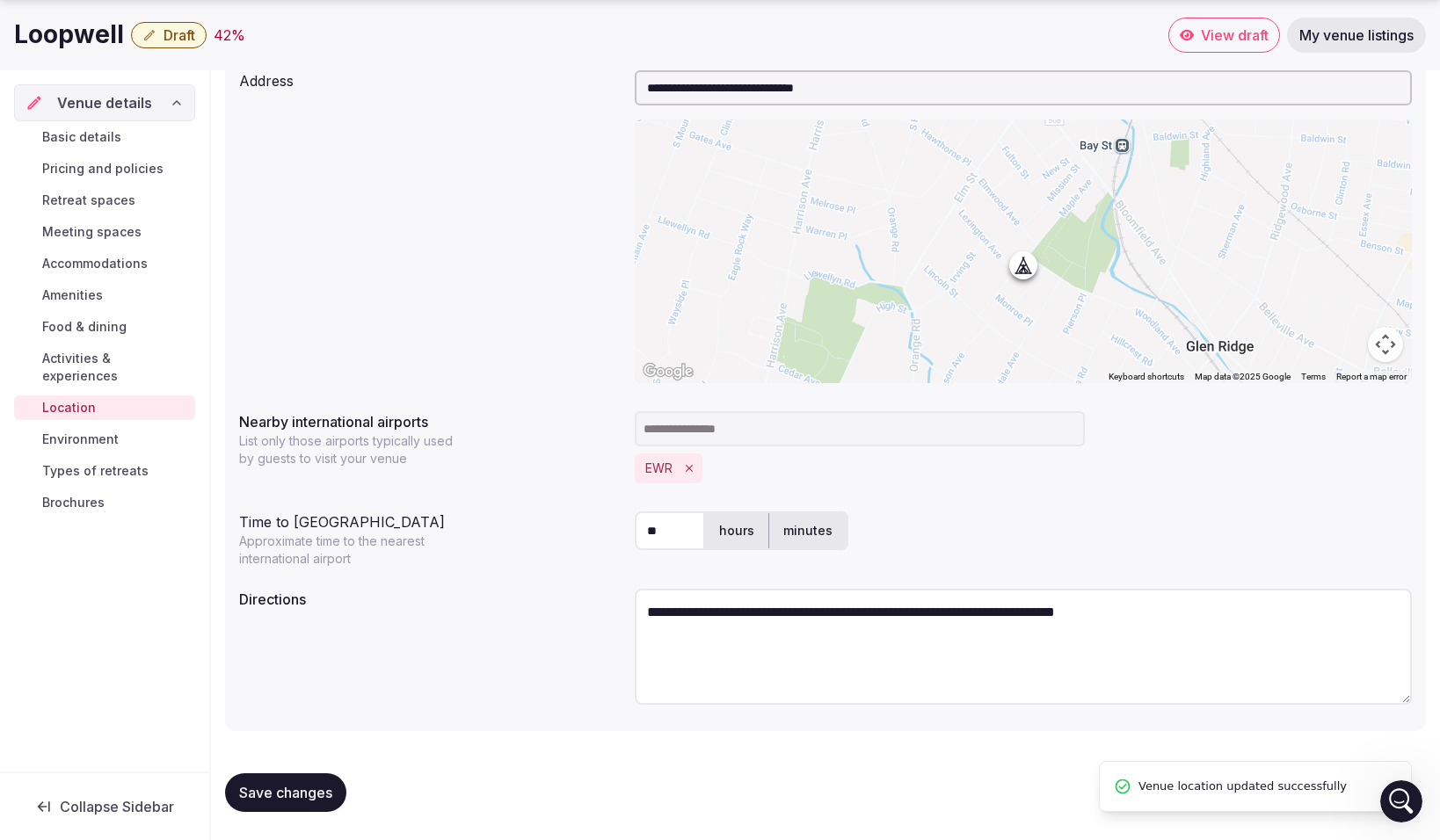
click at [99, 431] on span "Environment" at bounding box center [80, 440] width 76 height 18
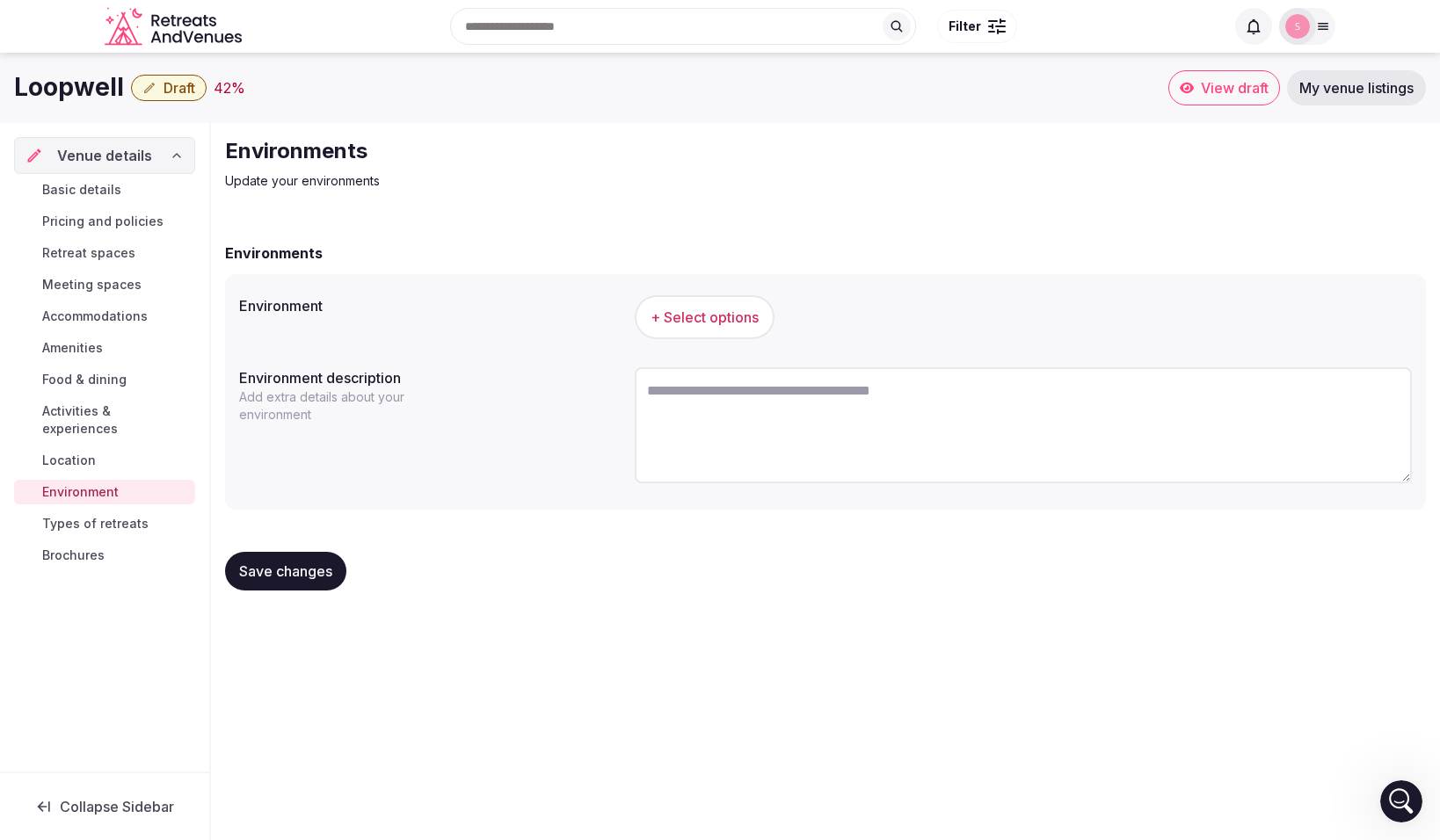
click at [709, 319] on span "+ Select options" at bounding box center [705, 318] width 108 height 20
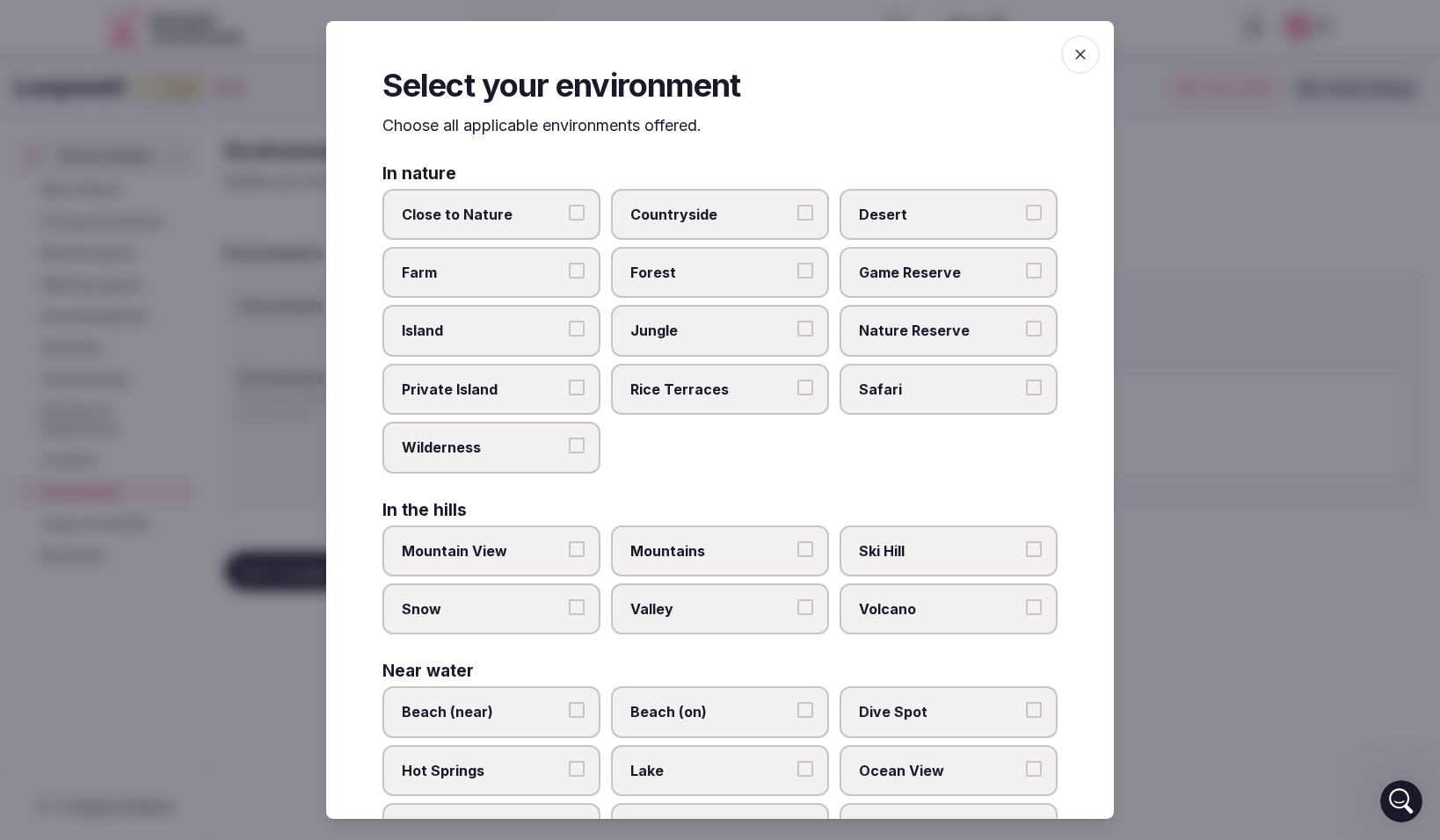
click at [584, 213] on label "Close to Nature" at bounding box center [491, 214] width 218 height 51
click at [584, 213] on button "Close to Nature" at bounding box center [577, 212] width 16 height 16
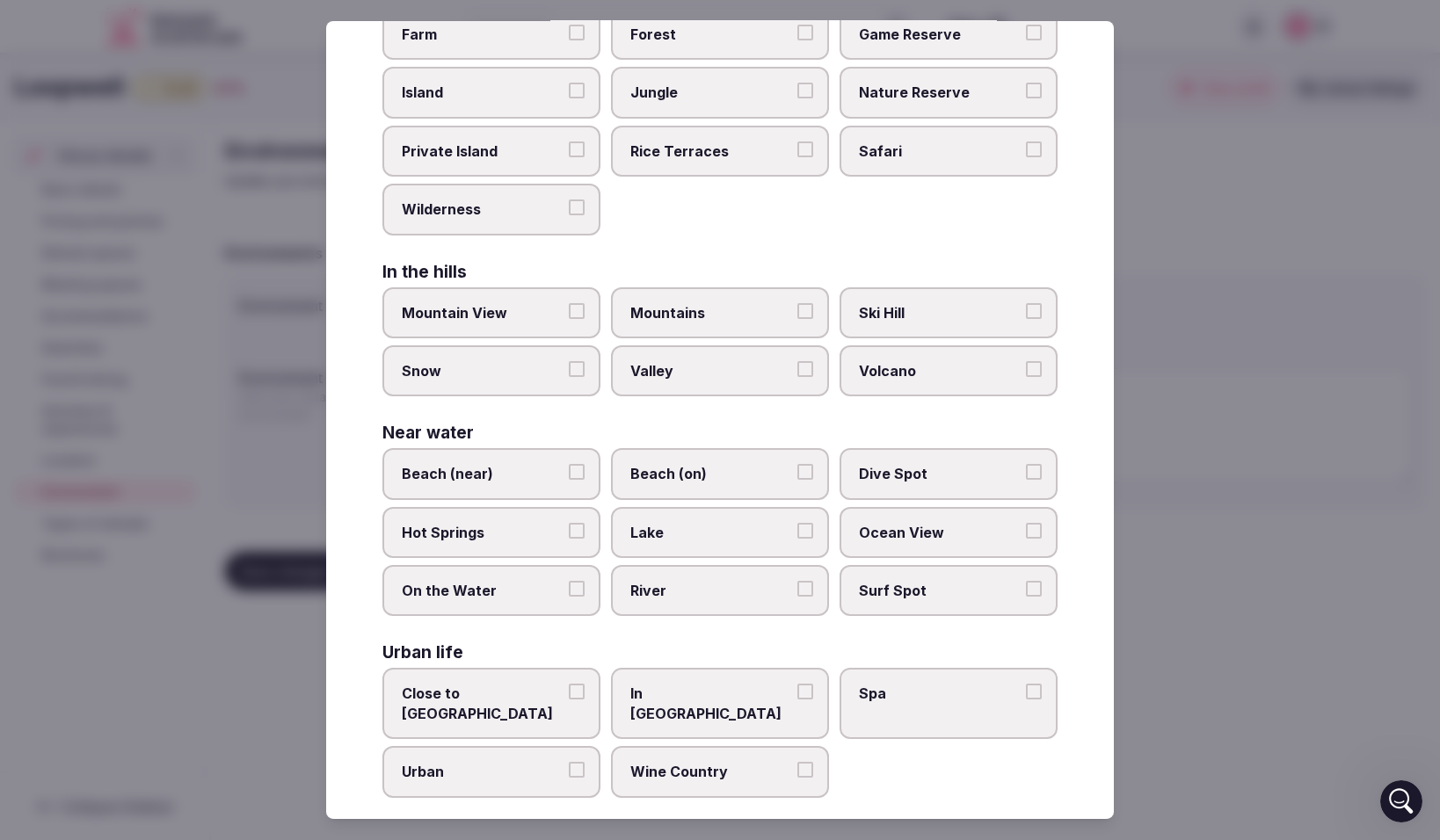
scroll to position [239, 0]
click at [573, 693] on button "Close to City Center" at bounding box center [577, 691] width 16 height 16
click at [577, 761] on button "Urban" at bounding box center [577, 769] width 16 height 16
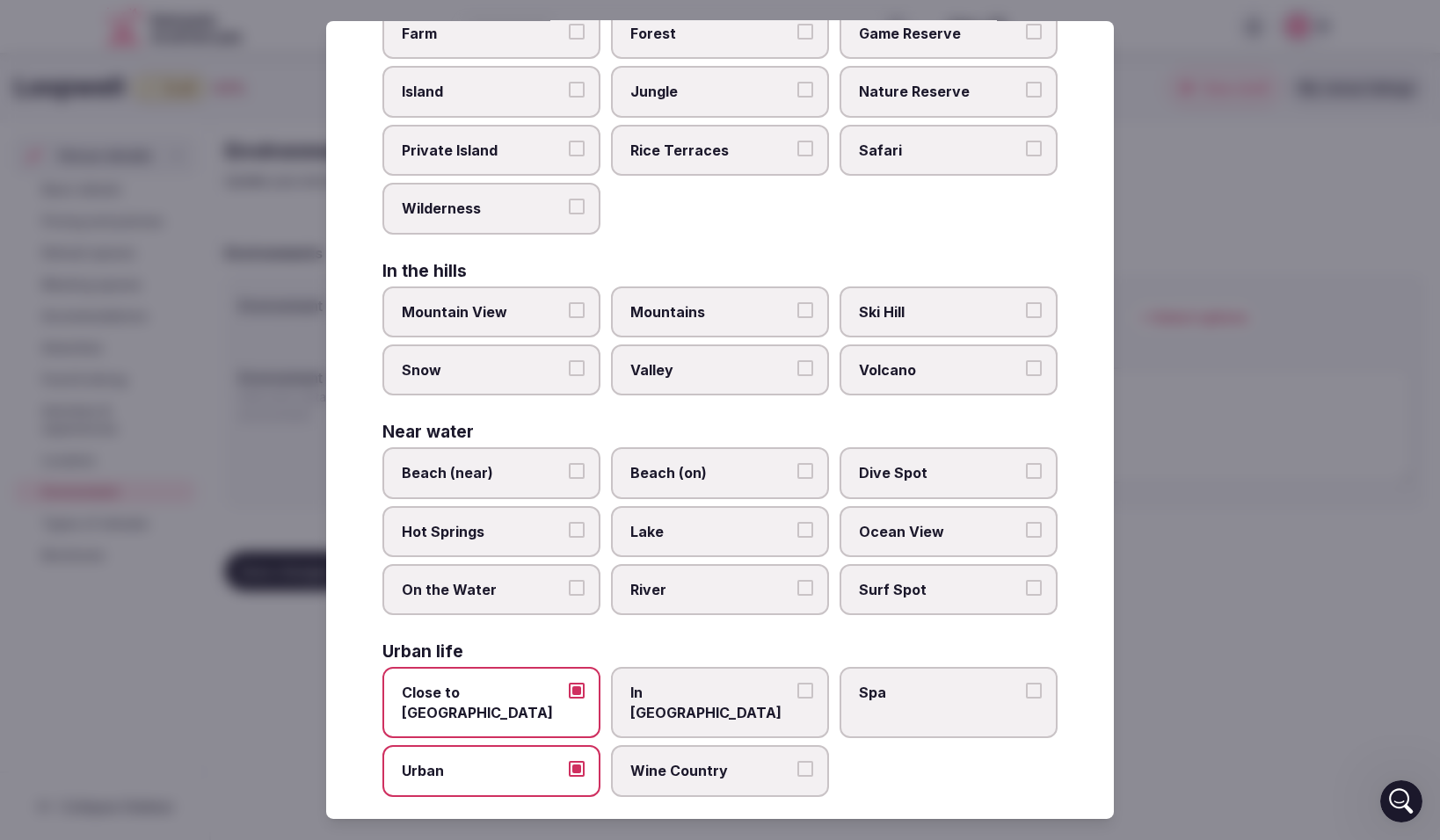
click at [1237, 737] on div at bounding box center [720, 420] width 1440 height 840
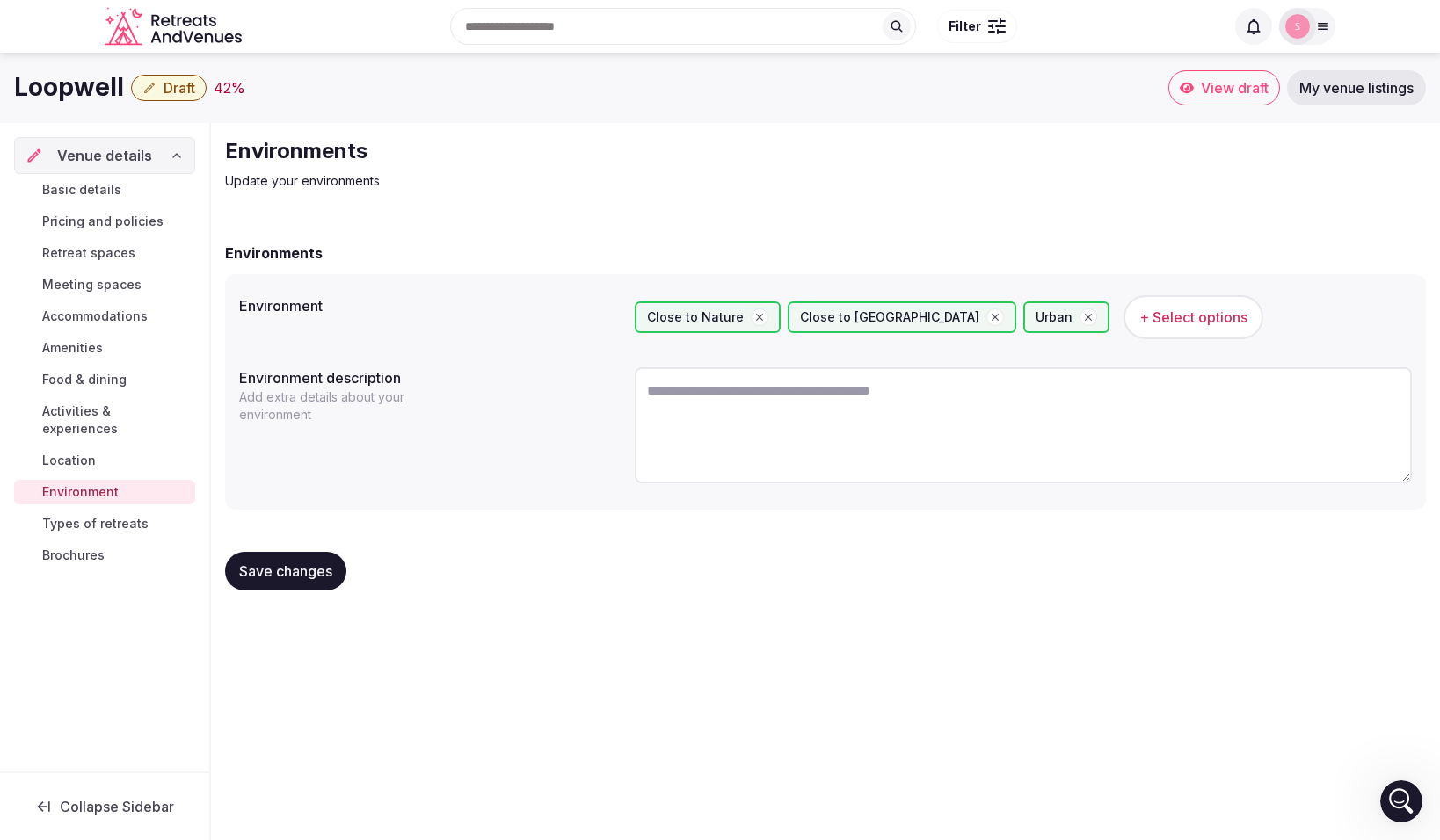
click at [293, 573] on span "Save changes" at bounding box center [285, 572] width 93 height 18
click at [106, 515] on span "Types of retreats" at bounding box center [95, 524] width 107 height 18
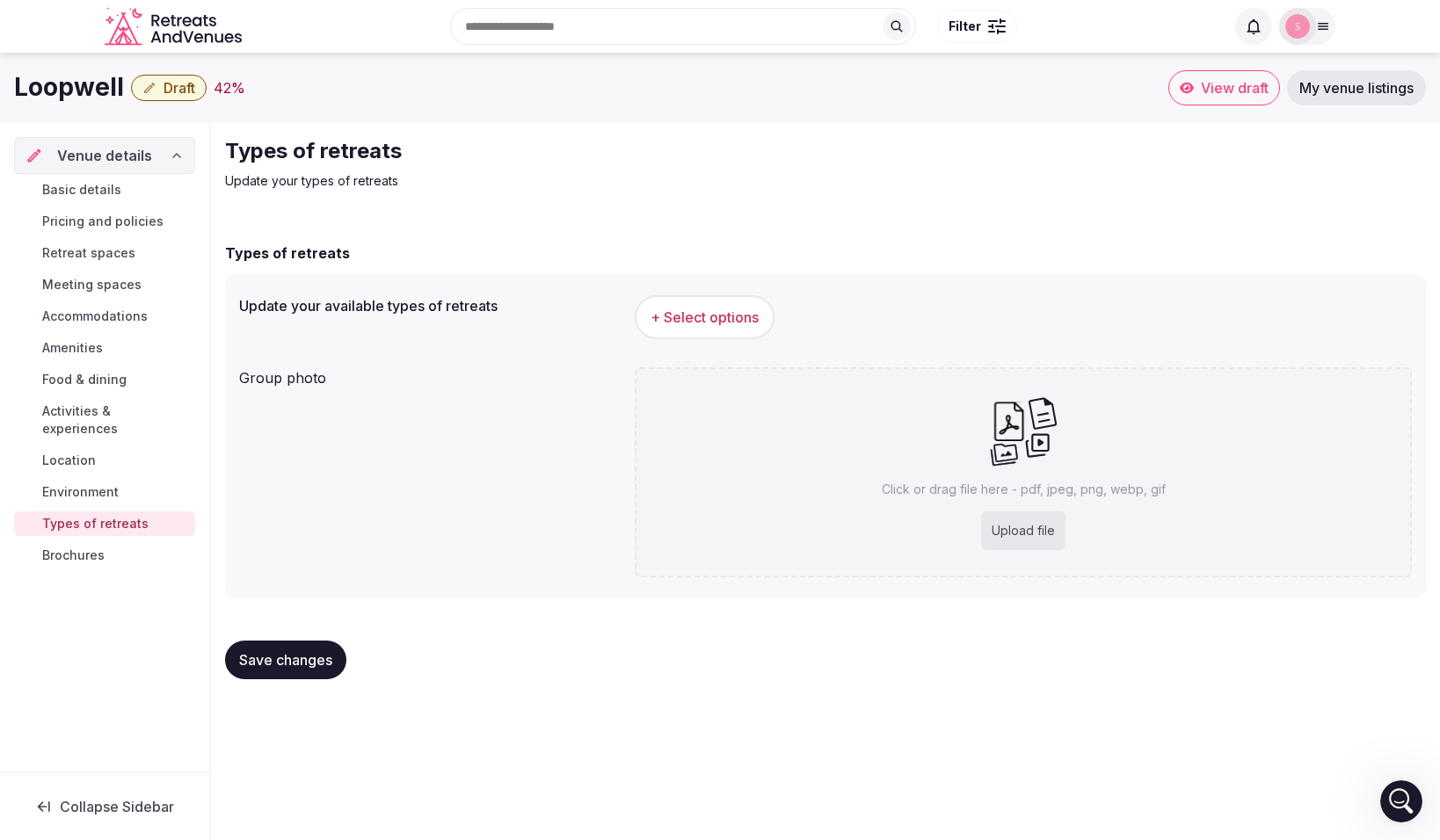
click at [671, 326] on span "+ Select options" at bounding box center [705, 318] width 108 height 20
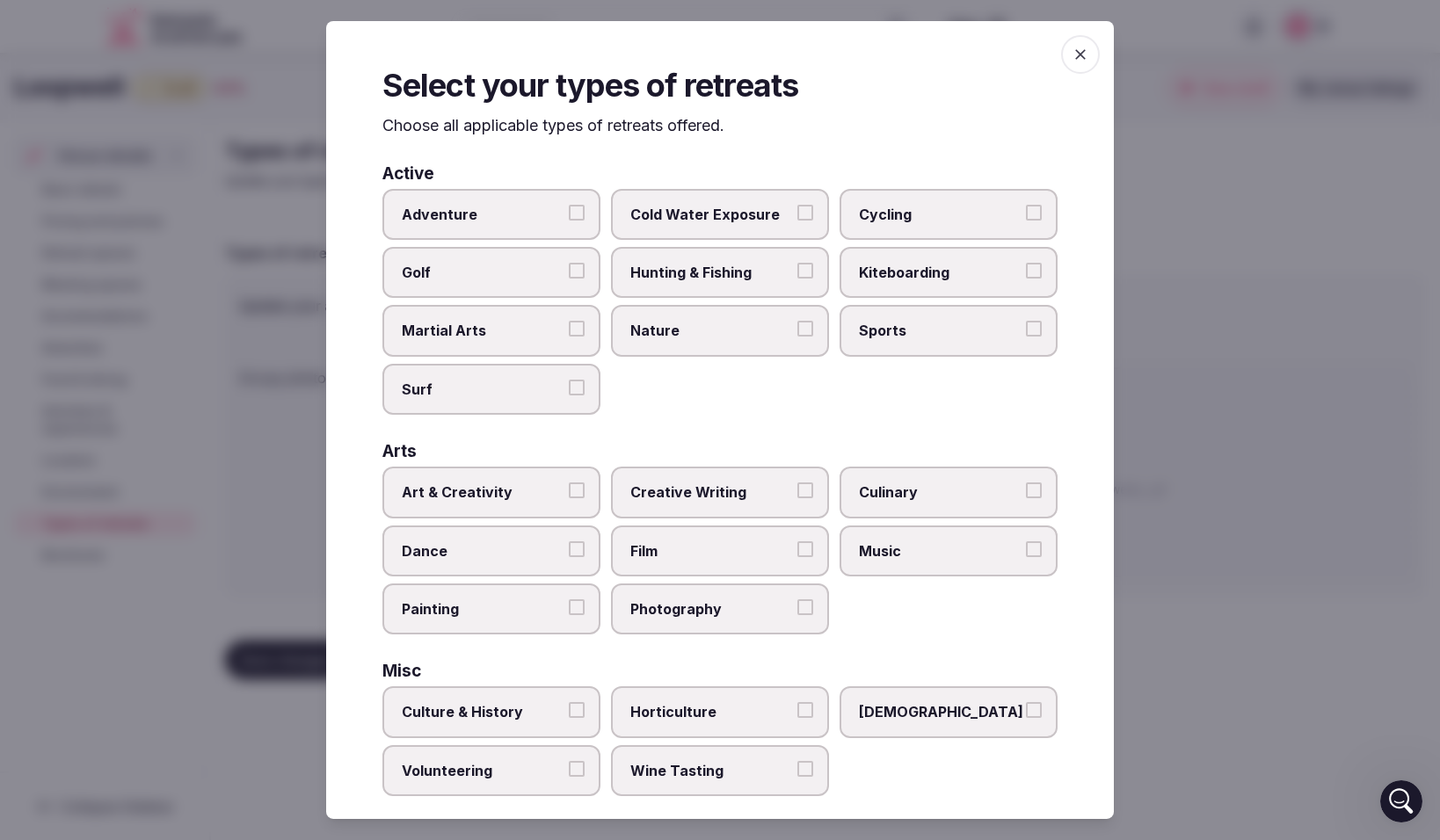
click at [802, 210] on button "Cold Water Exposure" at bounding box center [805, 212] width 16 height 16
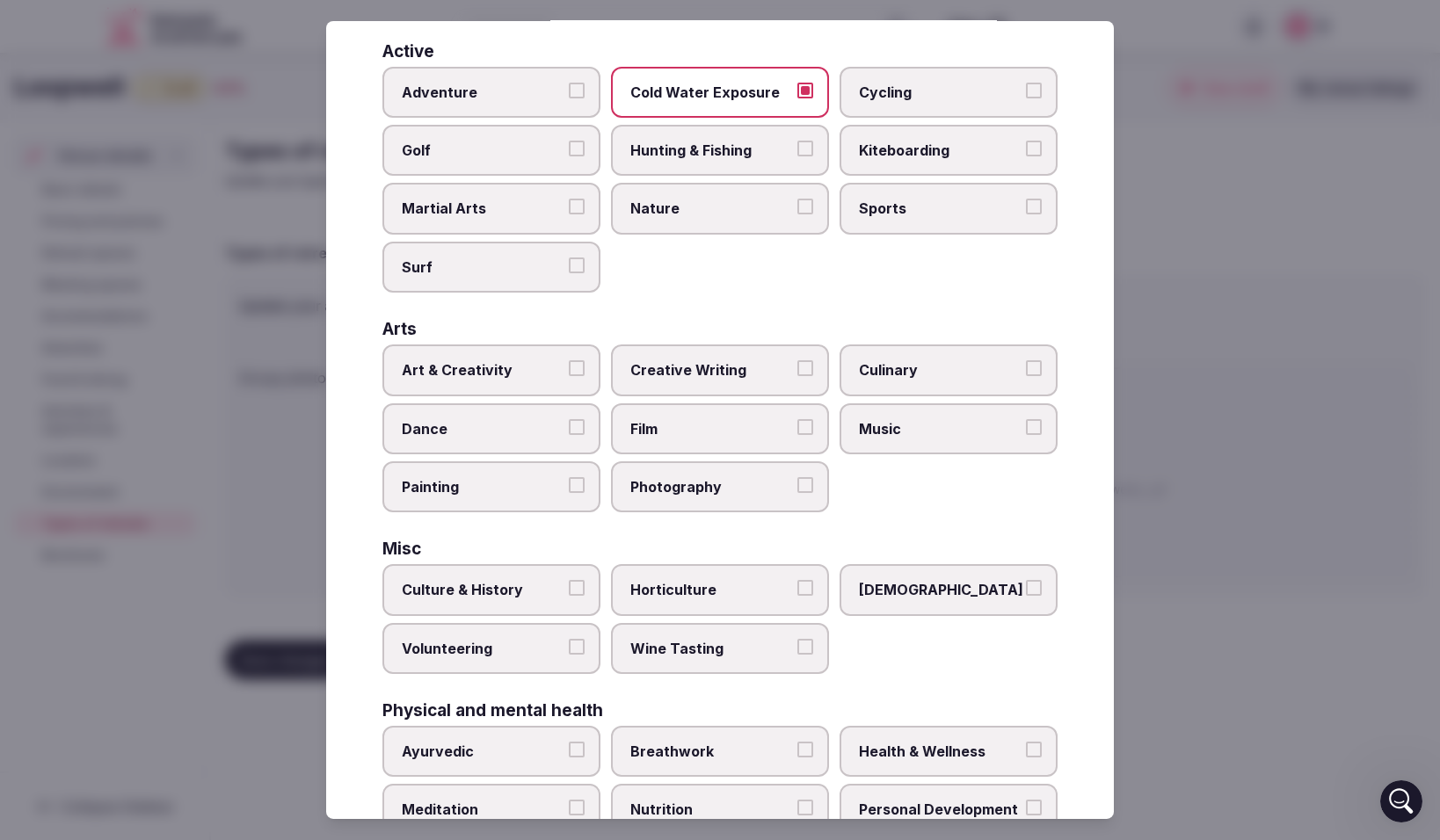
scroll to position [109, 0]
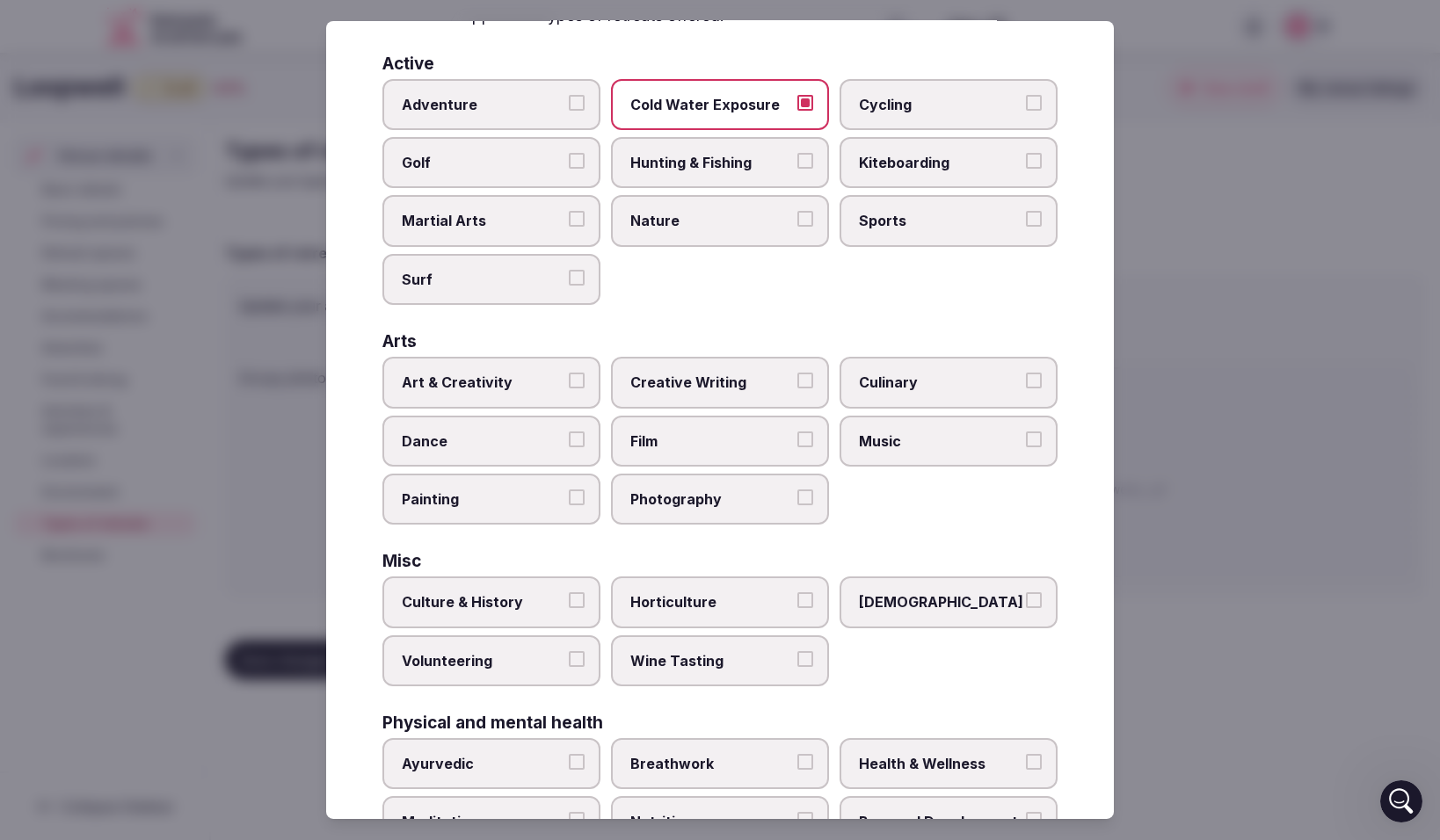
click at [572, 379] on button "Art & Creativity" at bounding box center [577, 381] width 16 height 16
click at [809, 381] on button "Creative Writing" at bounding box center [805, 381] width 16 height 16
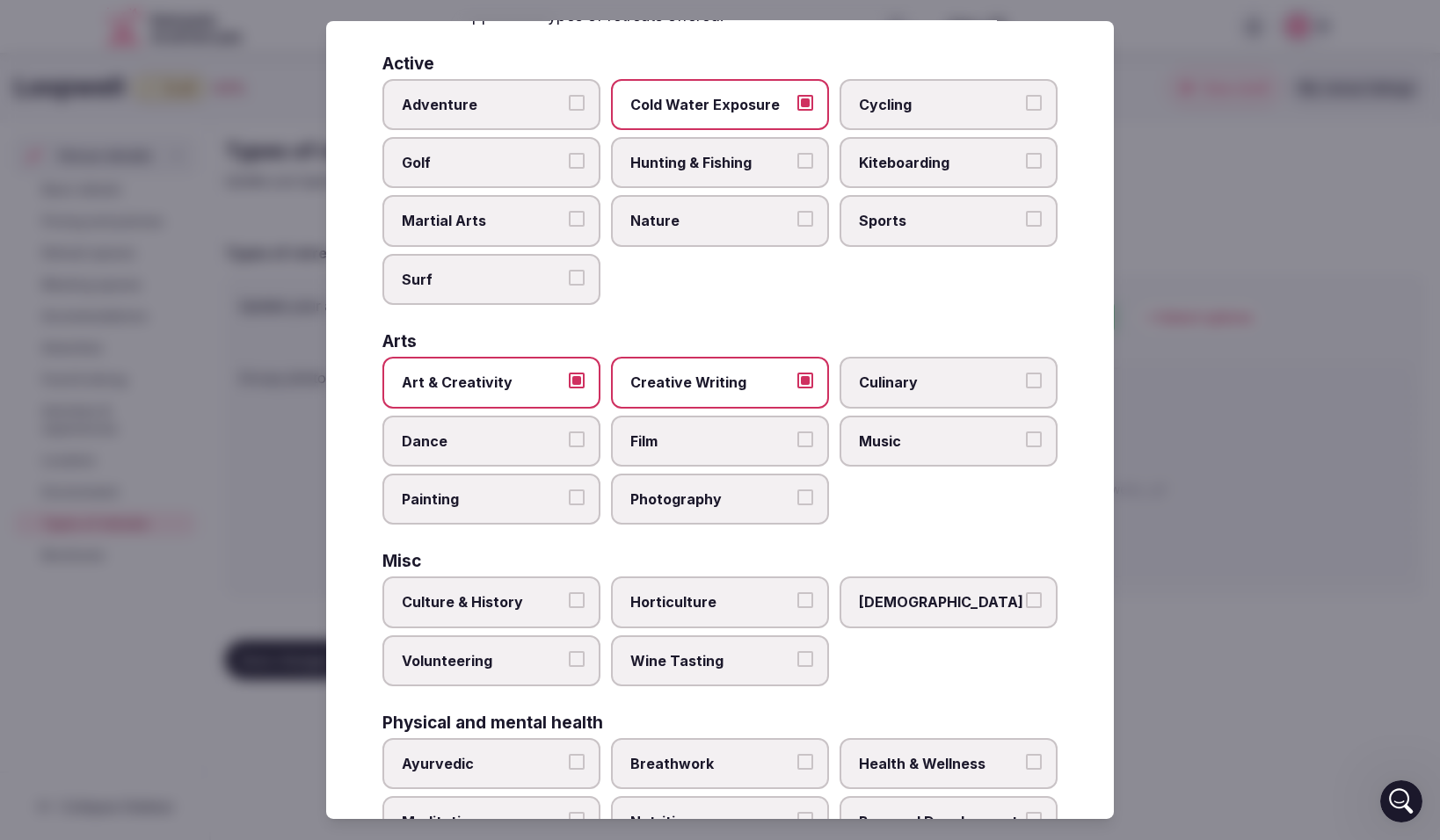
click at [1038, 384] on button "Culinary" at bounding box center [1034, 381] width 16 height 16
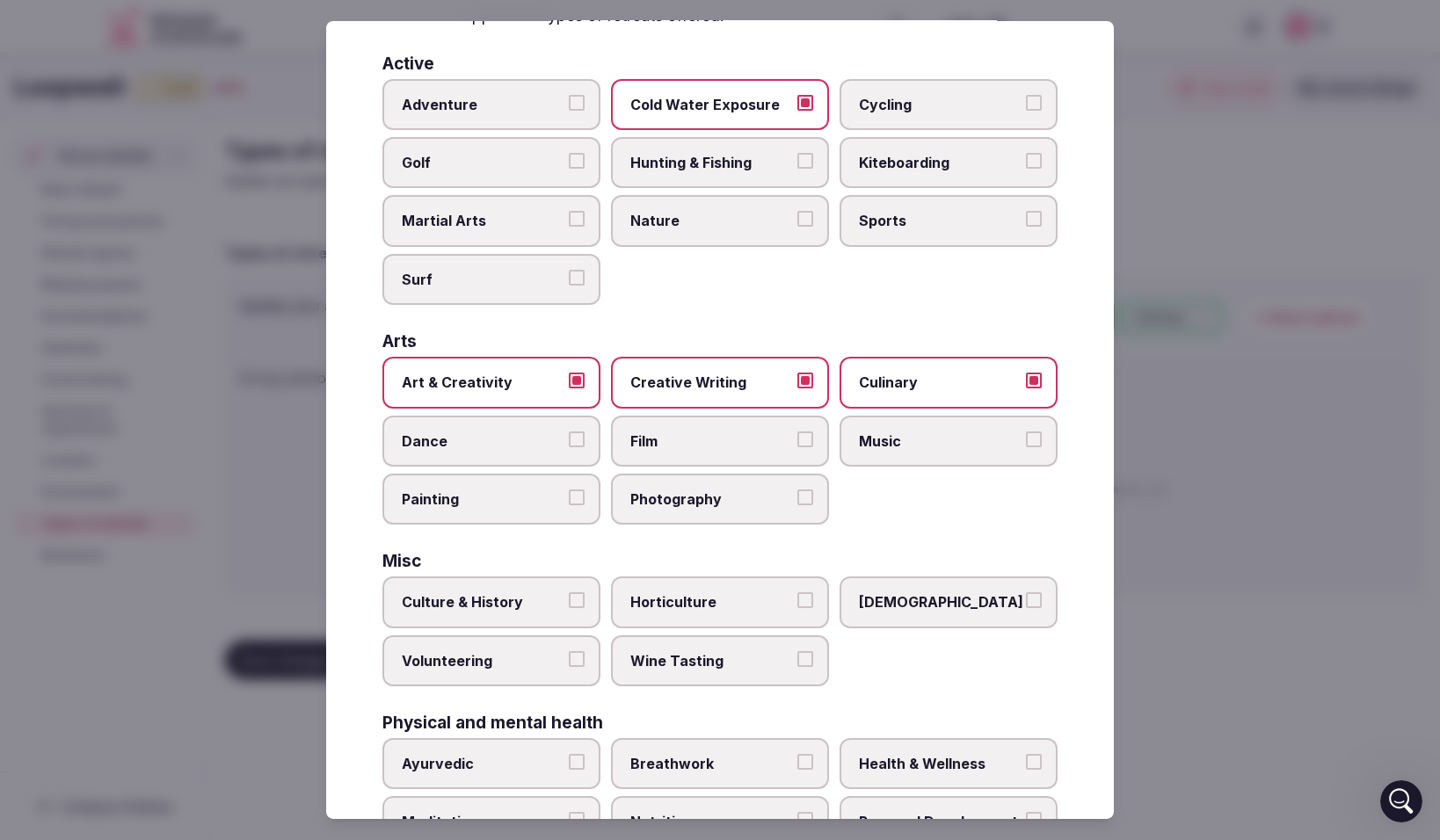
click at [1036, 439] on button "Music" at bounding box center [1034, 439] width 16 height 16
click at [585, 442] on label "Dance" at bounding box center [491, 440] width 218 height 51
click at [584, 442] on button "Dance" at bounding box center [577, 439] width 16 height 16
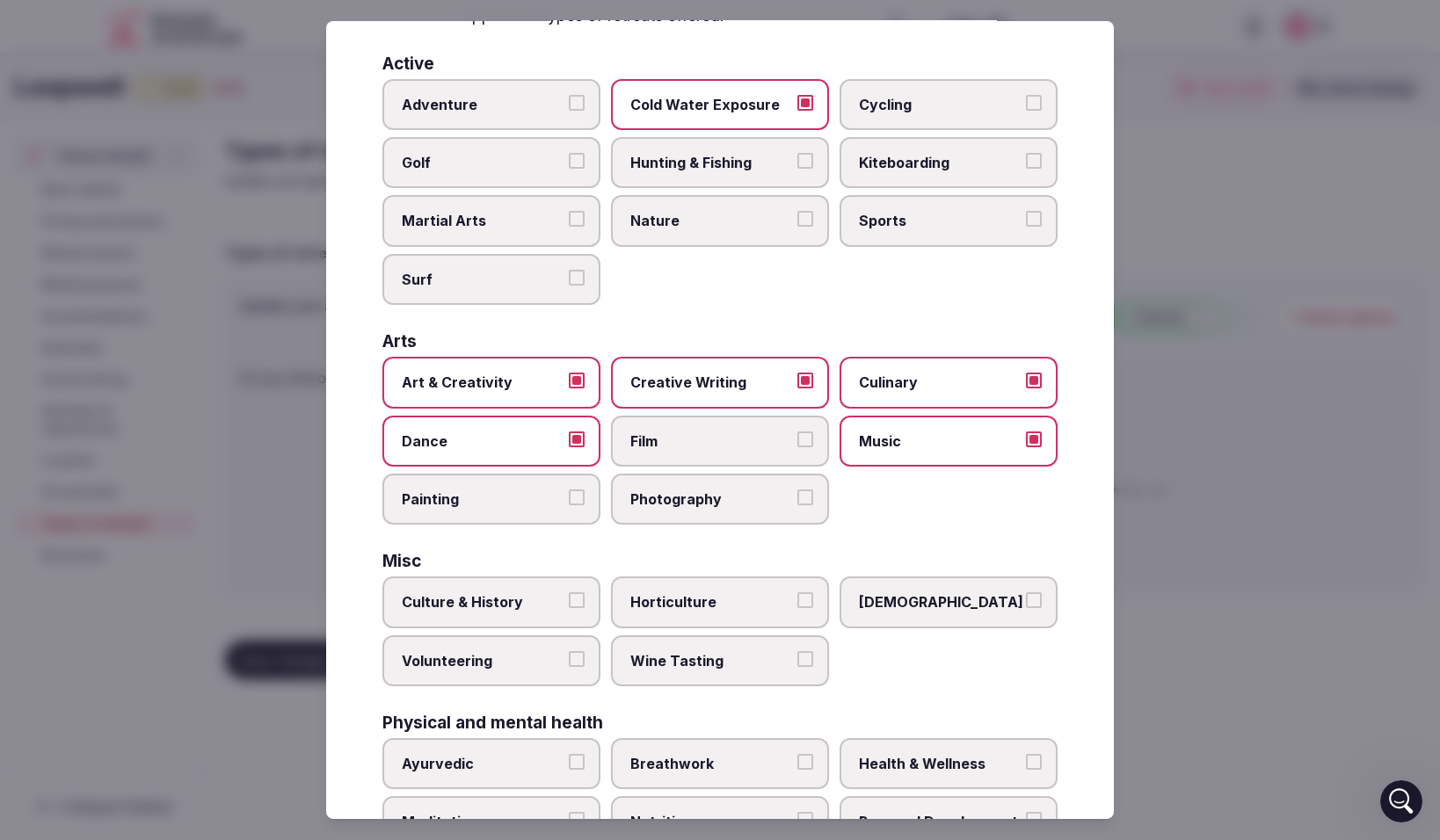
click at [582, 502] on button "Painting" at bounding box center [577, 497] width 16 height 16
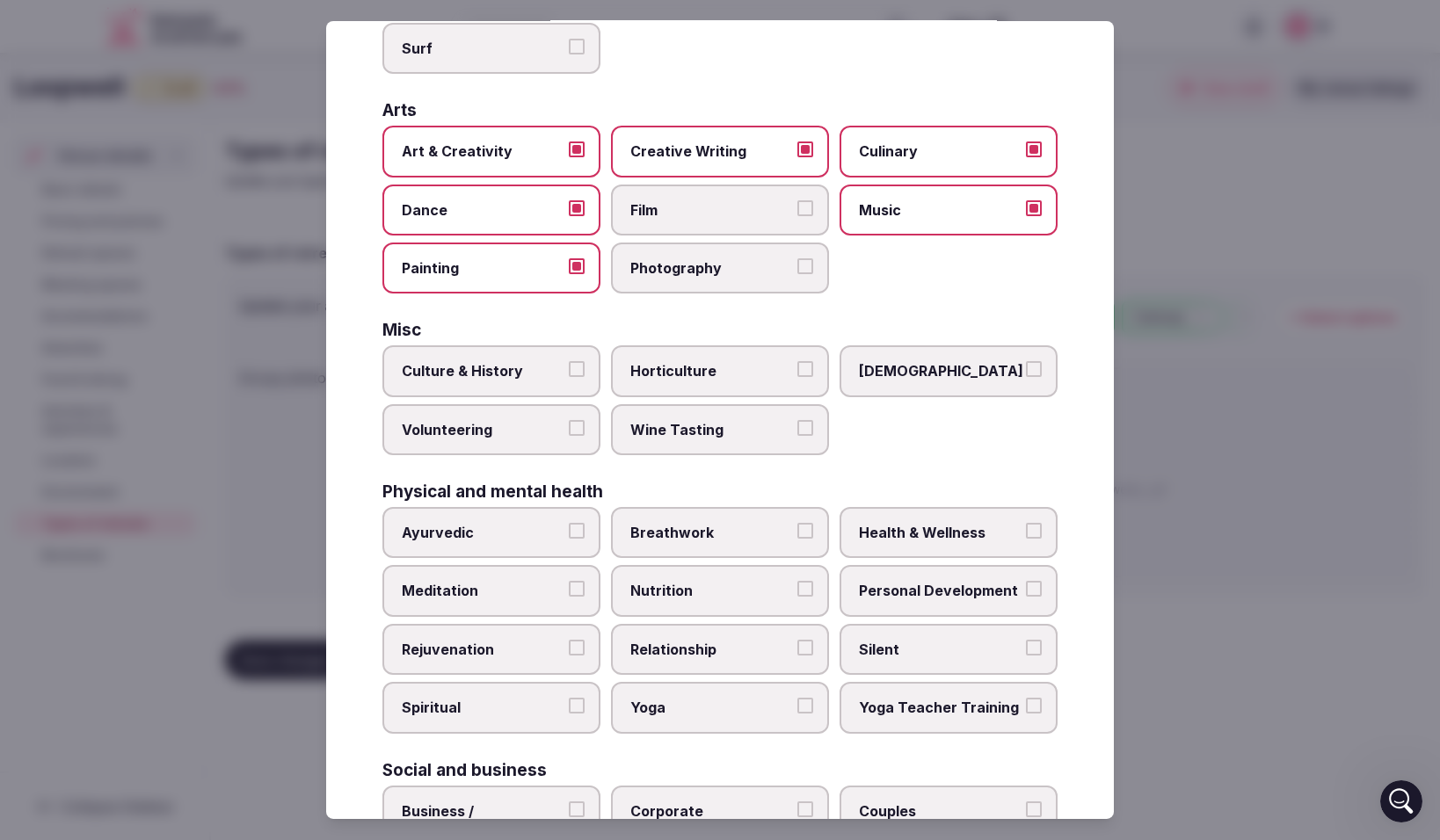
scroll to position [342, 0]
click at [572, 426] on button "Volunteering" at bounding box center [577, 427] width 16 height 16
click at [803, 366] on button "Horticulture" at bounding box center [805, 369] width 16 height 16
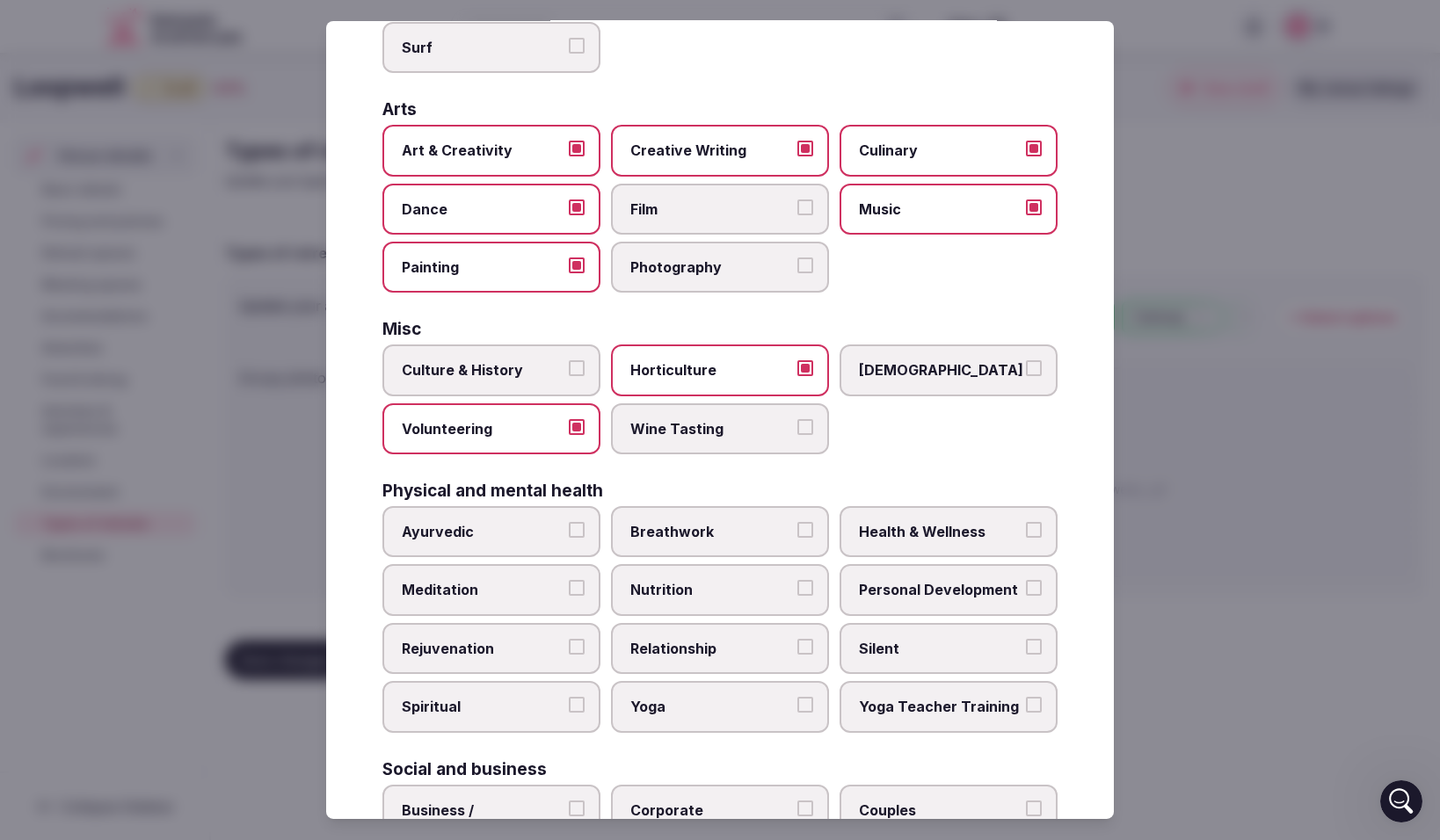
click at [1033, 374] on button "LGBTQ" at bounding box center [1034, 369] width 16 height 16
click at [808, 427] on button "Wine Tasting" at bounding box center [805, 427] width 16 height 16
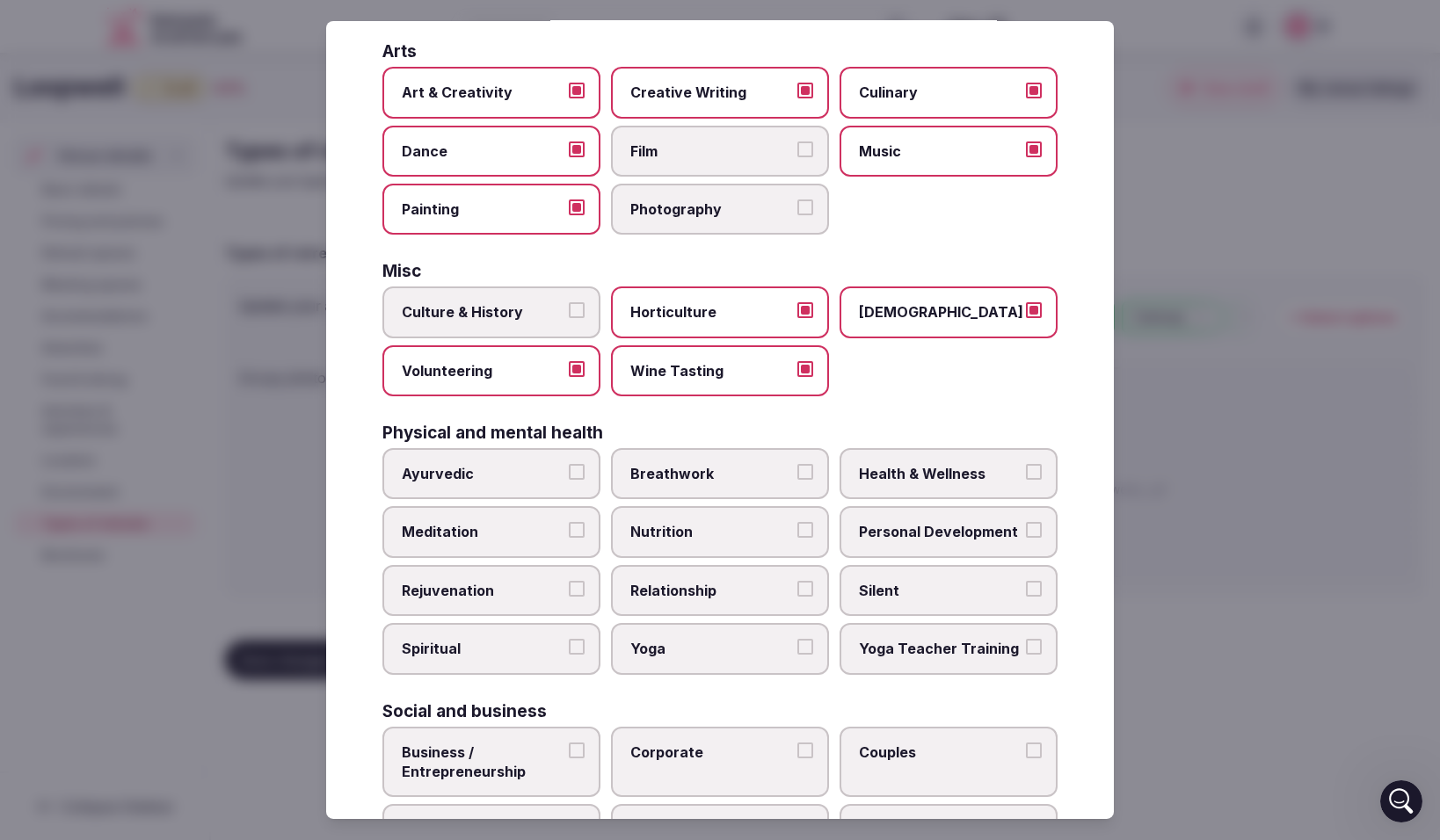
scroll to position [416, 0]
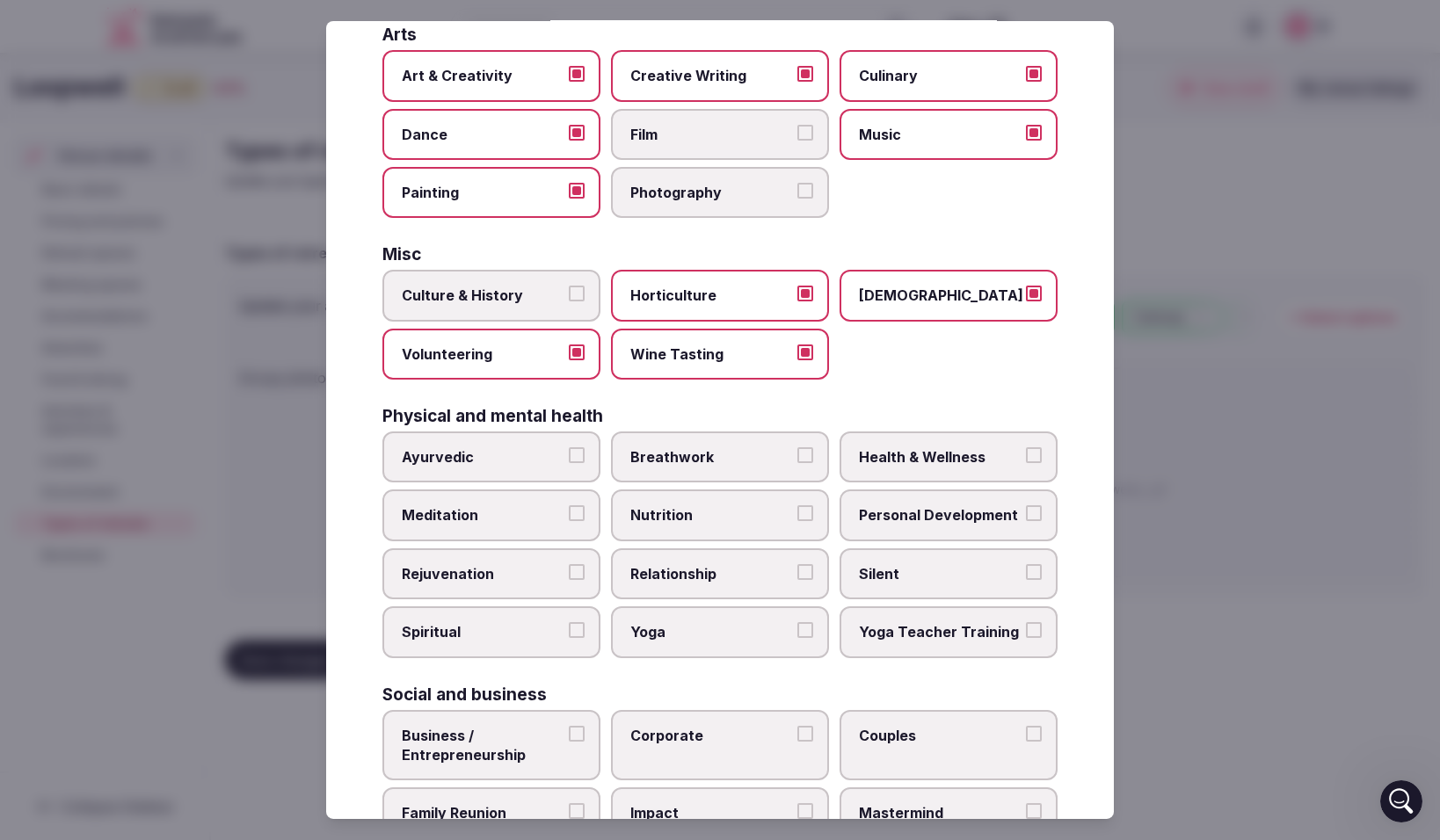
click at [576, 284] on label "Culture & History" at bounding box center [491, 295] width 218 height 51
click at [576, 285] on button "Culture & History" at bounding box center [577, 293] width 16 height 16
click at [578, 451] on button "Ayurvedic" at bounding box center [577, 455] width 16 height 16
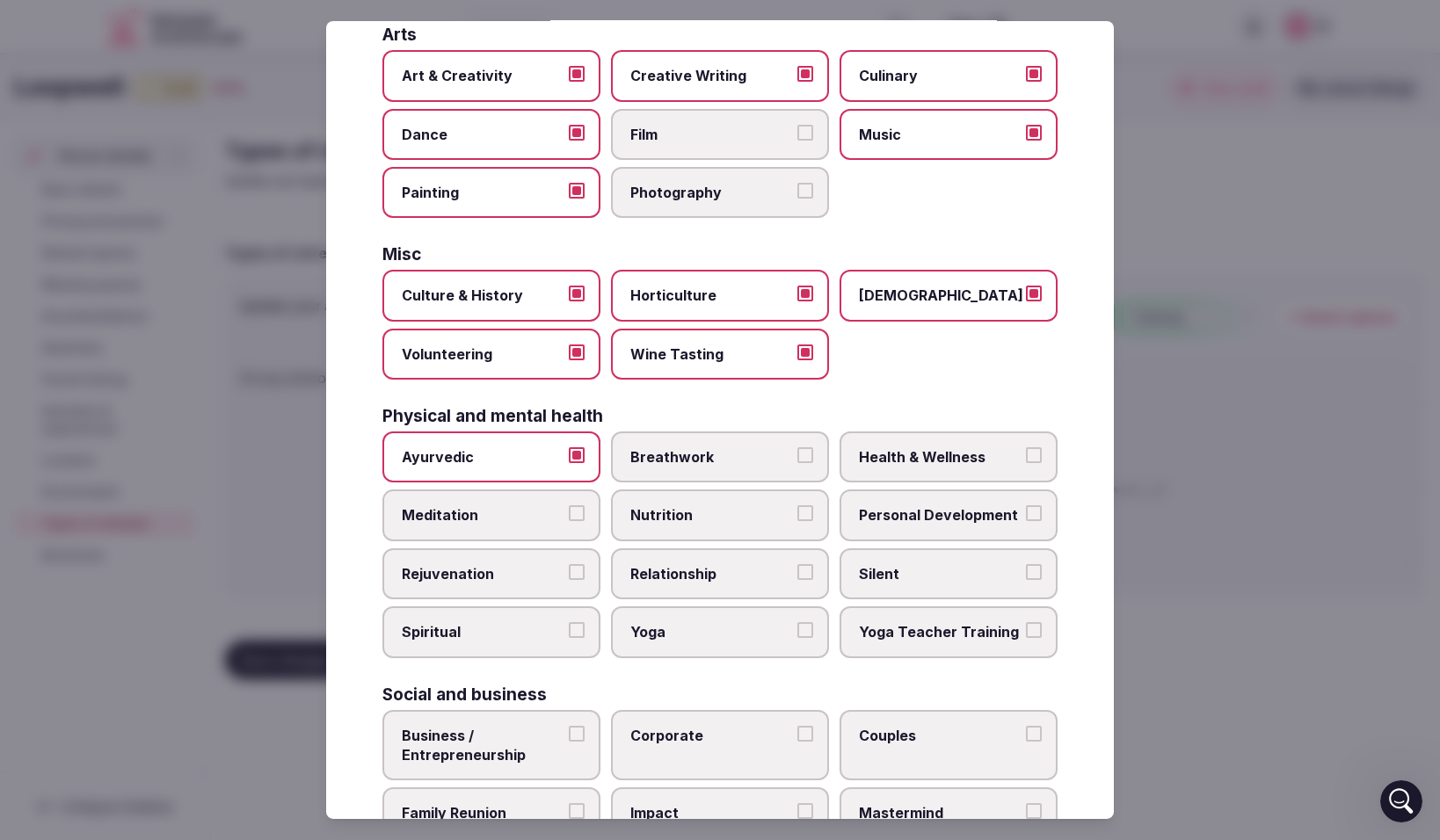
click at [575, 506] on button "Meditation" at bounding box center [577, 513] width 16 height 16
click at [584, 573] on label "Rejuvenation" at bounding box center [491, 573] width 218 height 51
click at [584, 573] on button "Rejuvenation" at bounding box center [577, 573] width 16 height 16
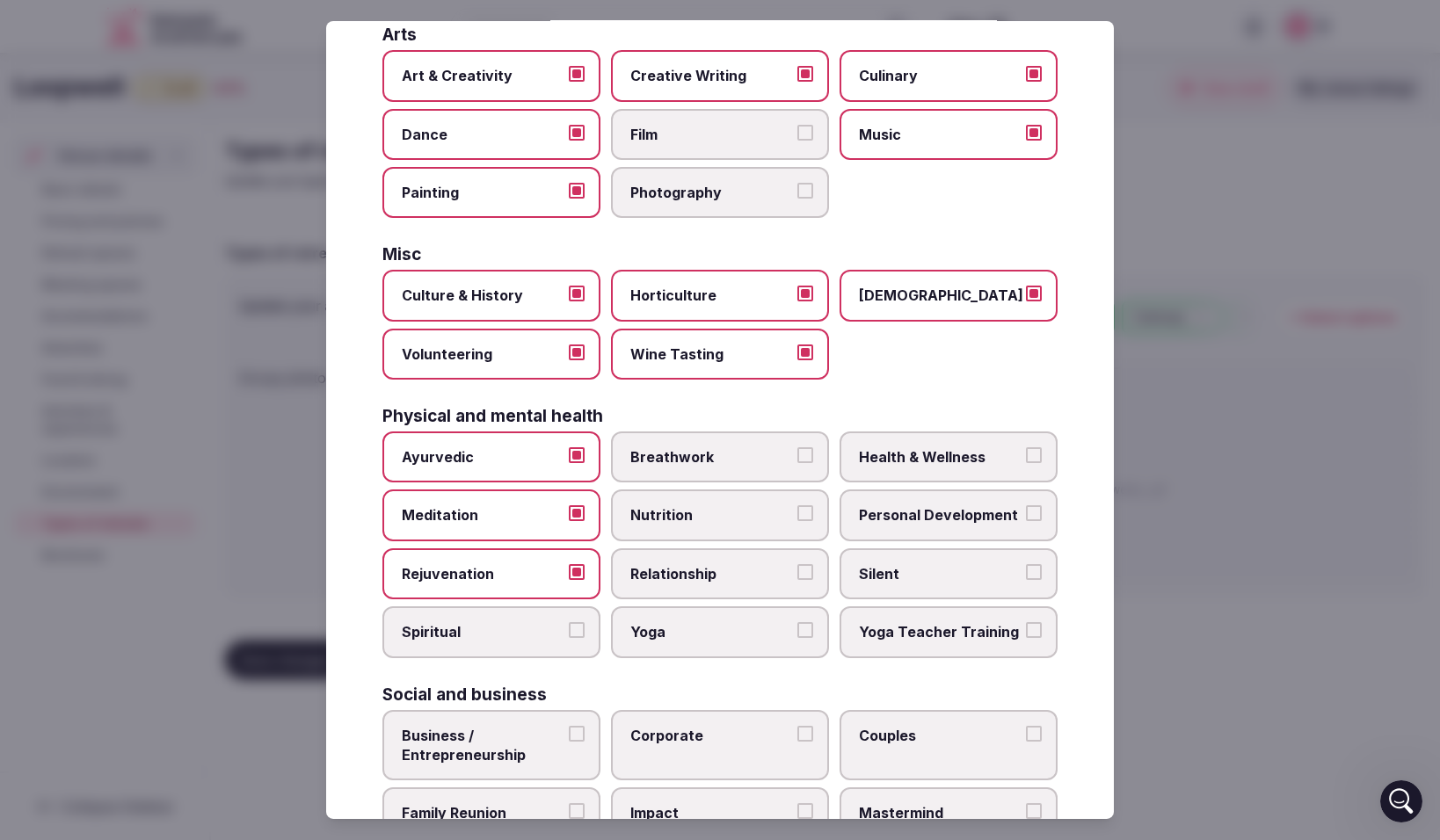
click at [584, 635] on label "Spiritual" at bounding box center [491, 632] width 218 height 51
click at [584, 635] on button "Spiritual" at bounding box center [577, 630] width 16 height 16
click at [805, 628] on button "Yoga" at bounding box center [805, 630] width 16 height 16
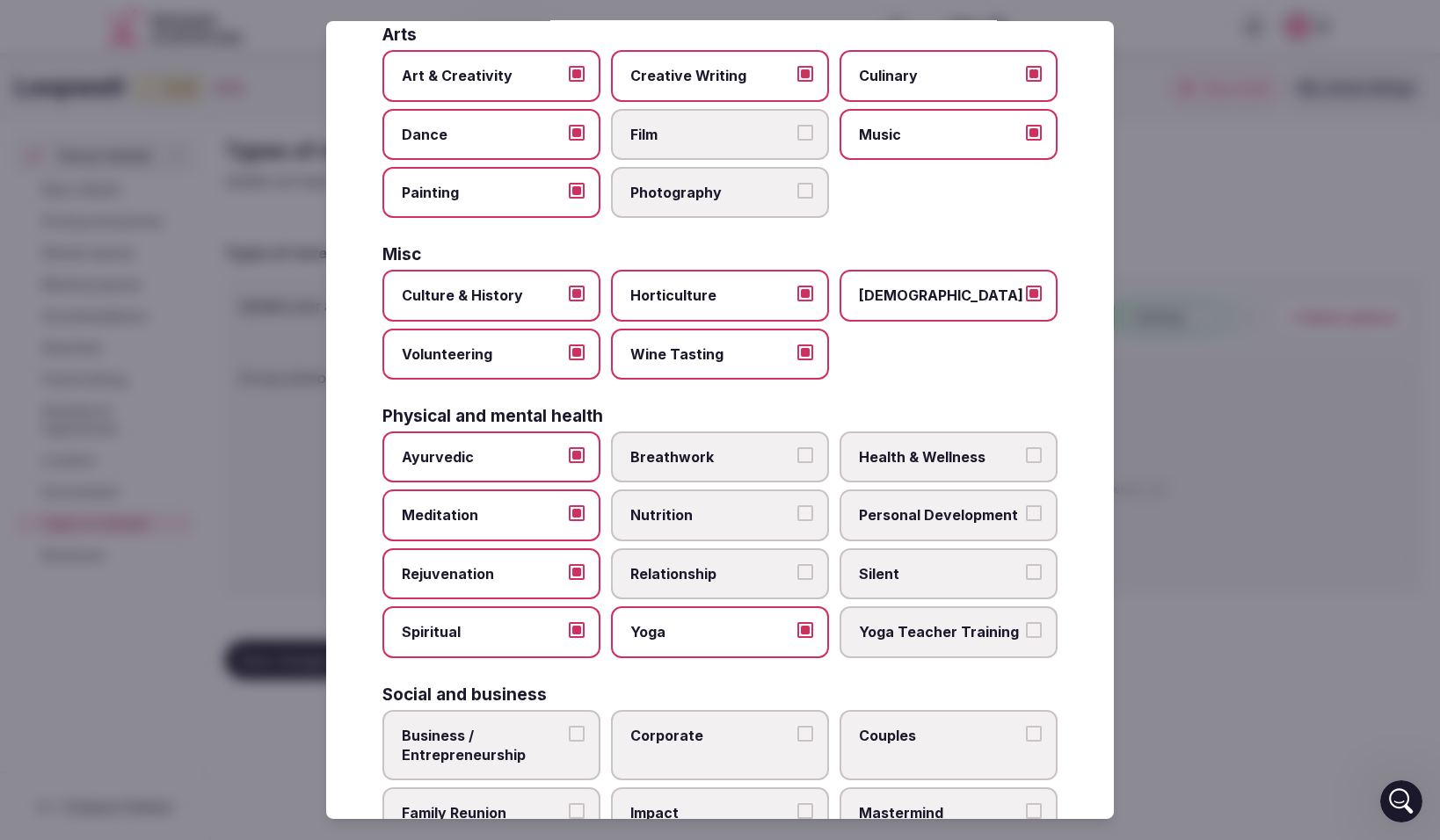
click at [806, 573] on button "Relationship" at bounding box center [805, 573] width 16 height 16
click at [806, 518] on button "Nutrition" at bounding box center [805, 513] width 16 height 16
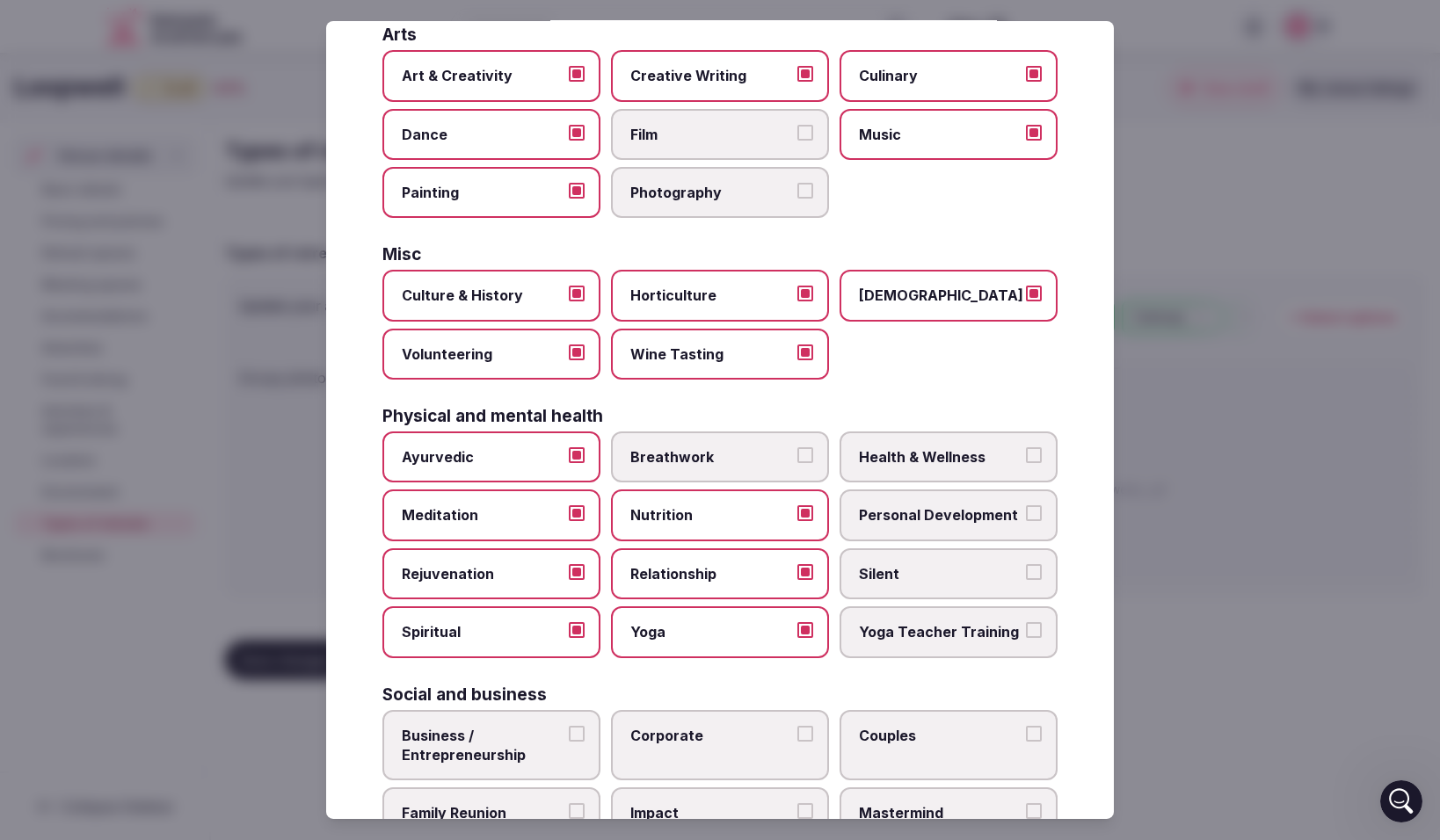
click at [807, 451] on button "Breathwork" at bounding box center [805, 455] width 16 height 16
click at [1021, 447] on label "Health & Wellness" at bounding box center [948, 457] width 218 height 51
click at [1026, 447] on button "Health & Wellness" at bounding box center [1034, 455] width 16 height 16
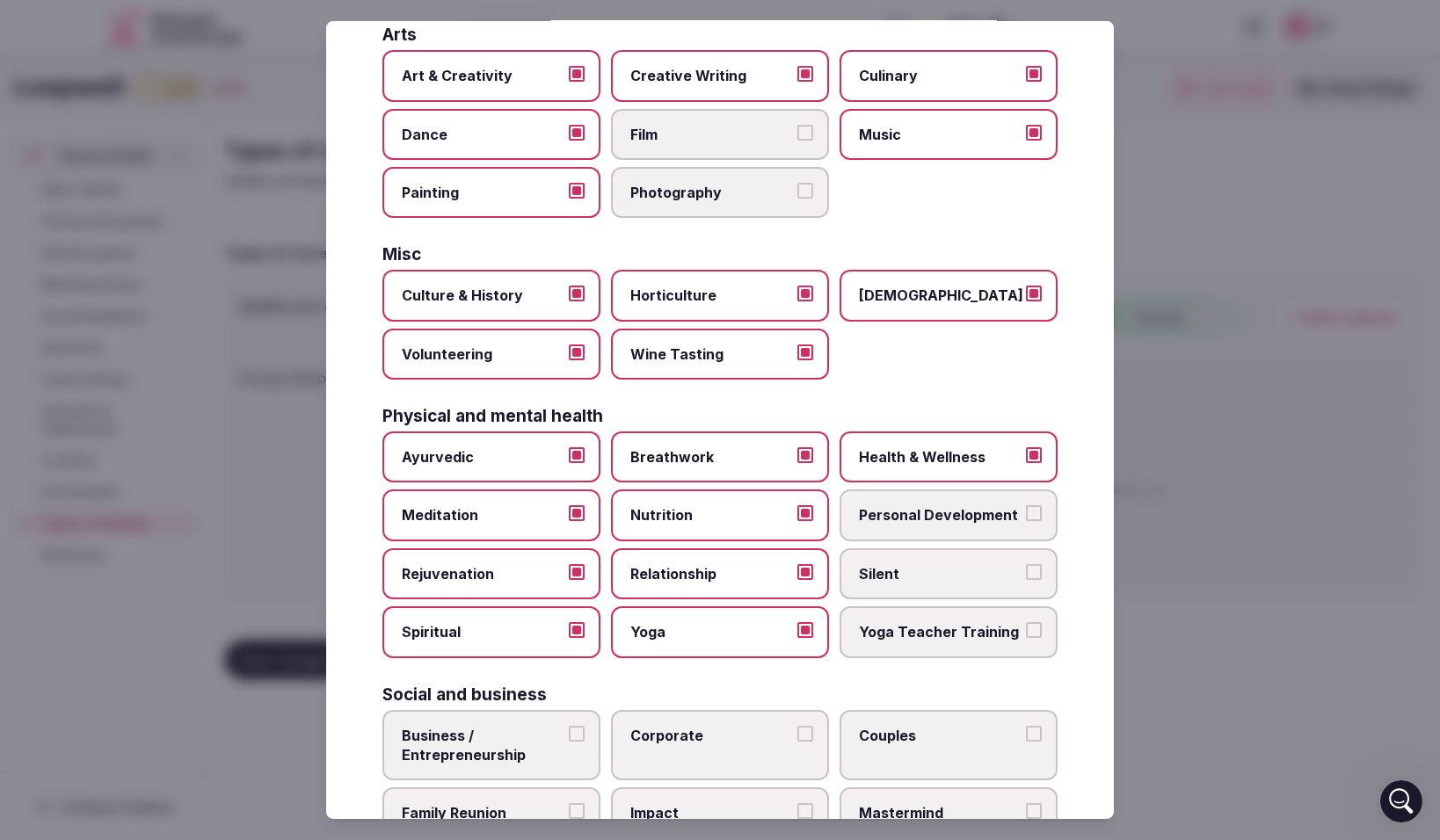
click at [1029, 512] on button "Personal Development" at bounding box center [1034, 513] width 16 height 16
click at [1030, 574] on button "Silent" at bounding box center [1034, 573] width 16 height 16
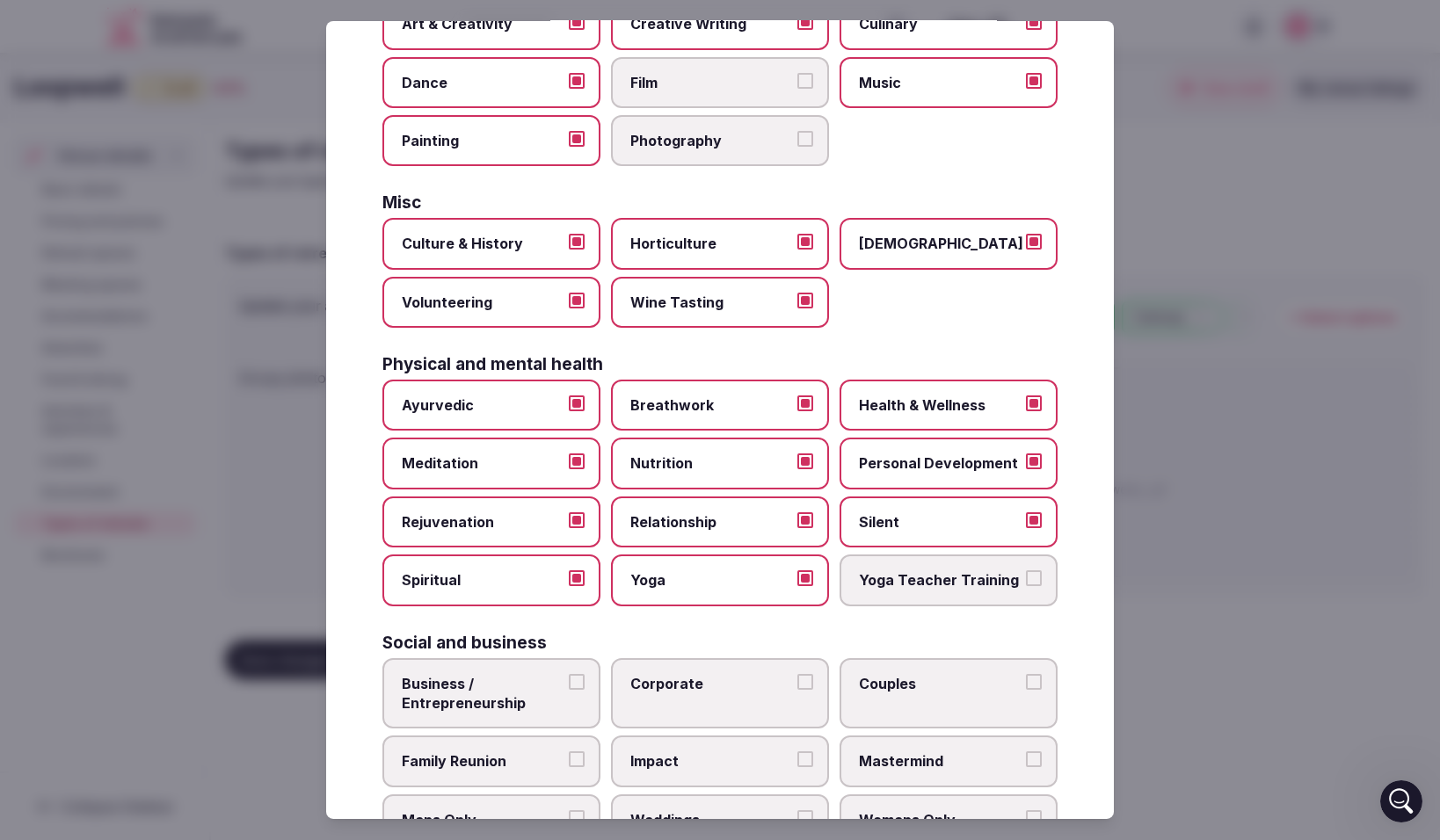
scroll to position [537, 0]
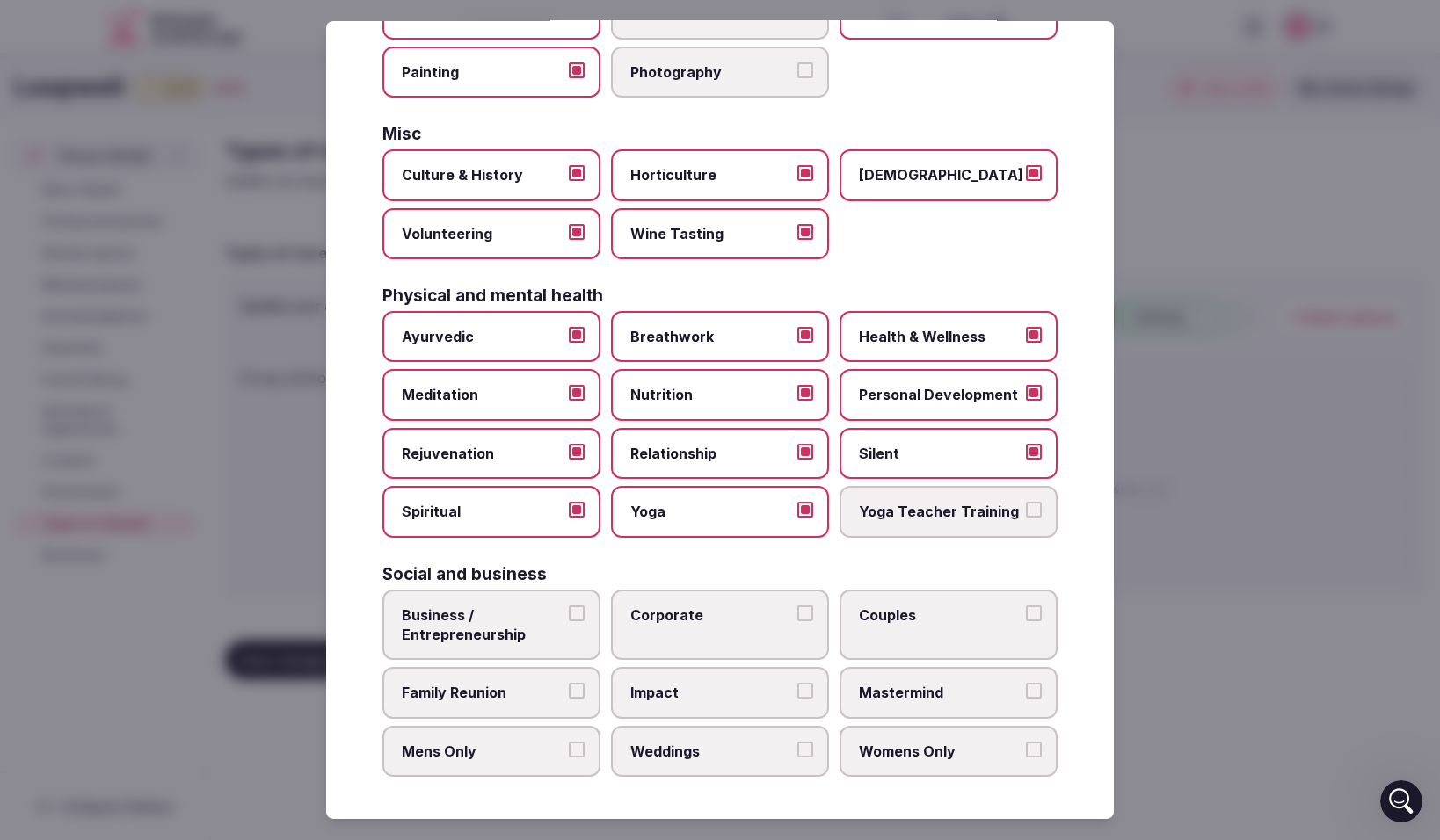
click at [575, 614] on button "Business / Entrepreneurship" at bounding box center [577, 614] width 16 height 16
click at [805, 612] on button "Corporate" at bounding box center [805, 614] width 16 height 16
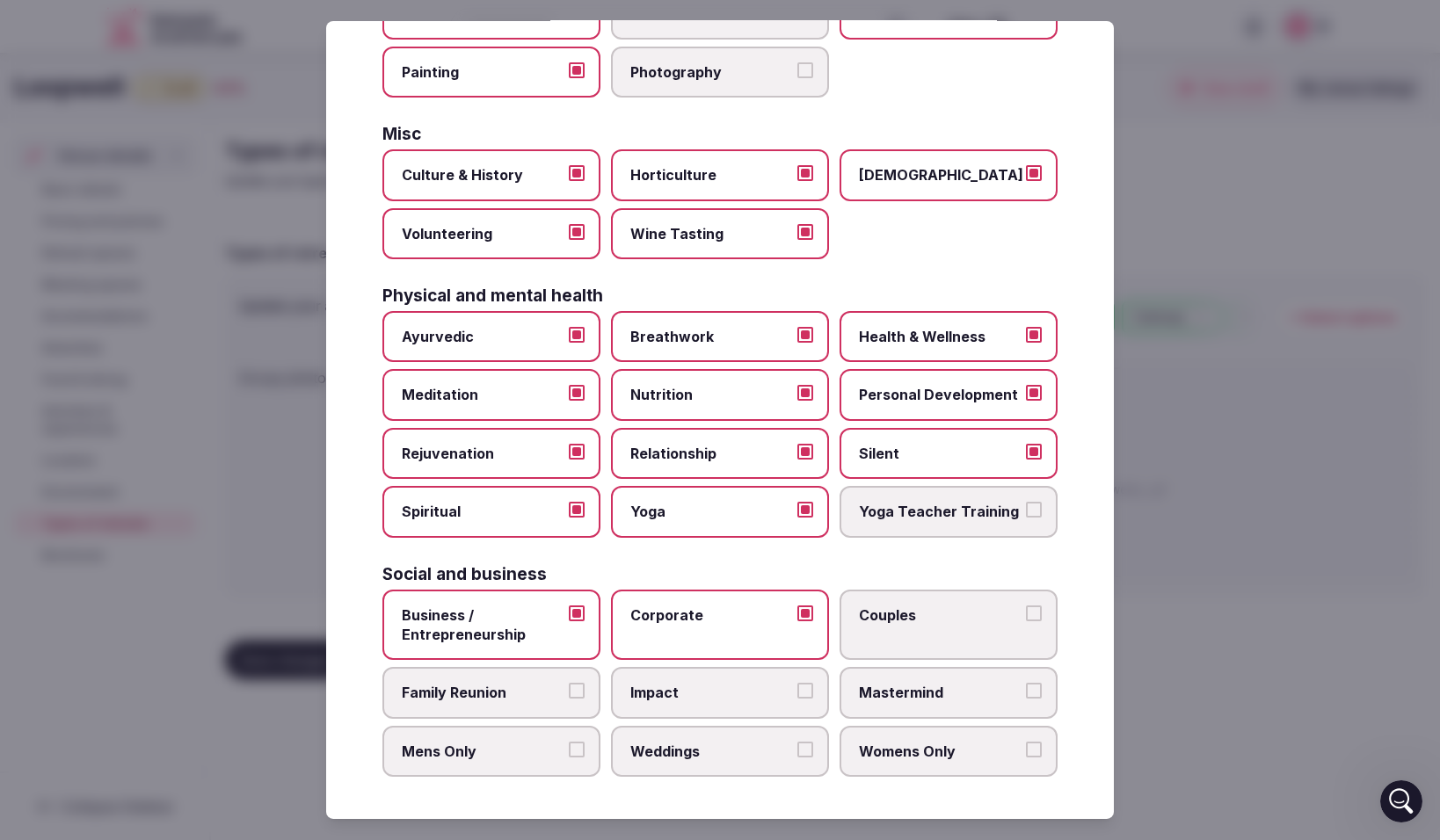
click at [1033, 608] on button "Couples" at bounding box center [1034, 614] width 16 height 16
click at [1035, 691] on button "Mastermind" at bounding box center [1034, 691] width 16 height 16
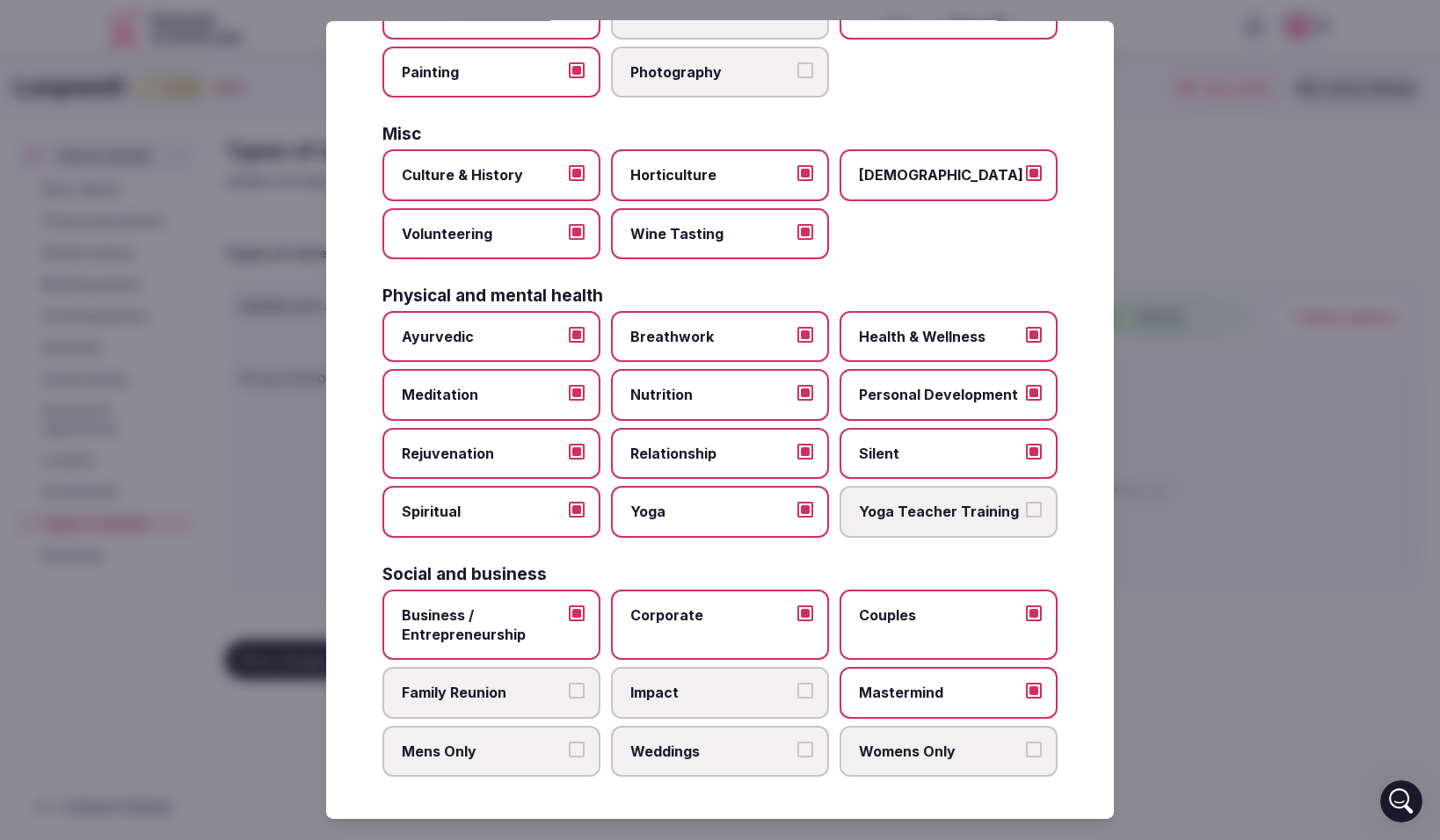
click at [1038, 748] on button "Womens Only" at bounding box center [1034, 750] width 16 height 16
click at [803, 747] on button "Weddings" at bounding box center [805, 750] width 16 height 16
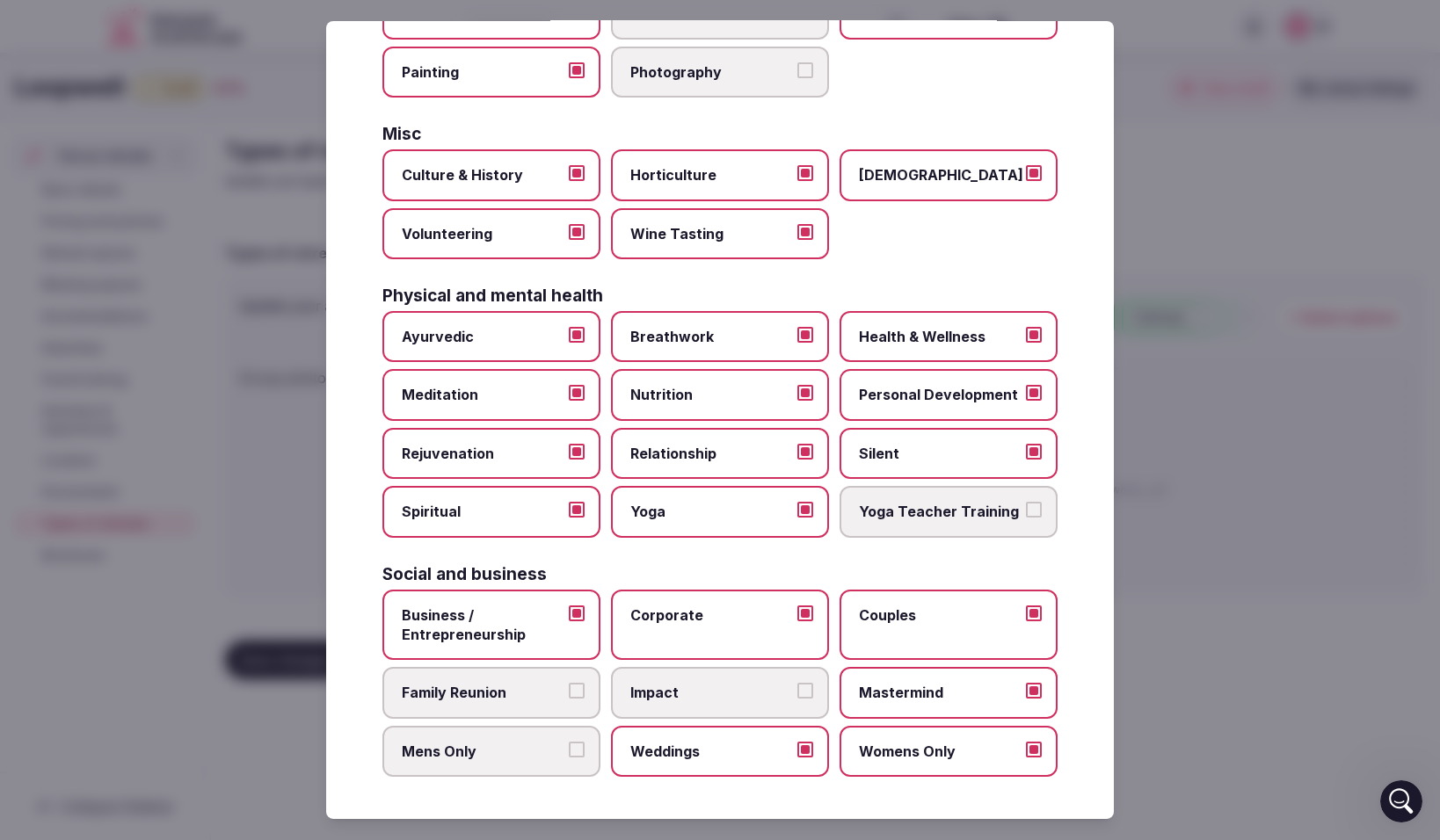
click at [806, 696] on button "Impact" at bounding box center [805, 691] width 16 height 16
click at [578, 693] on button "Family Reunion" at bounding box center [577, 691] width 16 height 16
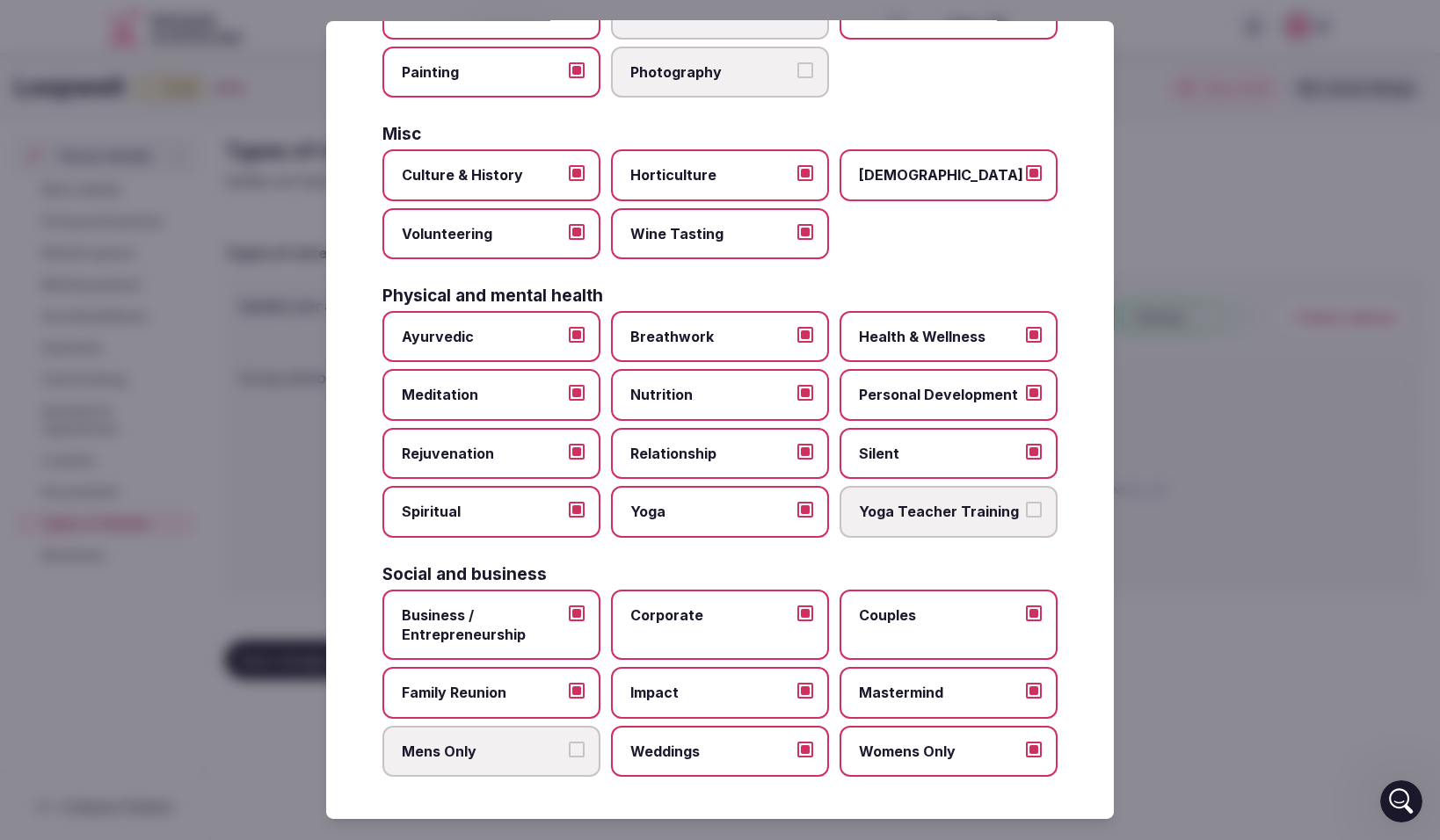
click at [583, 757] on label "Mens Only" at bounding box center [491, 751] width 218 height 51
click at [583, 757] on button "Mens Only" at bounding box center [577, 750] width 16 height 16
click at [299, 565] on div at bounding box center [720, 420] width 1440 height 840
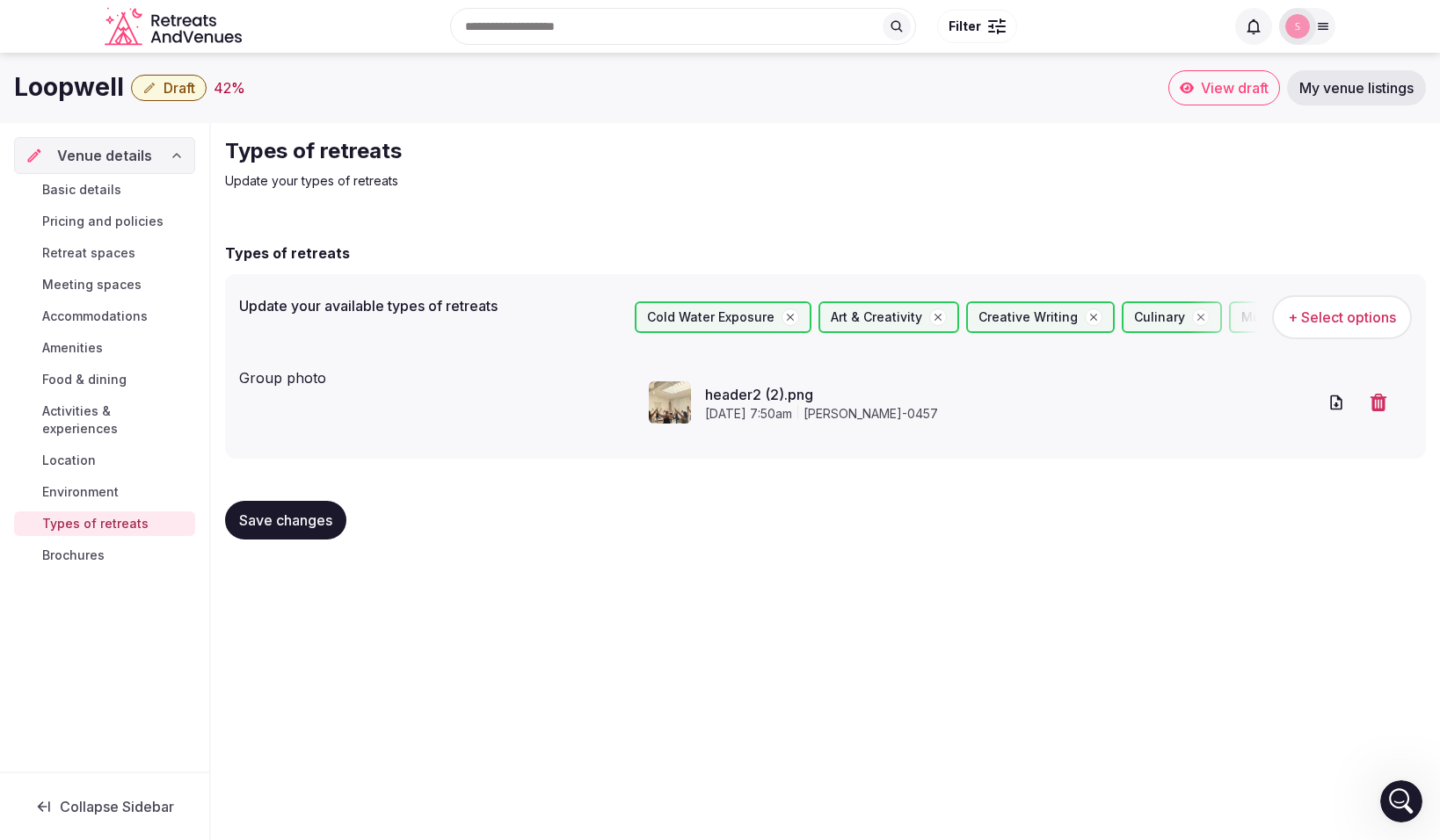
click at [323, 523] on span "Save changes" at bounding box center [285, 521] width 93 height 18
click at [90, 547] on span "Brochures" at bounding box center [74, 556] width 63 height 18
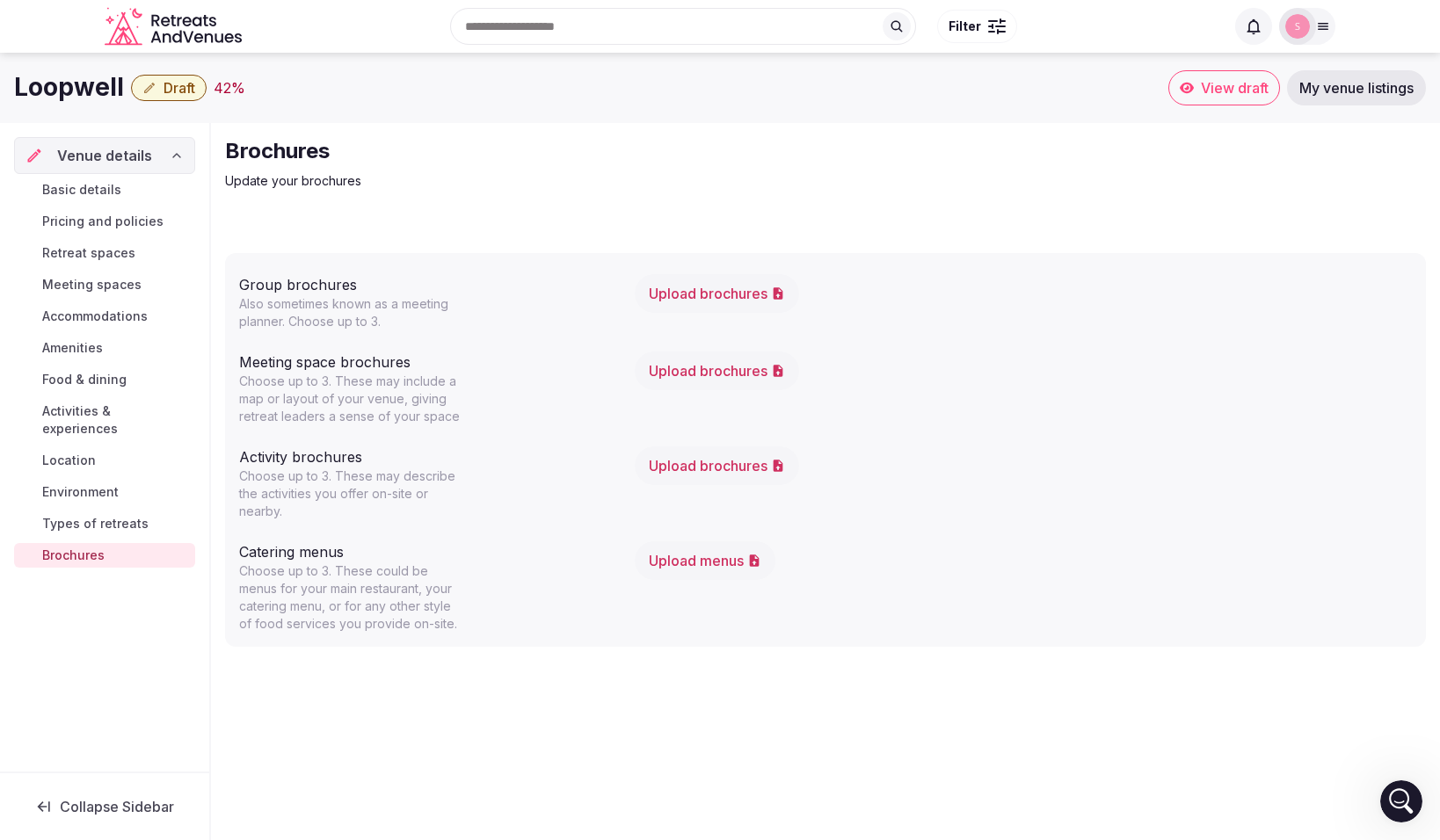
click at [107, 515] on span "Types of retreats" at bounding box center [95, 524] width 107 height 18
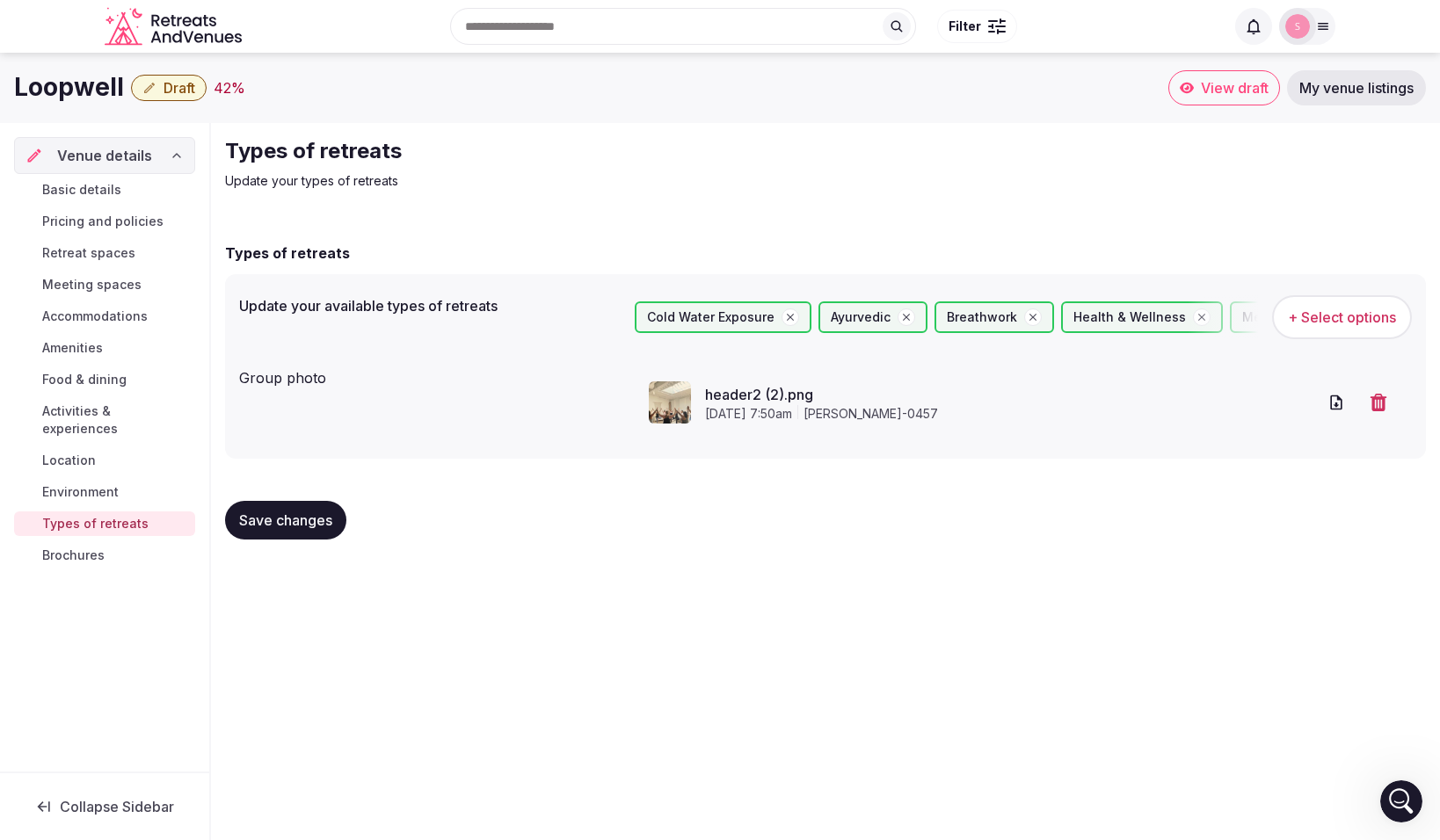
click at [99, 484] on span "Environment" at bounding box center [80, 493] width 76 height 18
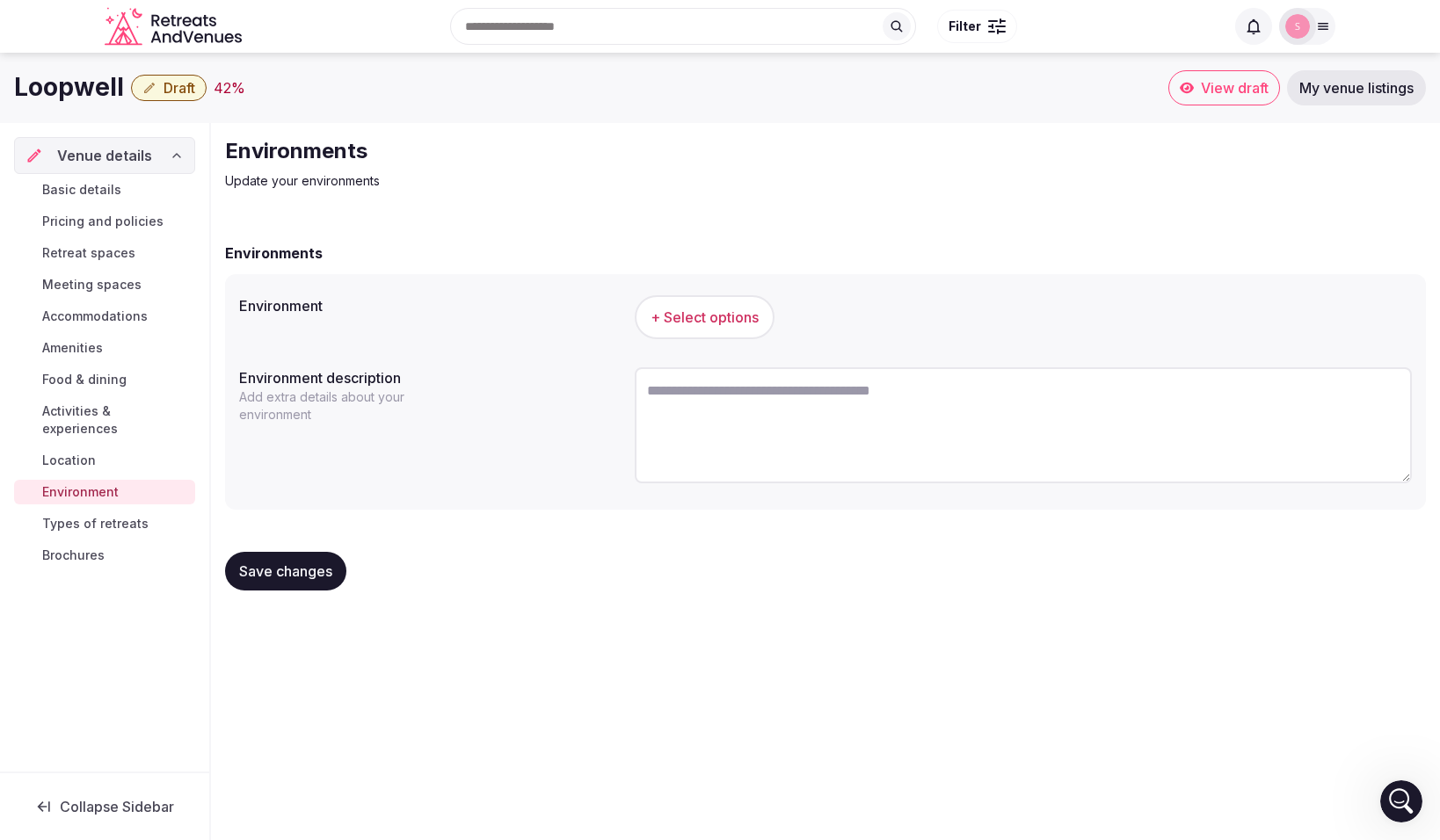
click at [687, 315] on span "+ Select options" at bounding box center [705, 318] width 108 height 20
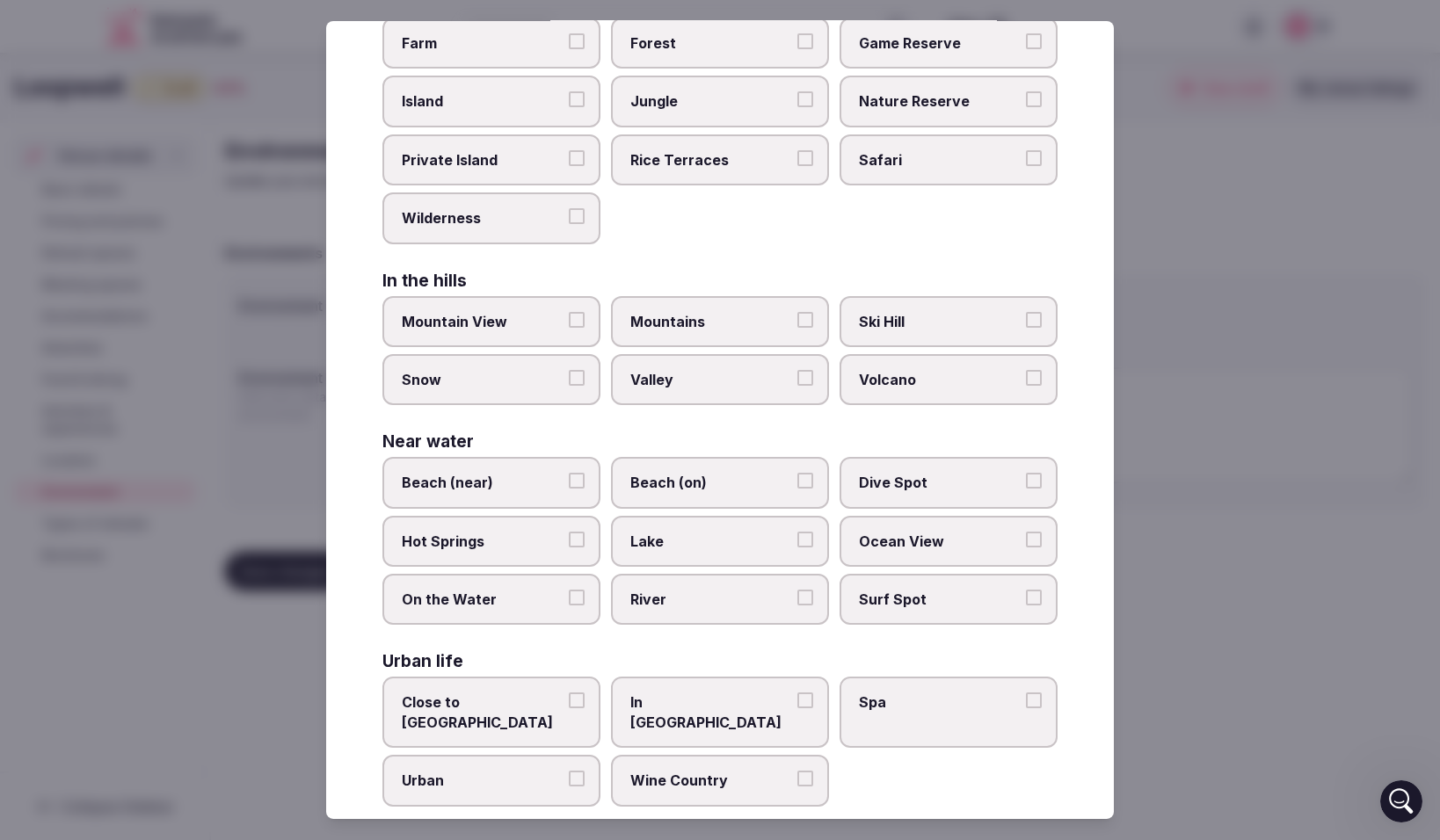
scroll to position [239, 0]
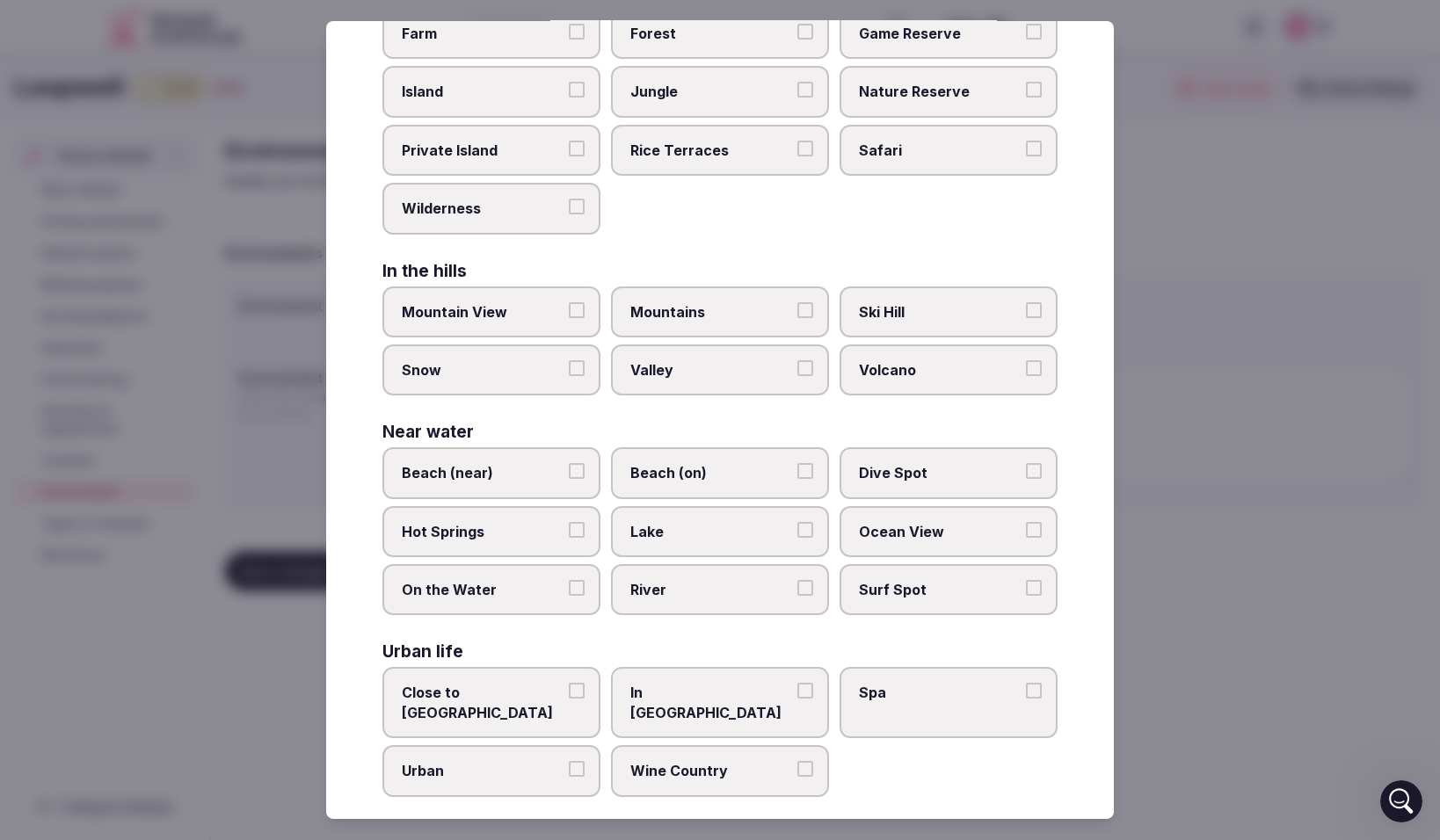
click at [579, 690] on button "Close to City Center" at bounding box center [577, 691] width 16 height 16
click at [581, 761] on button "Urban" at bounding box center [577, 769] width 16 height 16
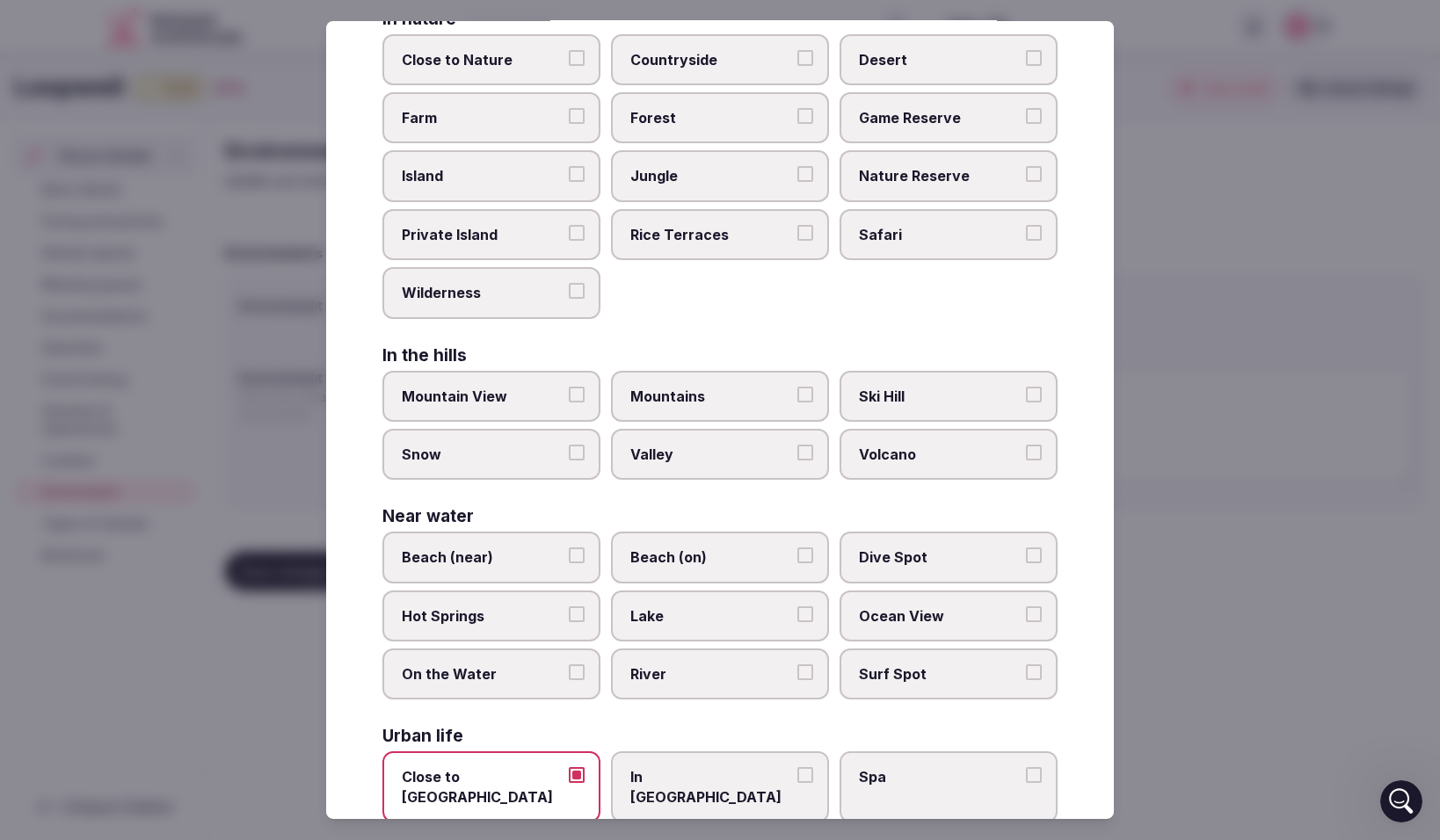
scroll to position [0, 0]
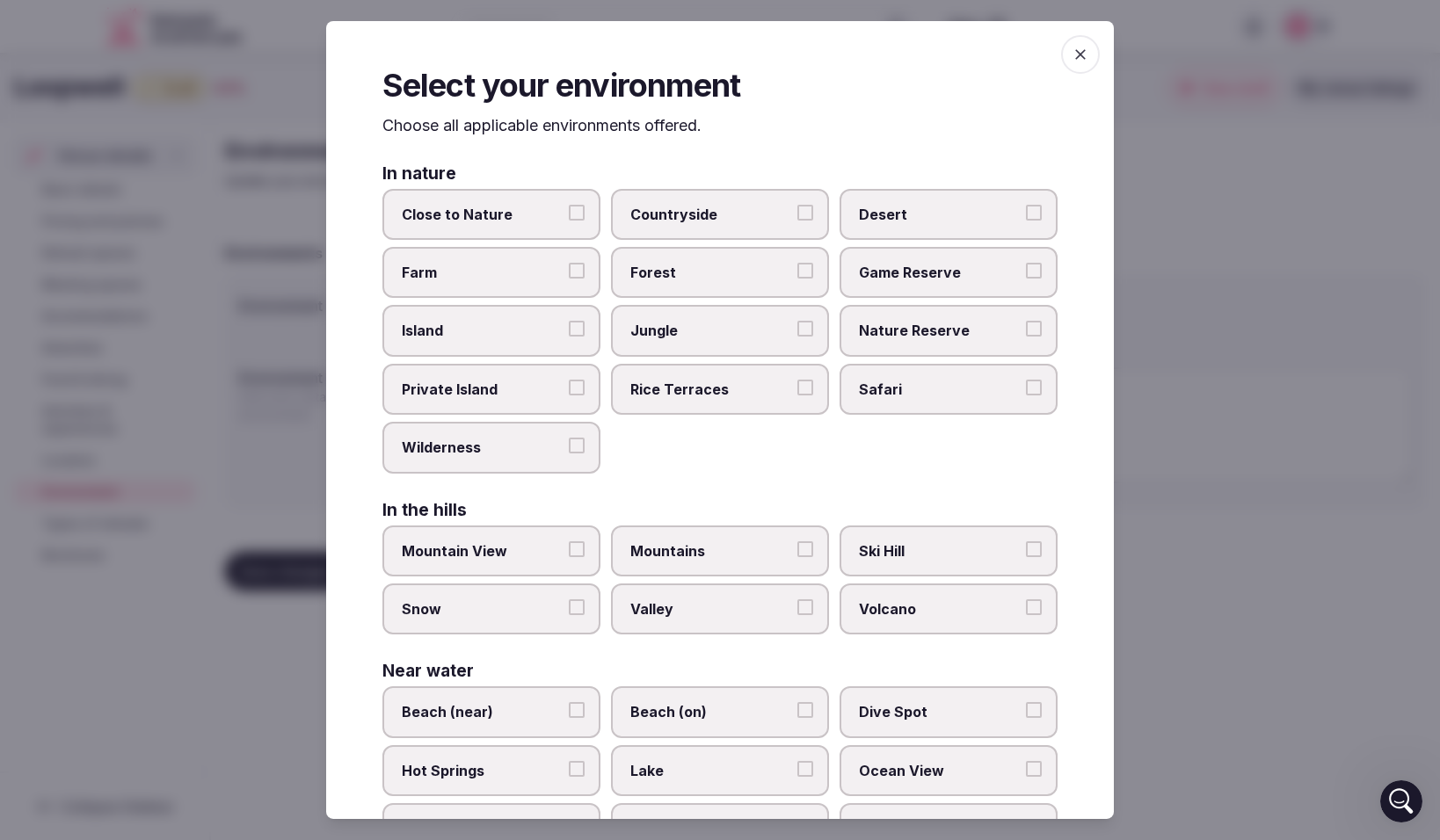
click at [579, 214] on button "Close to Nature" at bounding box center [577, 212] width 16 height 16
click at [1080, 61] on icon "button" at bounding box center [1081, 55] width 18 height 18
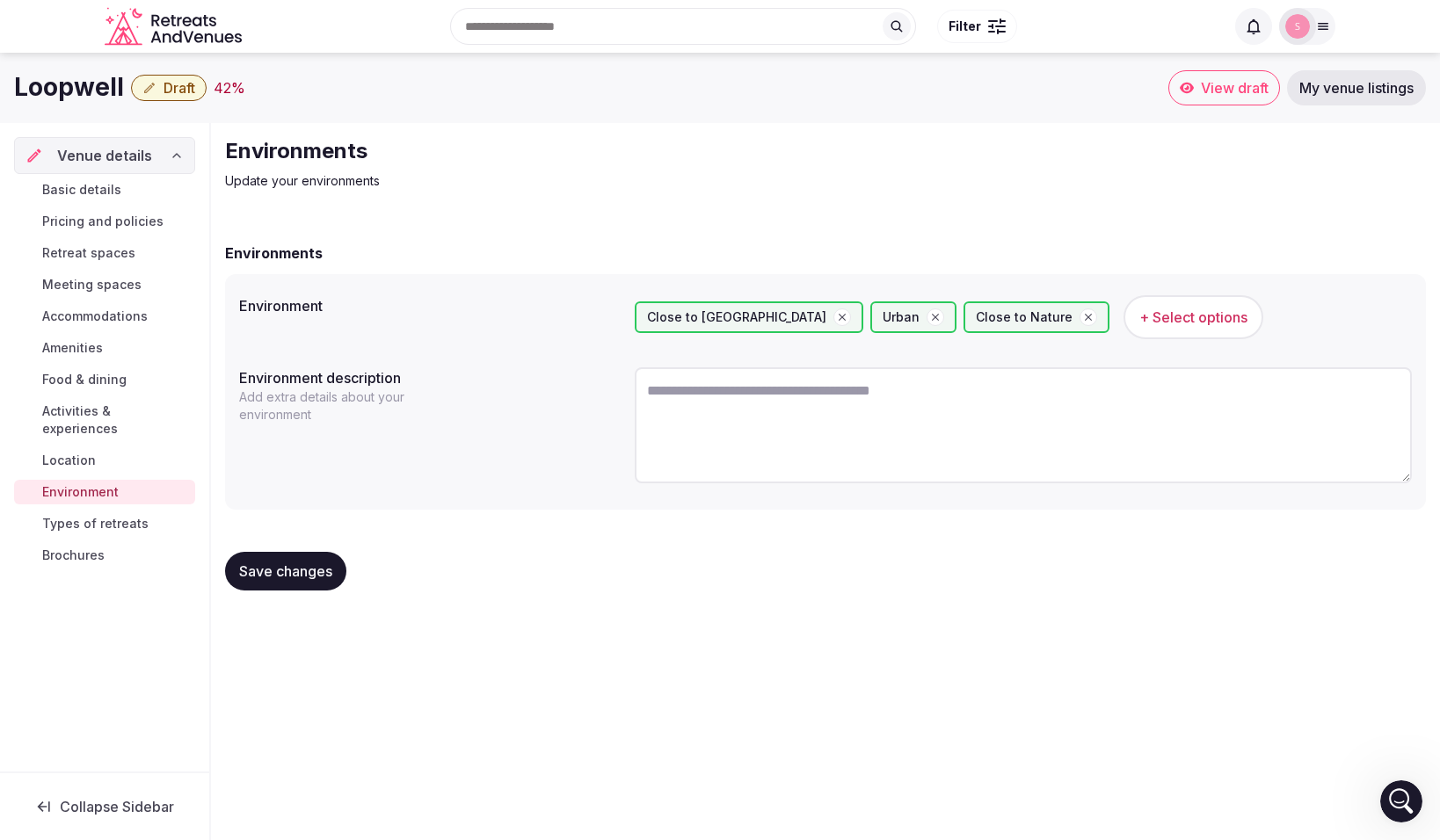
click at [702, 404] on textarea at bounding box center [1023, 424] width 777 height 116
click at [927, 395] on textarea "**********" at bounding box center [1023, 424] width 777 height 116
click at [1166, 395] on textarea "**********" at bounding box center [1023, 424] width 777 height 116
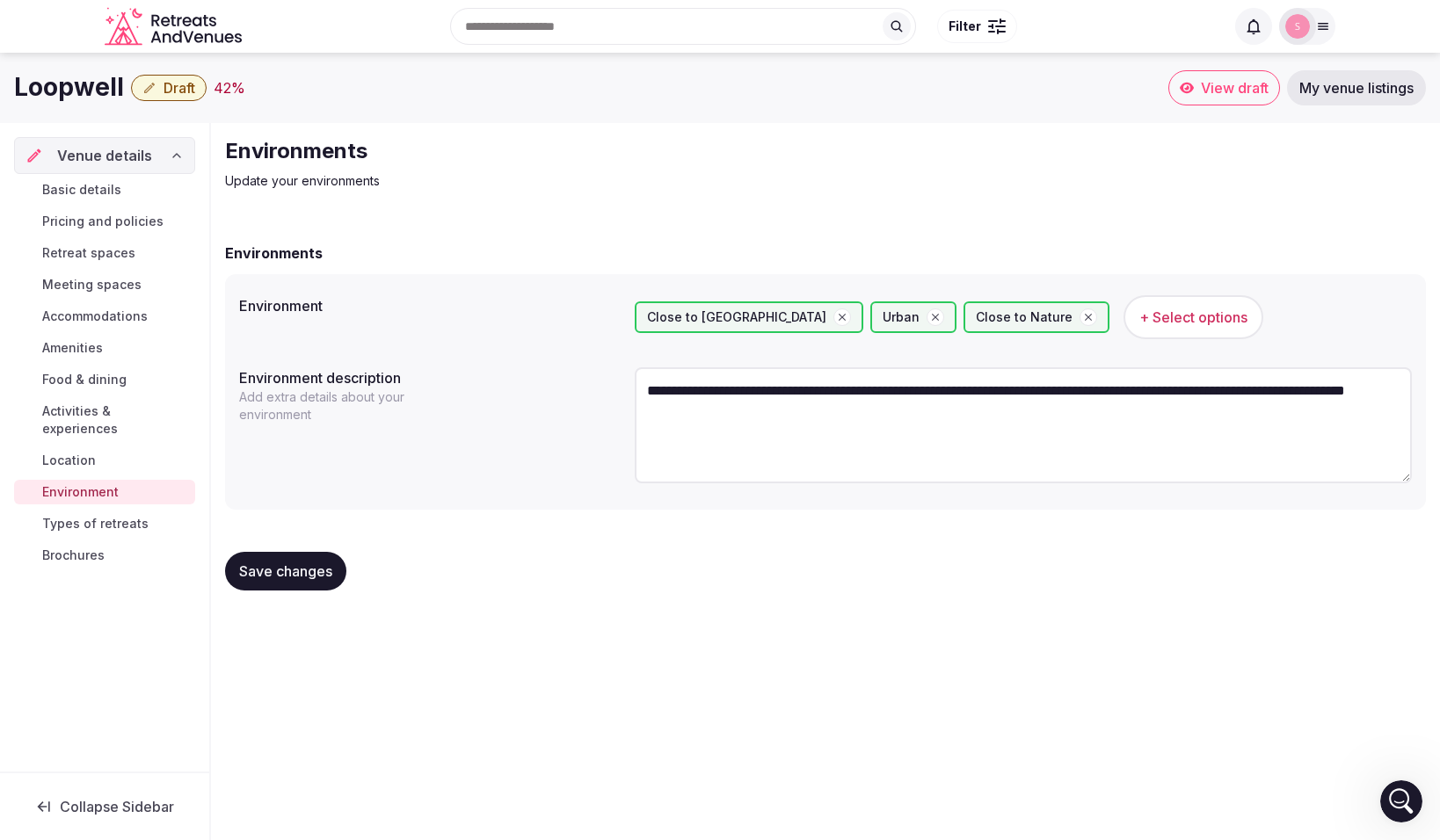
click at [1387, 390] on textarea "**********" at bounding box center [1023, 424] width 777 height 116
click at [1044, 415] on textarea "**********" at bounding box center [1023, 424] width 777 height 116
click at [906, 414] on textarea "**********" at bounding box center [1023, 424] width 777 height 116
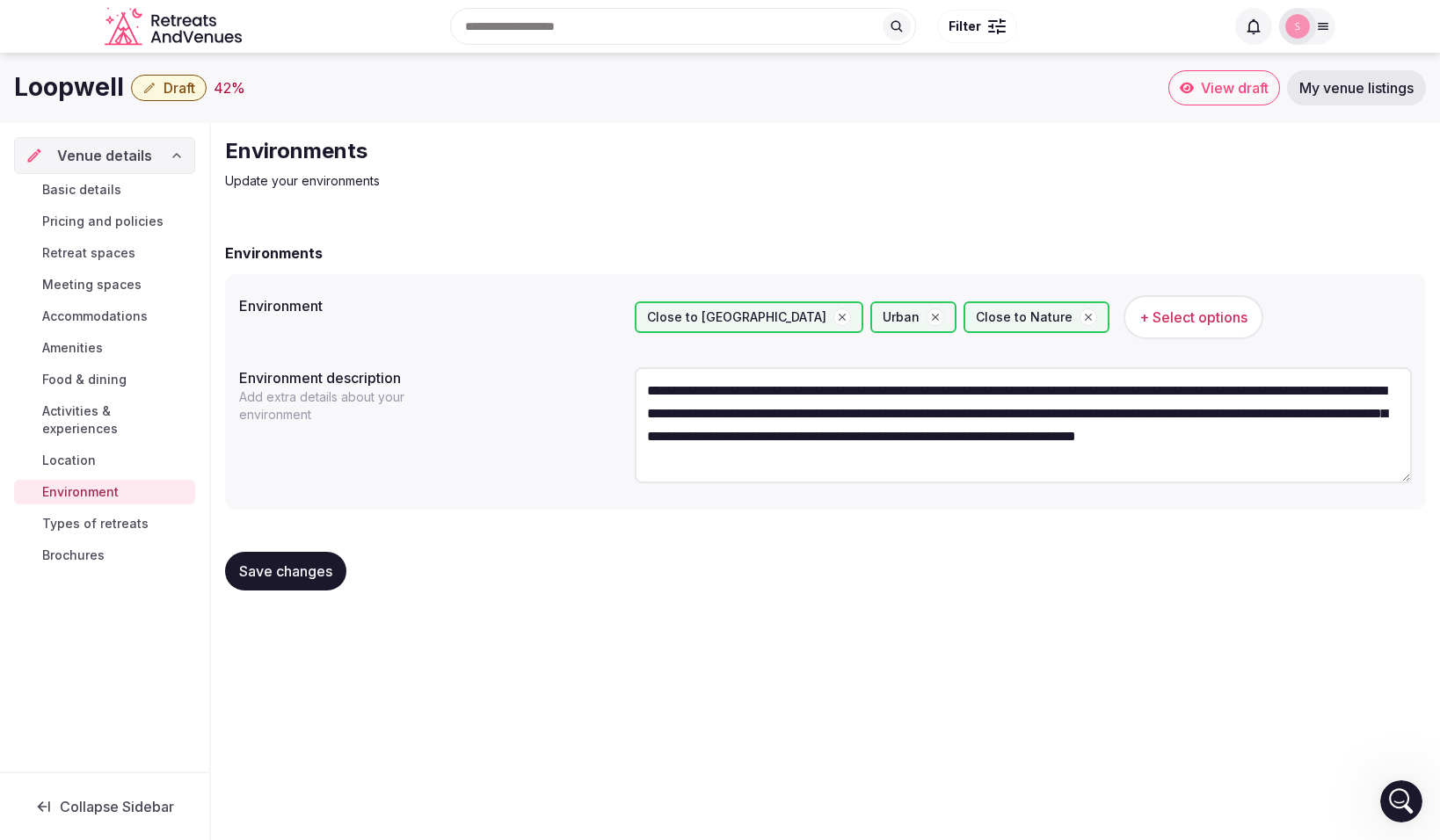
click at [927, 466] on textarea "**********" at bounding box center [1023, 424] width 777 height 116
click at [906, 459] on textarea "**********" at bounding box center [1023, 424] width 777 height 116
click at [1077, 462] on textarea "**********" at bounding box center [1023, 424] width 777 height 116
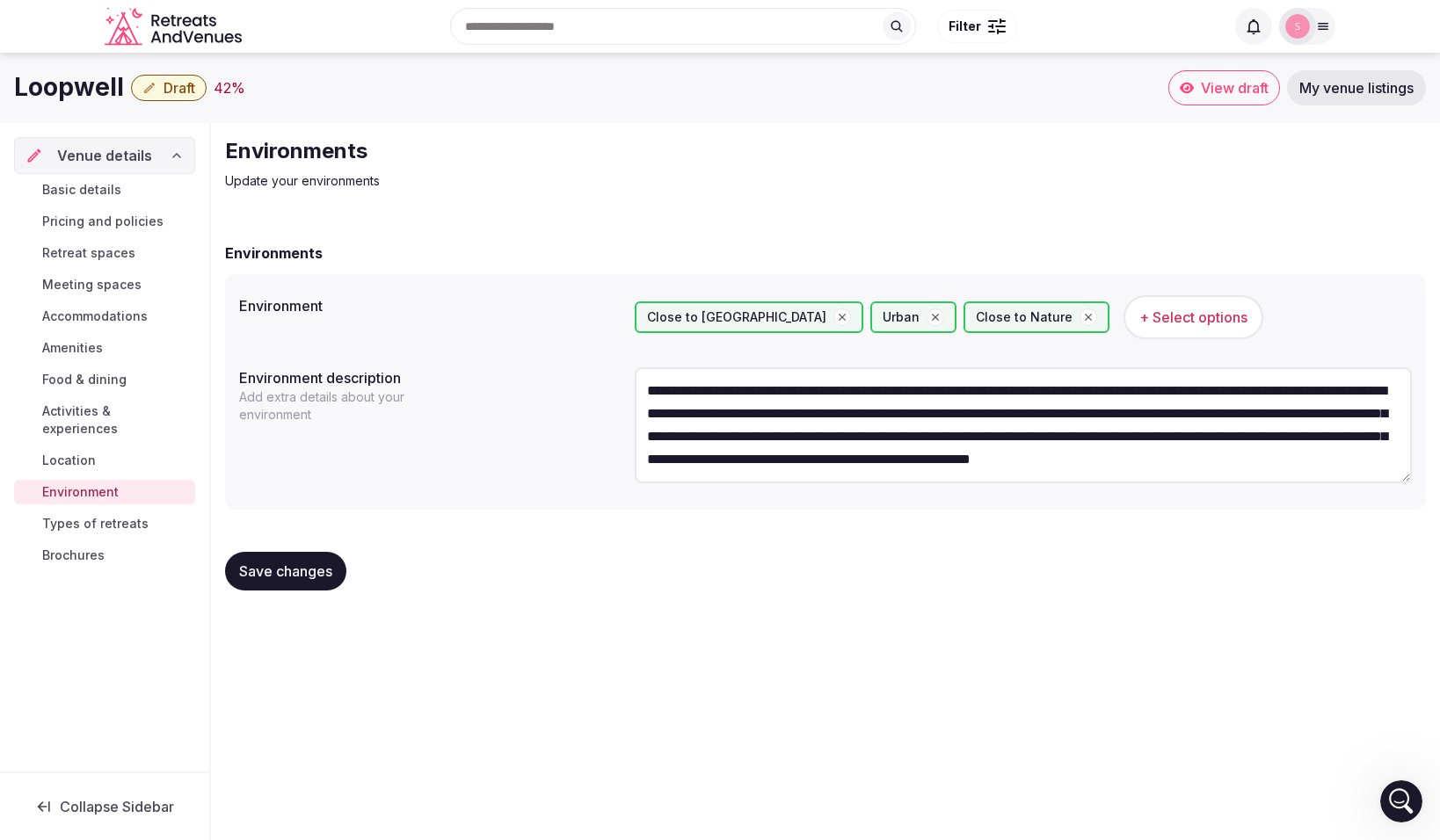
type textarea "**********"
click at [309, 582] on button "Save changes" at bounding box center [285, 571] width 121 height 39
click at [87, 451] on span "Location" at bounding box center [69, 460] width 54 height 18
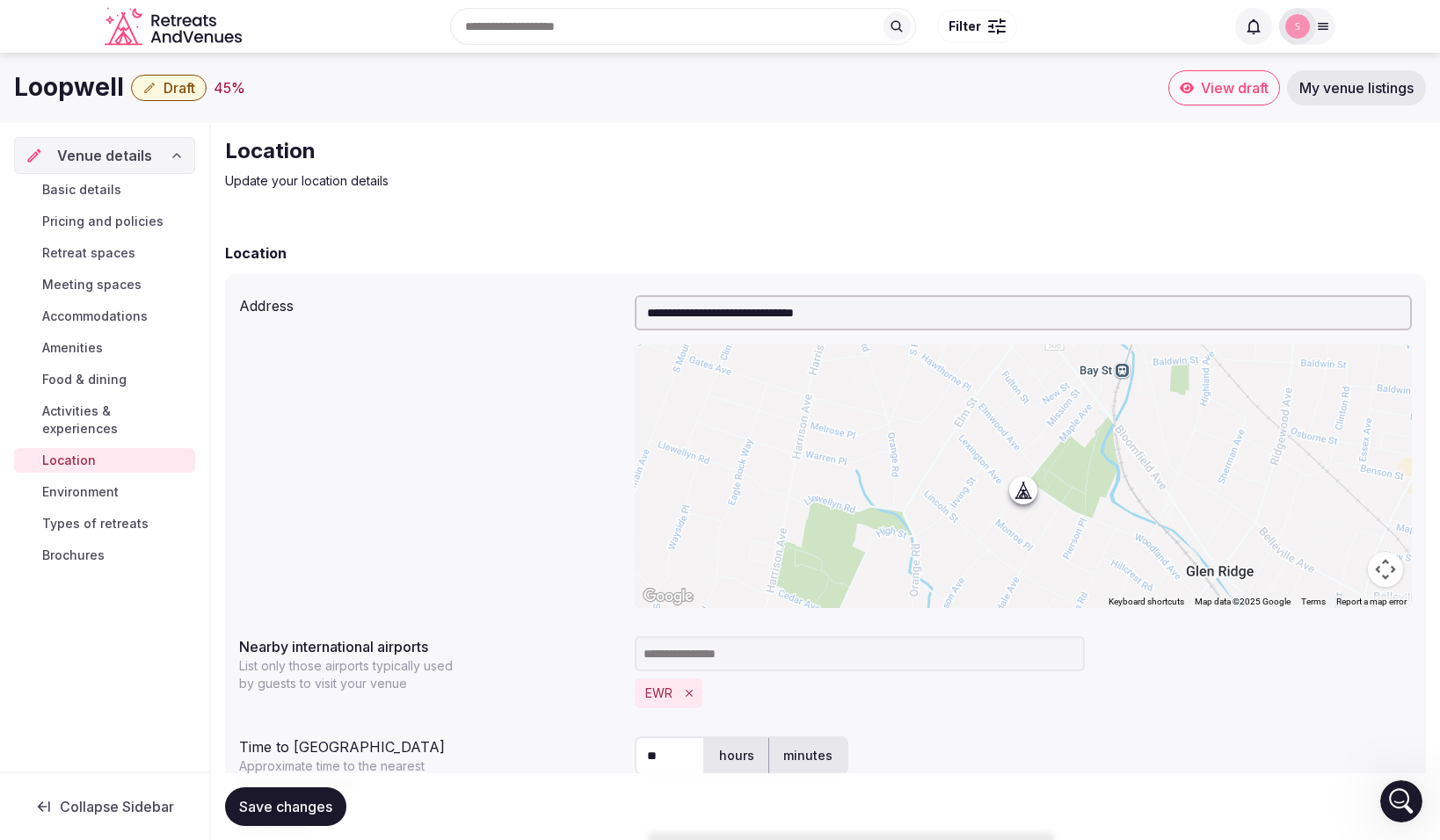
click at [87, 415] on span "Activities & experiences" at bounding box center [115, 420] width 146 height 35
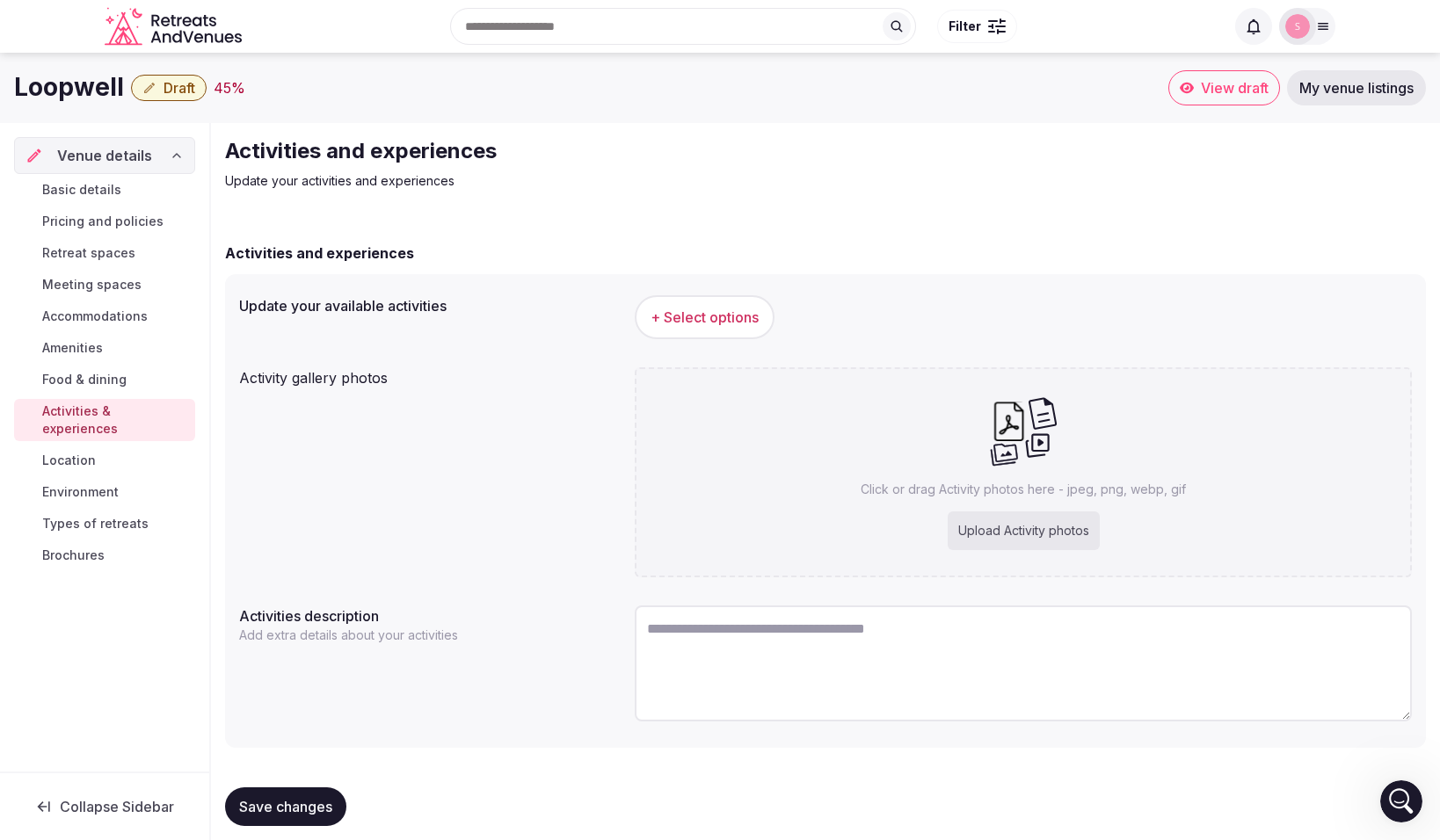
click at [671, 337] on button "+ Select options" at bounding box center [705, 317] width 140 height 44
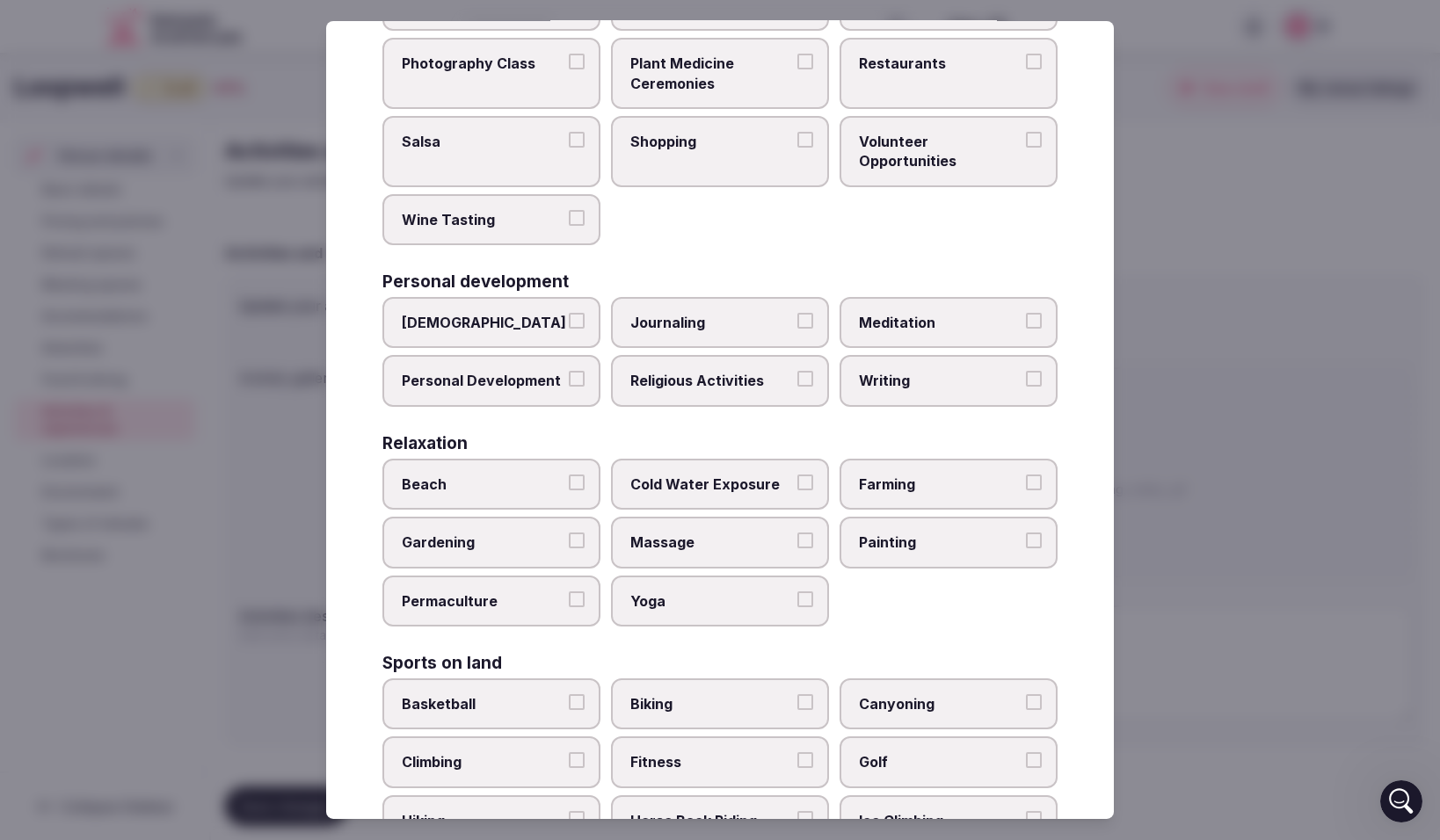
scroll to position [326, 0]
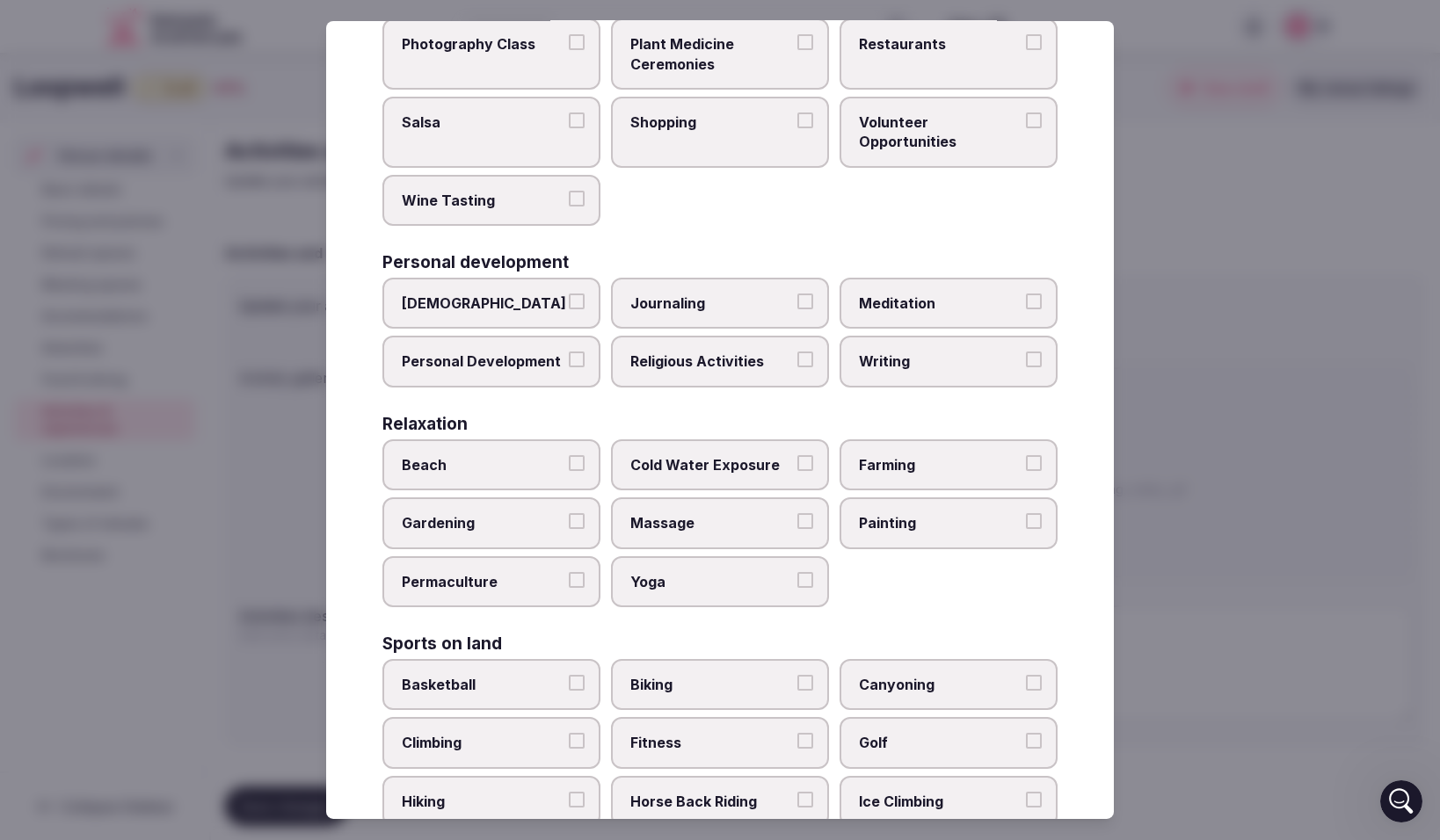
click at [1047, 521] on label "Painting" at bounding box center [948, 522] width 218 height 51
click at [1042, 521] on button "Painting" at bounding box center [1034, 521] width 16 height 16
click at [801, 520] on button "Massage" at bounding box center [805, 521] width 16 height 16
click at [806, 463] on button "Cold Water Exposure" at bounding box center [805, 463] width 16 height 16
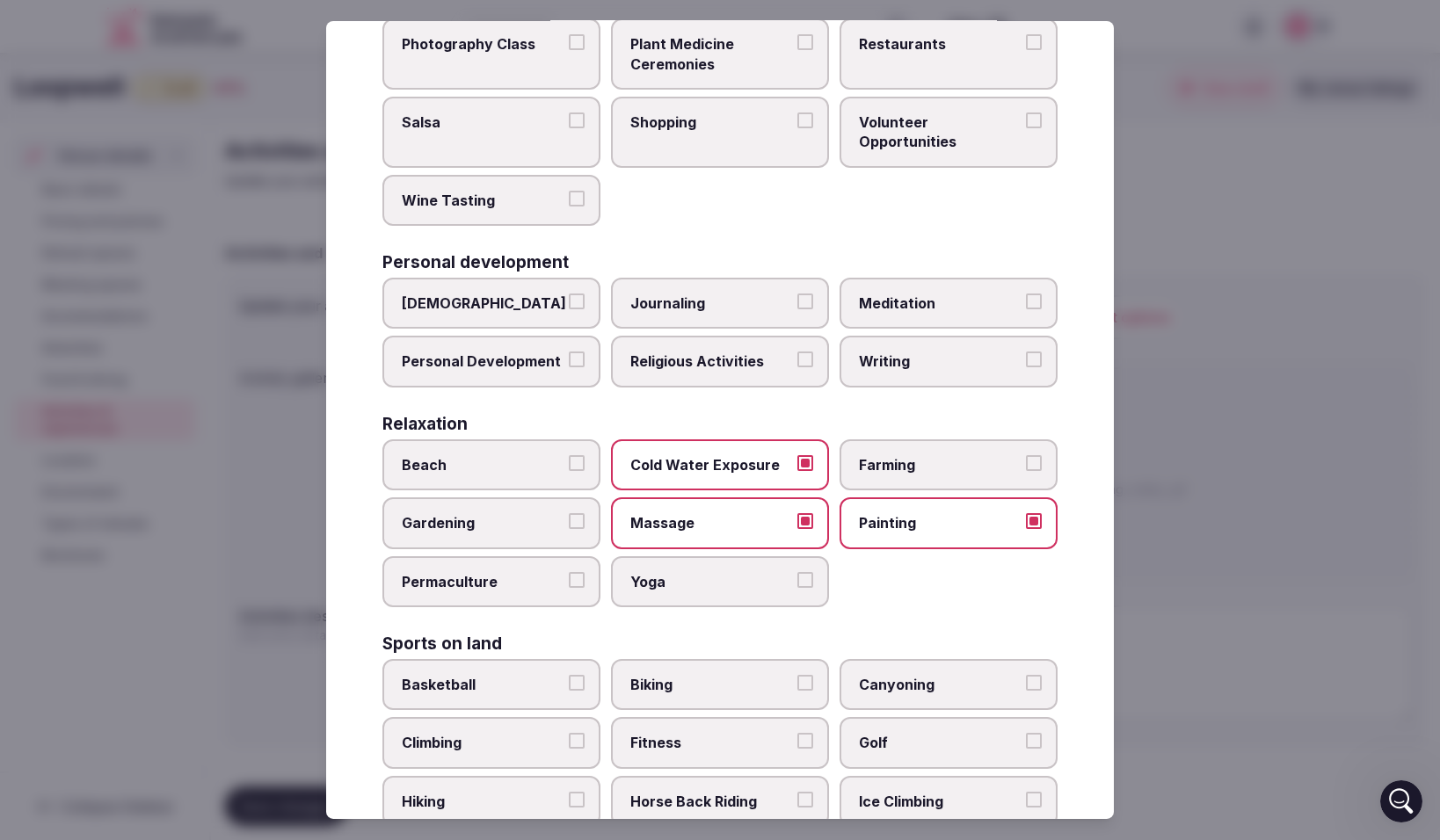
click at [803, 575] on button "Yoga" at bounding box center [805, 581] width 16 height 16
click at [575, 581] on button "Permaculture" at bounding box center [577, 581] width 16 height 16
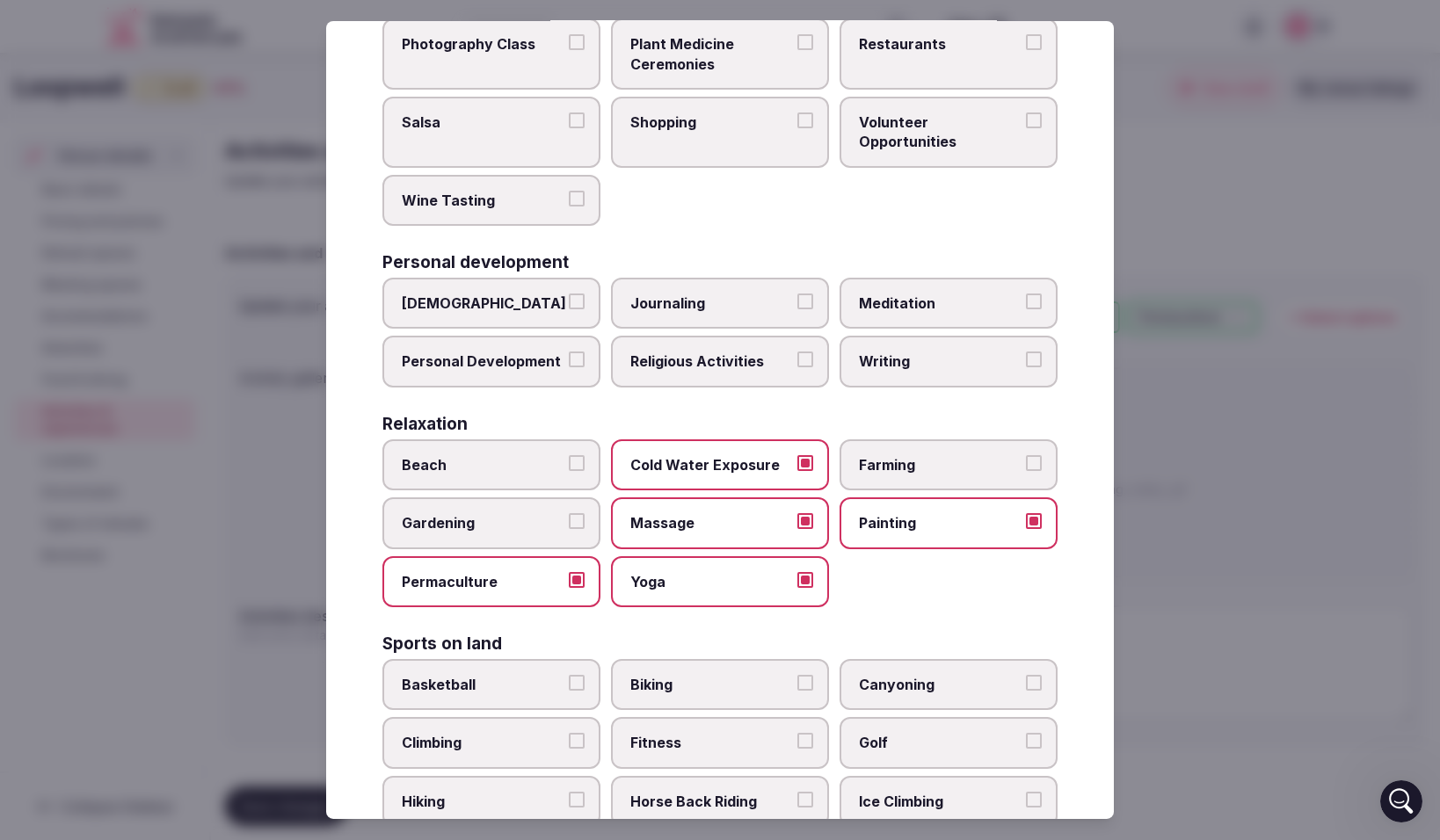
click at [573, 361] on button "Personal Development" at bounding box center [577, 360] width 16 height 16
click at [577, 306] on button "Ayurveda" at bounding box center [577, 302] width 16 height 16
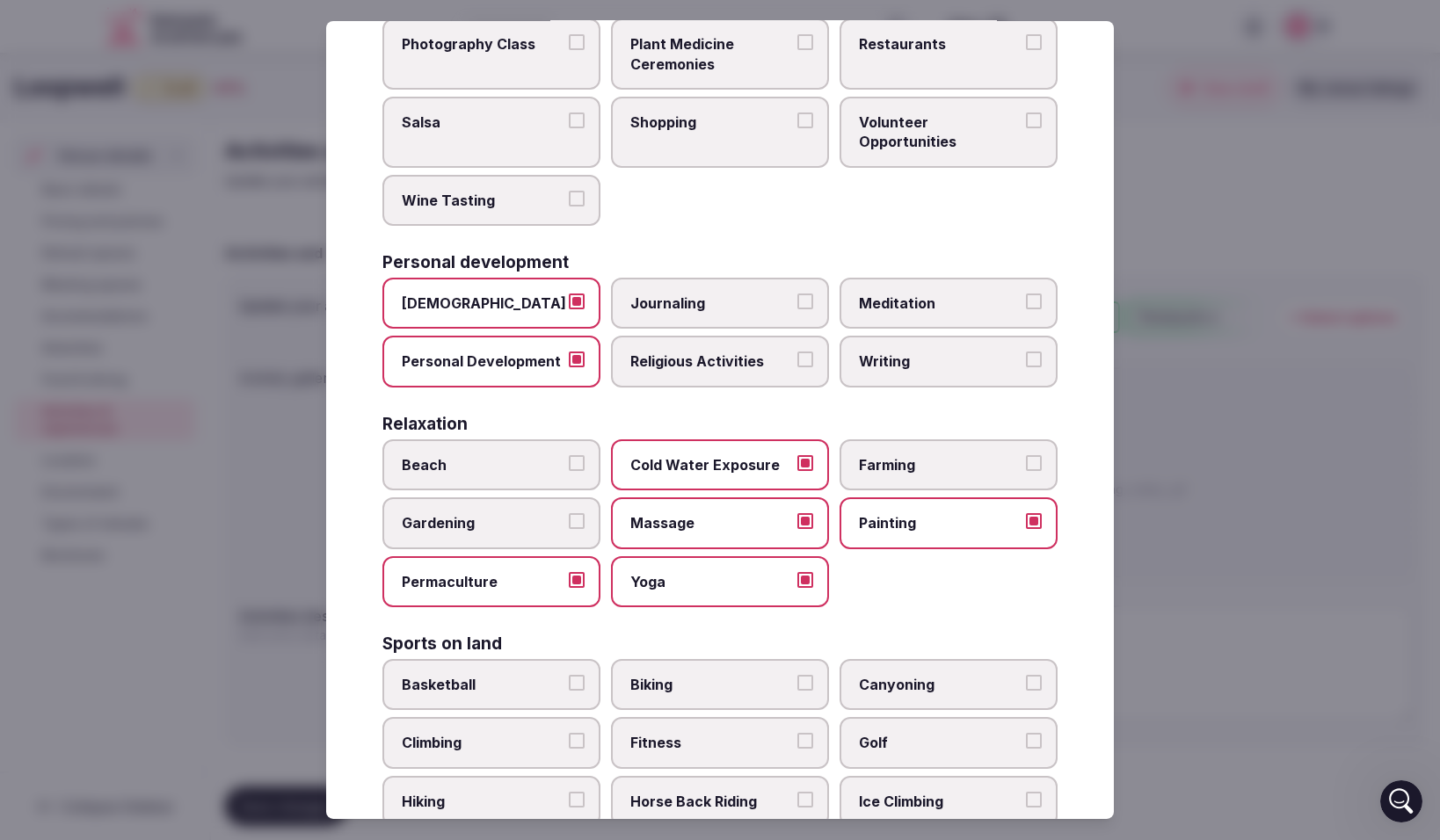
click at [787, 300] on span "Journaling" at bounding box center [711, 303] width 162 height 20
click at [797, 300] on button "Journaling" at bounding box center [805, 302] width 16 height 16
click at [811, 362] on button "Religious Activities" at bounding box center [805, 360] width 16 height 16
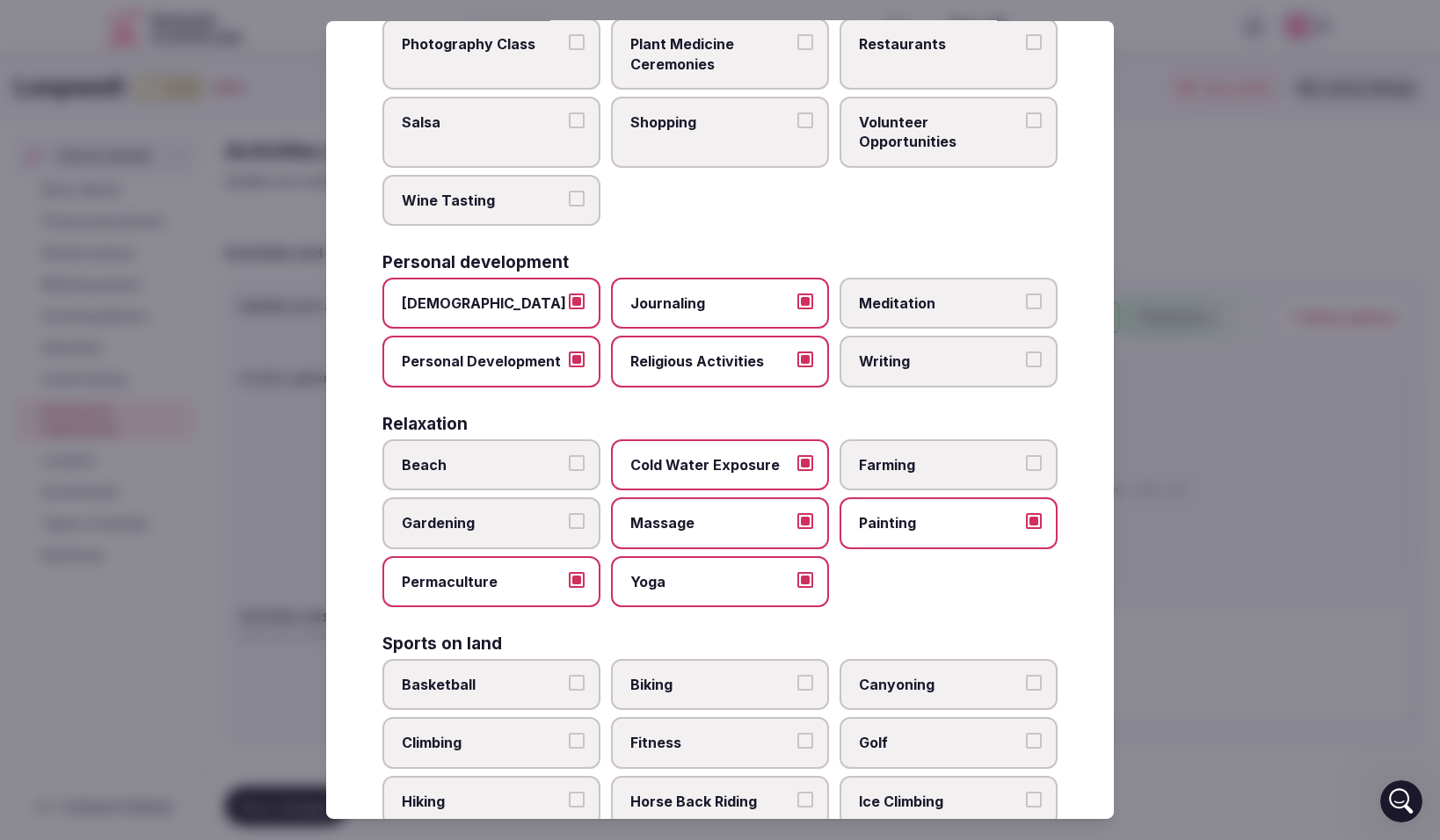
click at [1036, 354] on button "Writing" at bounding box center [1034, 360] width 16 height 16
click at [1033, 300] on button "Meditation" at bounding box center [1034, 302] width 16 height 16
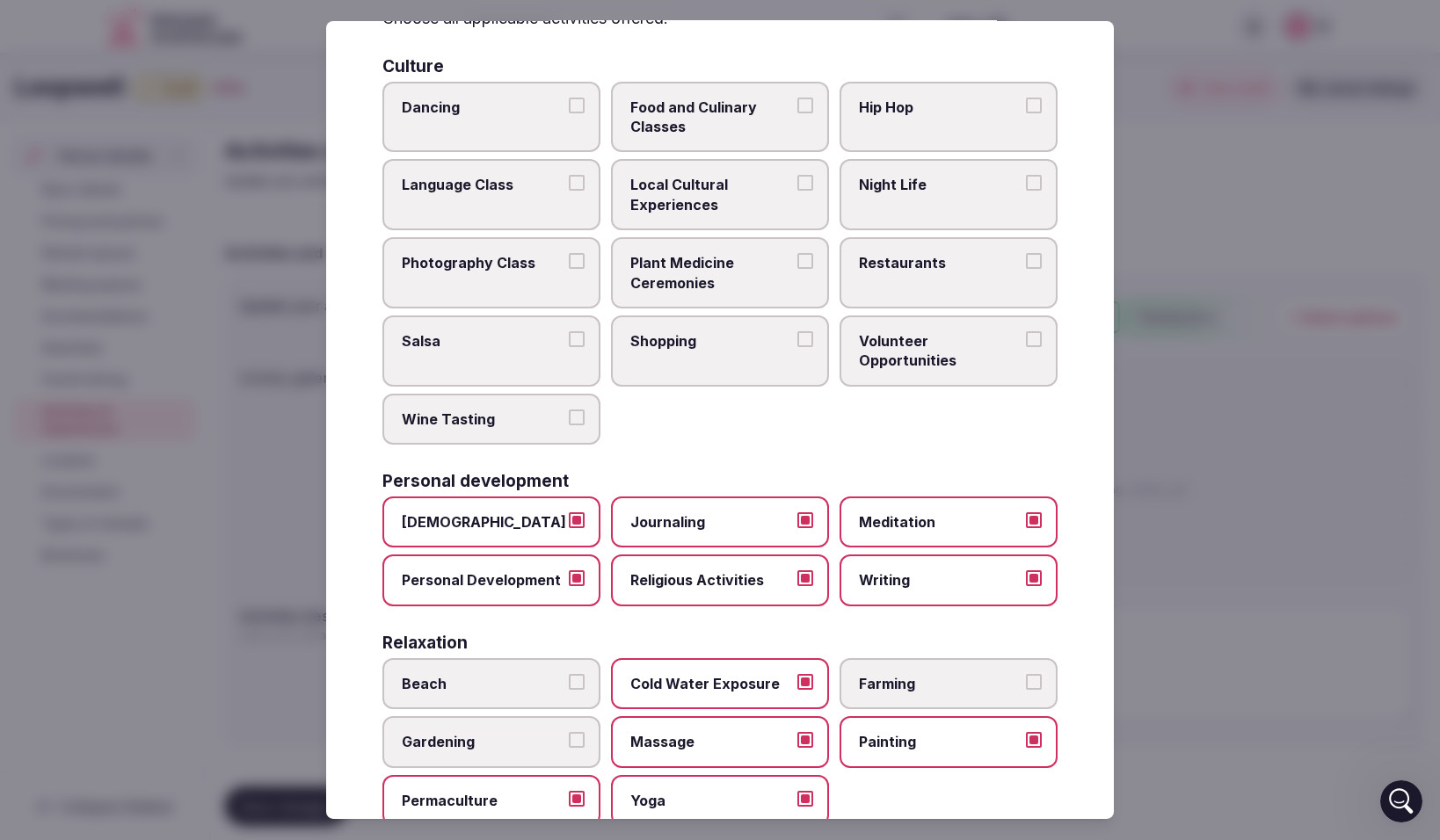
scroll to position [97, 0]
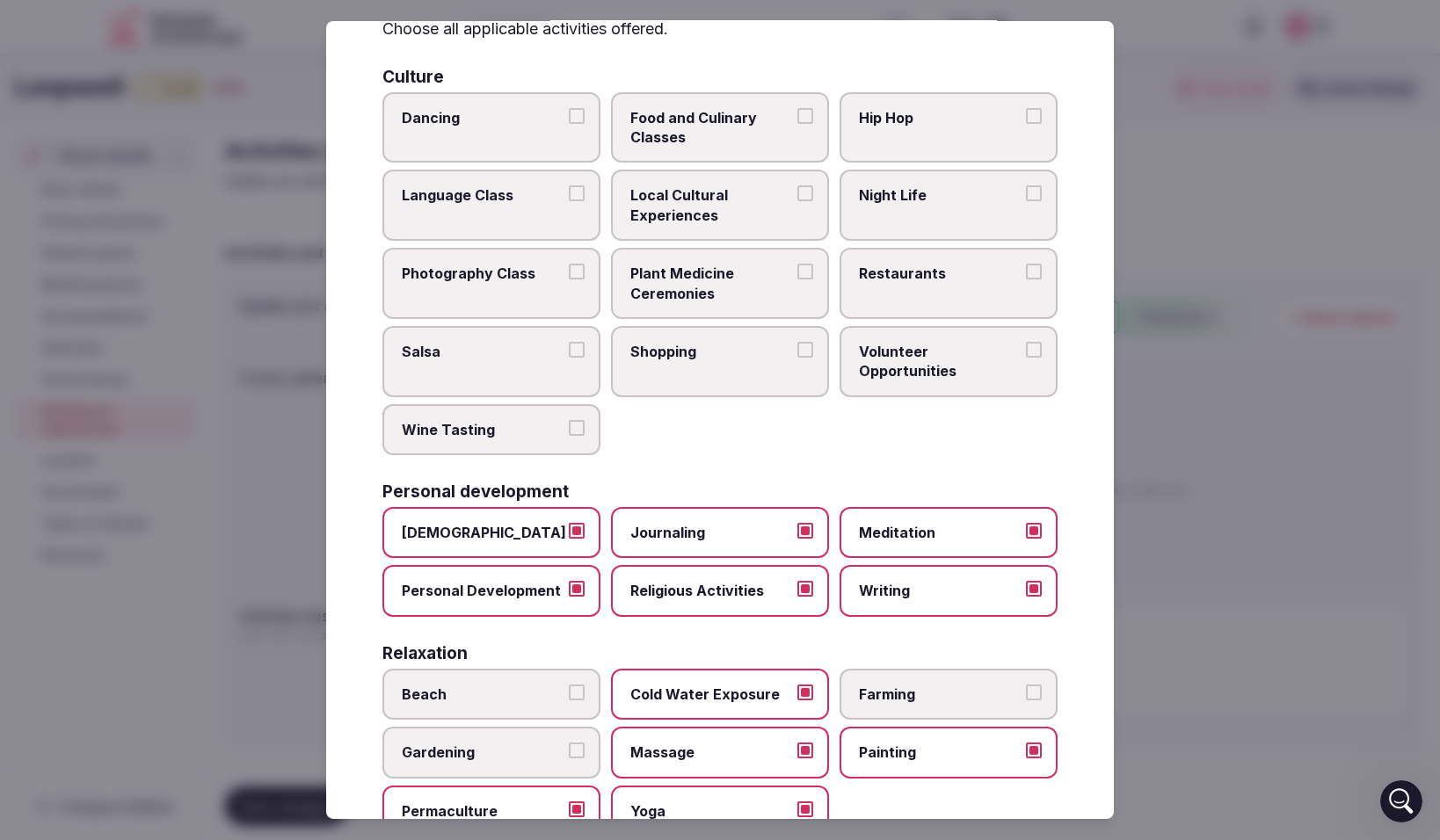
click at [1033, 336] on label "Volunteer Opportunities" at bounding box center [948, 361] width 218 height 71
click at [1033, 342] on button "Volunteer Opportunities" at bounding box center [1034, 350] width 16 height 16
click at [807, 117] on button "Food and Culinary Classes" at bounding box center [805, 115] width 16 height 16
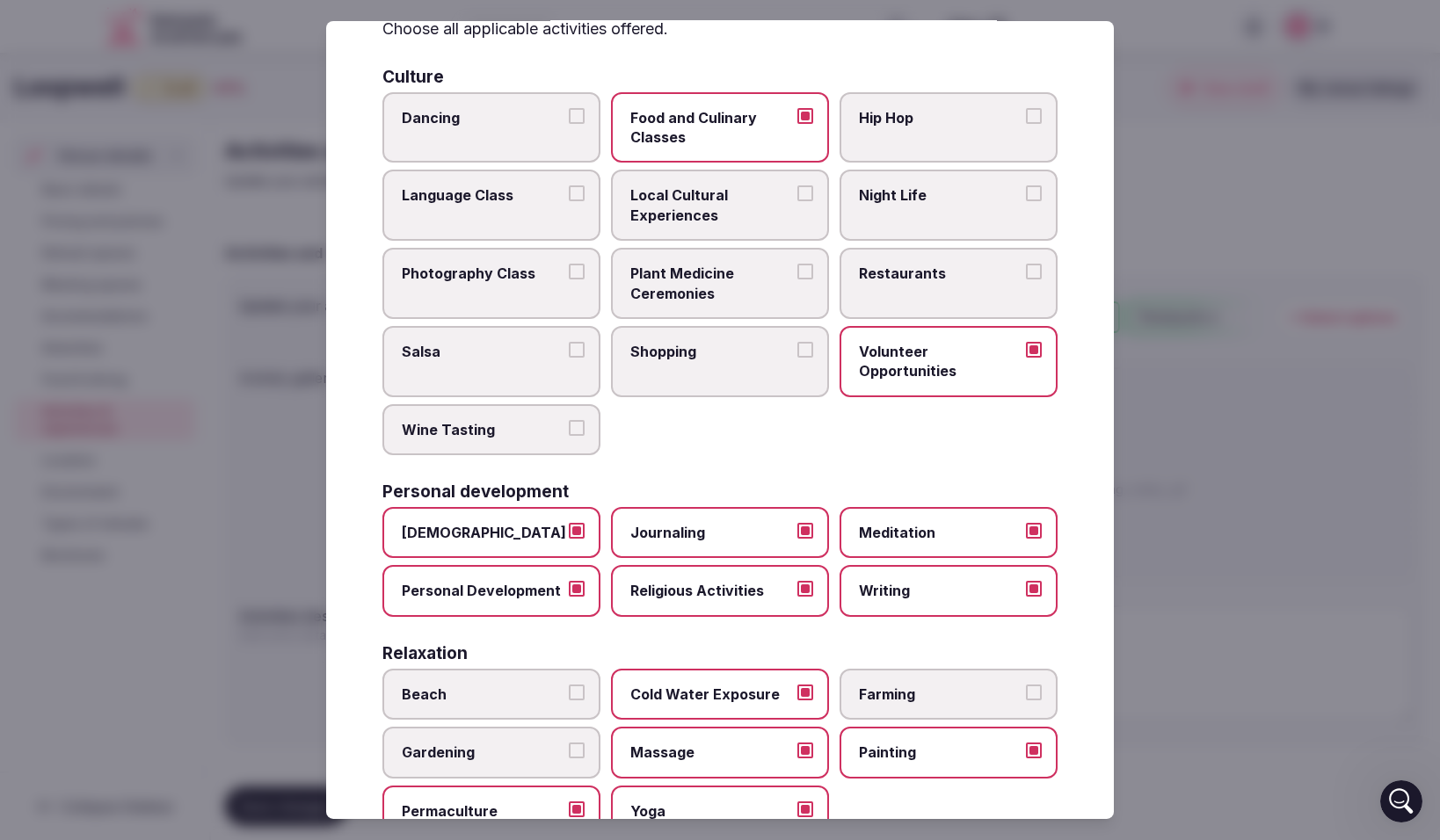
click at [800, 197] on button "Local Cultural Experiences" at bounding box center [805, 194] width 16 height 16
click at [812, 268] on button "Plant Medicine Ceremonies" at bounding box center [805, 272] width 16 height 16
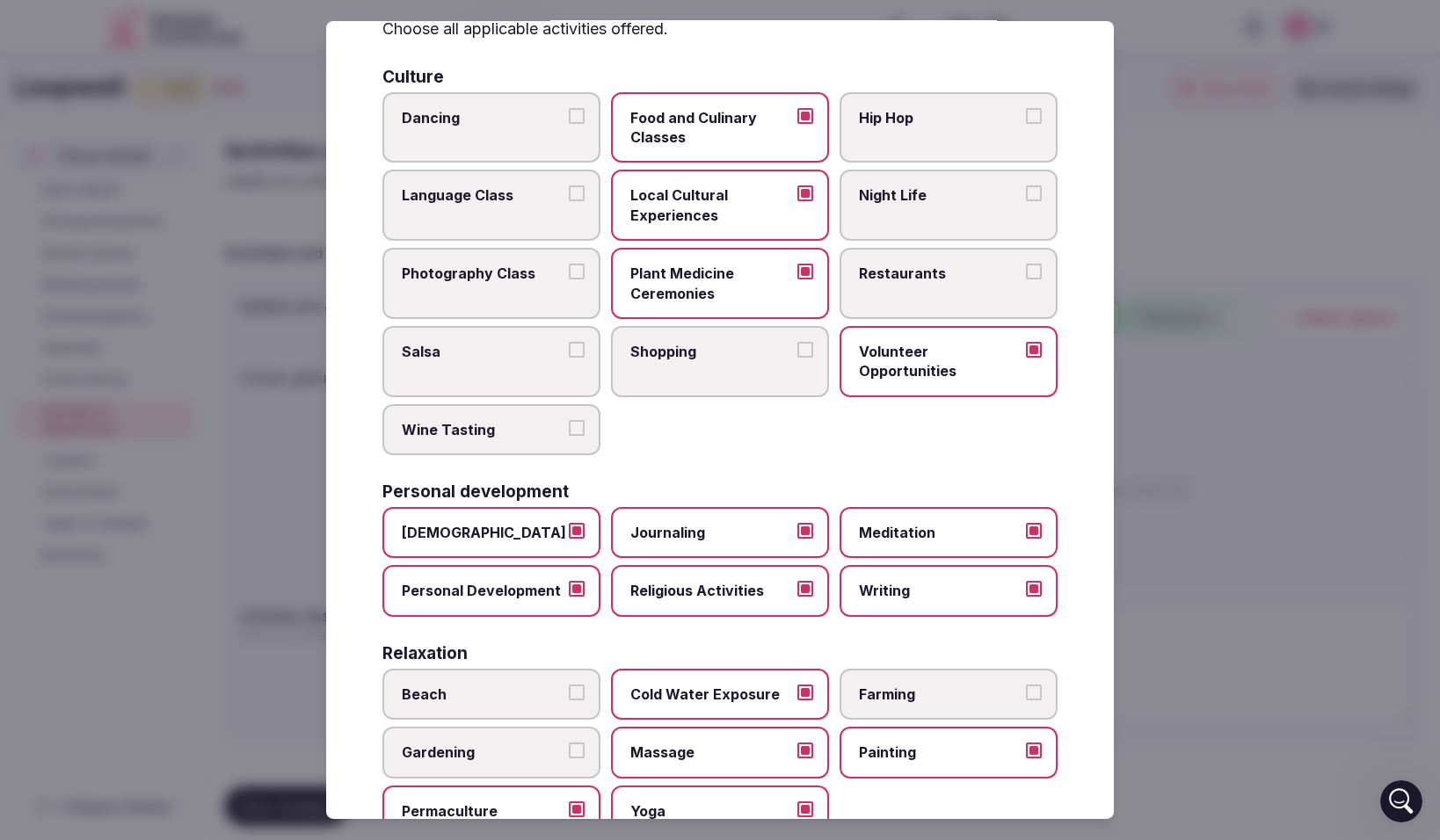
click at [585, 425] on label "Wine Tasting" at bounding box center [491, 429] width 218 height 51
click at [584, 425] on button "Wine Tasting" at bounding box center [577, 428] width 16 height 16
click at [573, 241] on label "Language Class" at bounding box center [491, 205] width 218 height 71
click at [573, 201] on button "Language Class" at bounding box center [577, 194] width 16 height 16
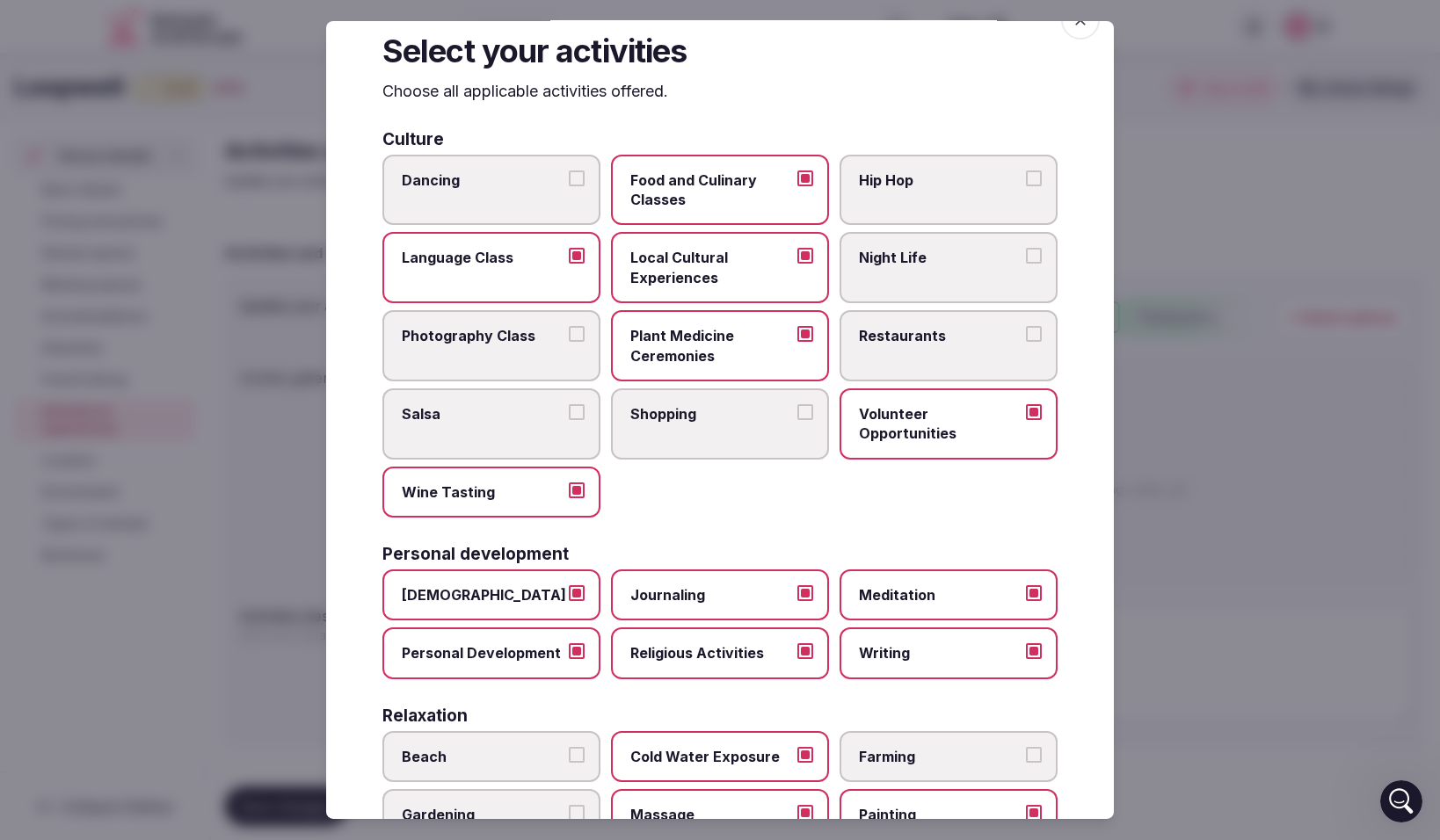
click at [577, 273] on label "Language Class" at bounding box center [491, 267] width 218 height 71
click at [577, 264] on button "Language Class" at bounding box center [577, 256] width 16 height 16
click at [574, 325] on label "Photography Class" at bounding box center [491, 346] width 218 height 71
click at [574, 326] on button "Photography Class" at bounding box center [577, 334] width 16 height 16
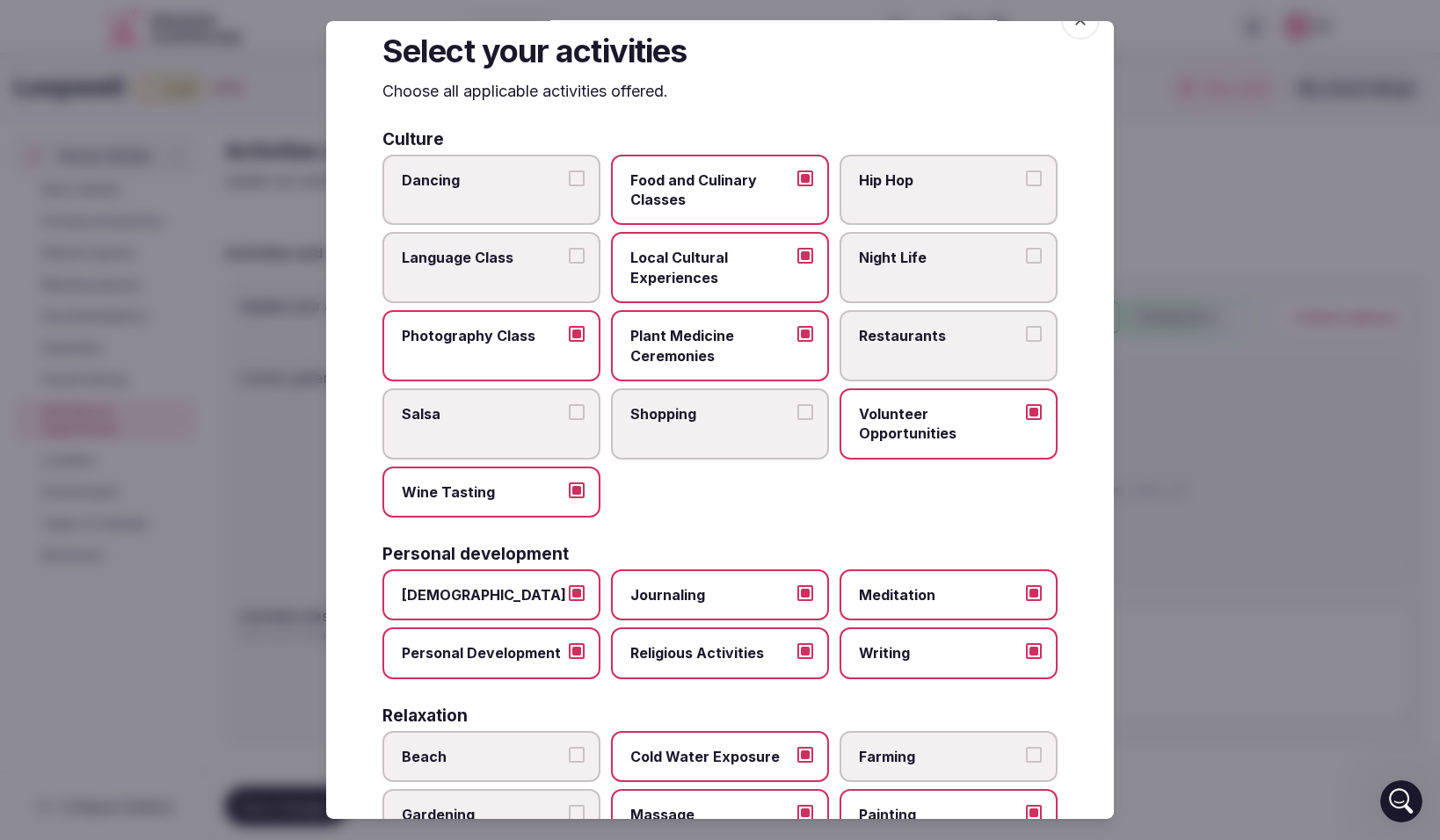
click at [574, 259] on button "Language Class" at bounding box center [577, 256] width 16 height 16
click at [579, 191] on label "Dancing" at bounding box center [491, 188] width 218 height 71
click at [579, 186] on button "Dancing" at bounding box center [577, 178] width 16 height 16
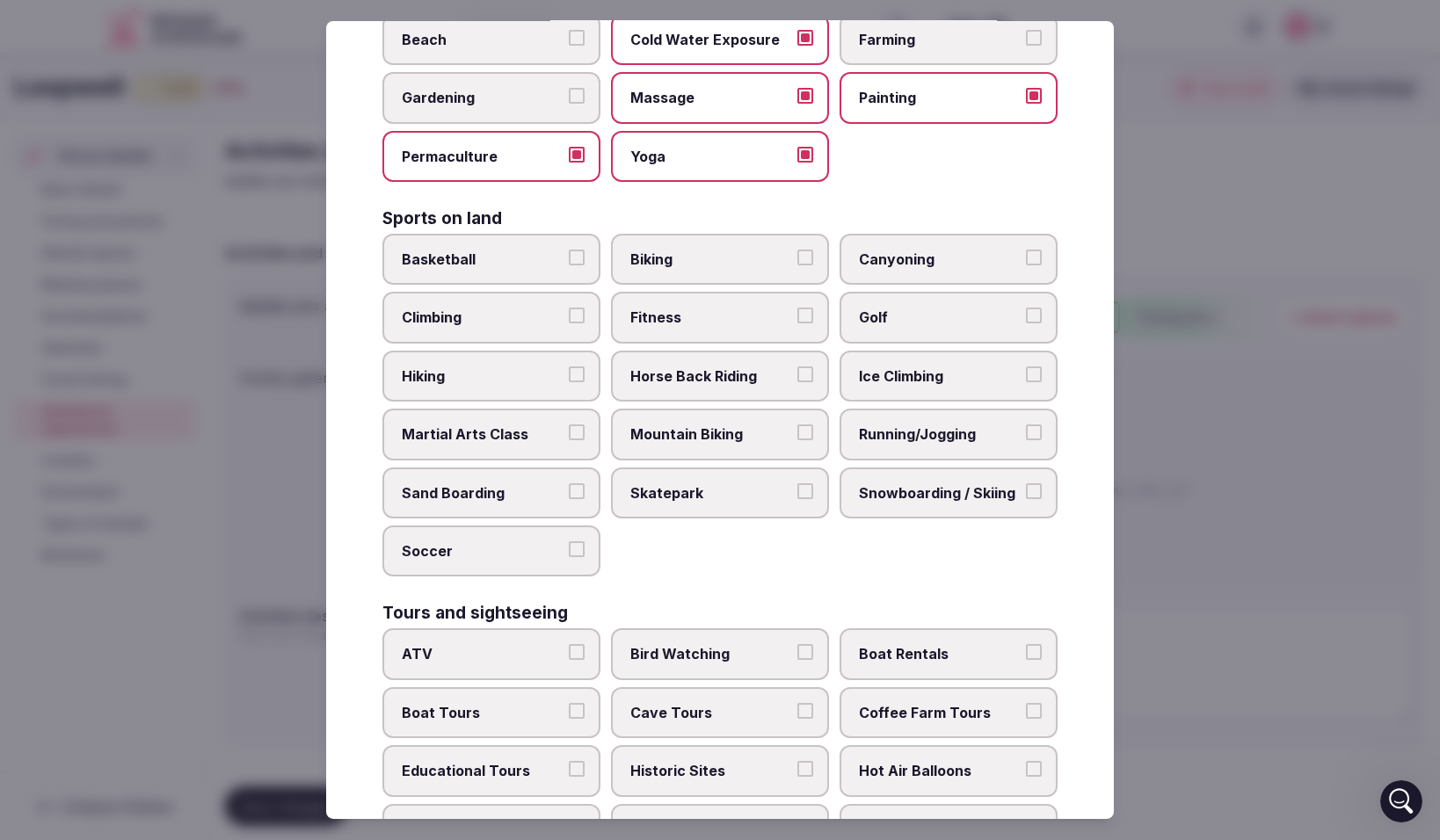
scroll to position [763, 0]
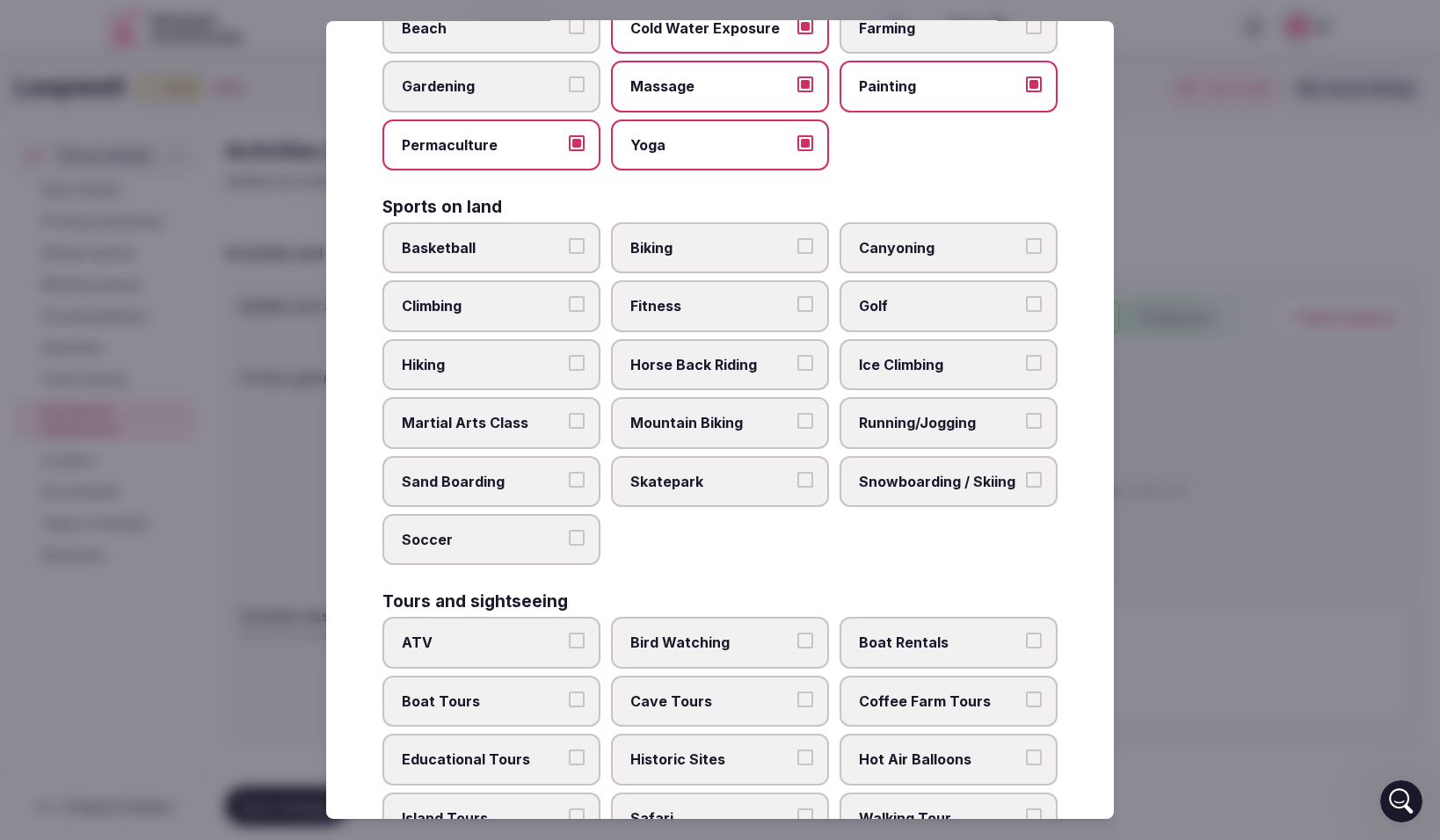
click at [807, 303] on button "Fitness" at bounding box center [805, 304] width 16 height 16
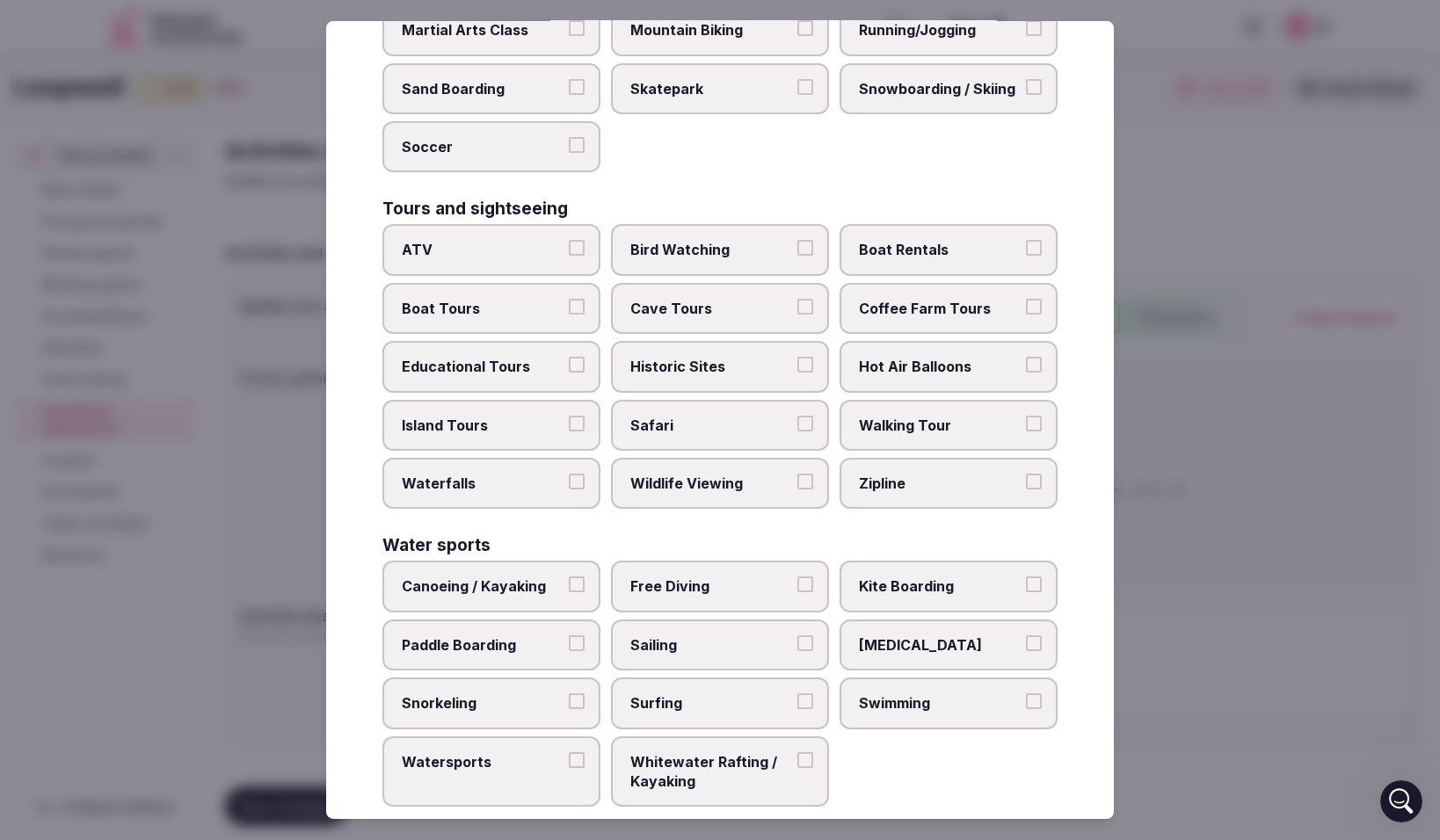
scroll to position [1186, 0]
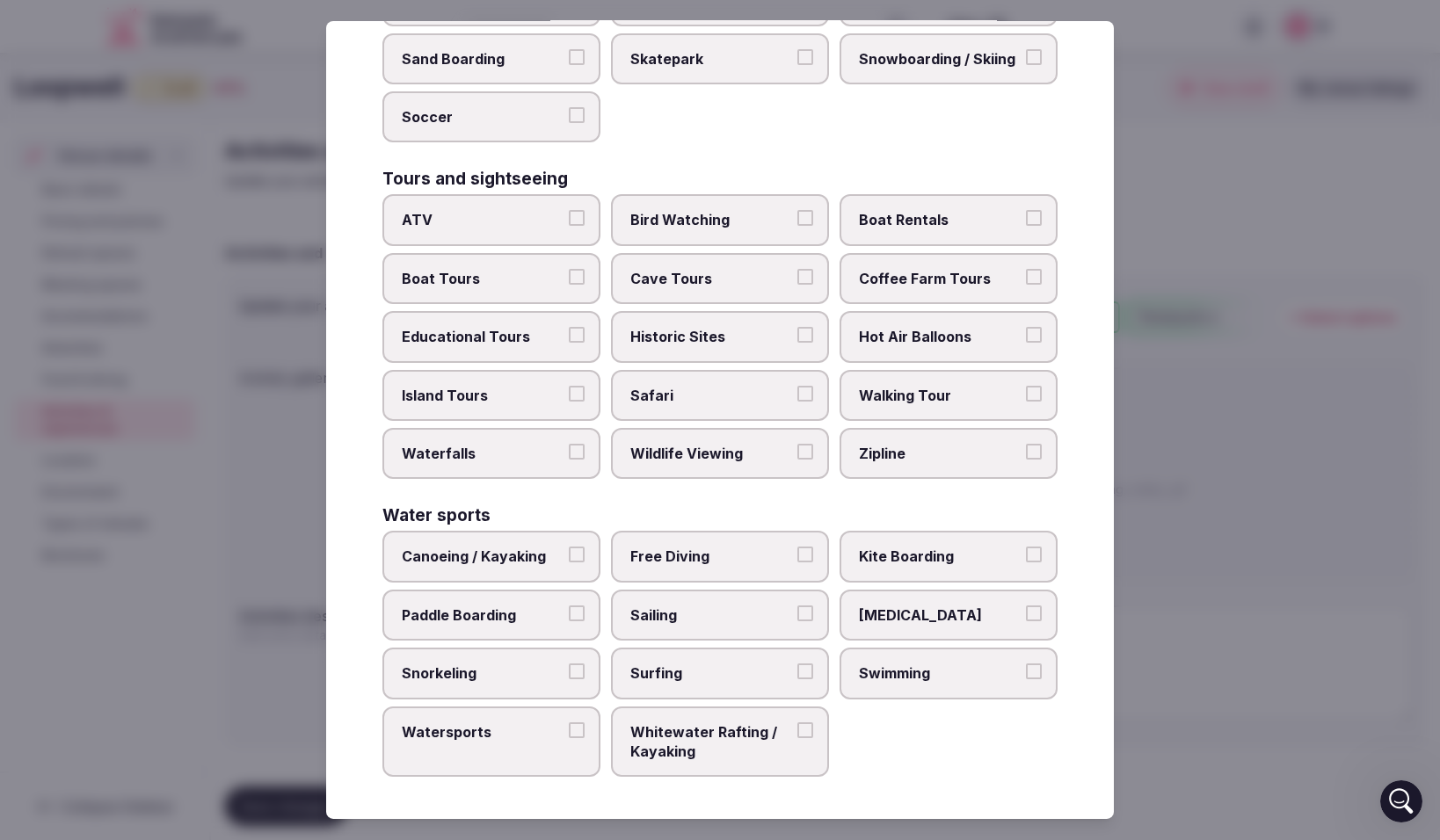
click at [1173, 573] on div at bounding box center [720, 420] width 1440 height 840
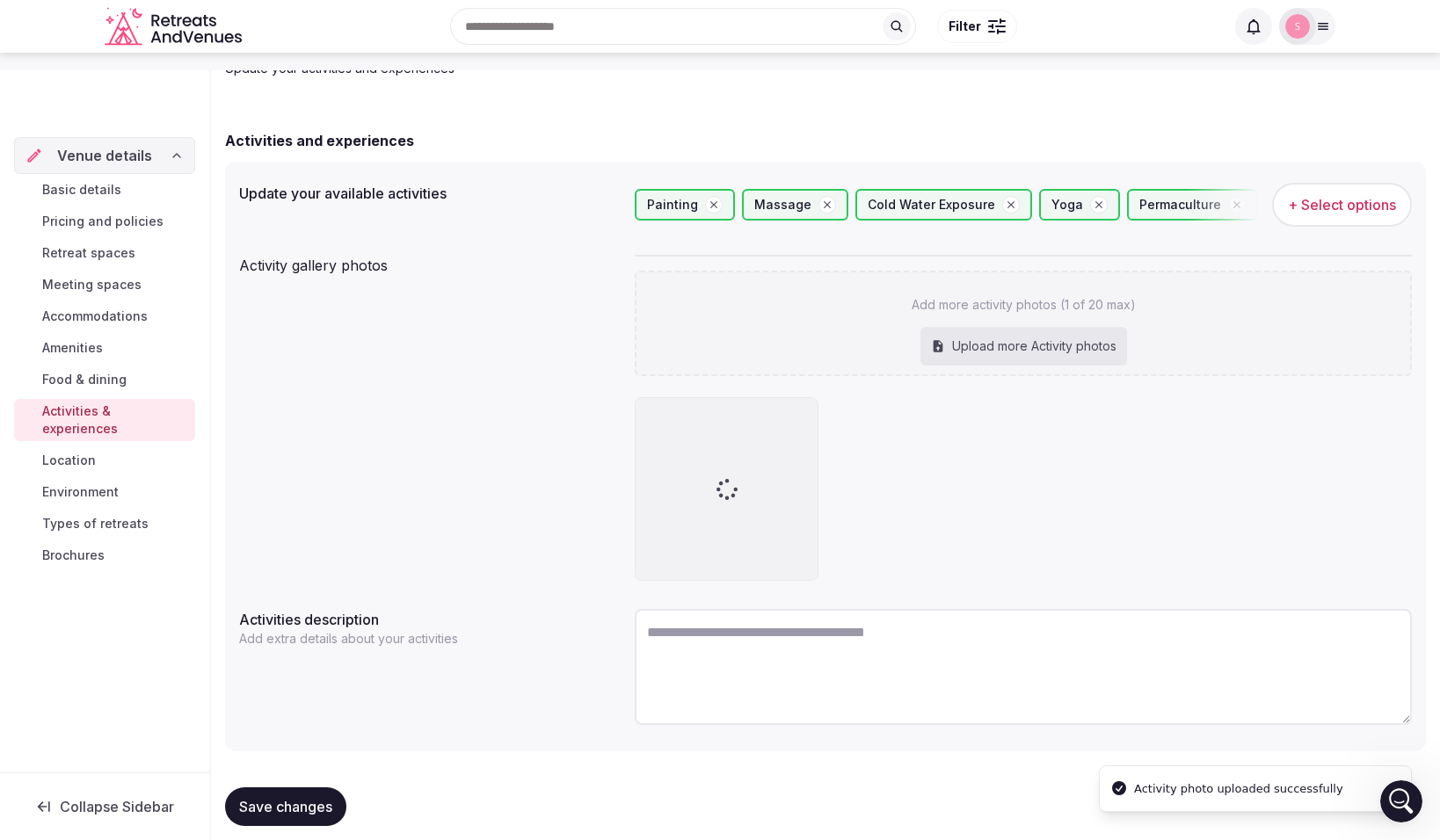
scroll to position [134, 0]
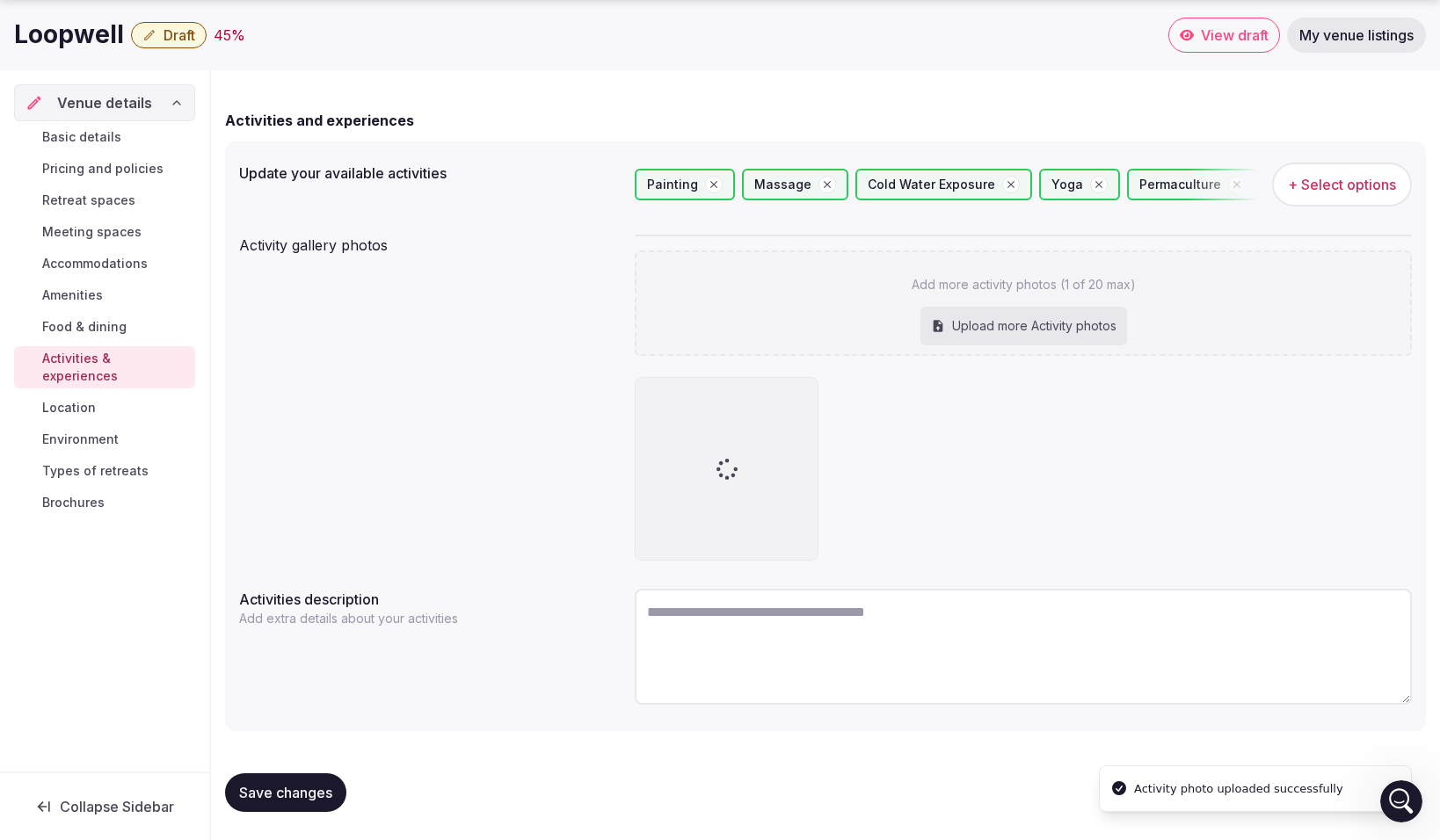
click at [825, 617] on textarea at bounding box center [1023, 646] width 777 height 116
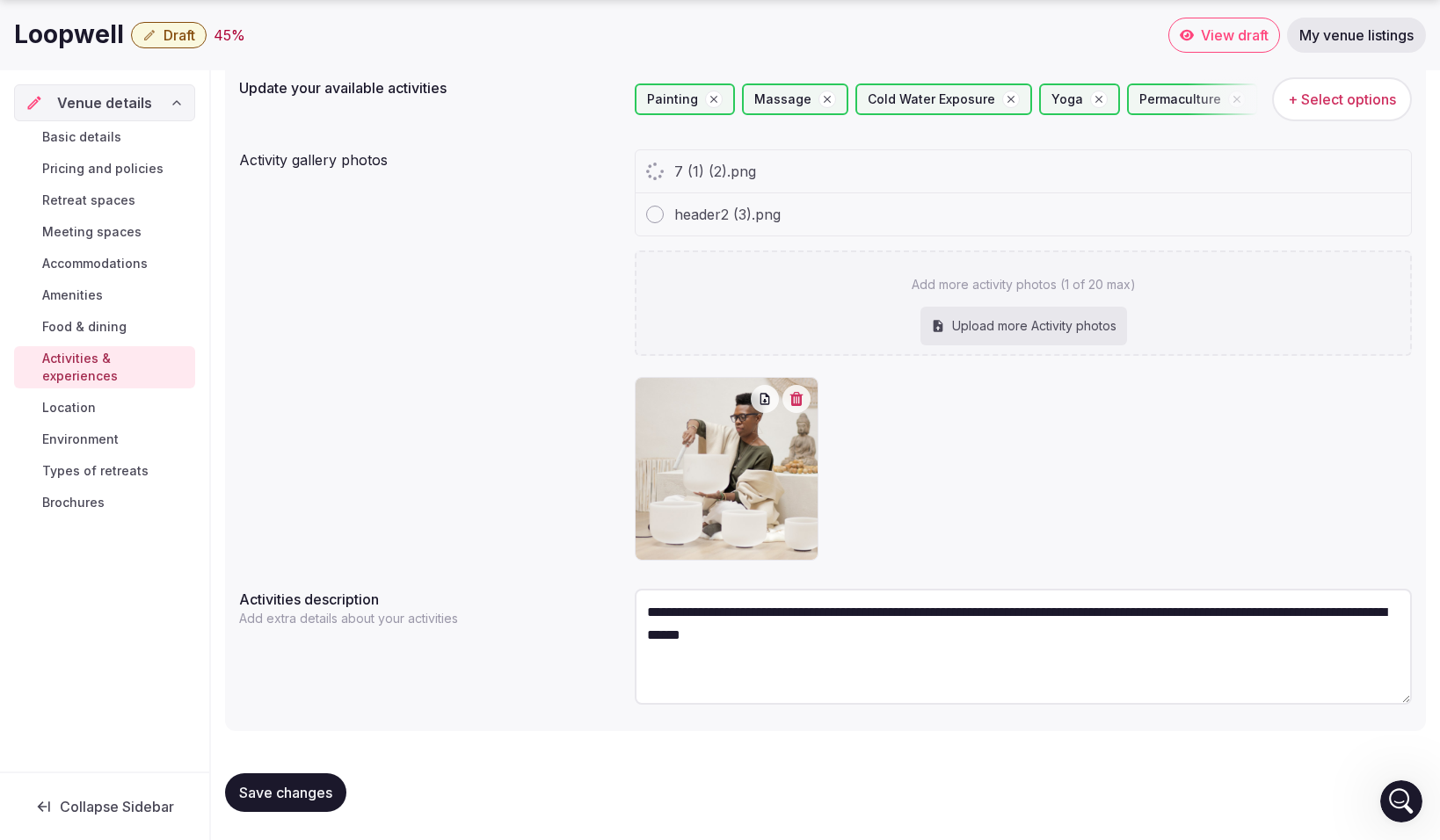
scroll to position [176, 0]
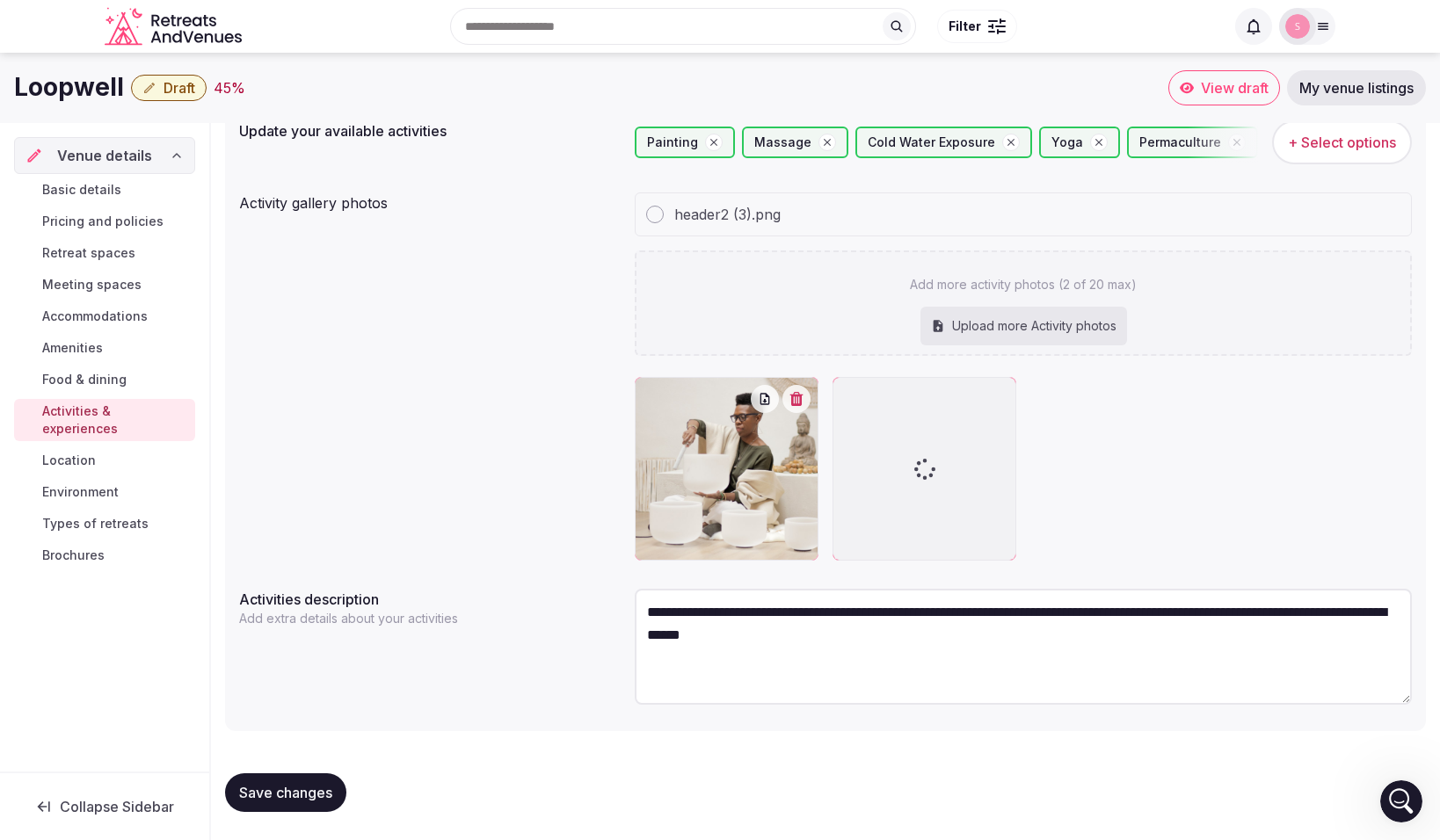
drag, startPoint x: 871, startPoint y: 635, endPoint x: 637, endPoint y: 629, distance: 234.1
click at [637, 629] on textarea "**********" at bounding box center [1023, 646] width 777 height 116
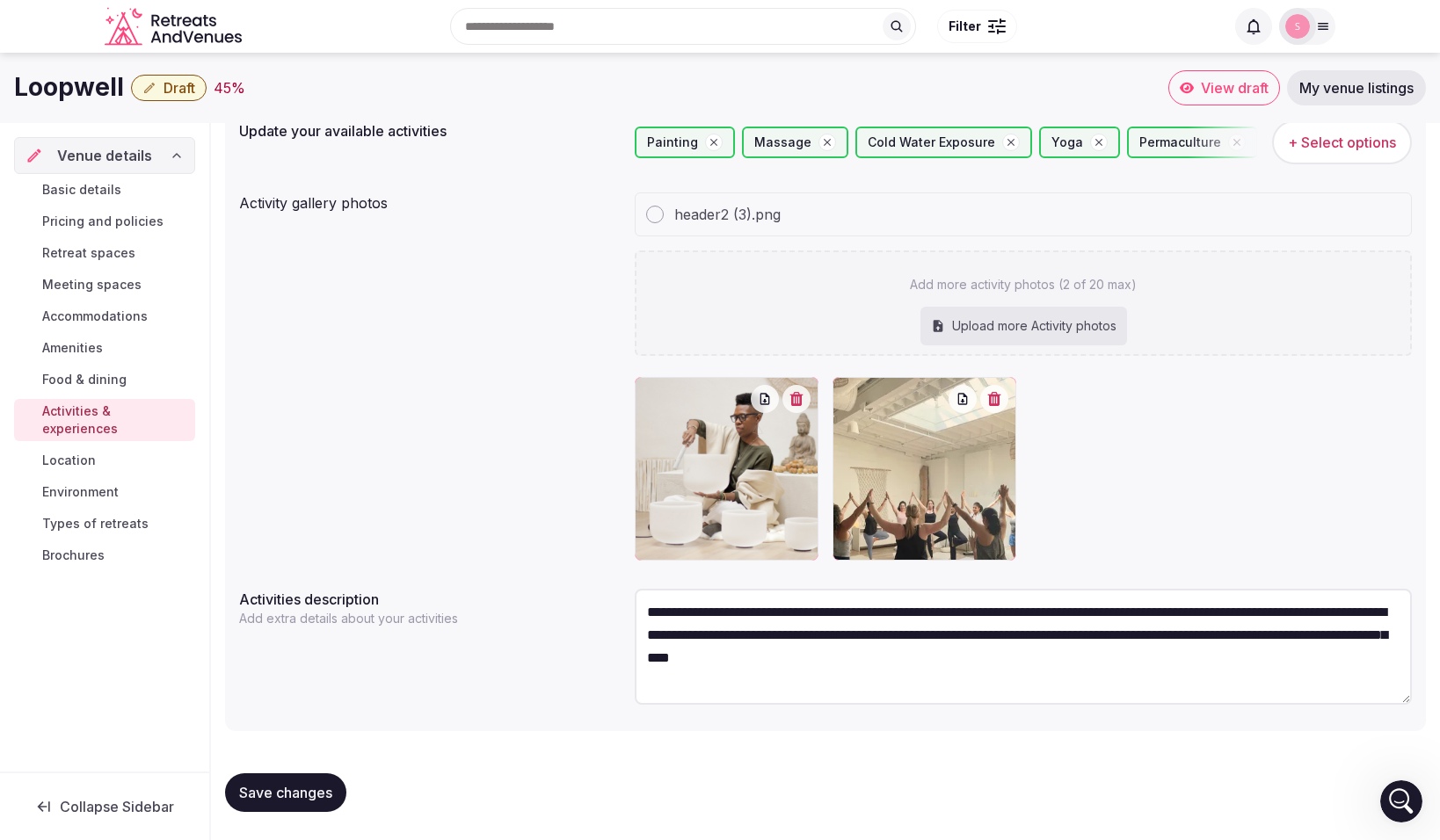
click at [685, 660] on textarea "**********" at bounding box center [1023, 646] width 777 height 116
click at [674, 662] on textarea "**********" at bounding box center [1023, 646] width 777 height 116
click at [652, 661] on textarea "**********" at bounding box center [1023, 646] width 777 height 116
click at [1183, 642] on textarea "**********" at bounding box center [1023, 646] width 777 height 116
click at [1141, 660] on textarea "**********" at bounding box center [1023, 646] width 777 height 116
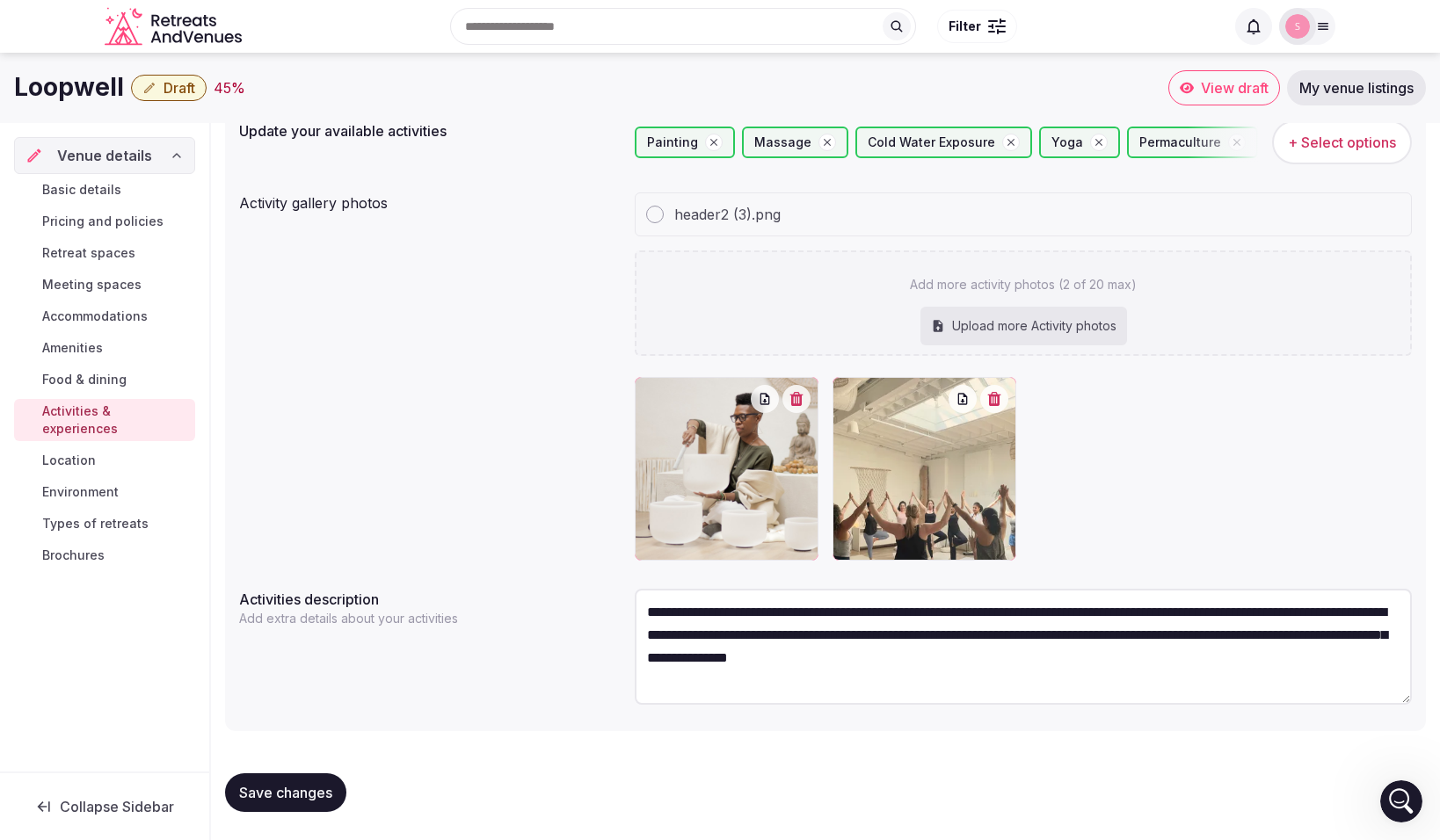
click at [1073, 664] on textarea "**********" at bounding box center [1023, 646] width 777 height 116
click at [974, 681] on textarea "**********" at bounding box center [1023, 646] width 777 height 116
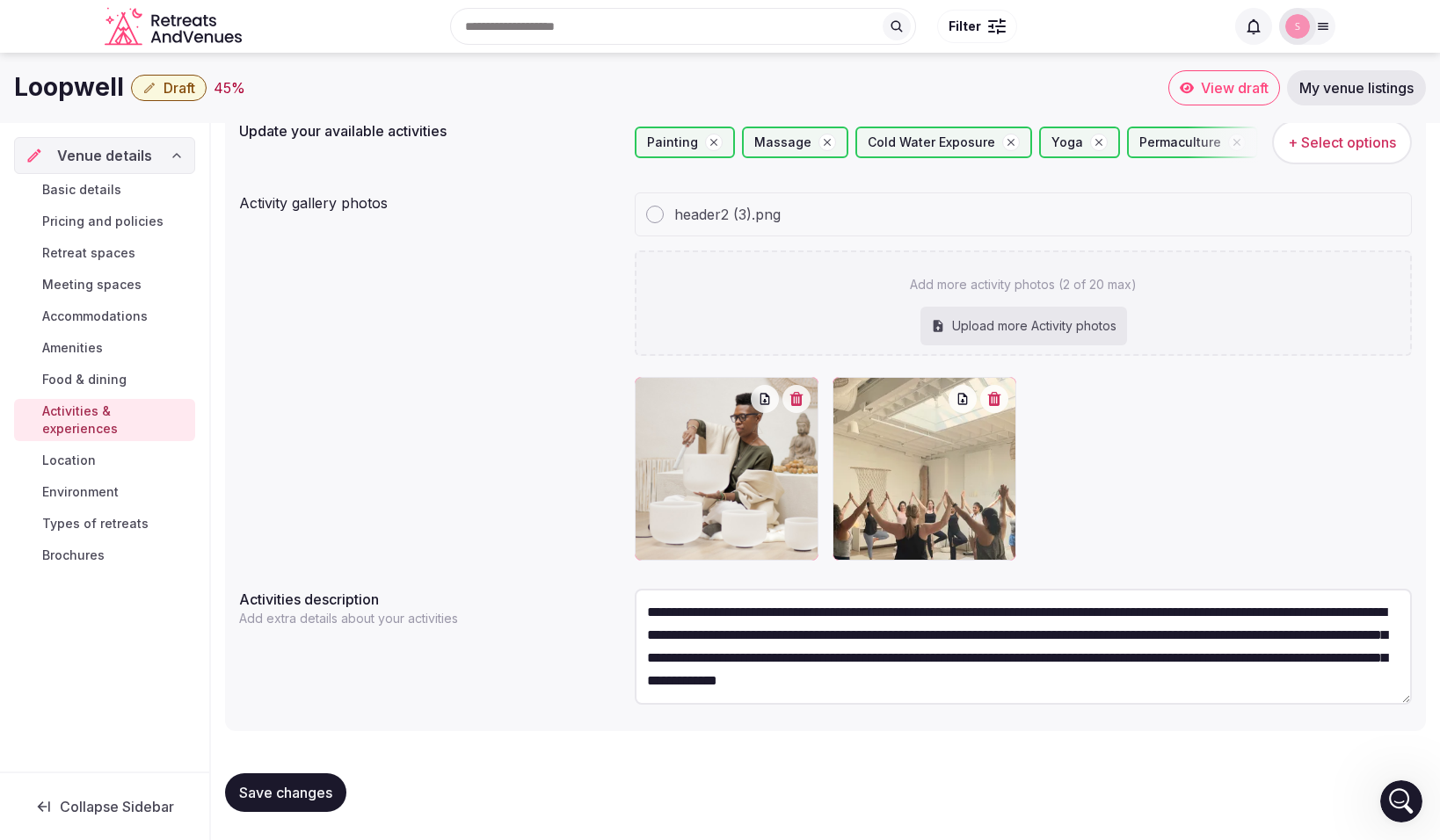
click at [1163, 683] on textarea "**********" at bounding box center [1023, 646] width 777 height 116
click at [1329, 683] on textarea "**********" at bounding box center [1023, 646] width 777 height 116
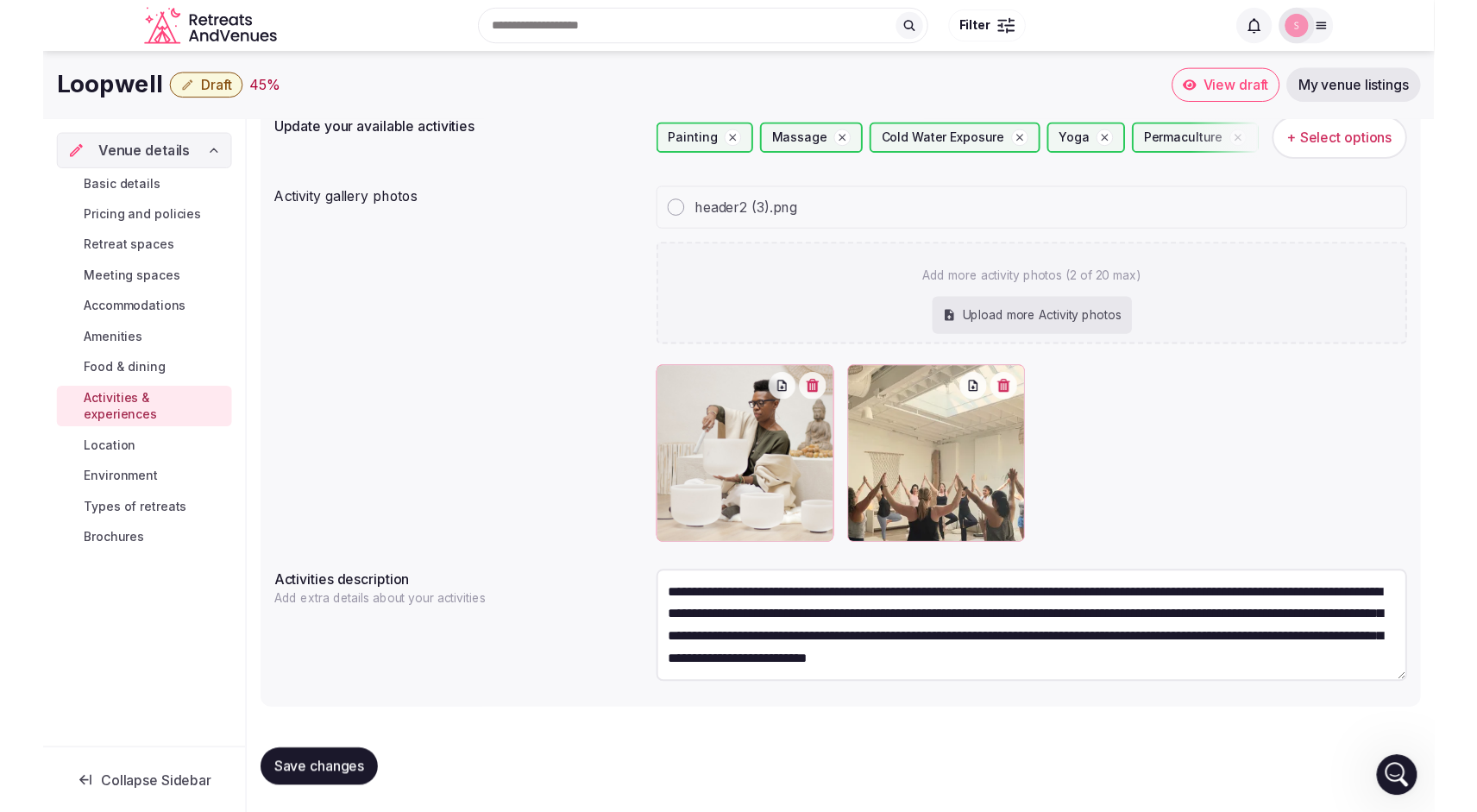
scroll to position [9, 0]
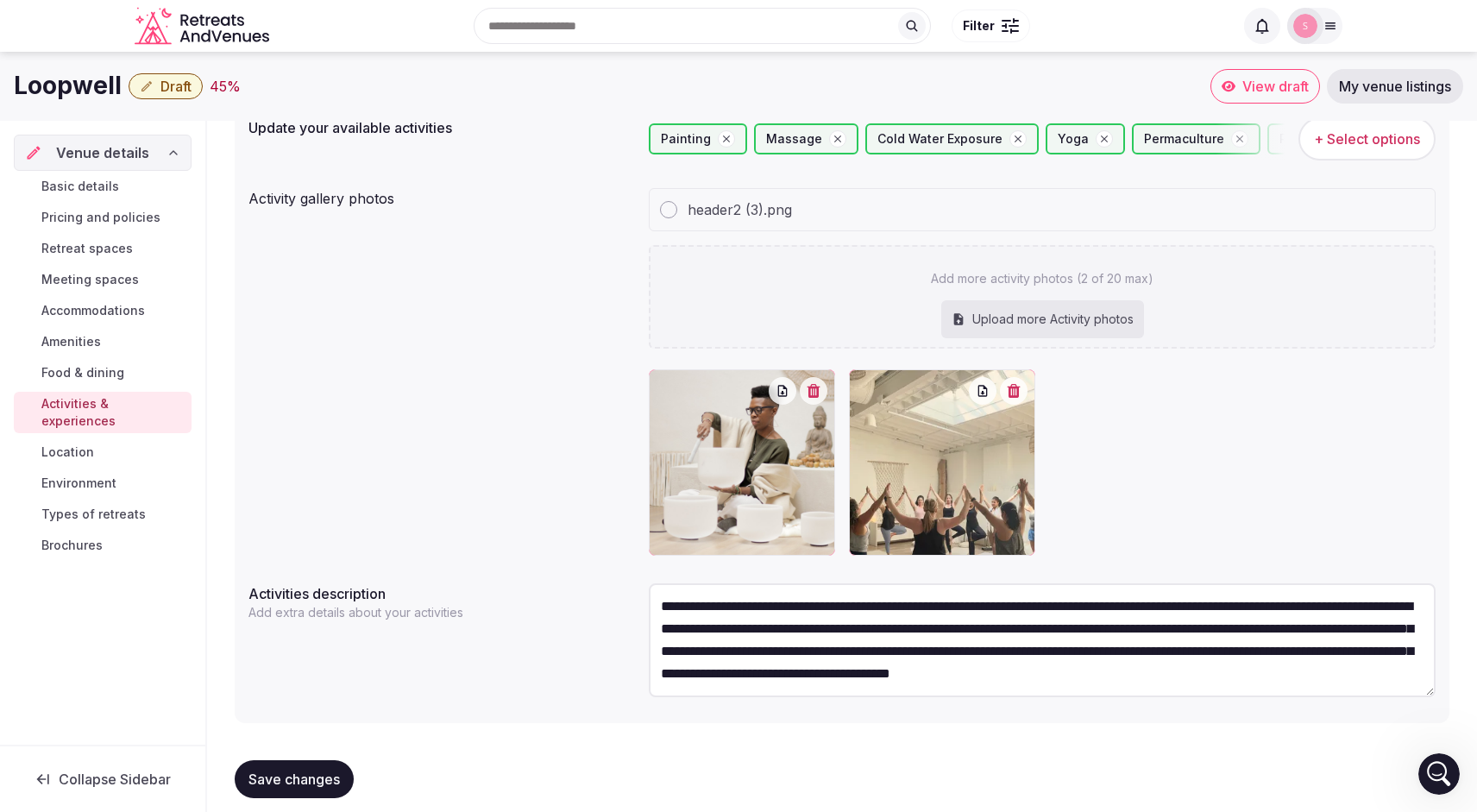
type textarea "**********"
click at [284, 780] on span "Save changes" at bounding box center [294, 779] width 92 height 18
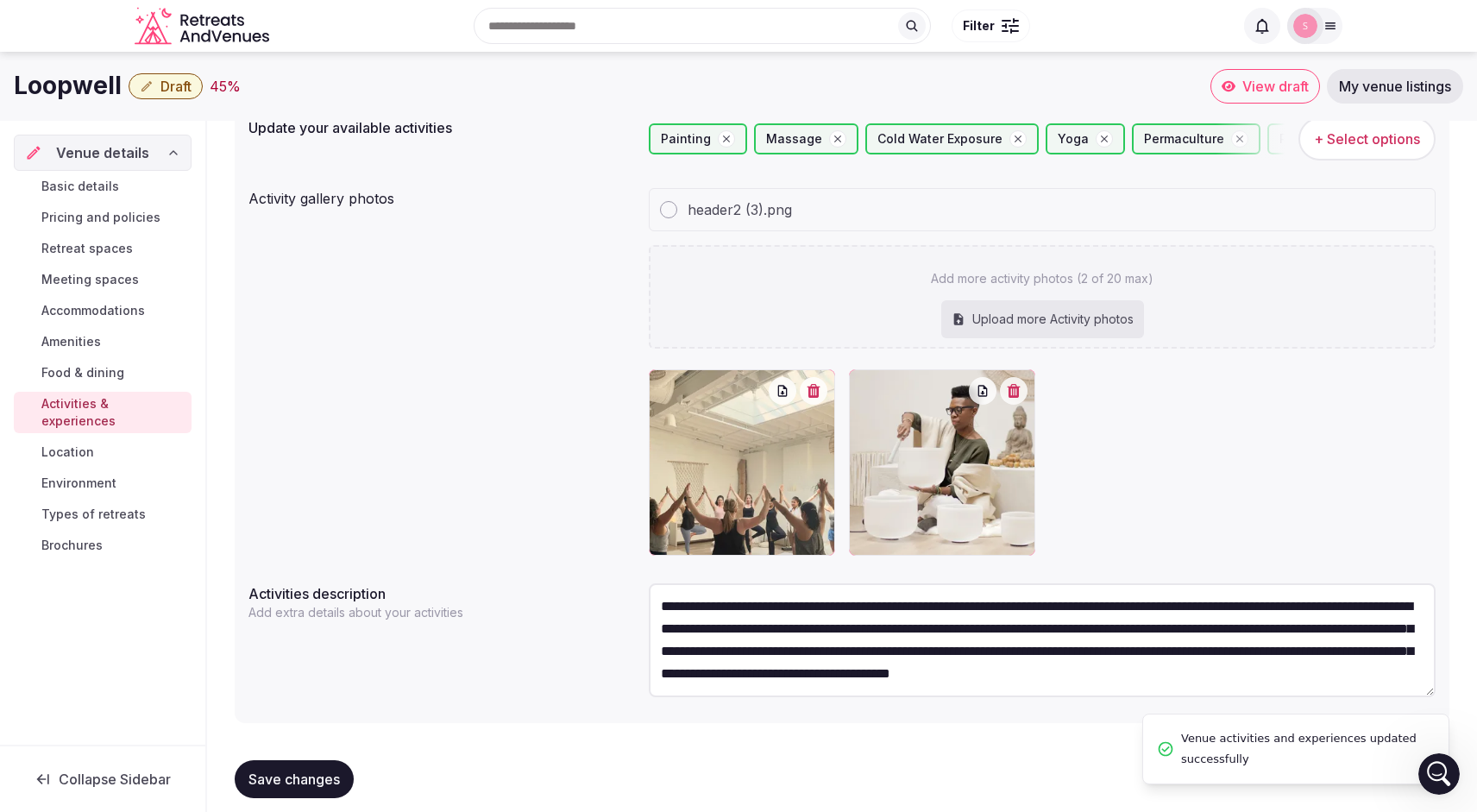
click at [101, 375] on span "Food & dining" at bounding box center [83, 373] width 83 height 18
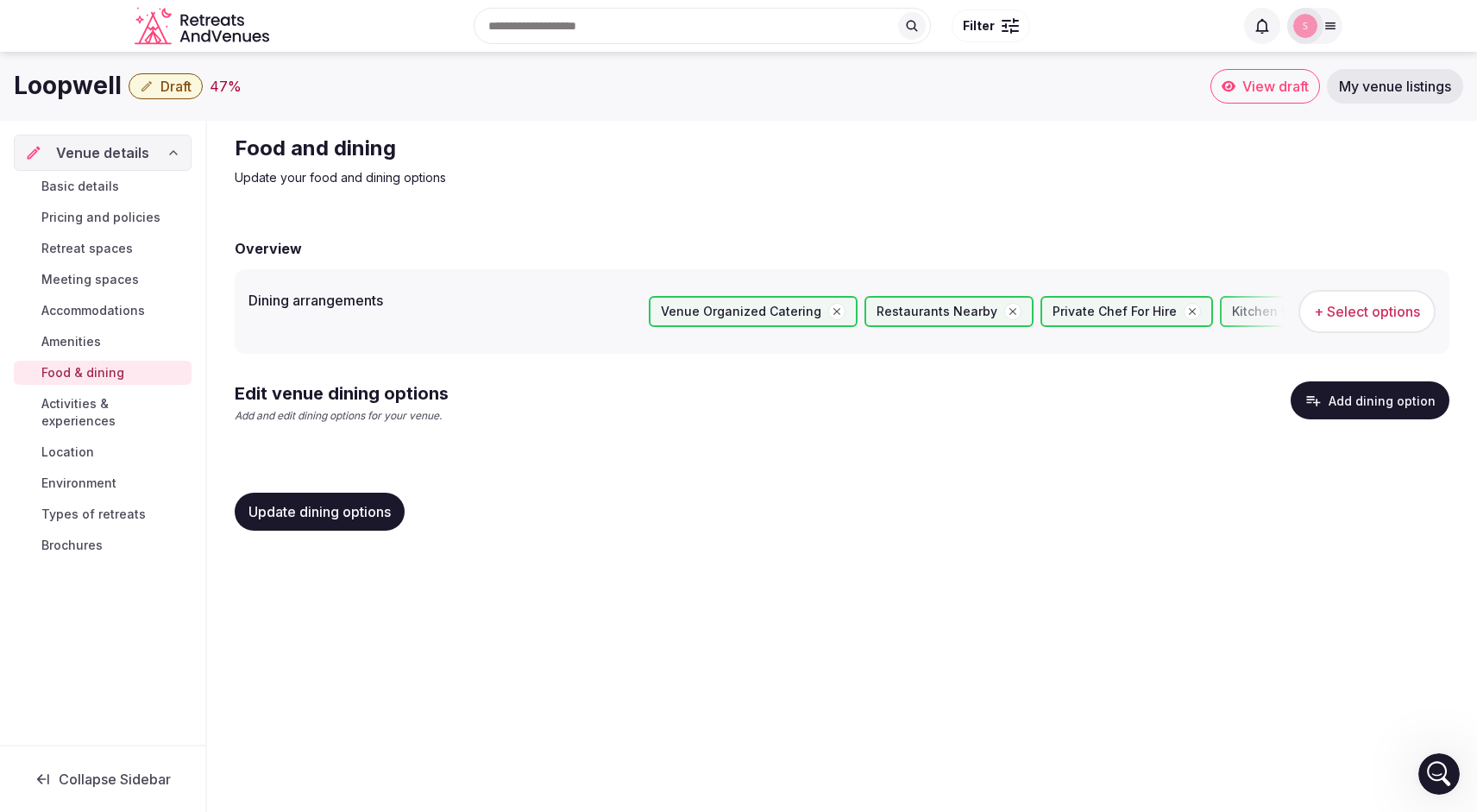
click at [81, 342] on span "Amenities" at bounding box center [71, 342] width 60 height 18
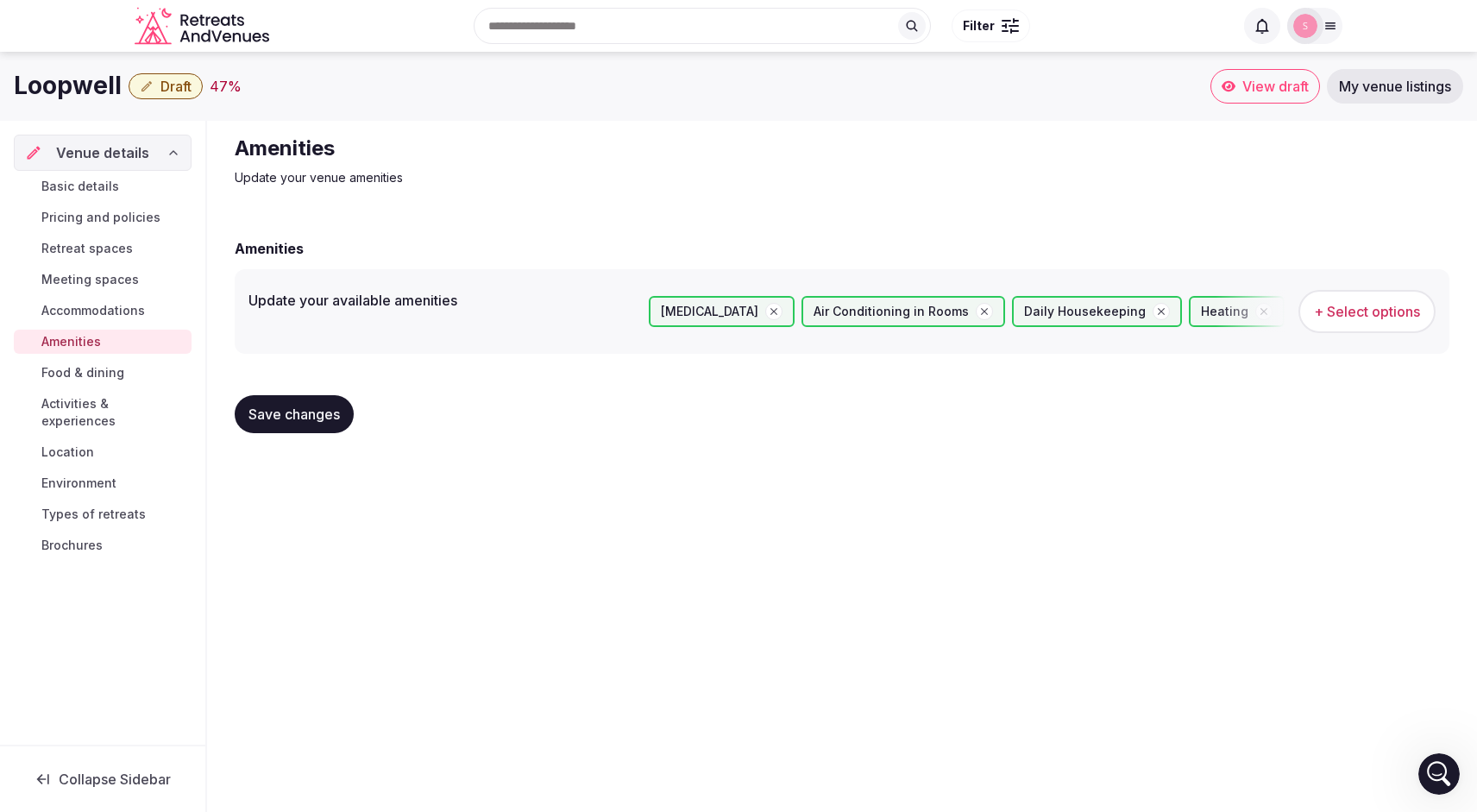
click at [130, 771] on span "Collapse Sidebar" at bounding box center [114, 779] width 112 height 18
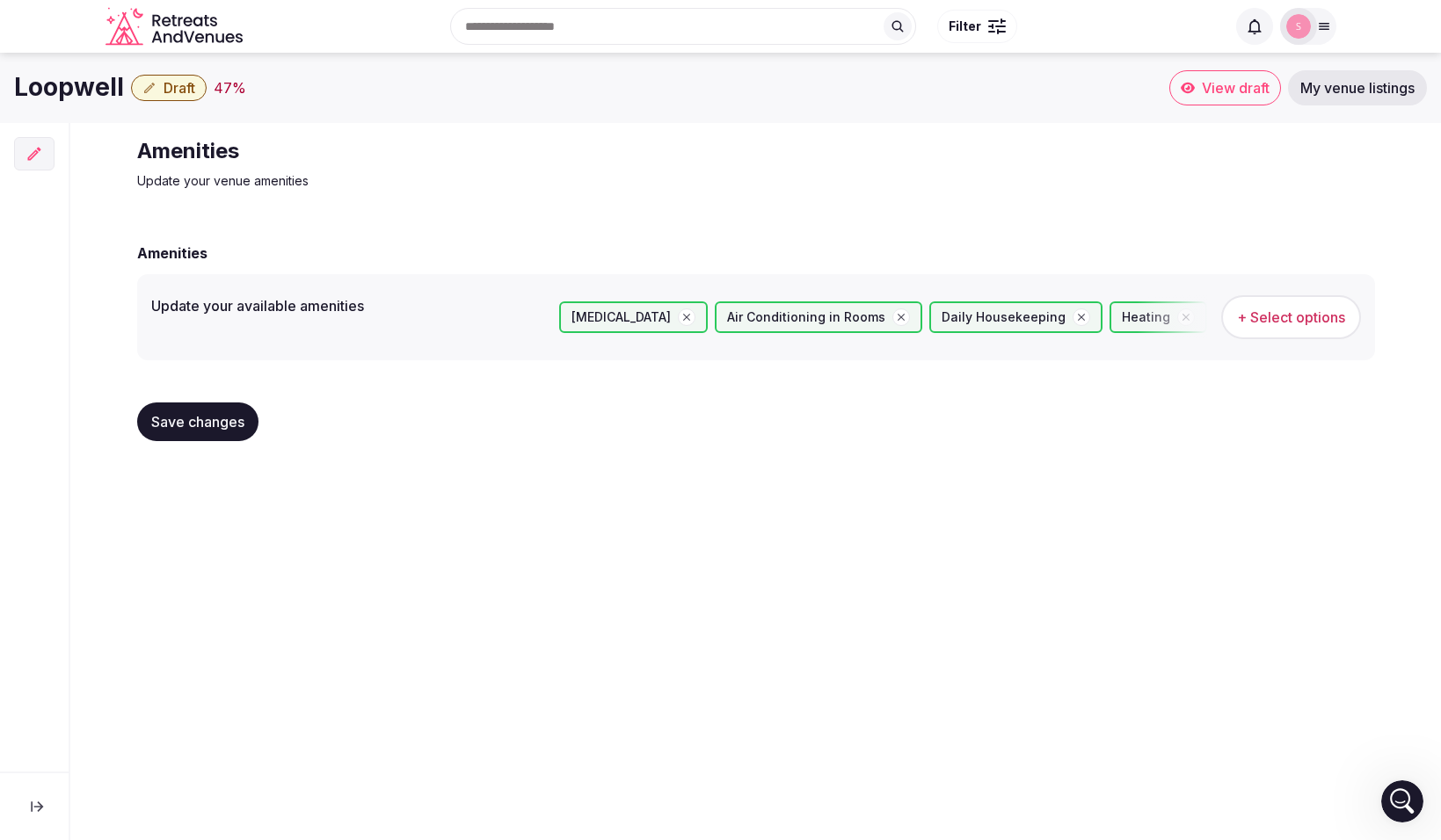
click at [1222, 80] on span "View draft" at bounding box center [1235, 88] width 67 height 18
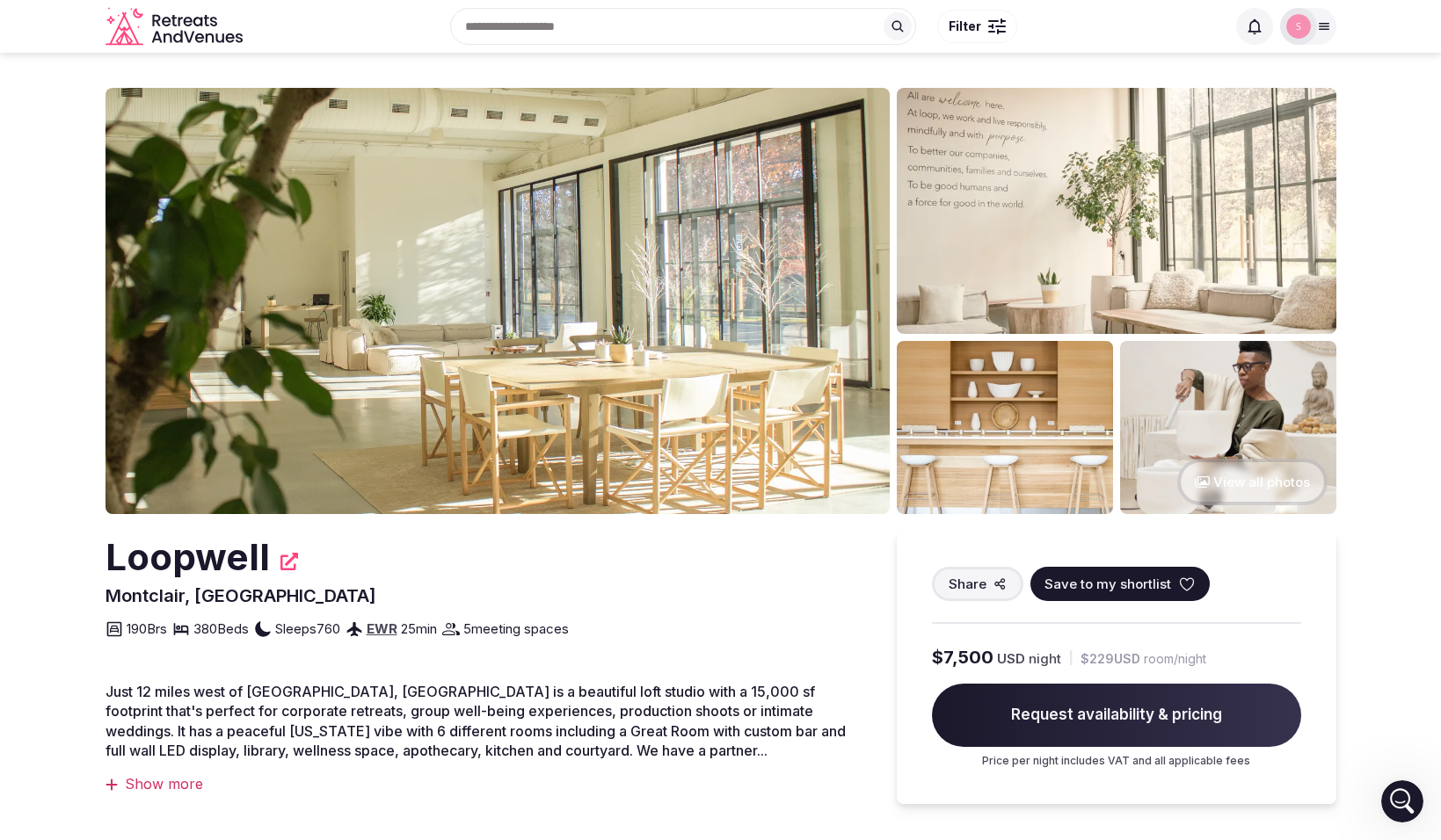
click at [1322, 26] on icon at bounding box center [1324, 27] width 14 height 14
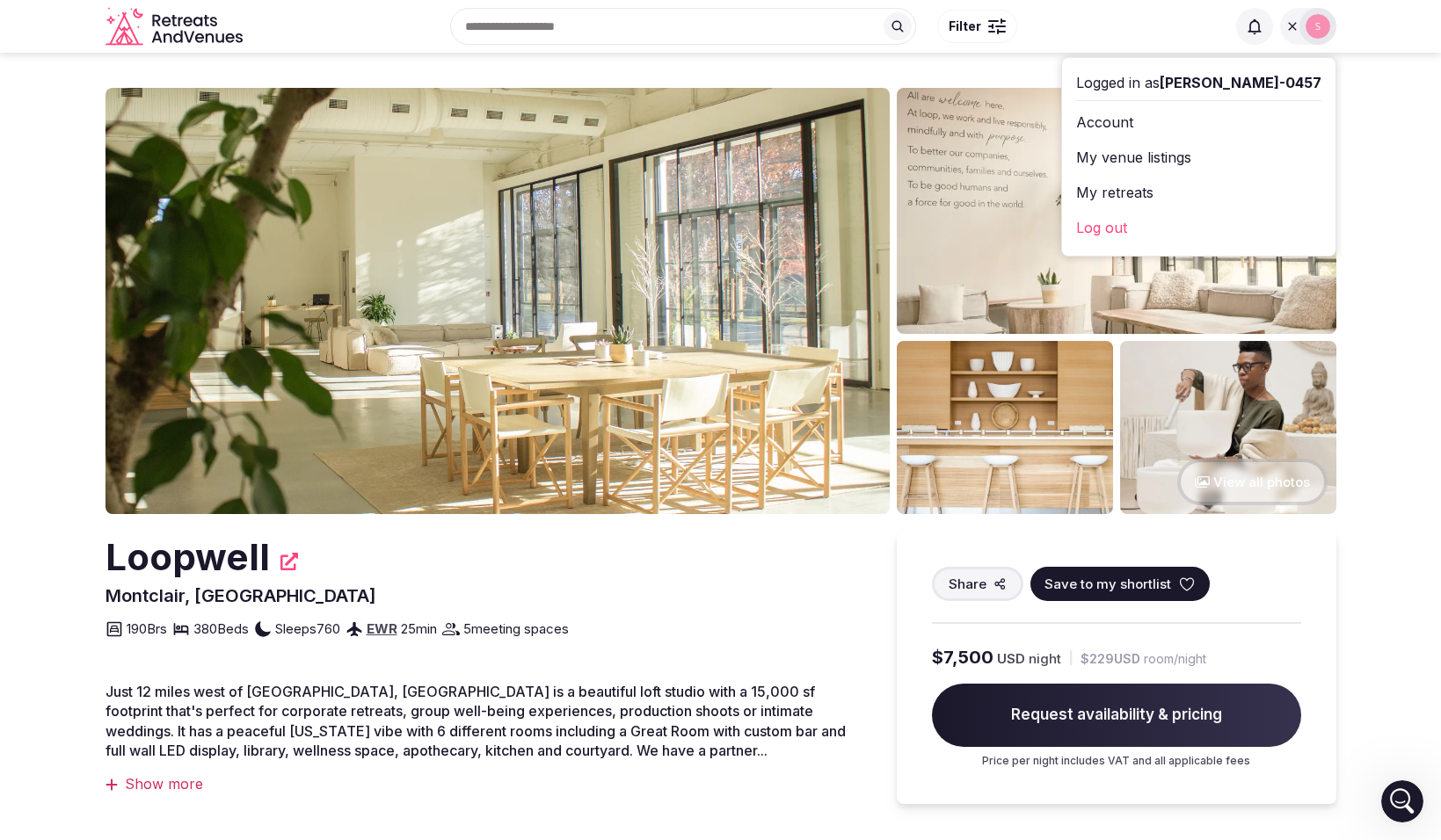
click at [1083, 62] on div "Search Popular Destinations Toscana, Italy Riviera Maya, Mexico Indonesia, Bali…" at bounding box center [737, 26] width 976 height 75
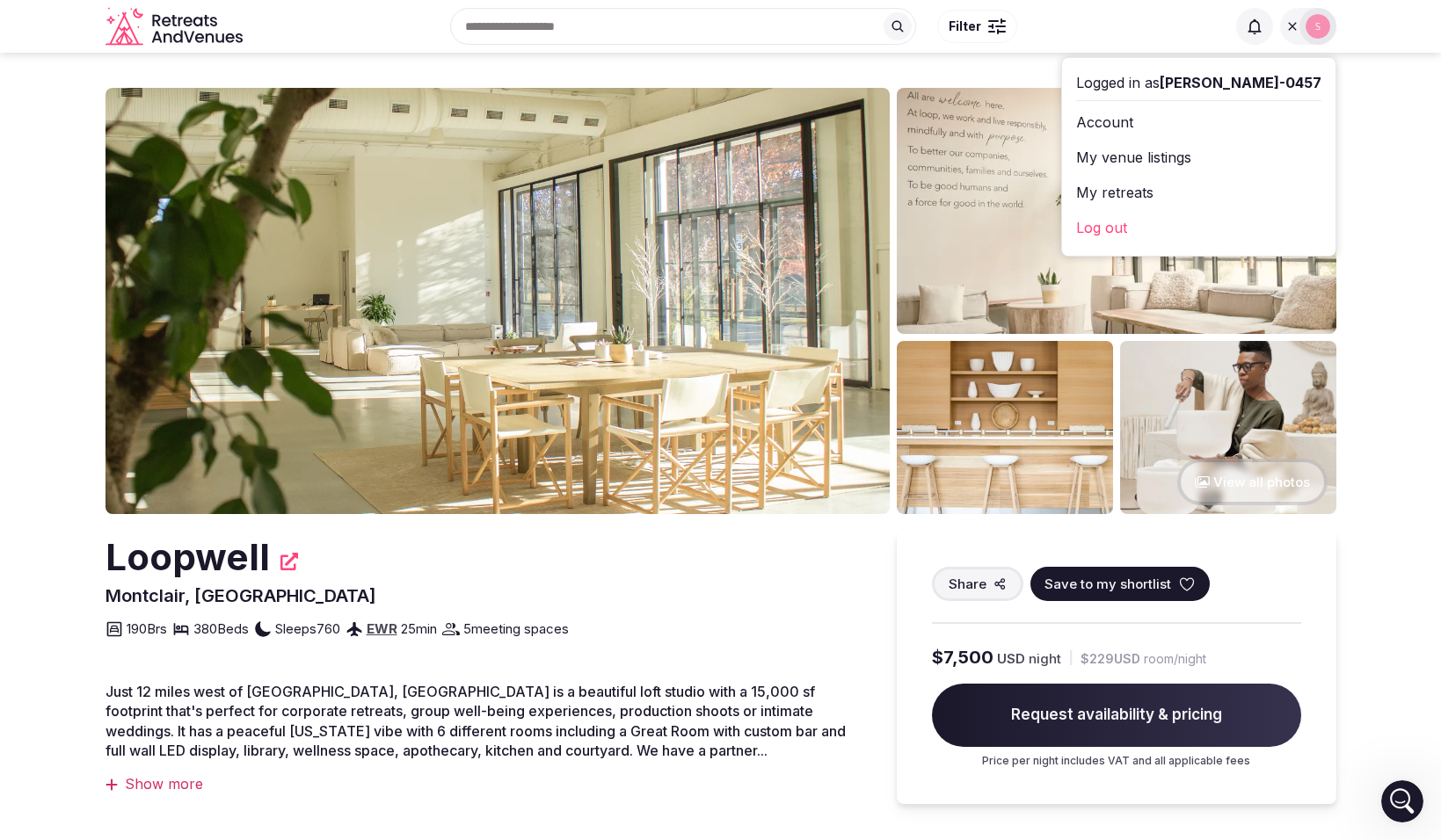
click at [1232, 107] on div "Logged in as sean-0457 Account My venue listings My retreats Log out" at bounding box center [1199, 157] width 274 height 197
click at [1221, 123] on link "Account" at bounding box center [1199, 121] width 245 height 28
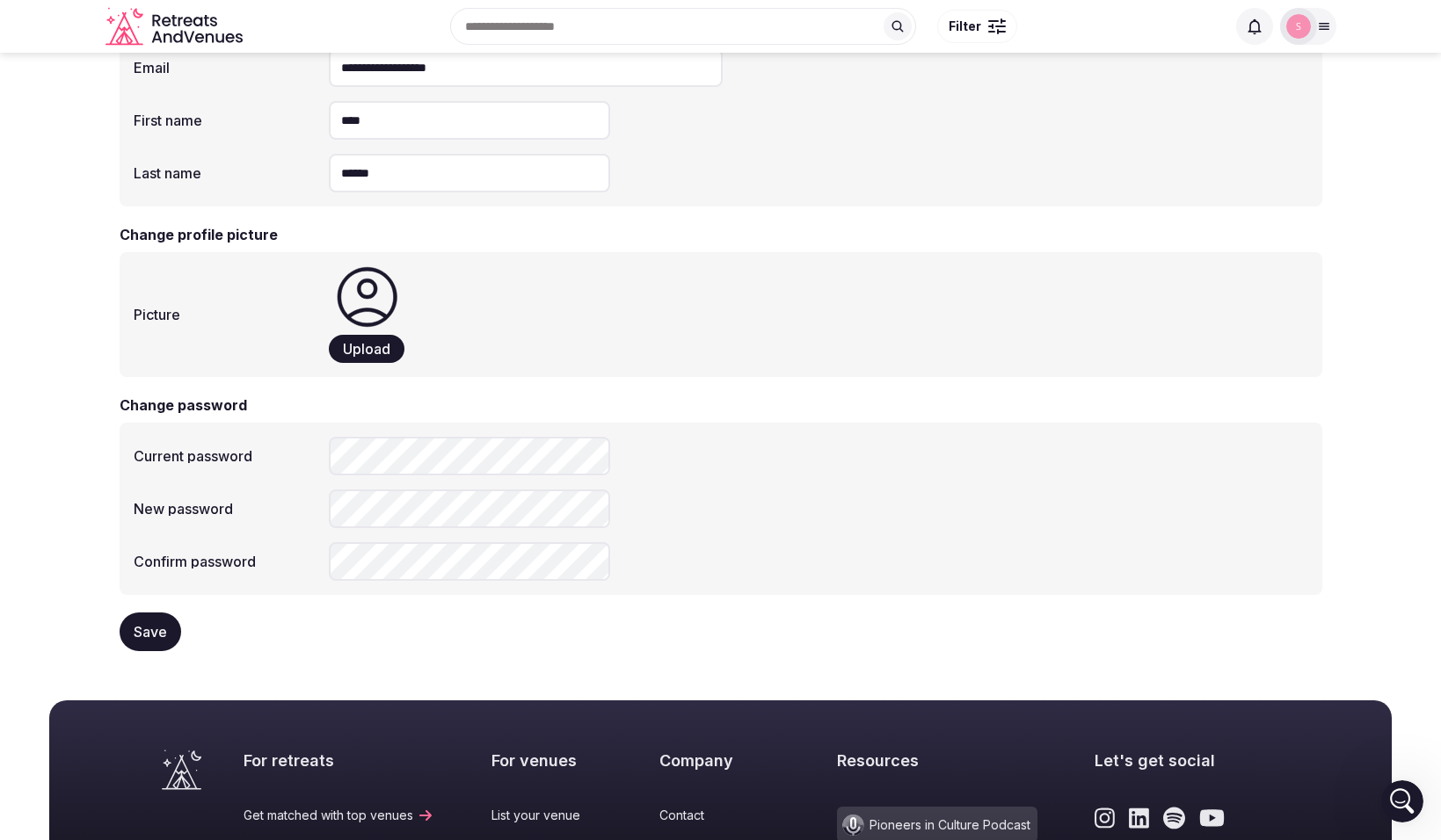
scroll to position [100, 0]
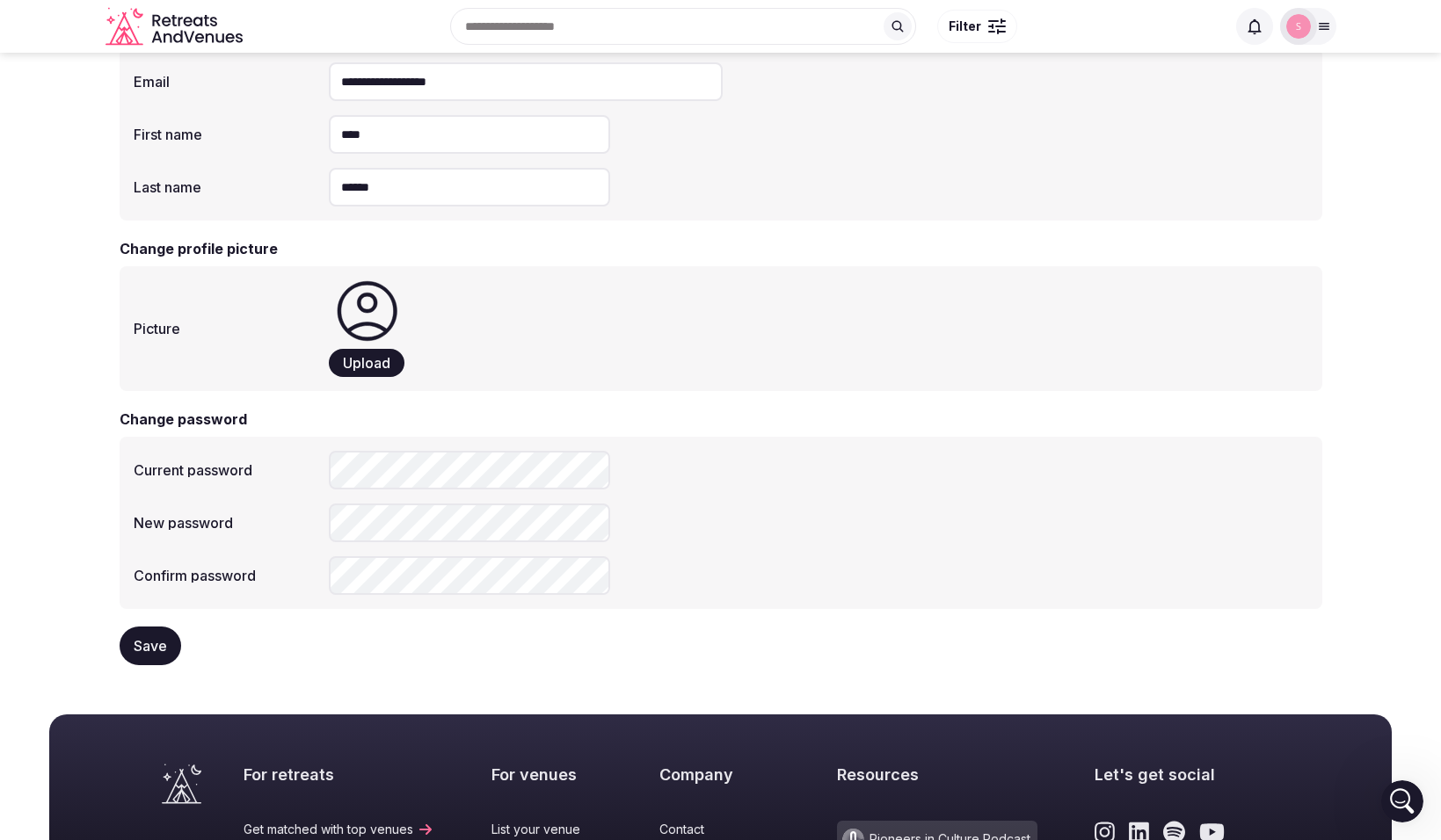
click at [151, 643] on span "Save" at bounding box center [150, 646] width 33 height 18
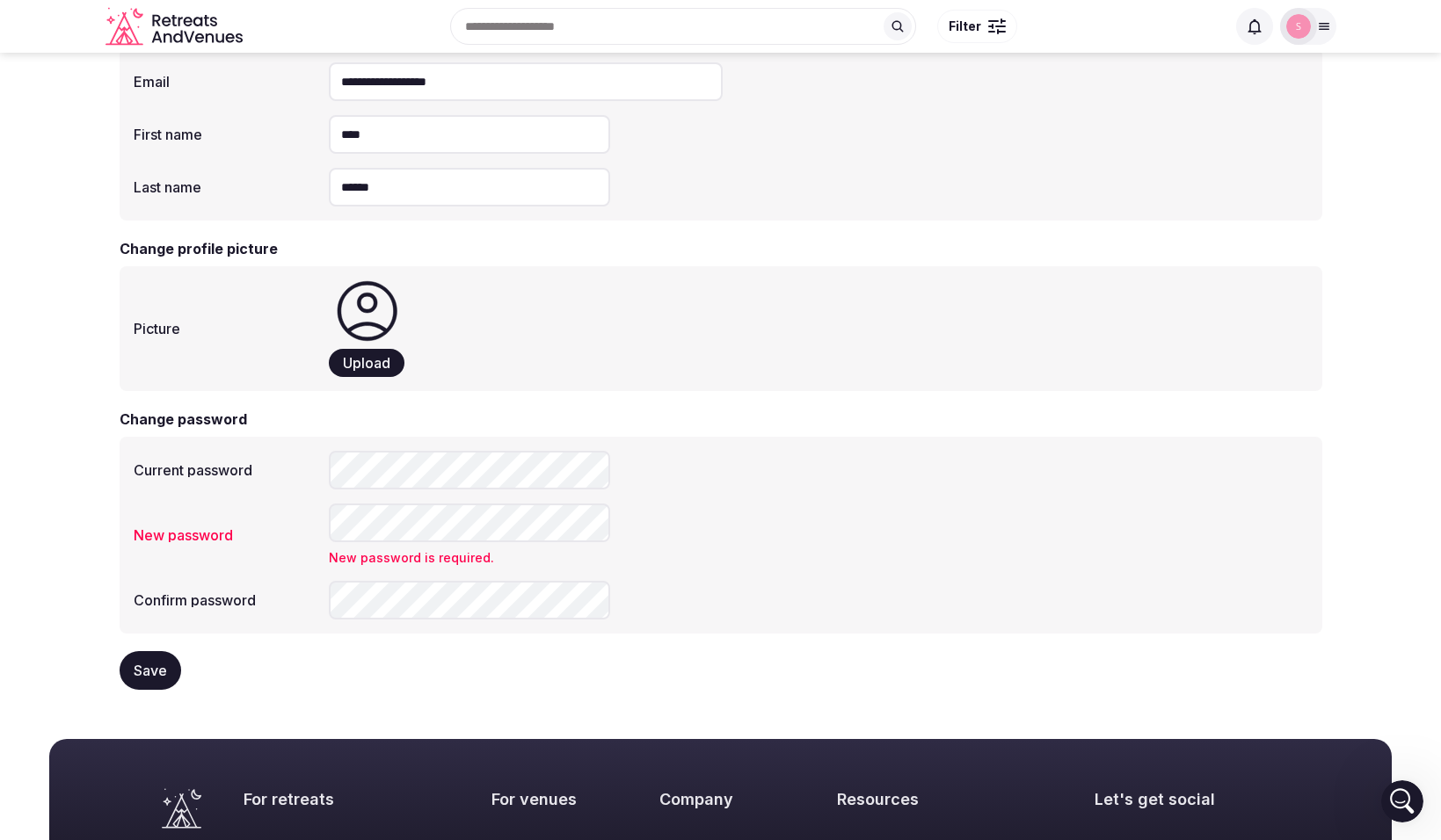
click at [158, 669] on span "Save" at bounding box center [150, 670] width 33 height 18
click at [312, 593] on div "Confirm password" at bounding box center [721, 599] width 1174 height 39
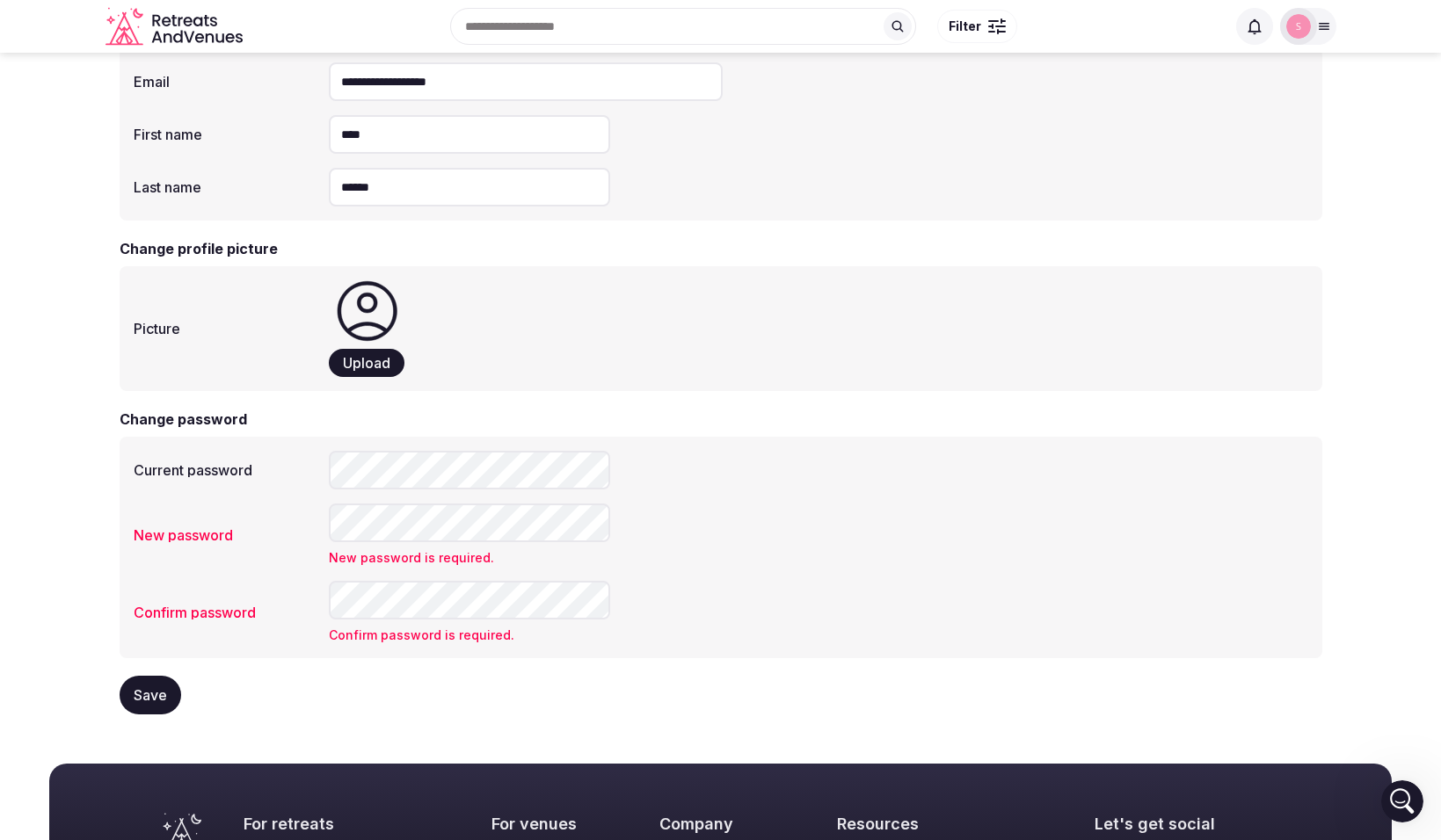
click at [746, 592] on div "Confirm password Confirm password is required." at bounding box center [721, 612] width 1174 height 64
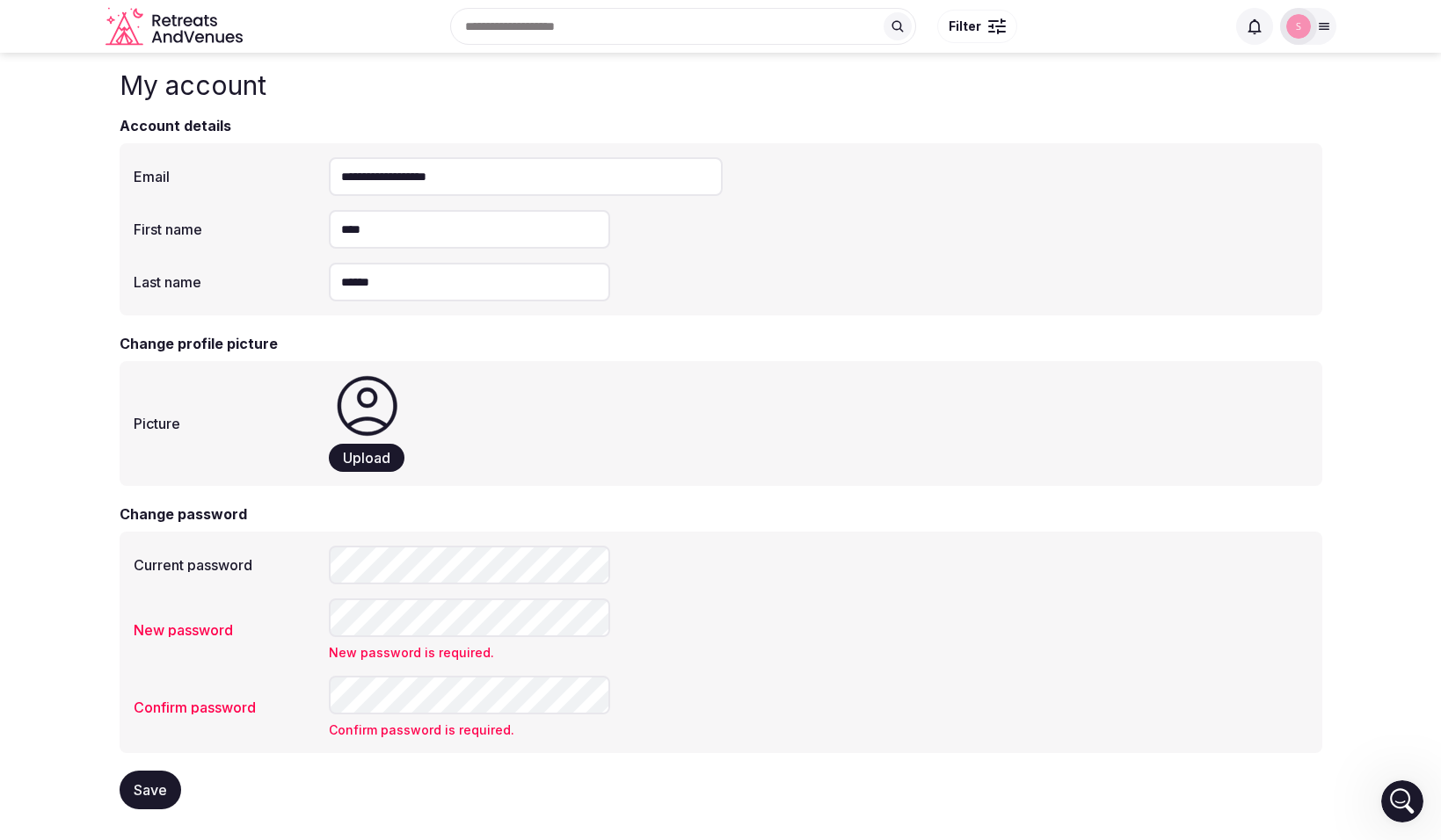
scroll to position [0, 0]
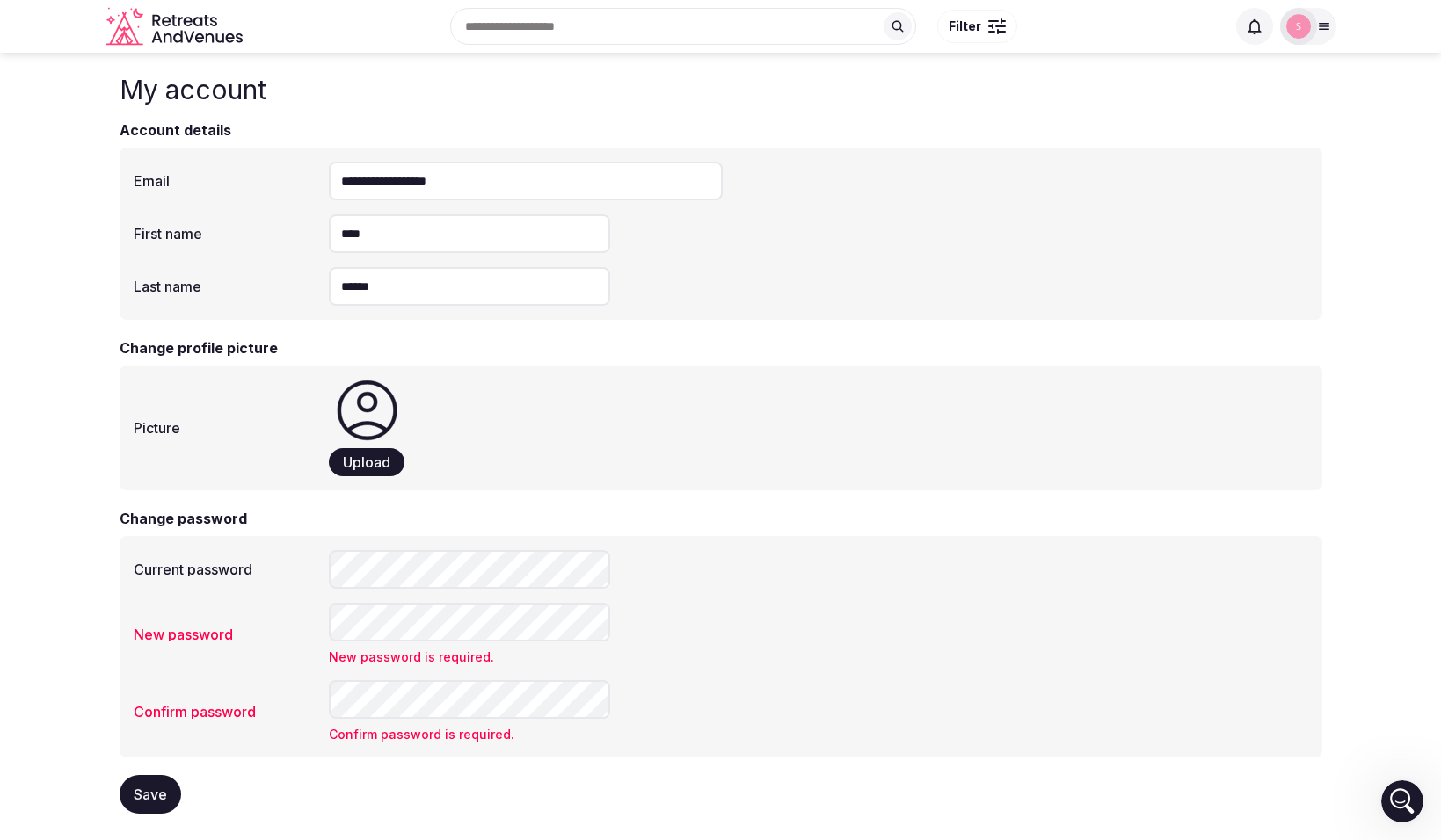
click at [995, 26] on div at bounding box center [997, 26] width 18 height 5
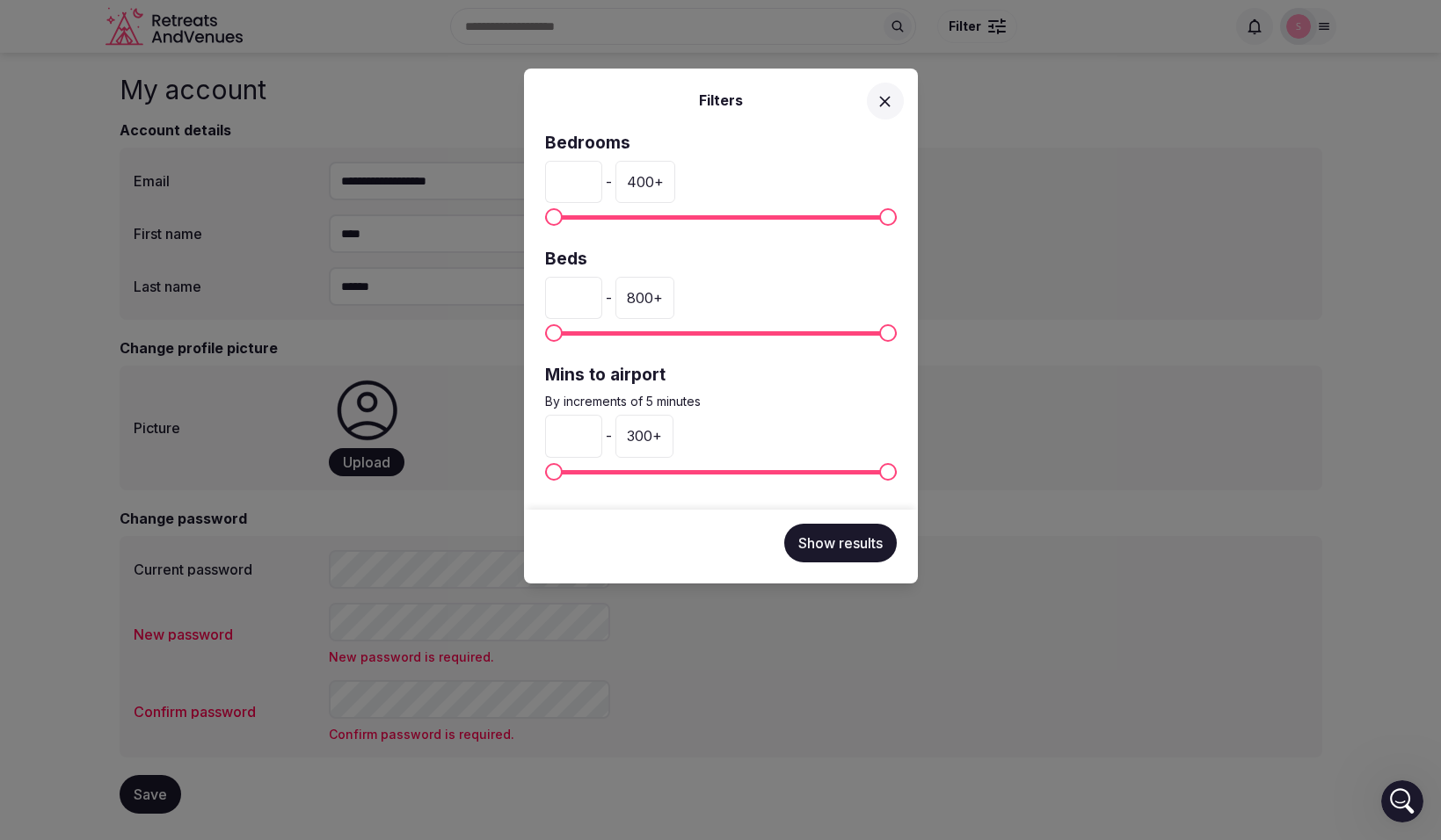
click at [1359, 225] on div "Filters Bedrooms * - 400 + Beds * - 800 + Mins to airport By increments of 5 mi…" at bounding box center [720, 420] width 1441 height 840
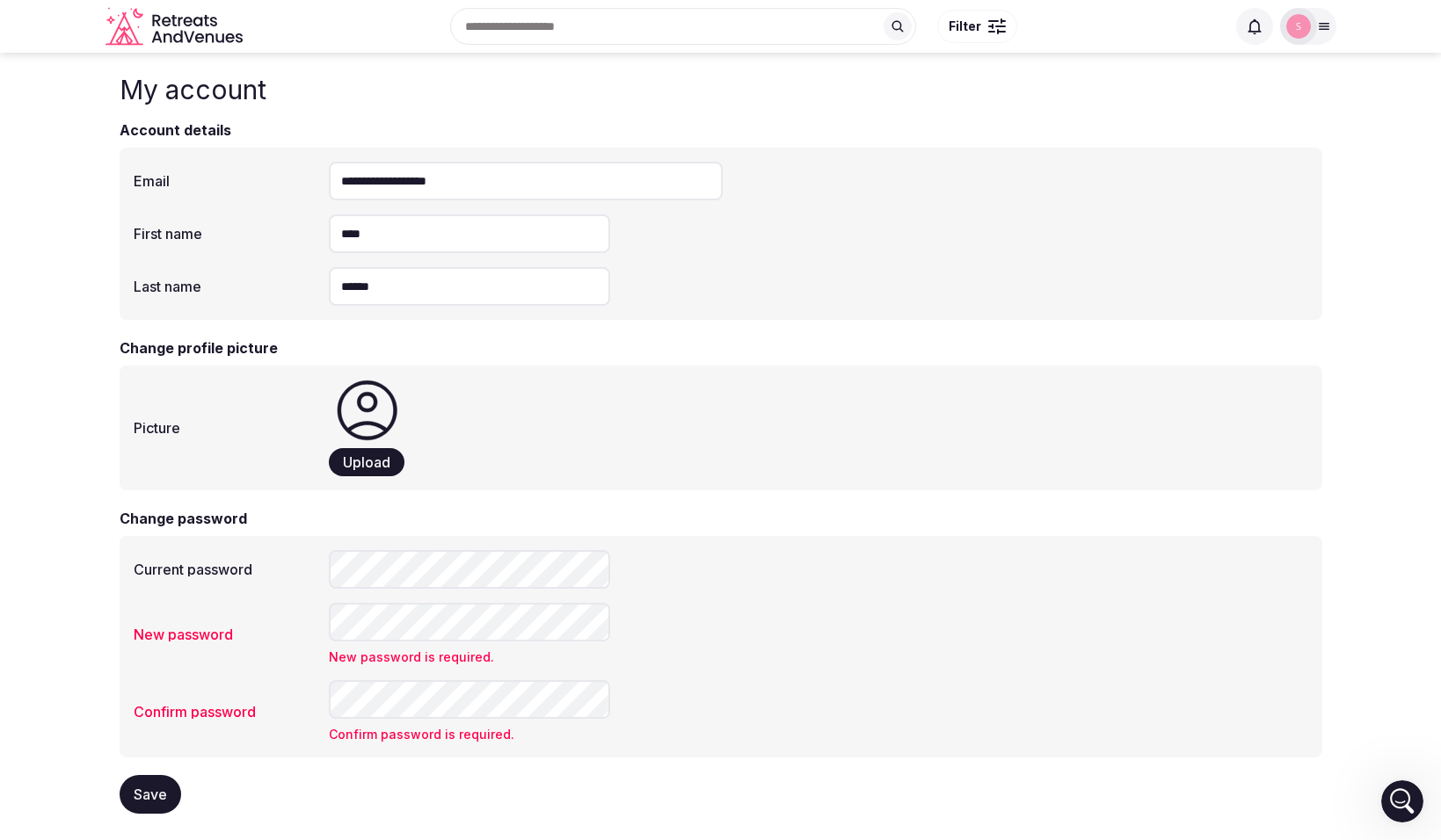
click at [1303, 29] on img at bounding box center [1298, 26] width 24 height 24
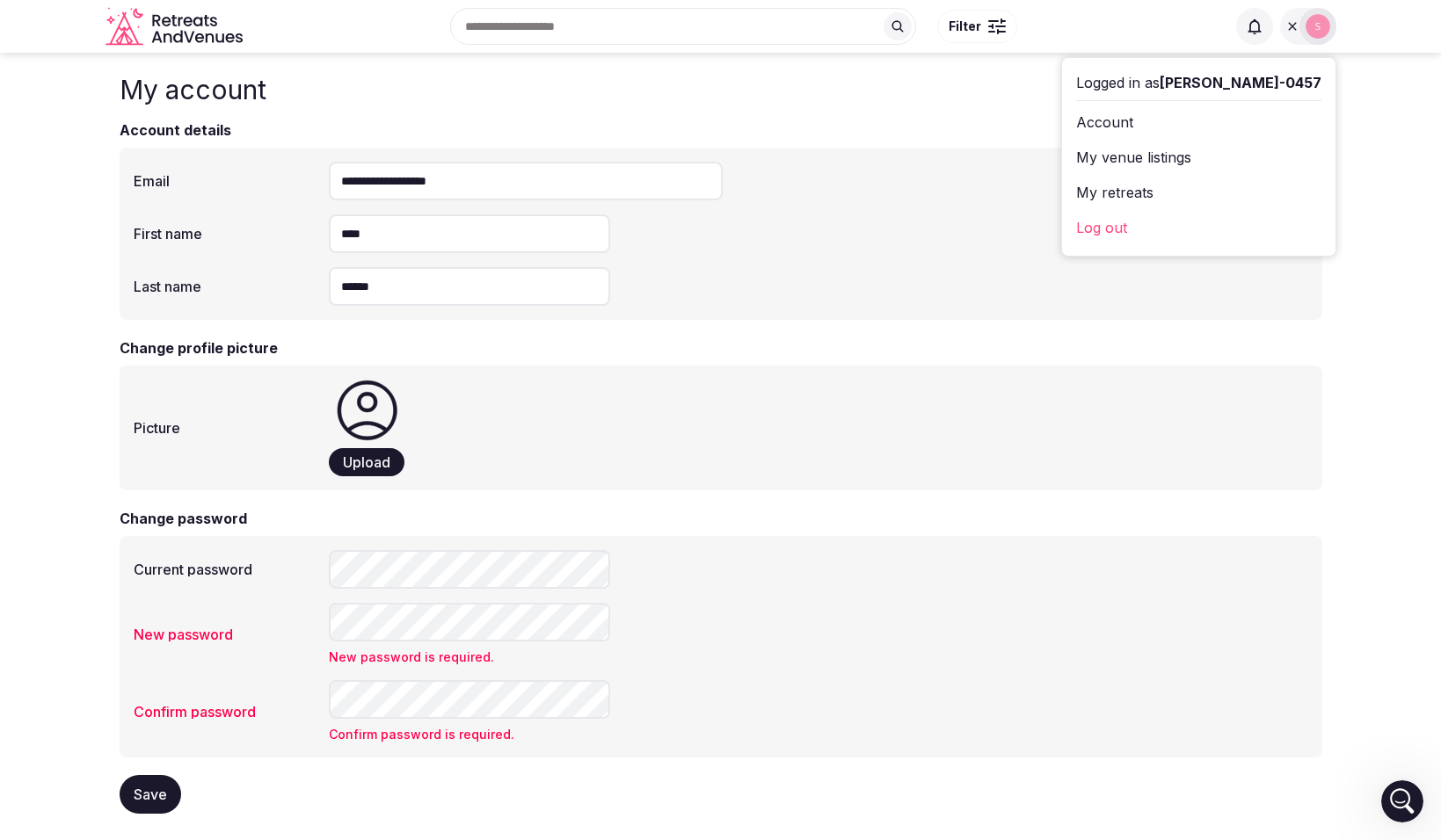
click at [1391, 163] on main "**********" at bounding box center [720, 433] width 1441 height 761
click at [1400, 173] on main "**********" at bounding box center [720, 433] width 1441 height 761
click at [1196, 129] on link "Account" at bounding box center [1199, 121] width 245 height 28
click at [1187, 118] on link "Account" at bounding box center [1199, 121] width 245 height 28
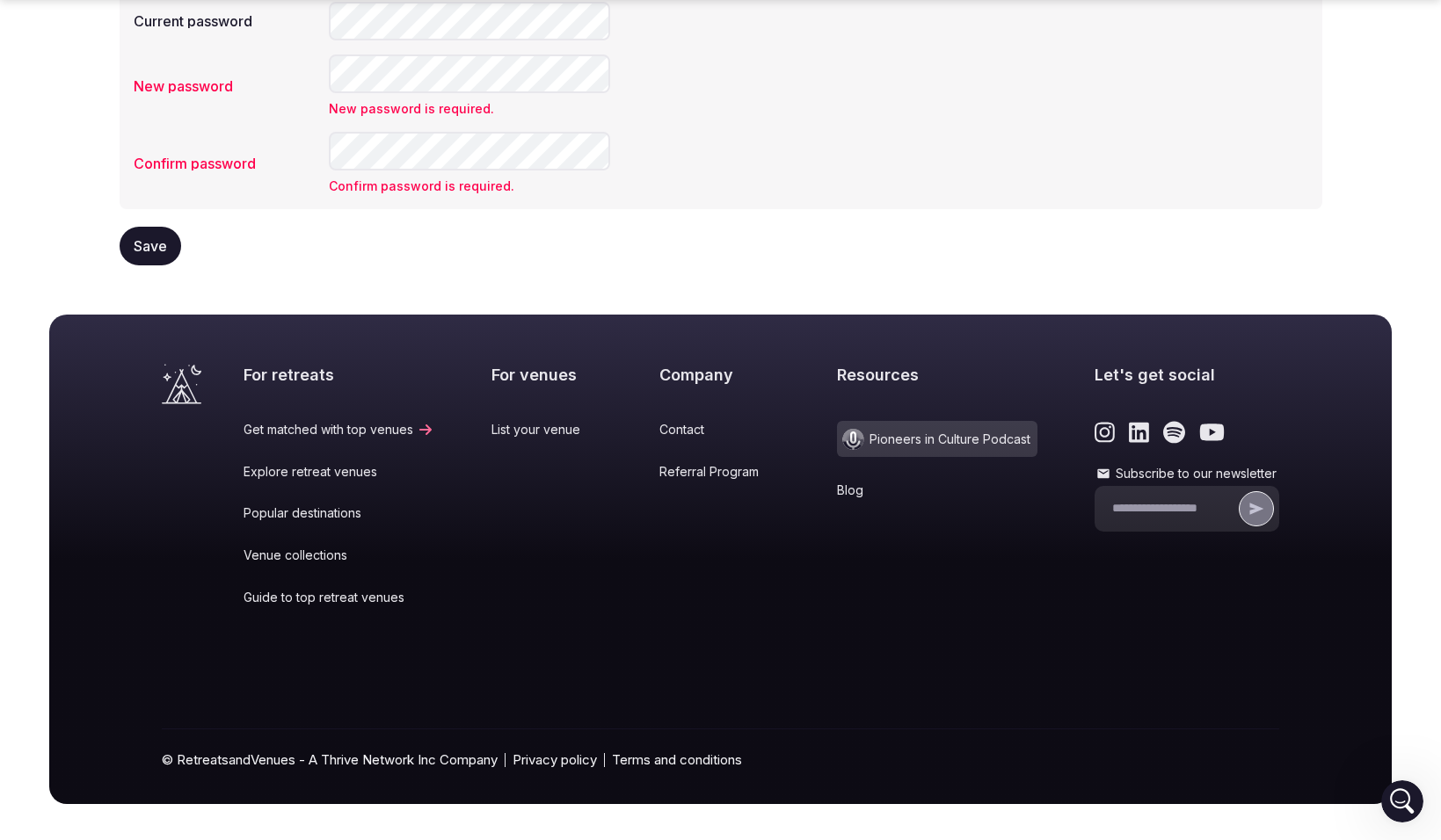
scroll to position [562, 0]
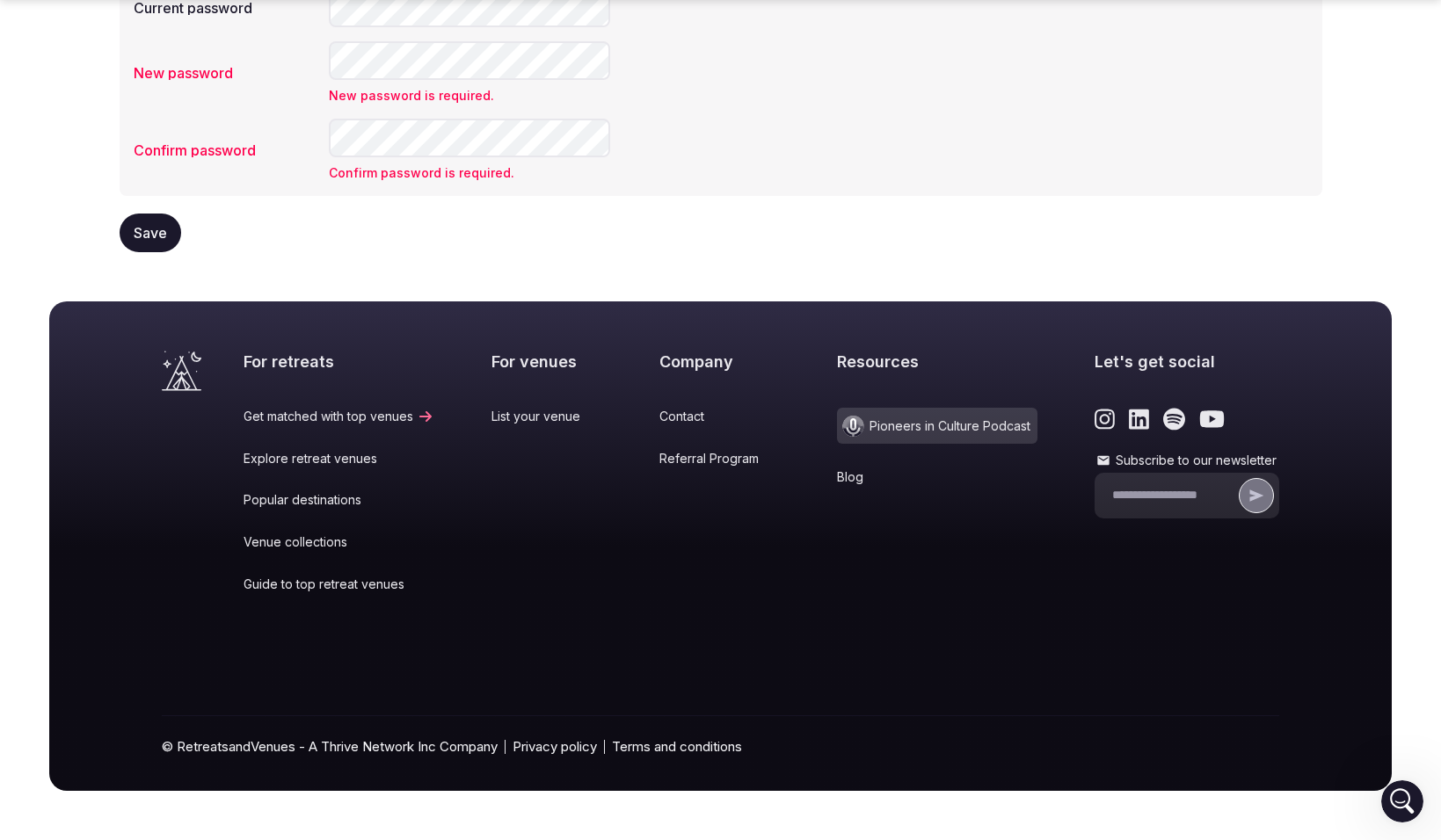
click at [531, 419] on link "List your venue" at bounding box center [546, 416] width 110 height 18
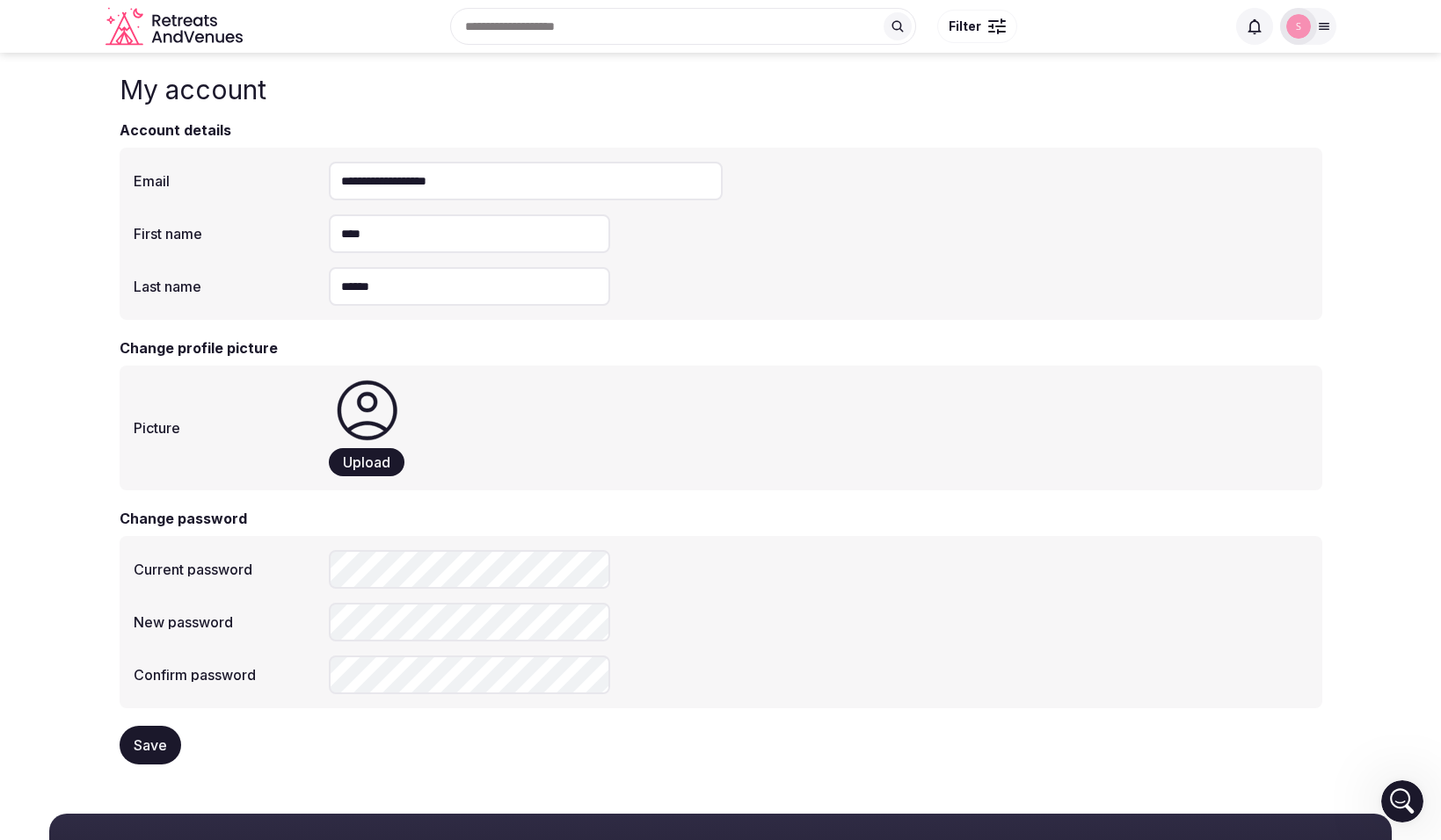
click at [510, 24] on input "text" at bounding box center [682, 26] width 466 height 37
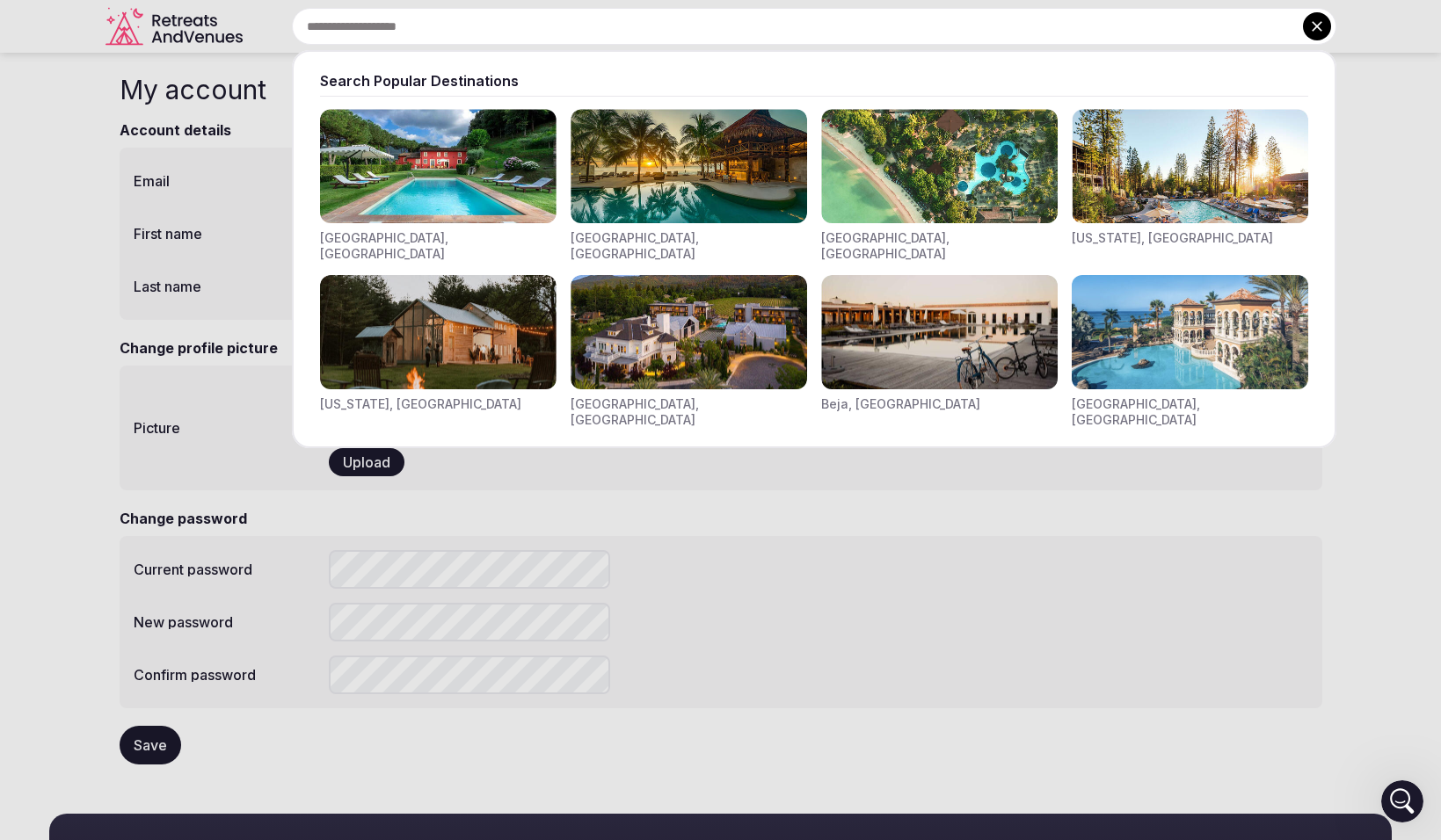
click at [937, 459] on div at bounding box center [720, 420] width 1441 height 840
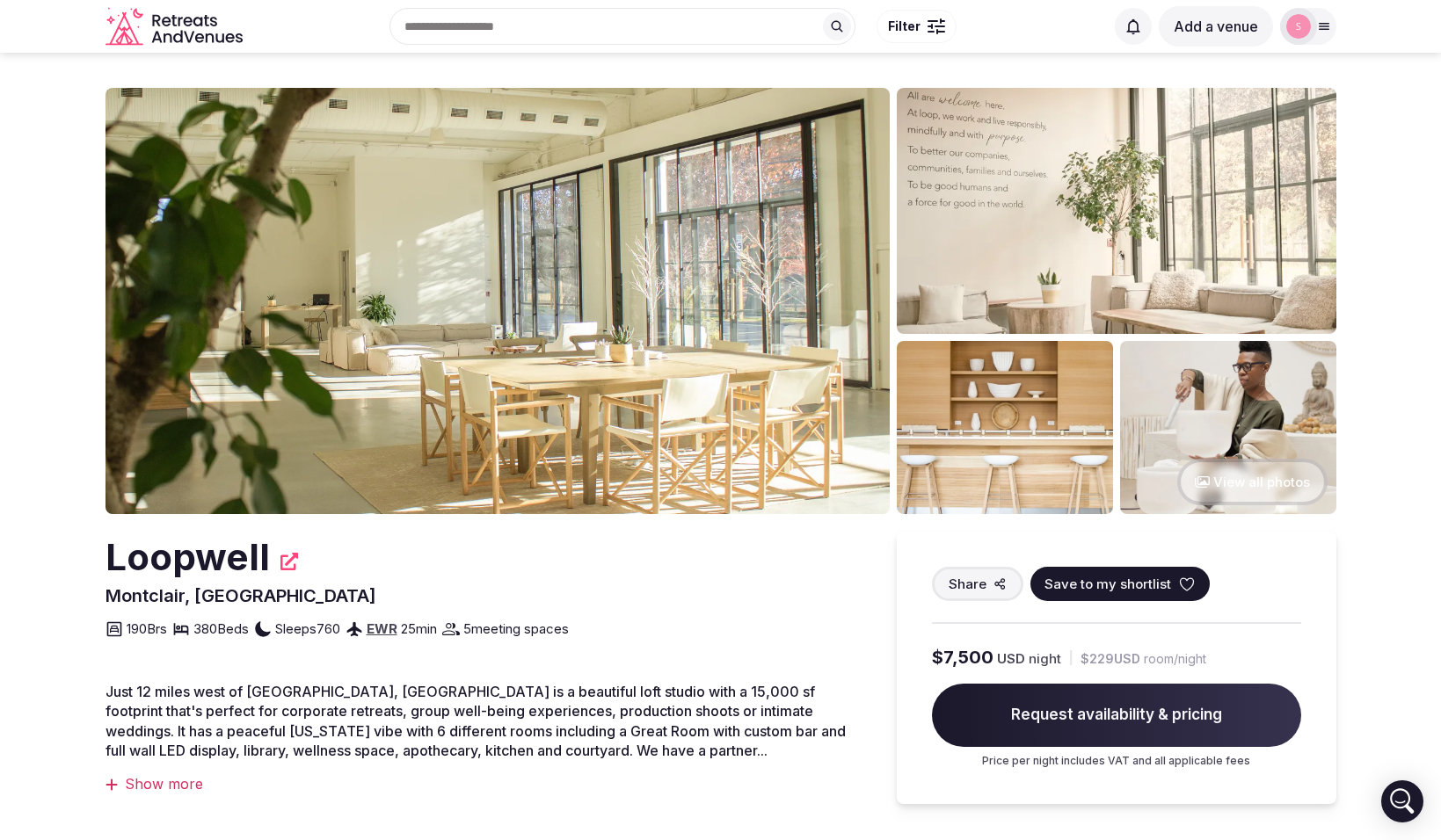
click at [1323, 22] on icon at bounding box center [1324, 27] width 14 height 14
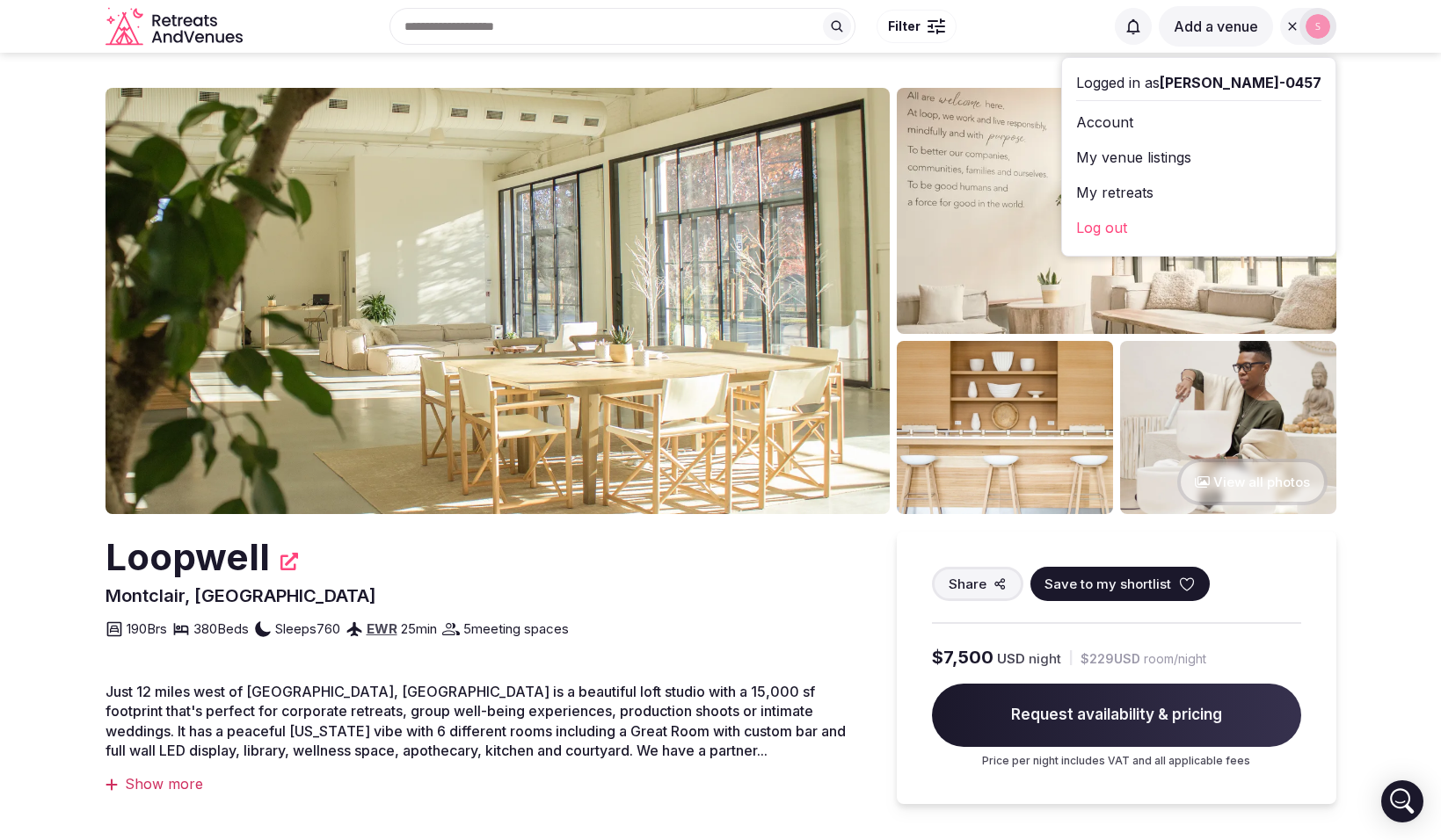
click at [1201, 26] on button "Add a venue" at bounding box center [1216, 26] width 114 height 40
click at [1293, 22] on icon at bounding box center [1293, 27] width 14 height 14
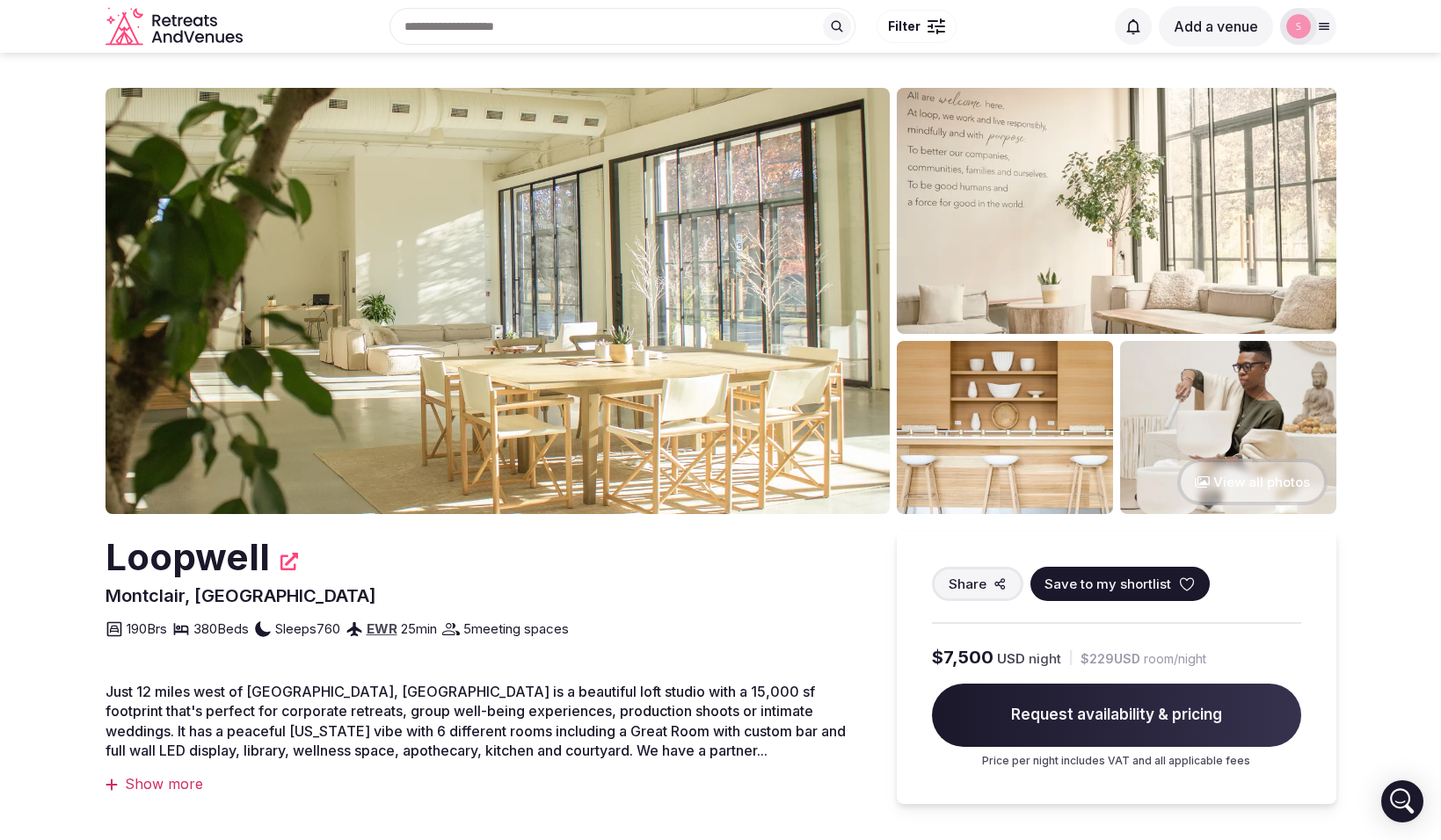
click at [1197, 30] on button "Add a venue" at bounding box center [1216, 26] width 114 height 40
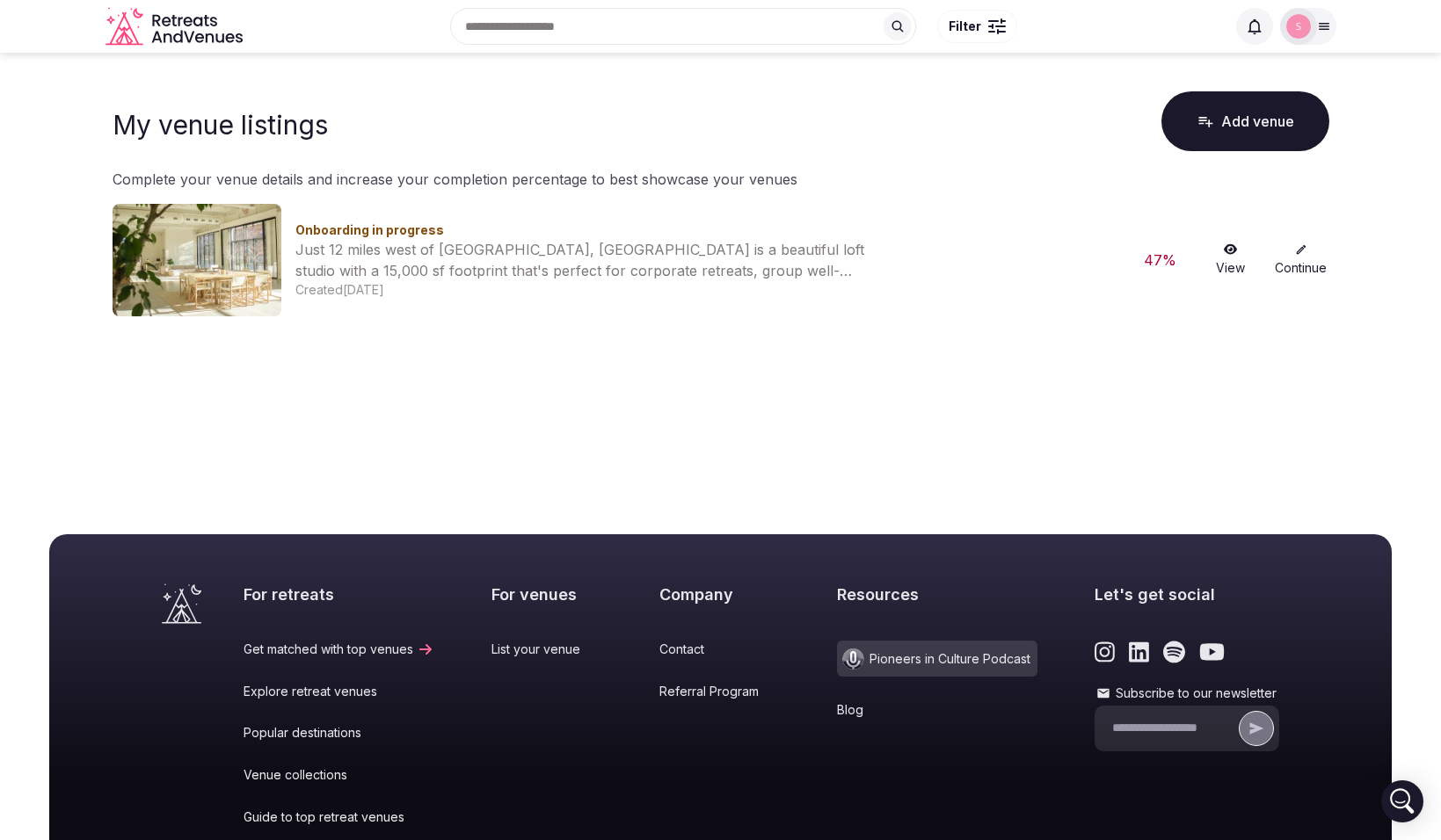
click at [1295, 260] on link "Continue" at bounding box center [1301, 259] width 57 height 33
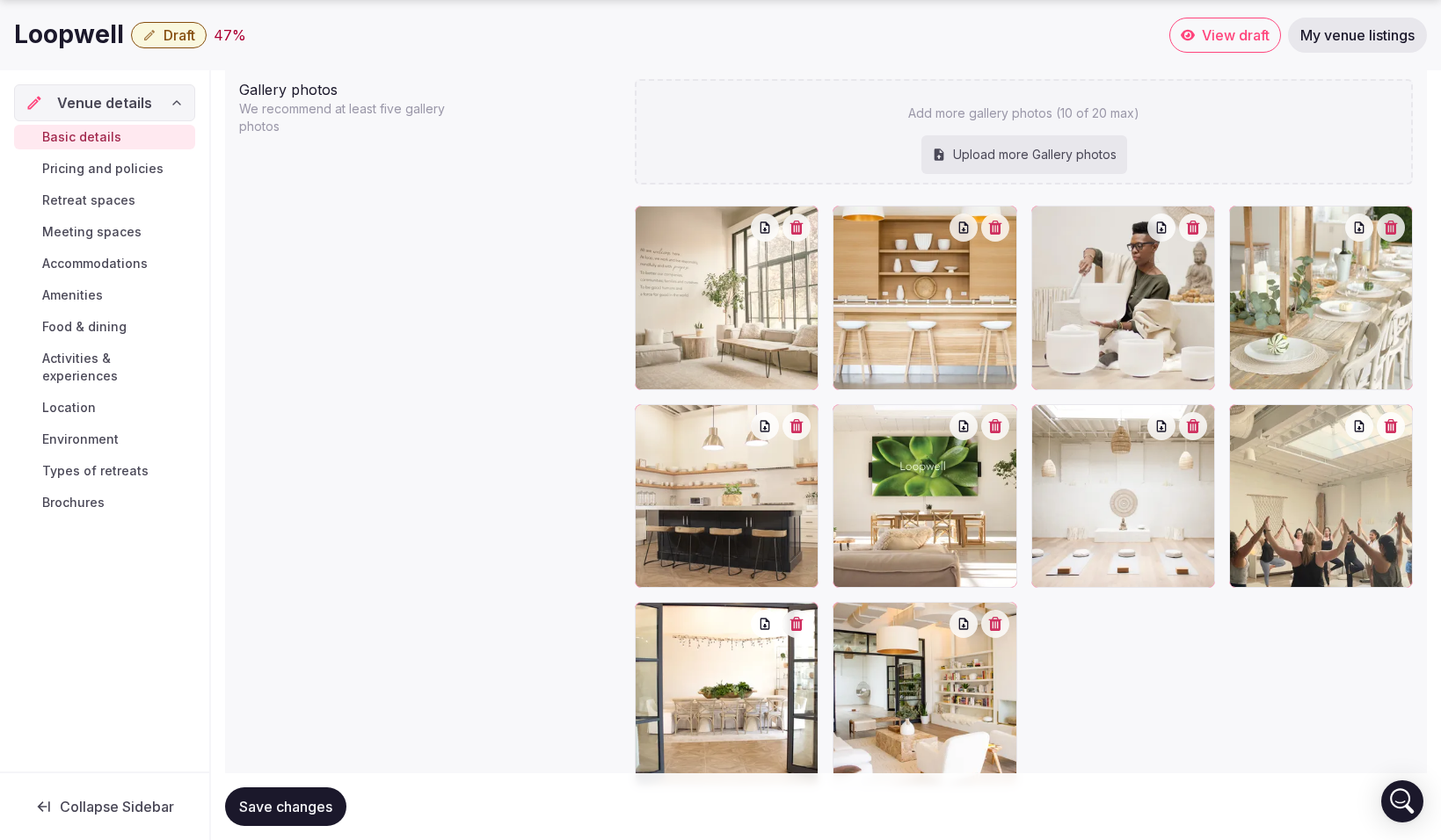
scroll to position [1985, 0]
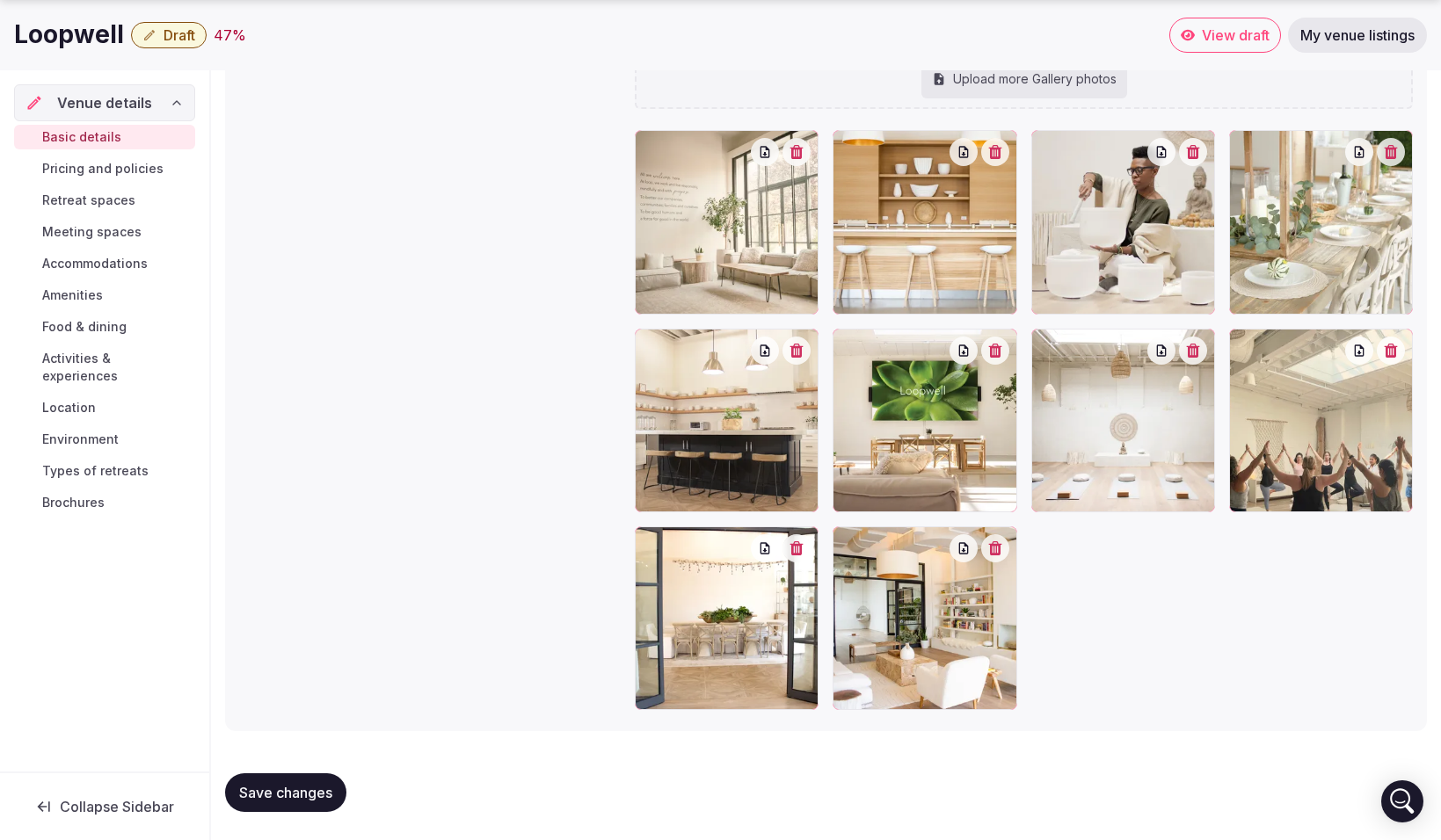
click at [312, 787] on span "Save changes" at bounding box center [286, 793] width 93 height 18
click at [175, 33] on span "Draft" at bounding box center [179, 35] width 31 height 18
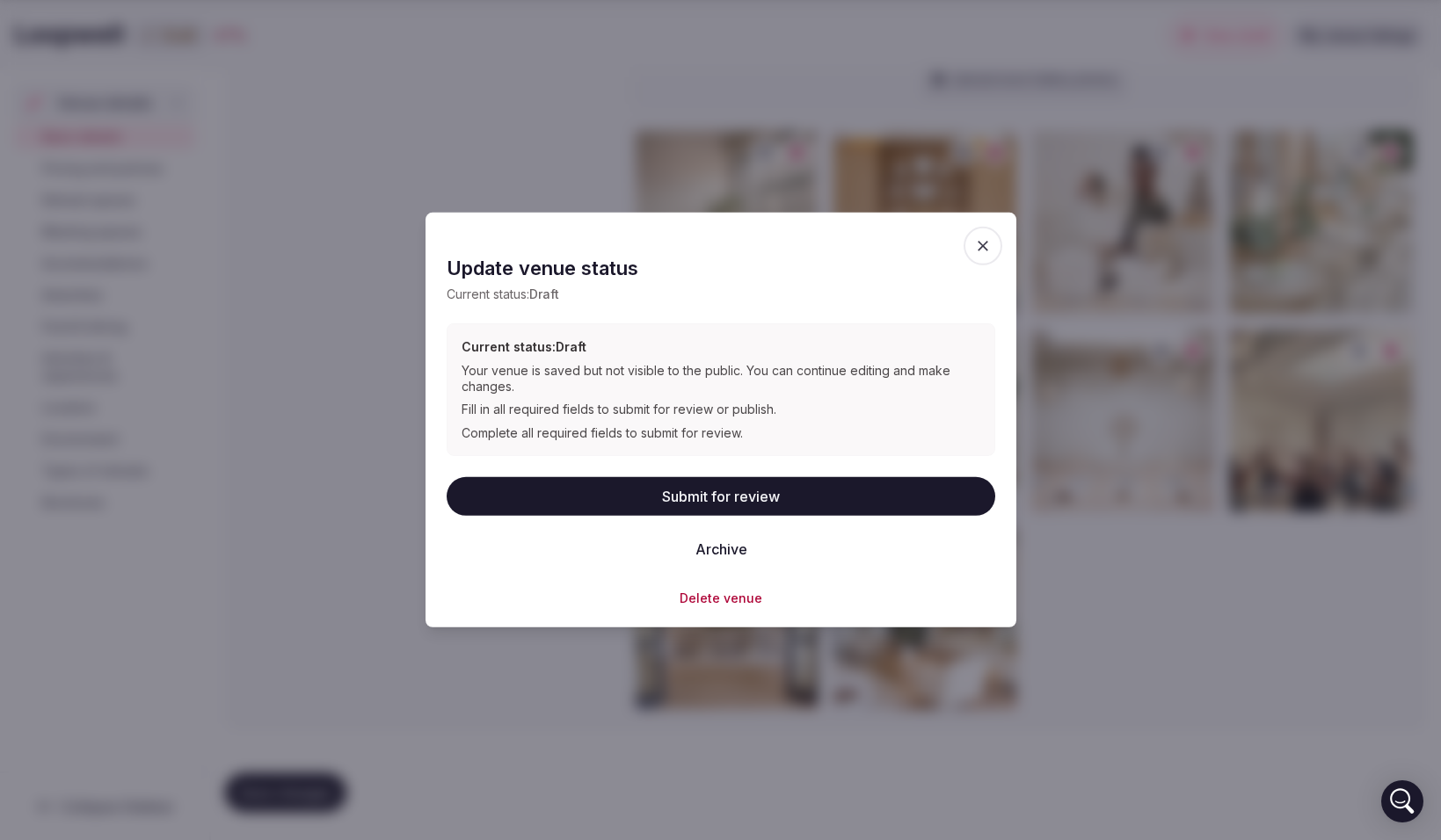
click at [777, 494] on button "Submit for review" at bounding box center [721, 496] width 549 height 39
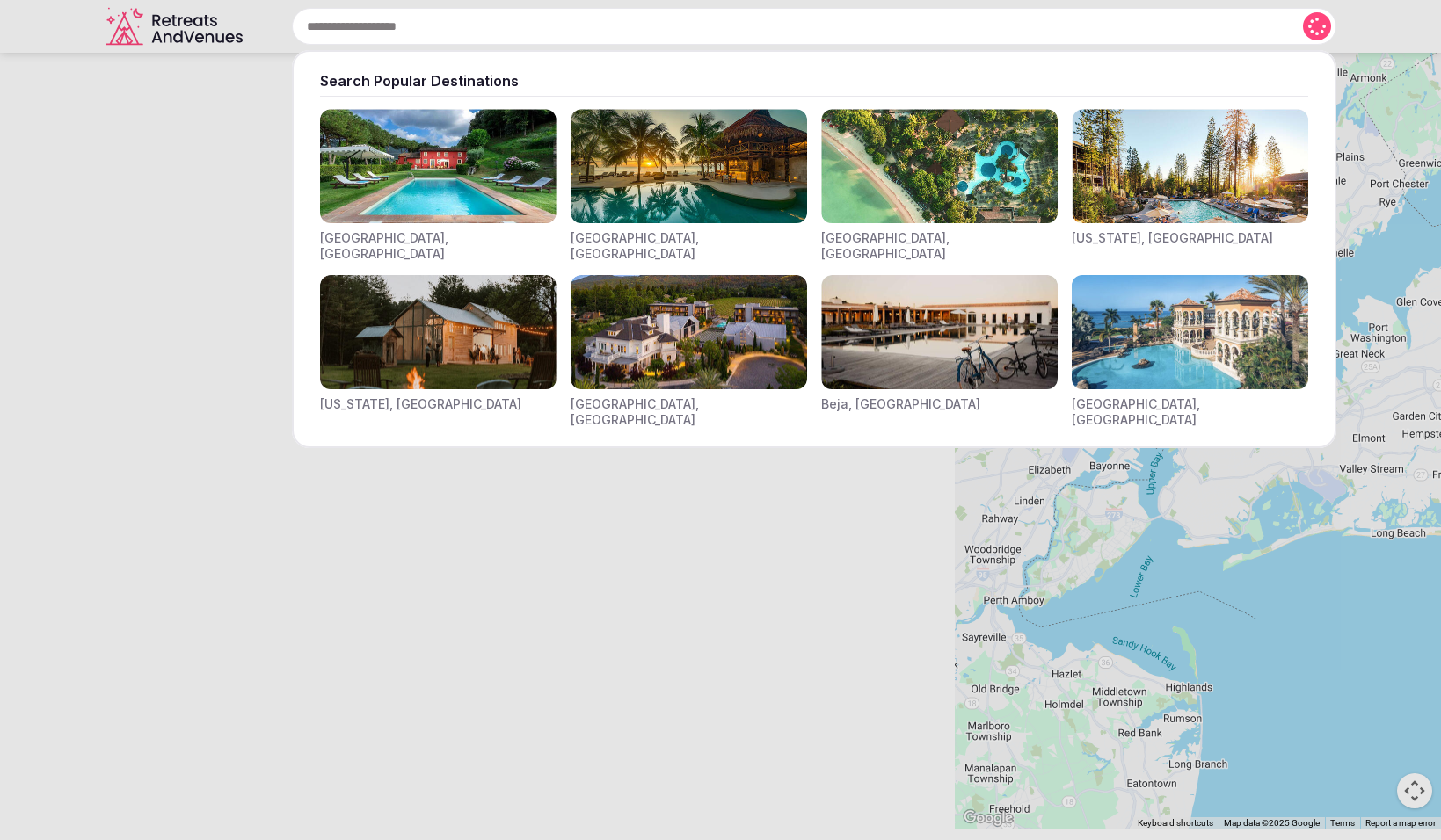
click at [488, 24] on input "text" at bounding box center [813, 26] width 1044 height 37
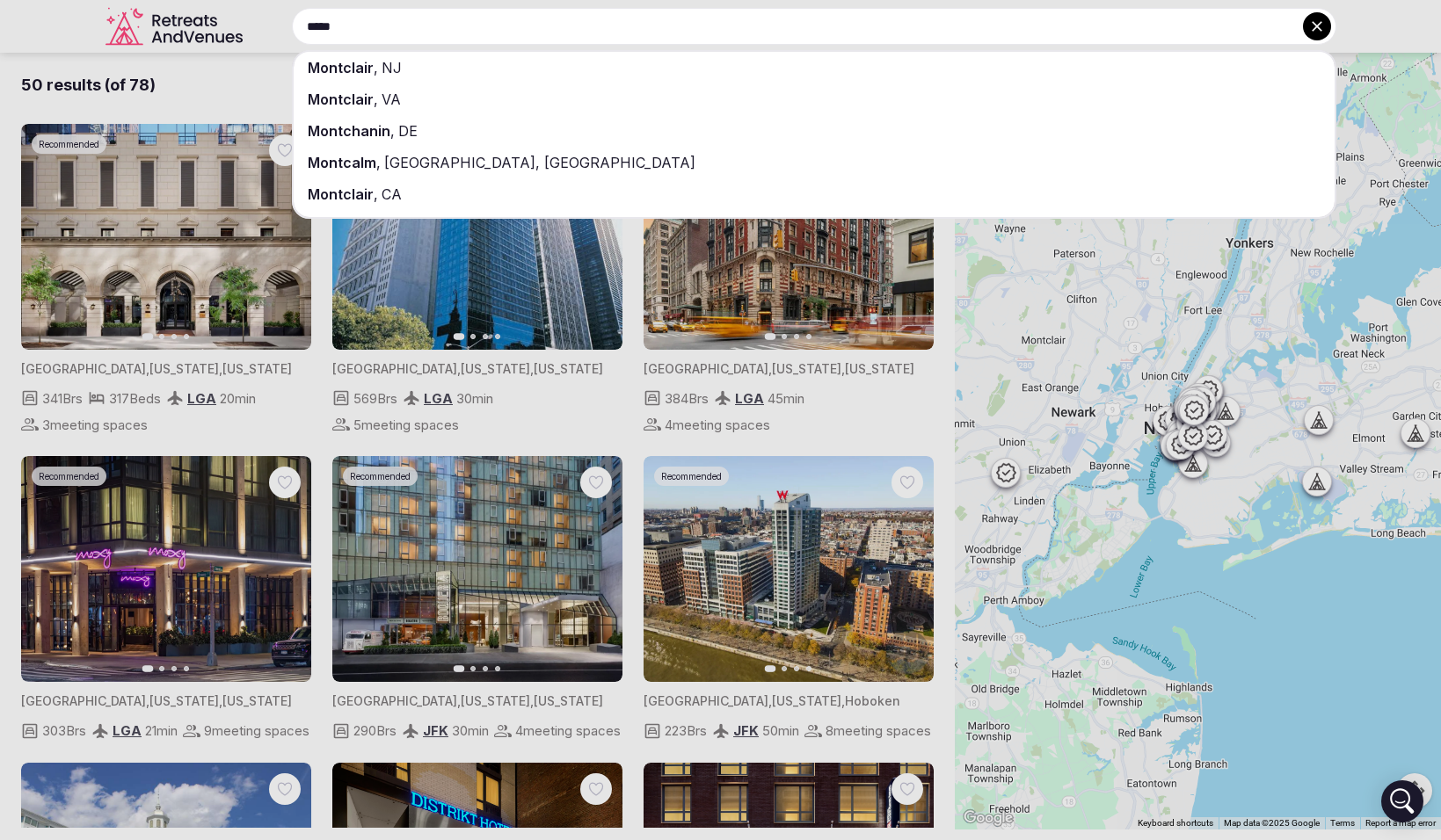
type input "*****"
click at [432, 63] on div "Montclair , NJ" at bounding box center [814, 67] width 1041 height 31
